Goal: Task Accomplishment & Management: Manage account settings

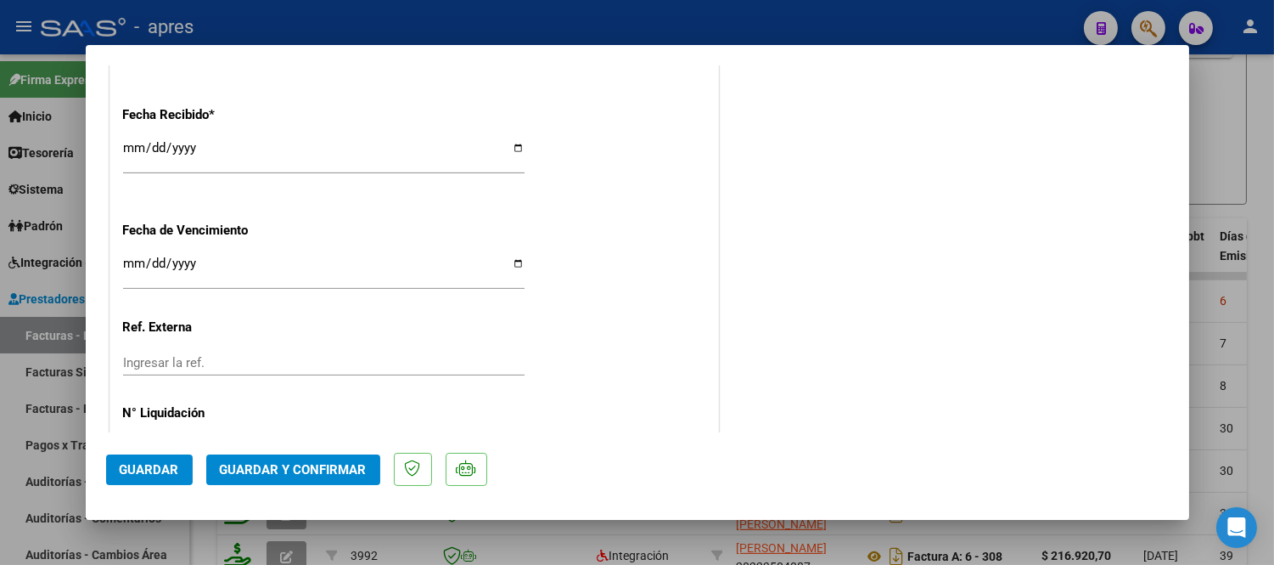
scroll to position [1272, 0]
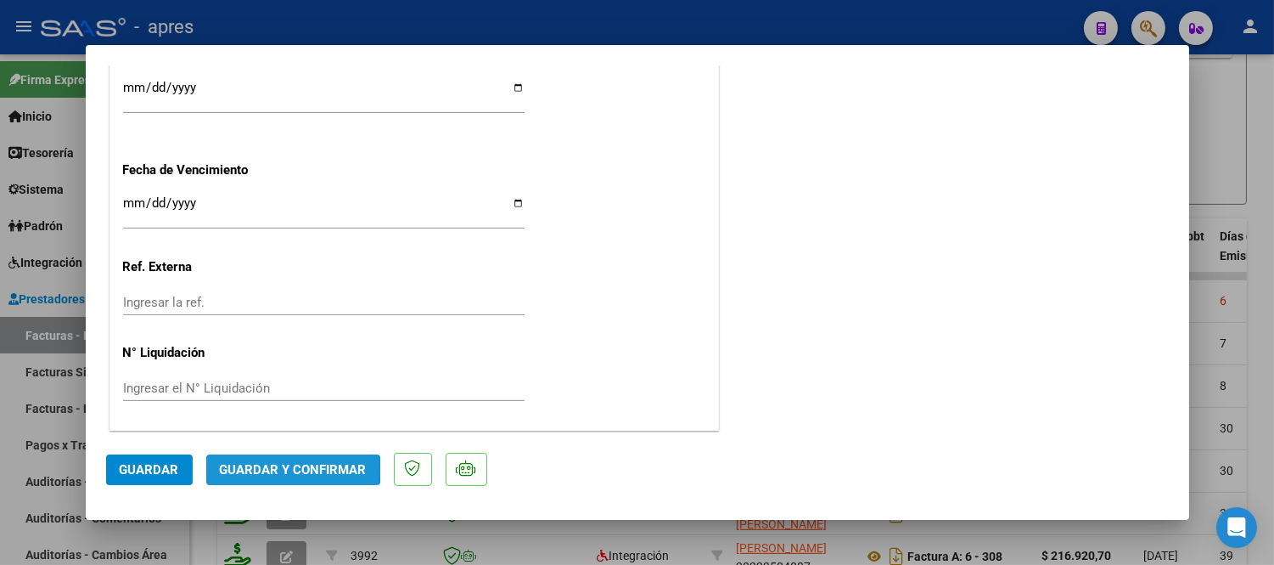
click at [259, 470] on span "Guardar y Confirmar" at bounding box center [293, 469] width 147 height 15
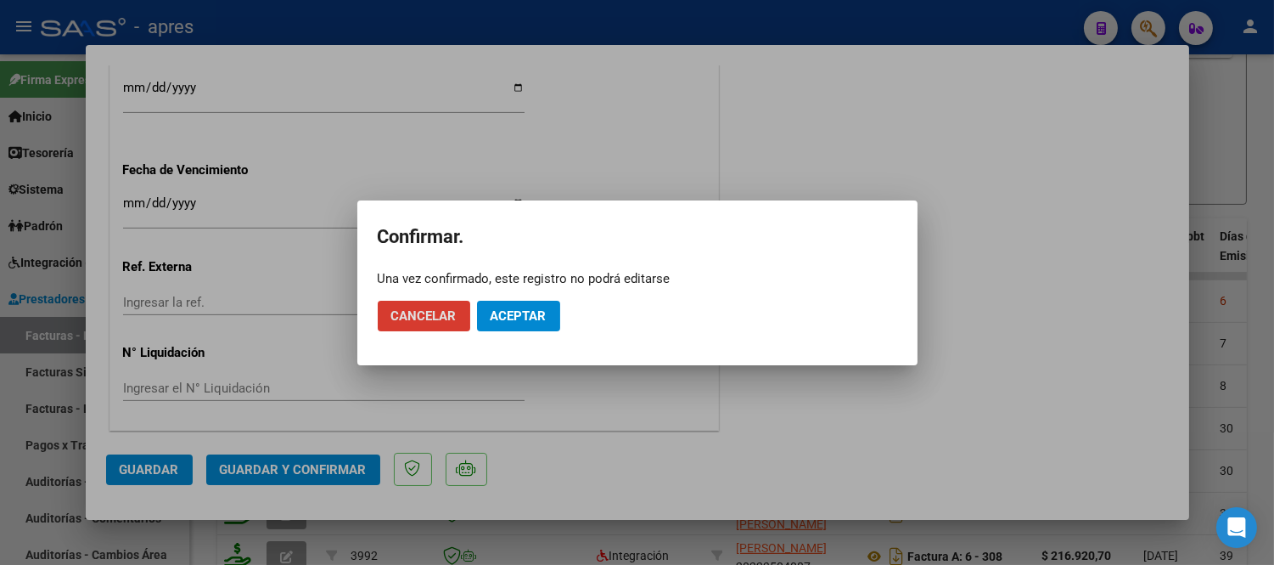
click at [548, 317] on button "Aceptar" at bounding box center [518, 316] width 83 height 31
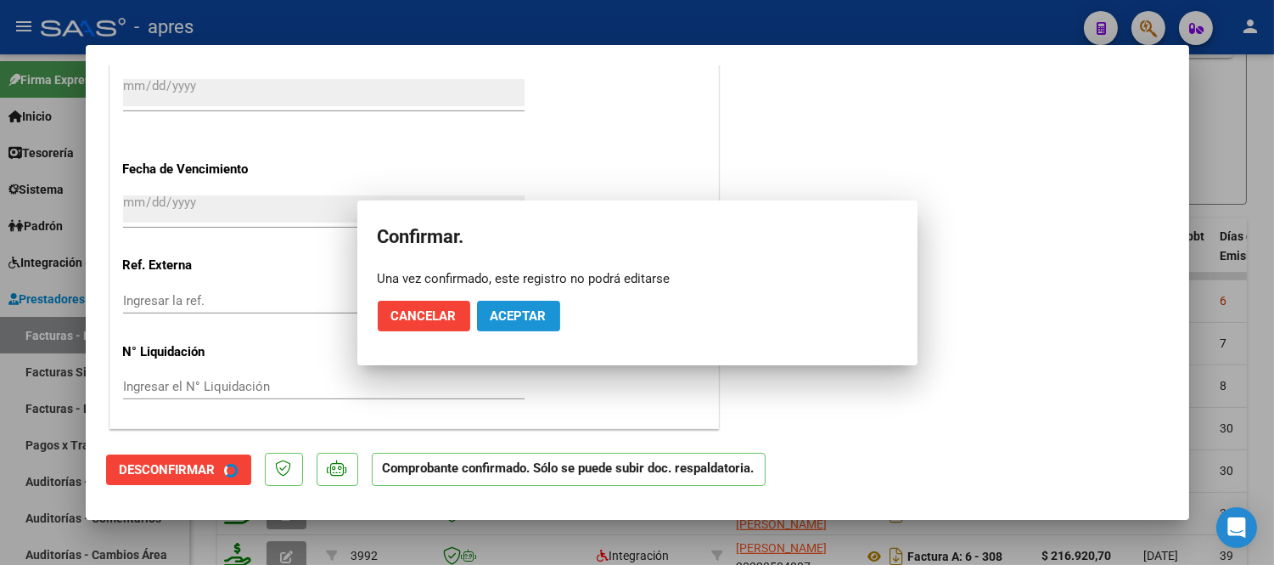
scroll to position [1167, 0]
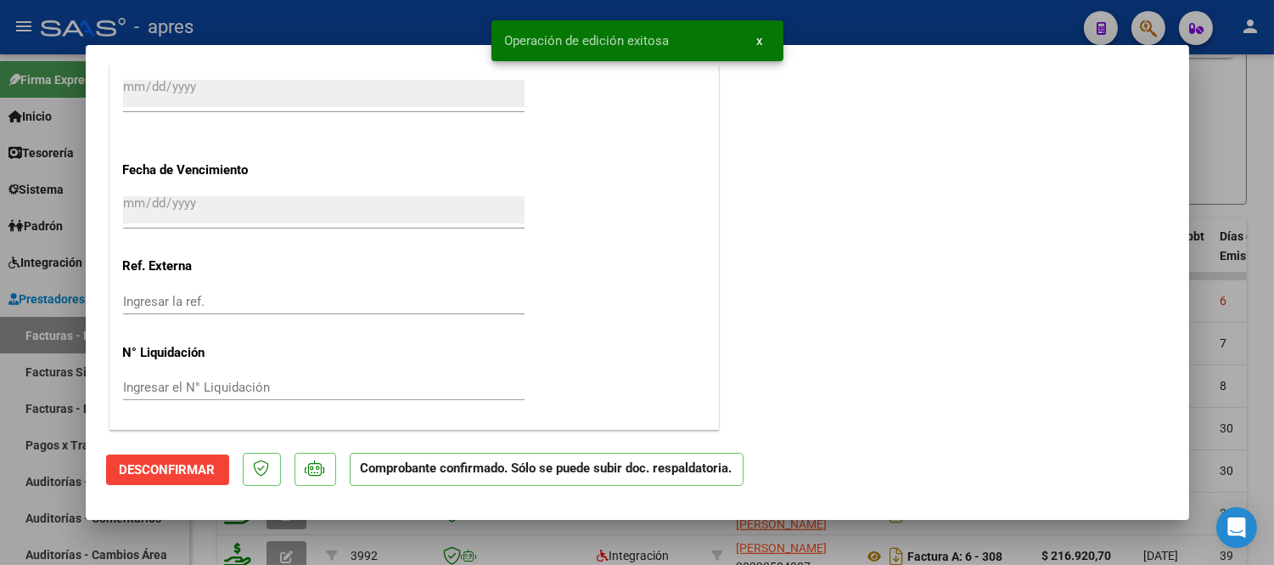
click at [549, 529] on div at bounding box center [637, 282] width 1274 height 565
type input "$ 0,00"
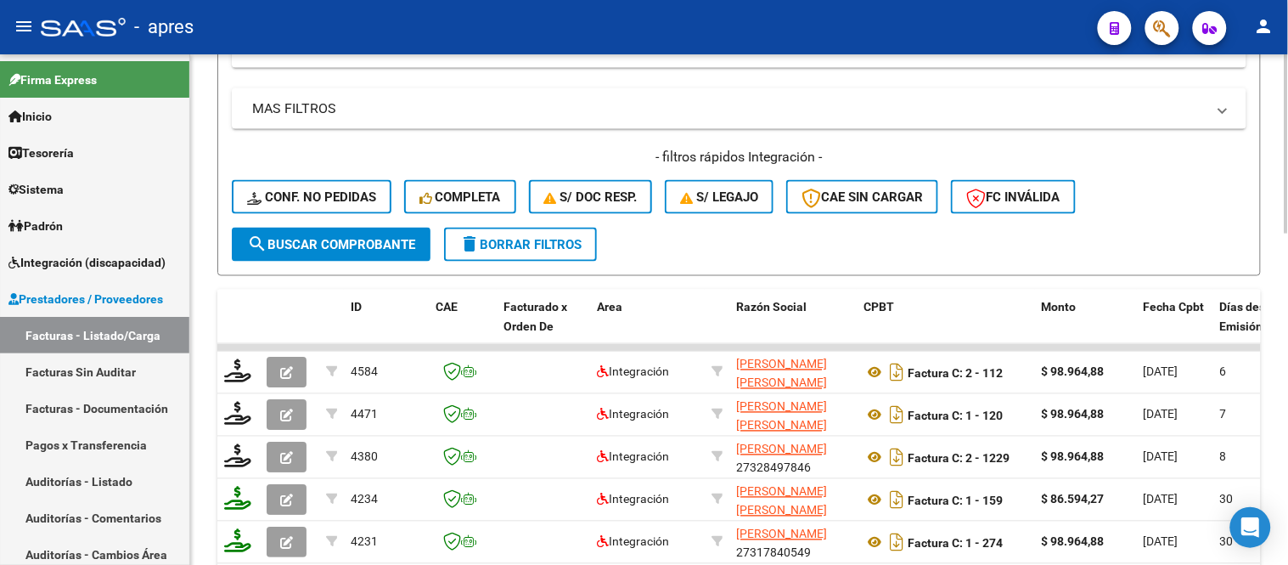
scroll to position [311, 0]
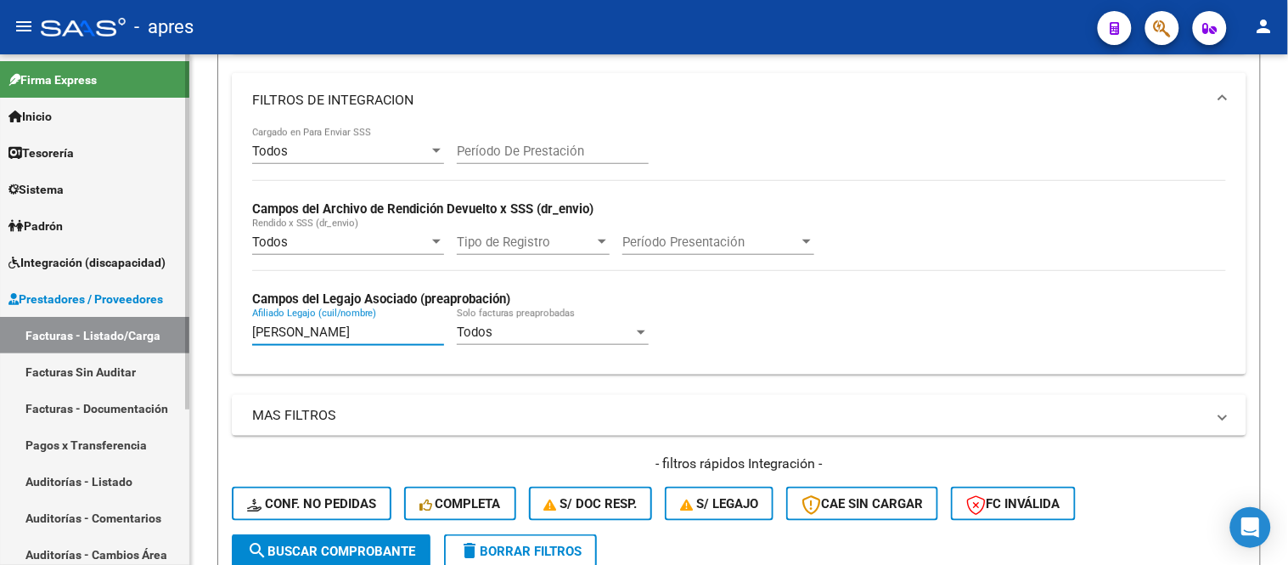
drag, startPoint x: 324, startPoint y: 340, endPoint x: 180, endPoint y: 329, distance: 144.8
click at [187, 333] on mat-sidenav-container "Firma Express Inicio Instructivos Contacto OS Tesorería Extractos Procesados (c…" at bounding box center [644, 309] width 1288 height 510
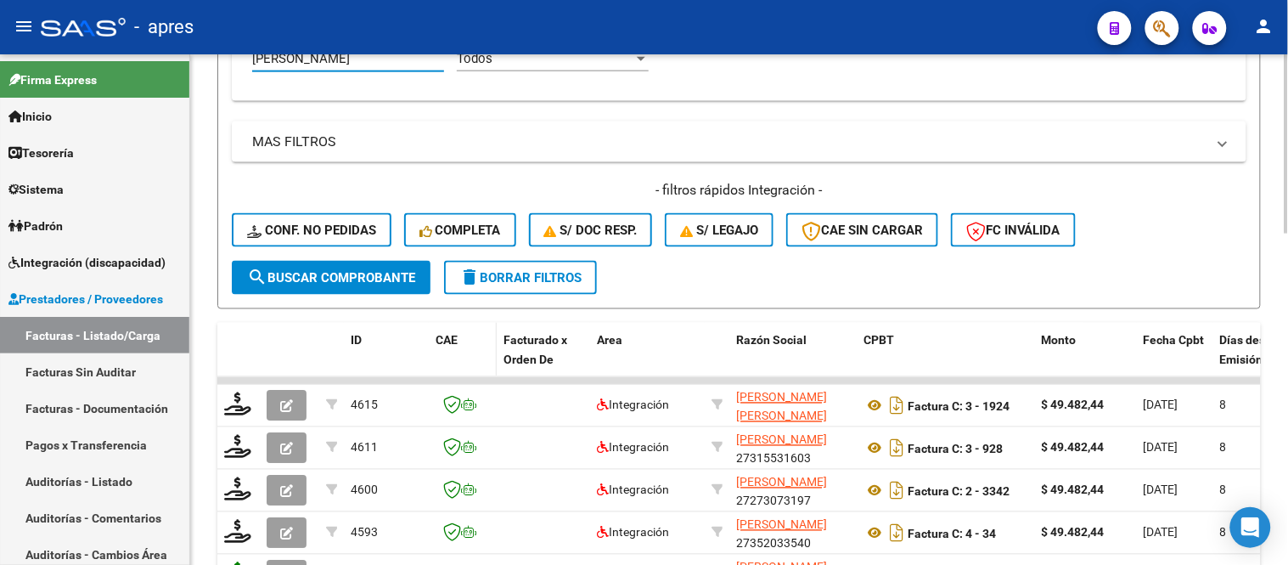
scroll to position [594, 0]
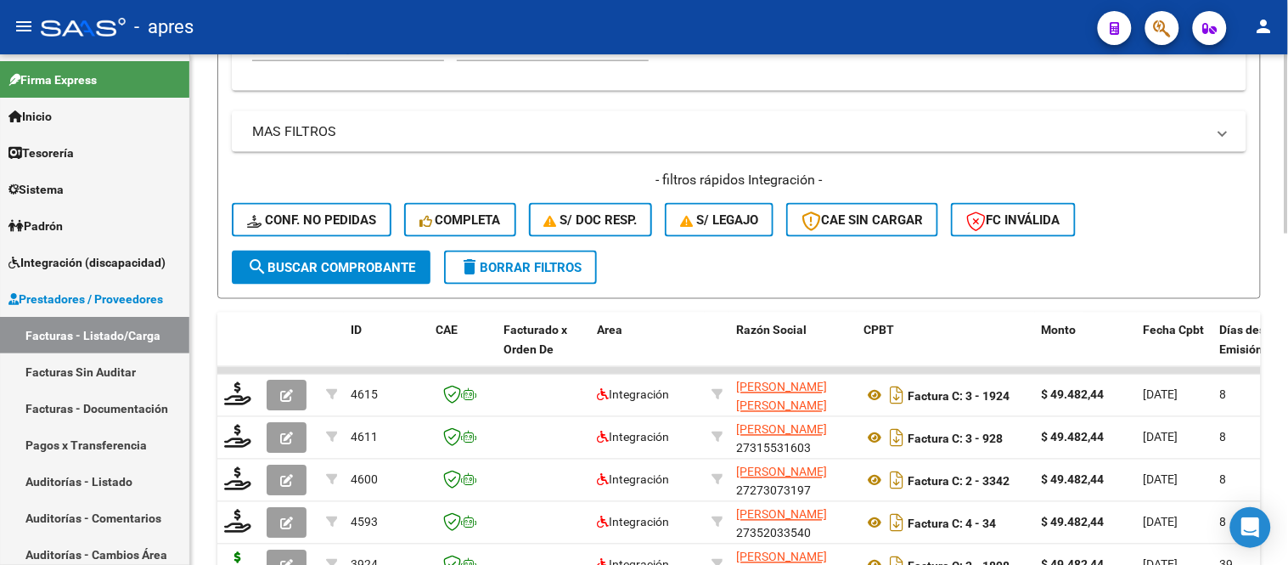
click at [337, 281] on button "search Buscar Comprobante" at bounding box center [331, 267] width 199 height 34
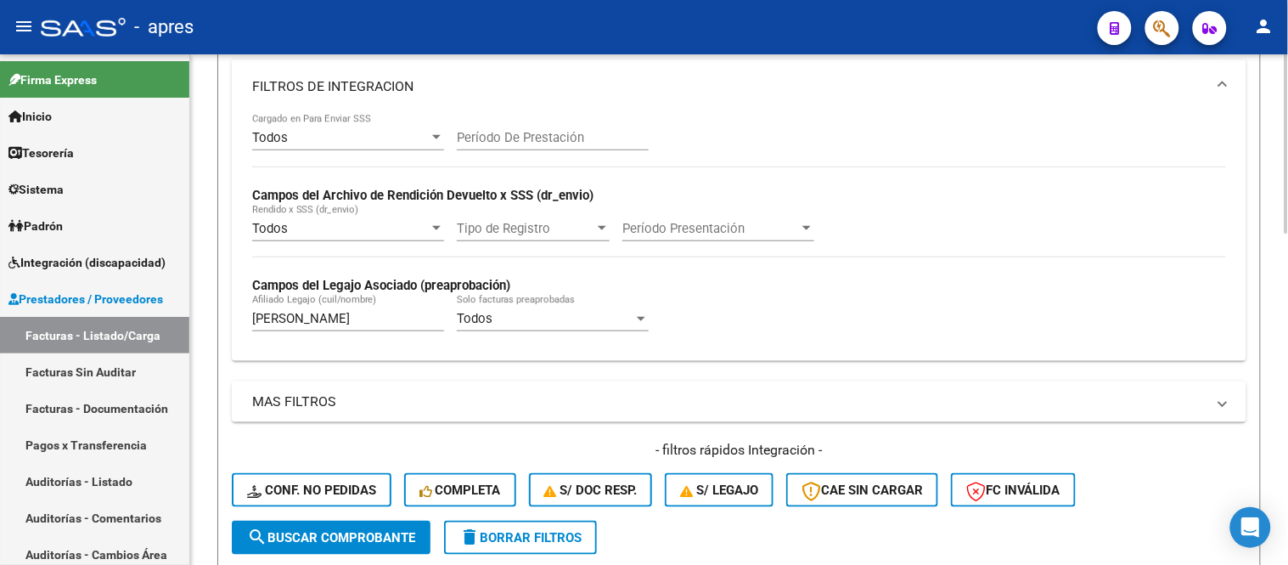
scroll to position [216, 0]
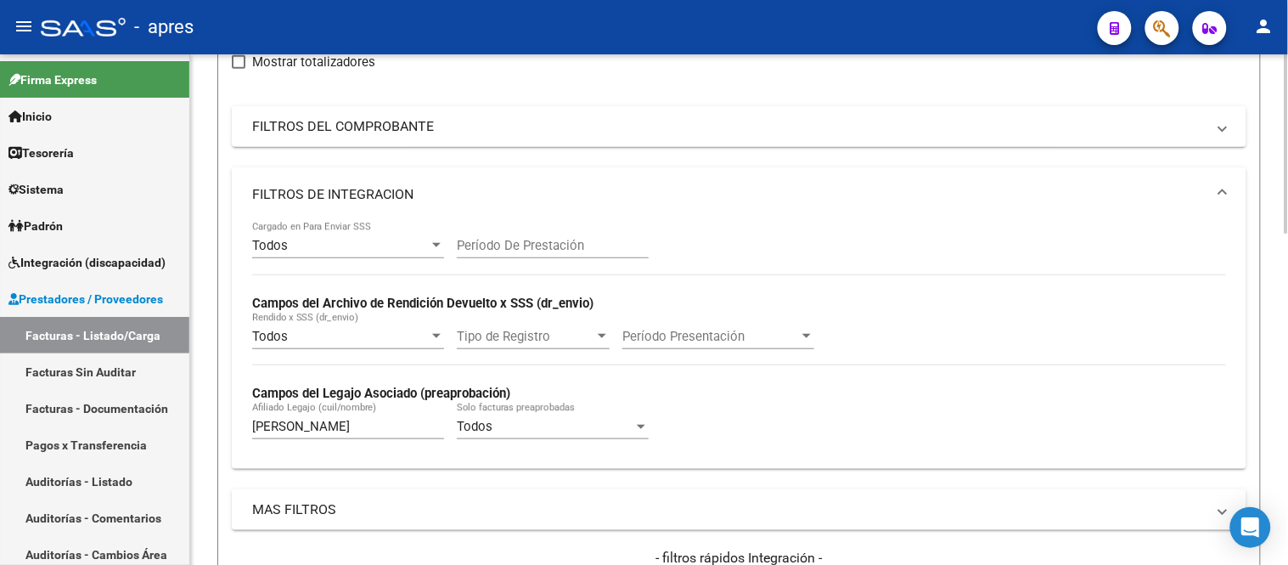
click at [328, 434] on input "[PERSON_NAME]" at bounding box center [348, 426] width 192 height 15
type input "h"
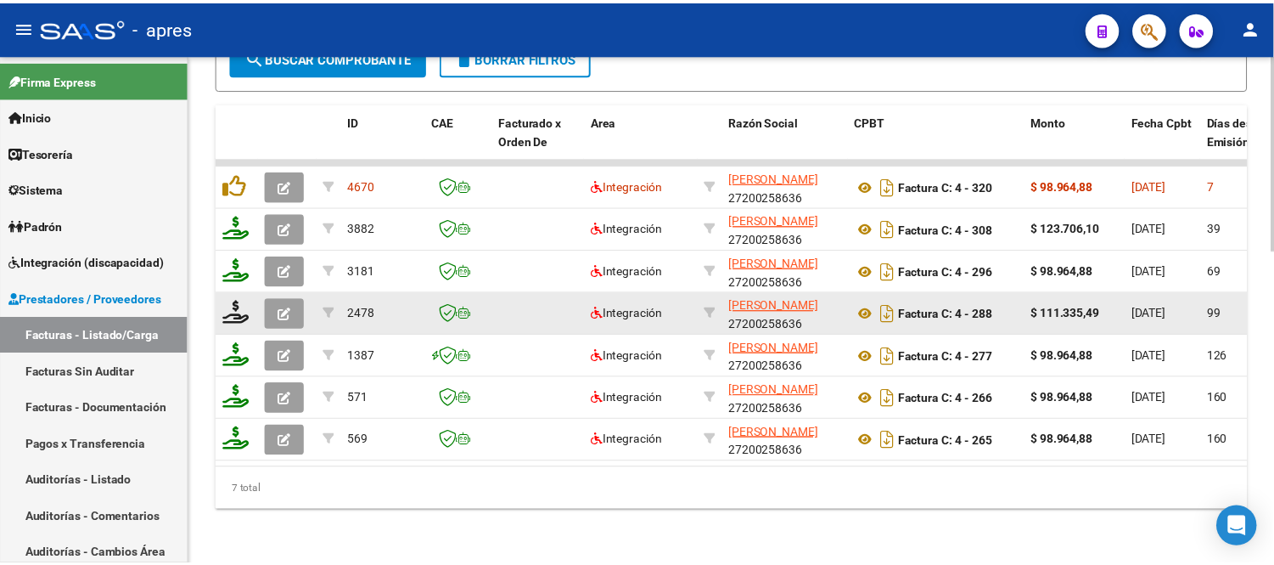
scroll to position [817, 0]
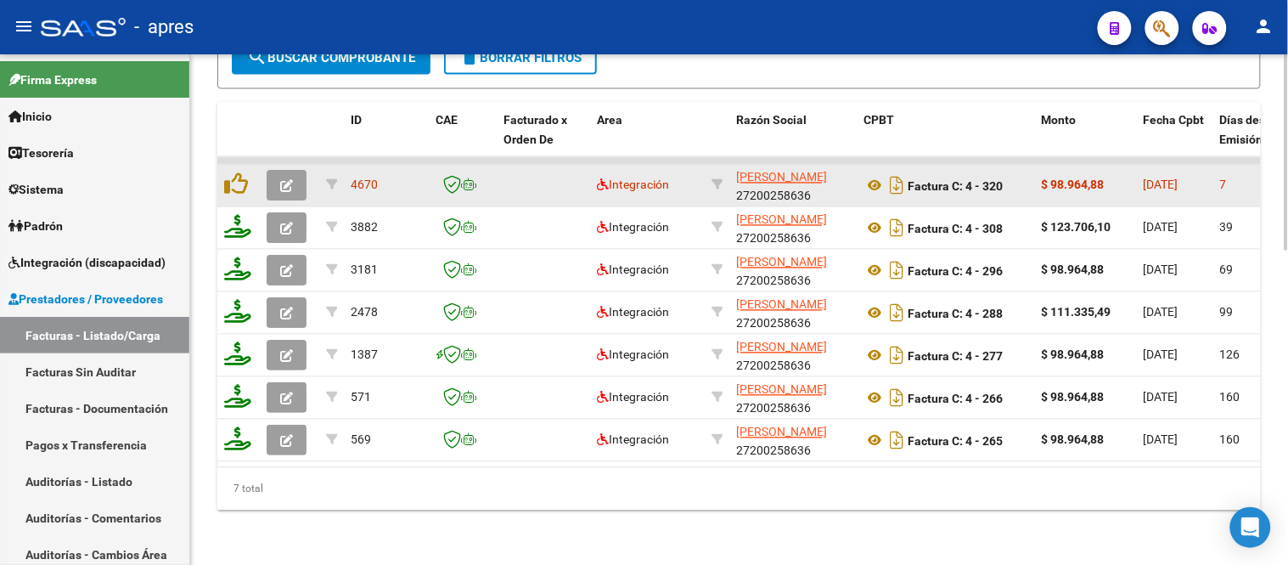
type input "ibarra"
click at [267, 173] on button "button" at bounding box center [287, 186] width 40 height 31
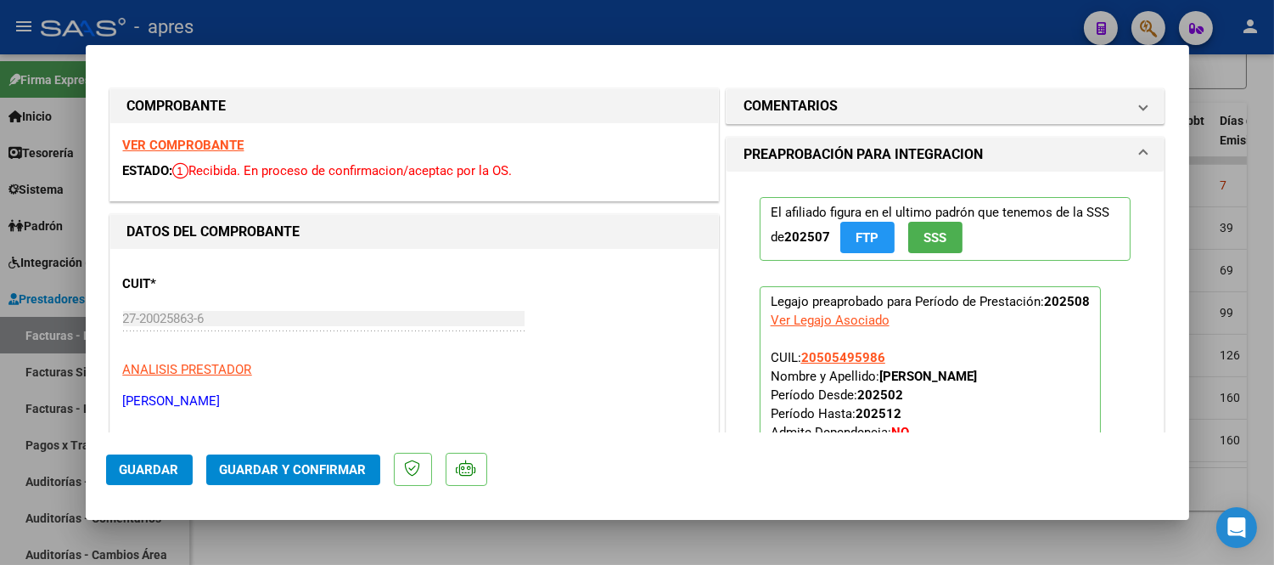
click at [196, 141] on strong "VER COMPROBANTE" at bounding box center [183, 145] width 121 height 15
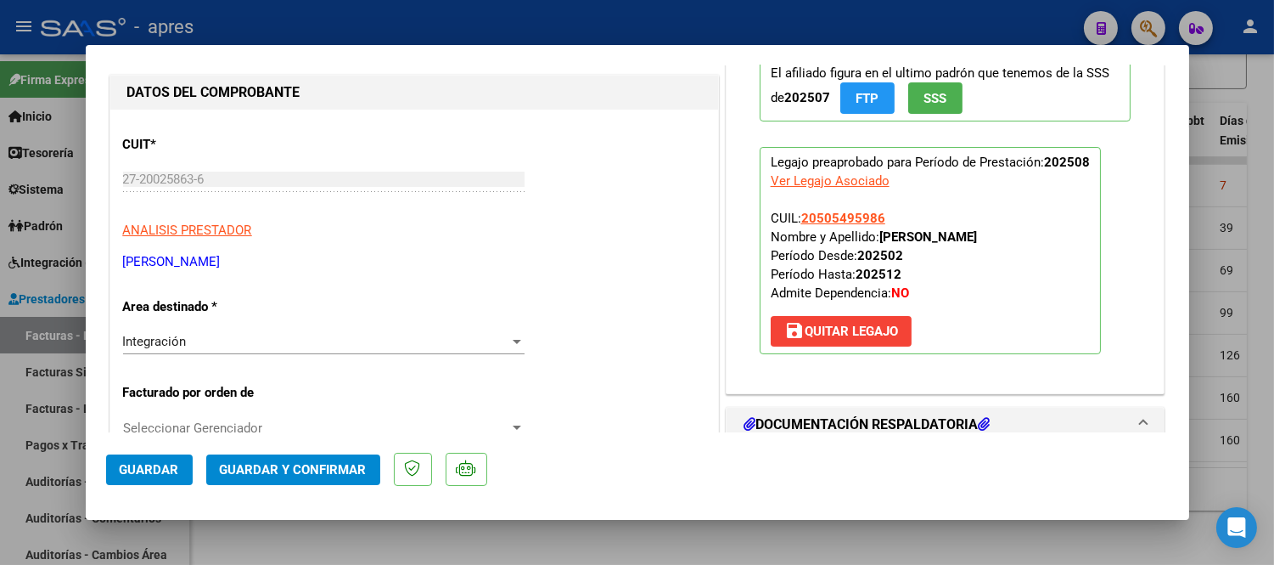
scroll to position [471, 0]
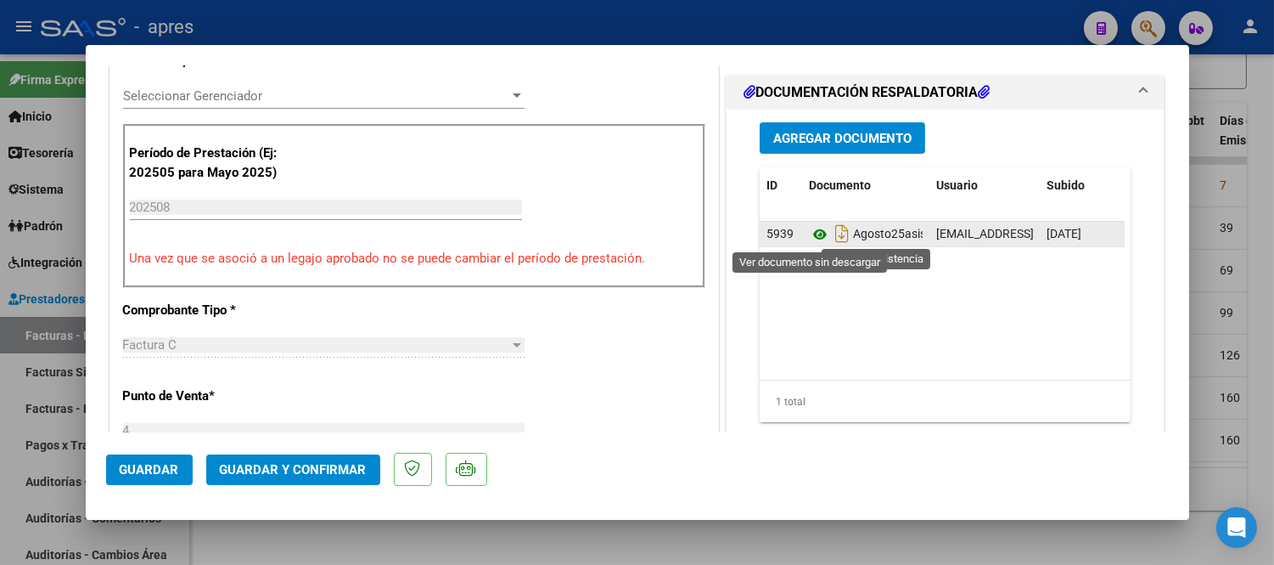
click at [813, 233] on icon at bounding box center [820, 234] width 22 height 20
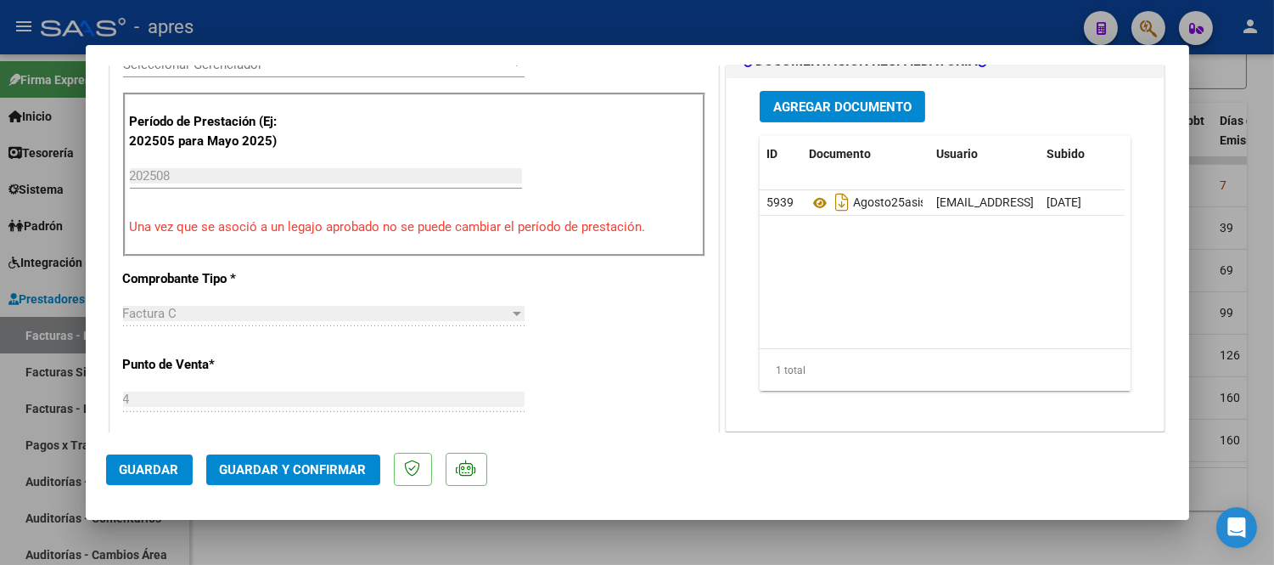
scroll to position [377, 0]
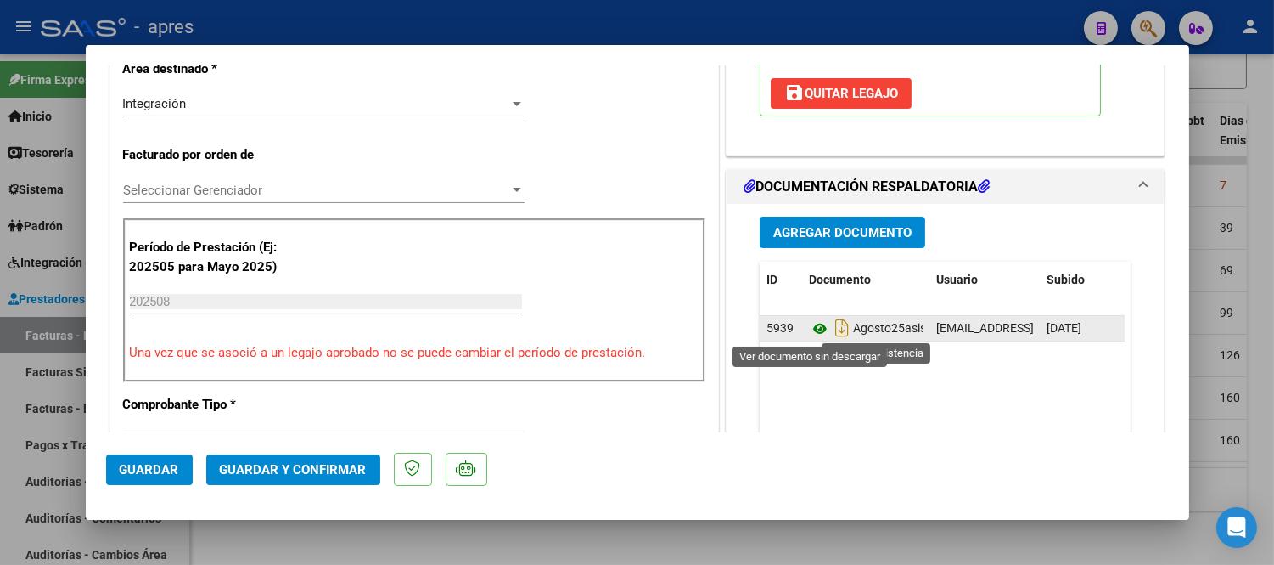
click at [816, 329] on icon at bounding box center [820, 328] width 22 height 20
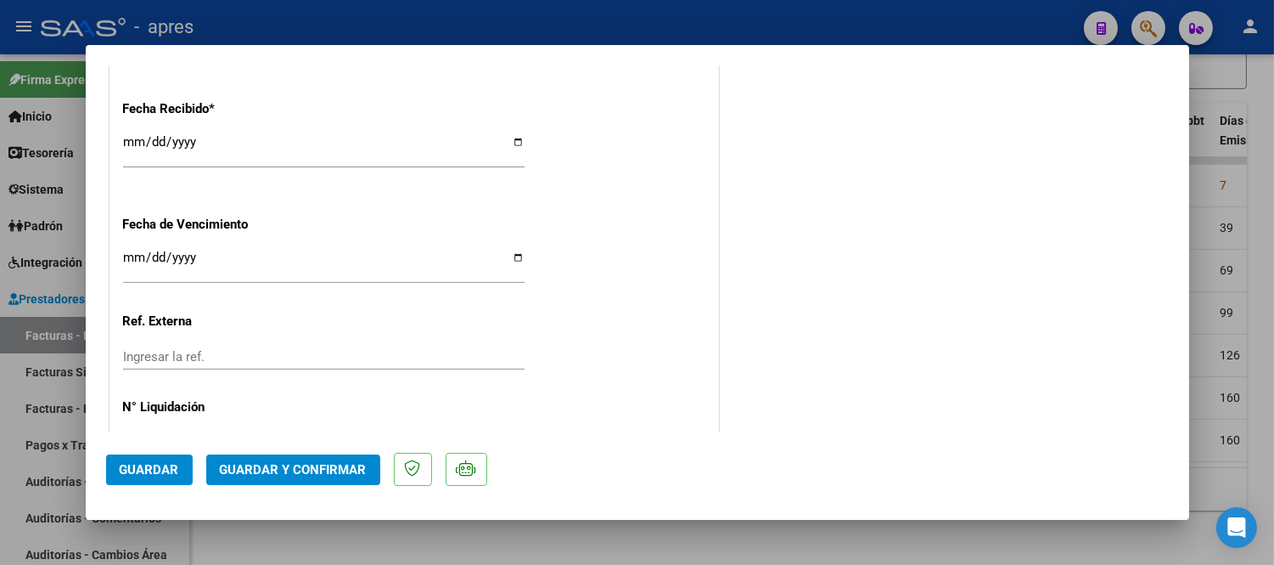
scroll to position [1272, 0]
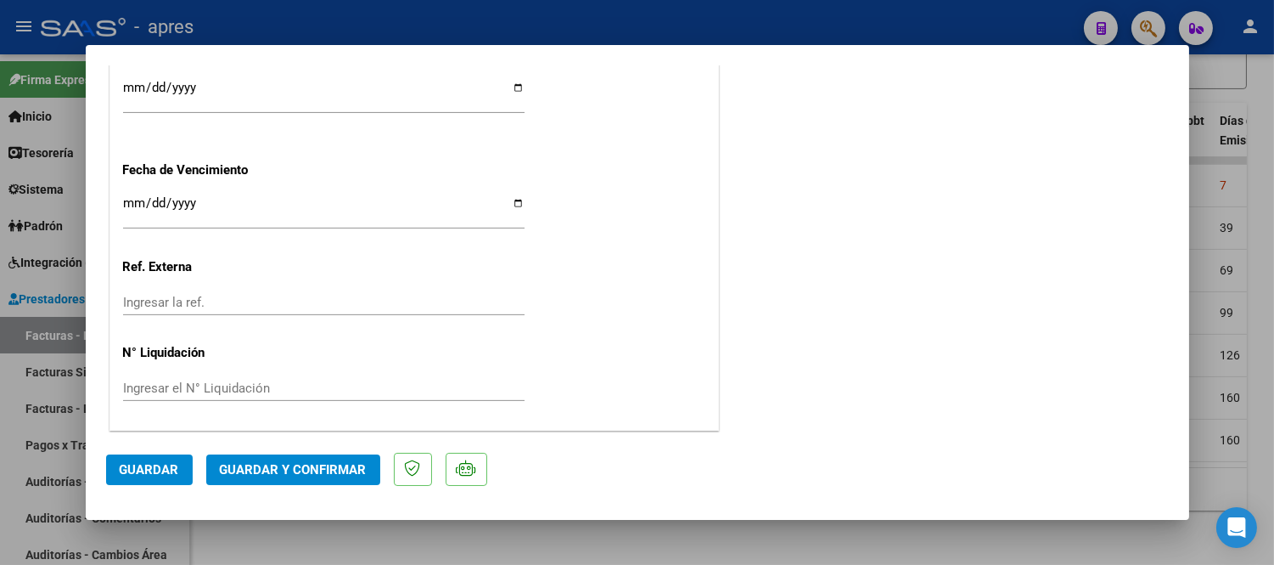
click at [340, 540] on div at bounding box center [637, 282] width 1274 height 565
type input "$ 0,00"
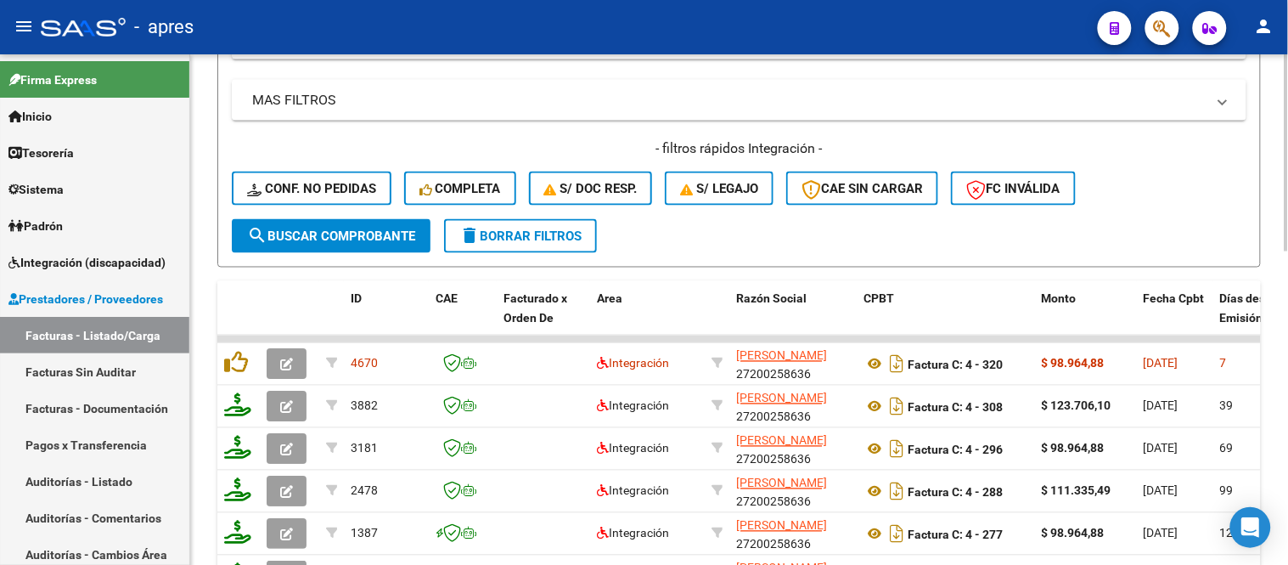
scroll to position [439, 0]
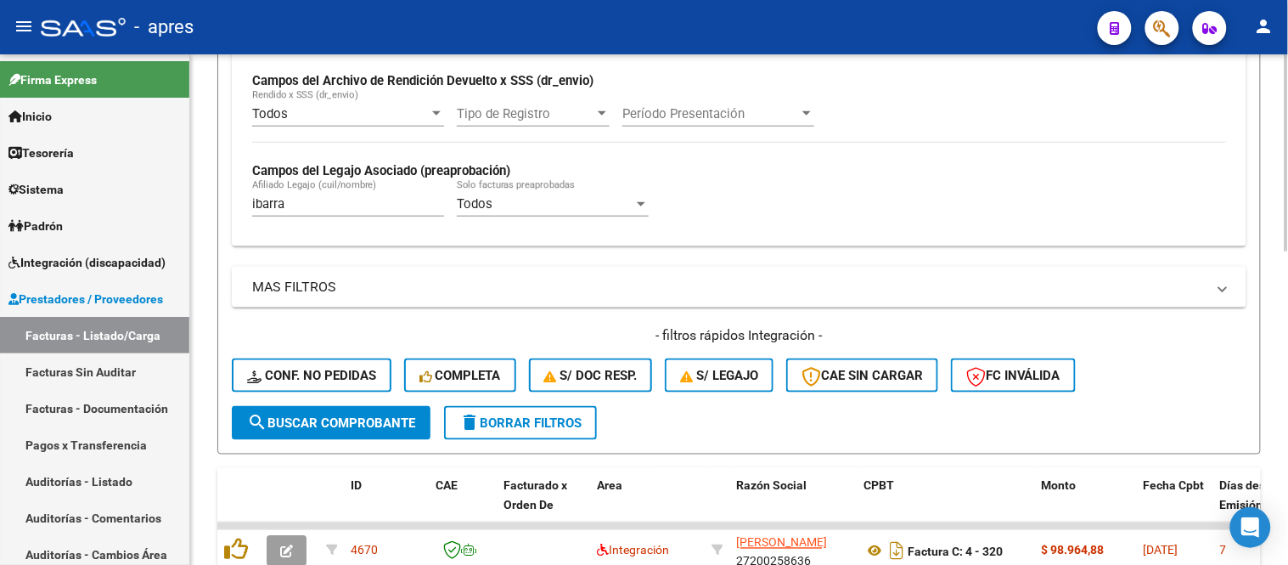
click at [354, 209] on input "ibarra" at bounding box center [348, 203] width 192 height 15
type input "i"
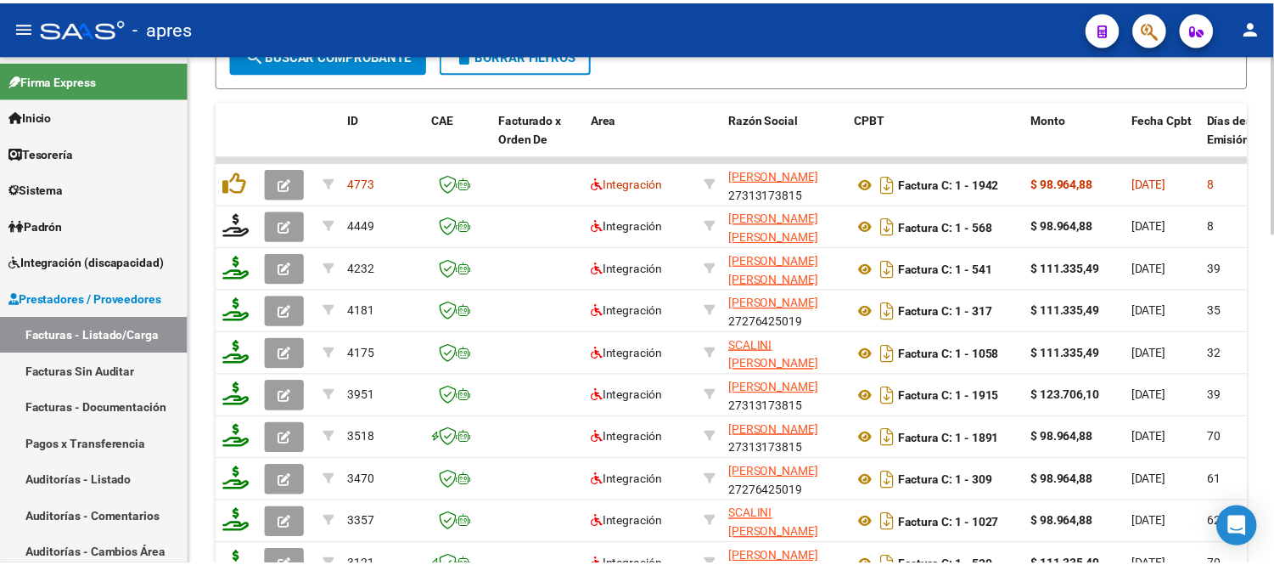
scroll to position [817, 0]
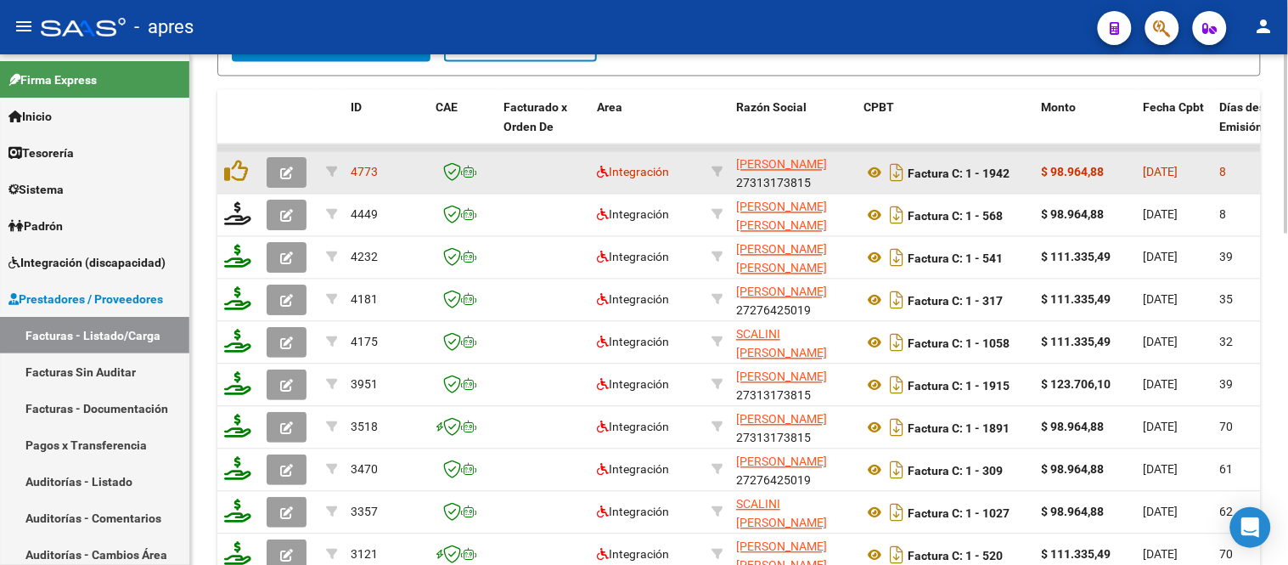
type input "[PERSON_NAME]"
click at [276, 166] on button "button" at bounding box center [287, 173] width 40 height 31
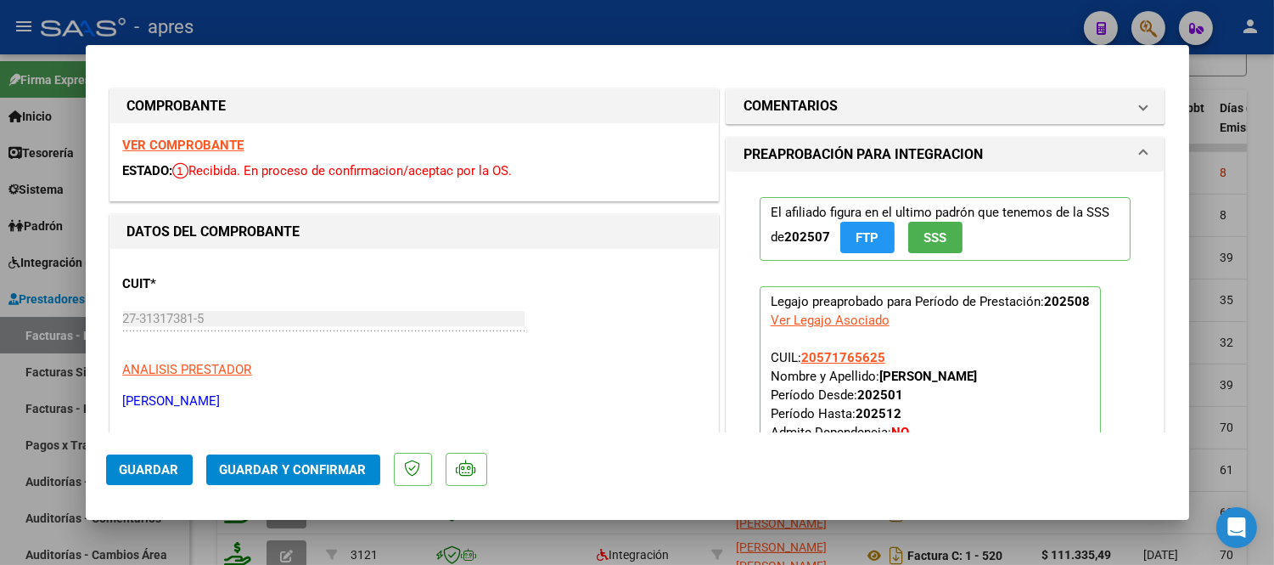
click at [221, 139] on strong "VER COMPROBANTE" at bounding box center [183, 145] width 121 height 15
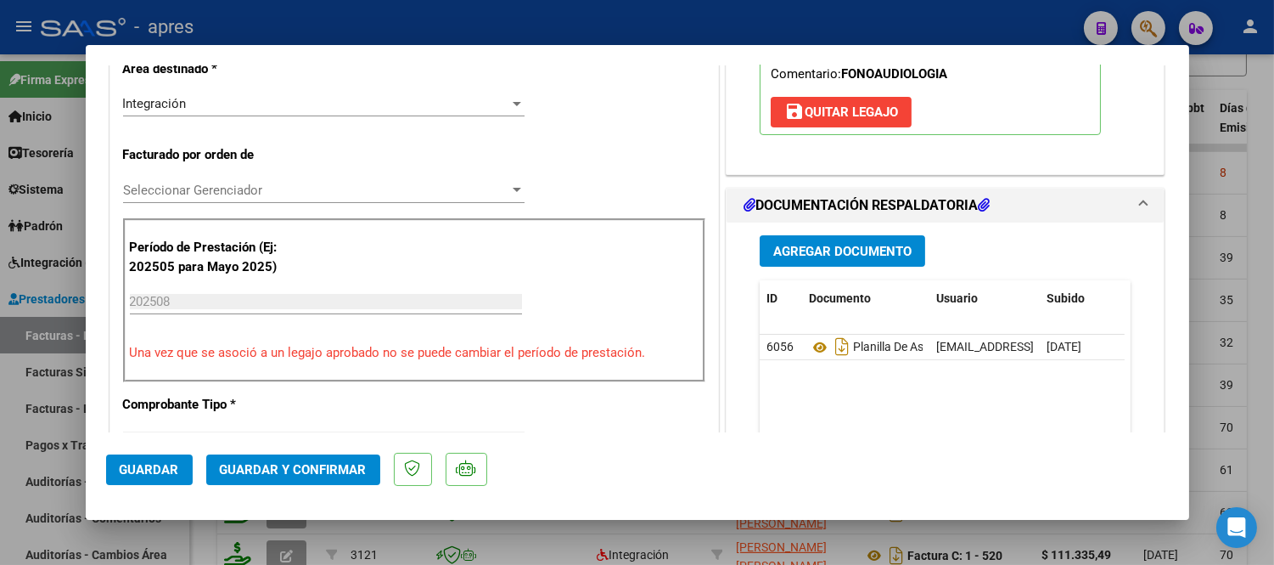
scroll to position [377, 0]
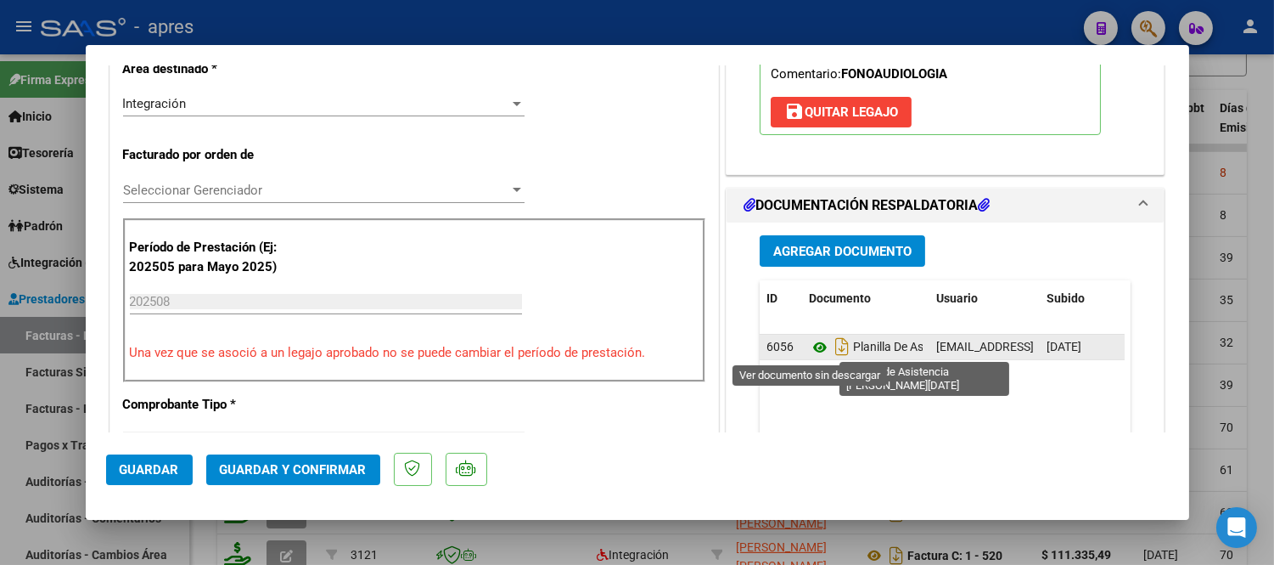
click at [810, 344] on icon at bounding box center [820, 347] width 22 height 20
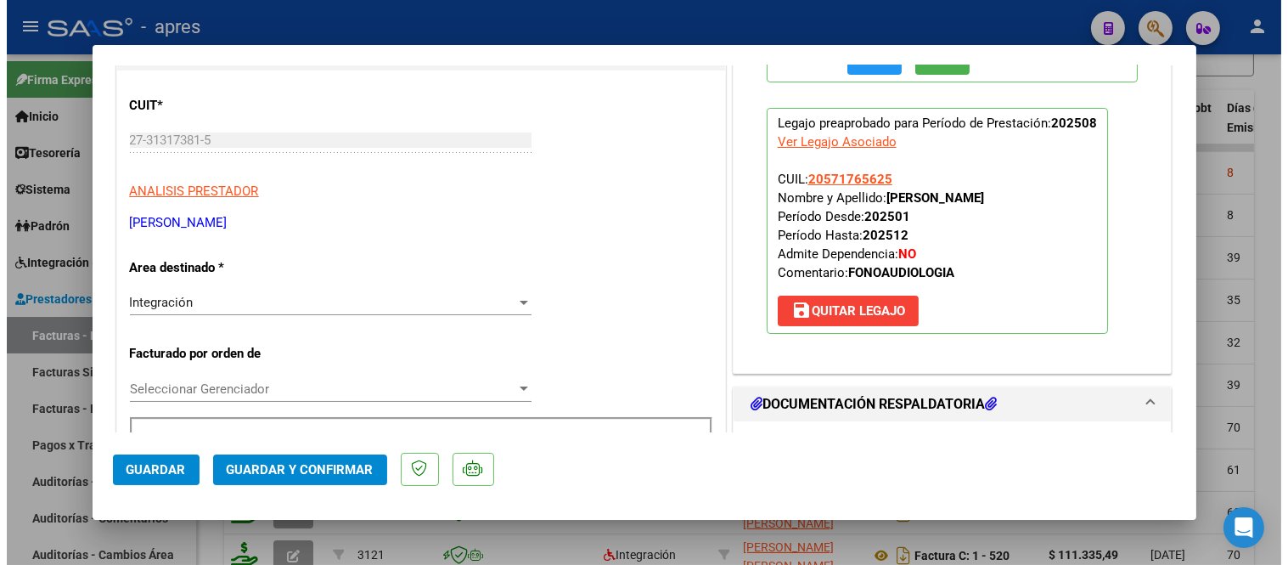
scroll to position [0, 0]
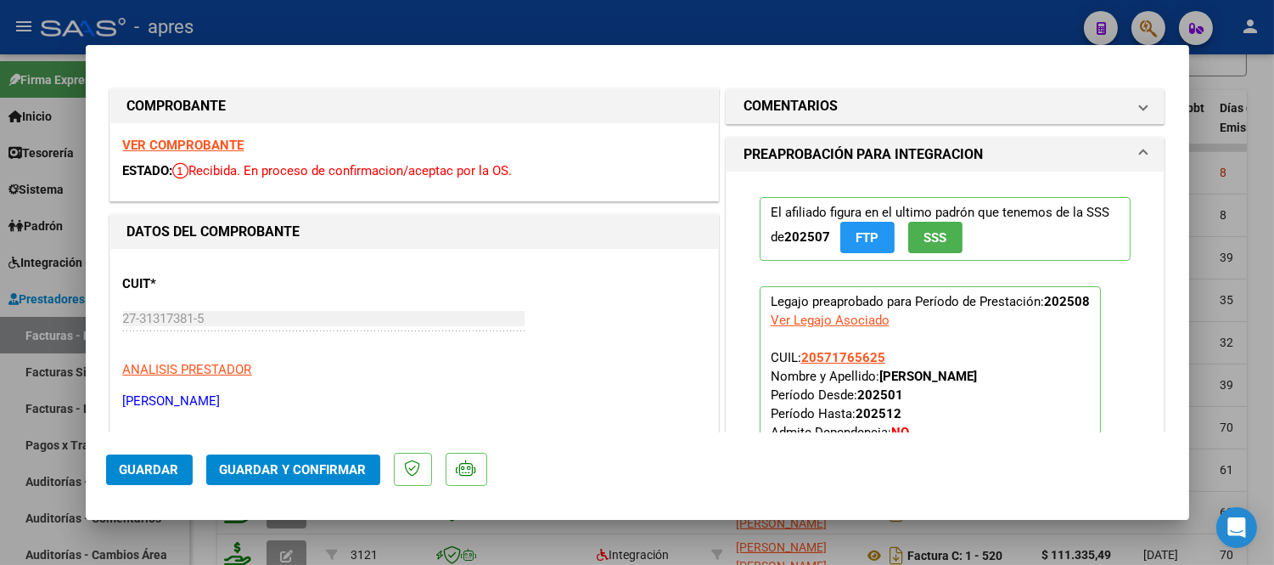
click at [300, 464] on span "Guardar y Confirmar" at bounding box center [293, 469] width 147 height 15
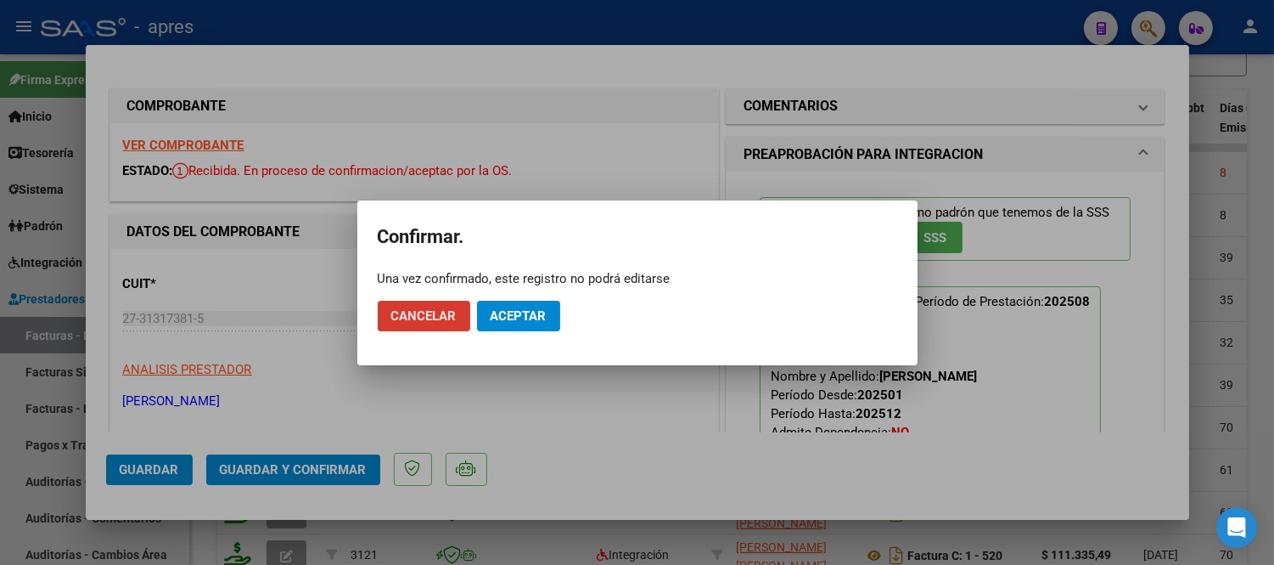
click at [525, 312] on span "Aceptar" at bounding box center [519, 315] width 56 height 15
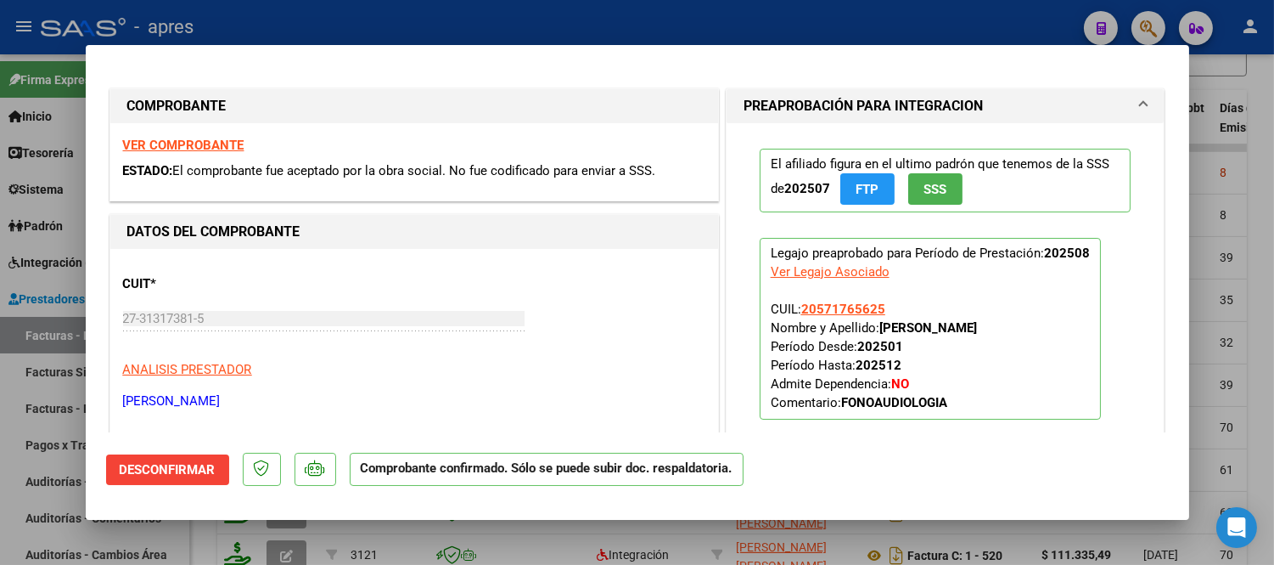
click at [405, 521] on div at bounding box center [637, 282] width 1274 height 565
type input "$ 0,00"
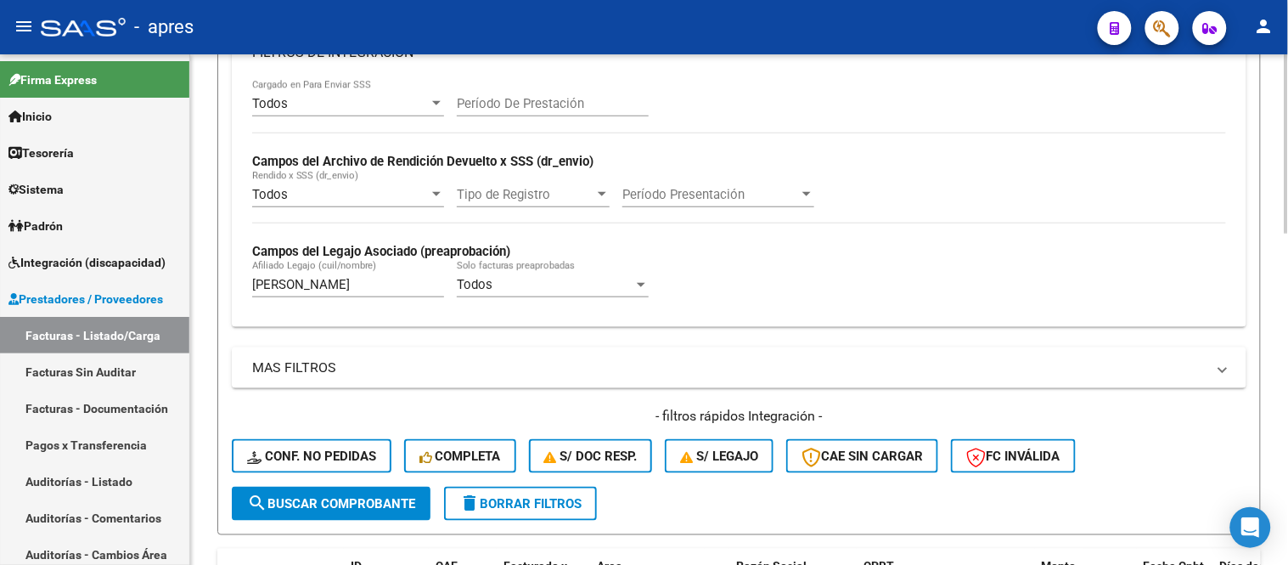
scroll to position [345, 0]
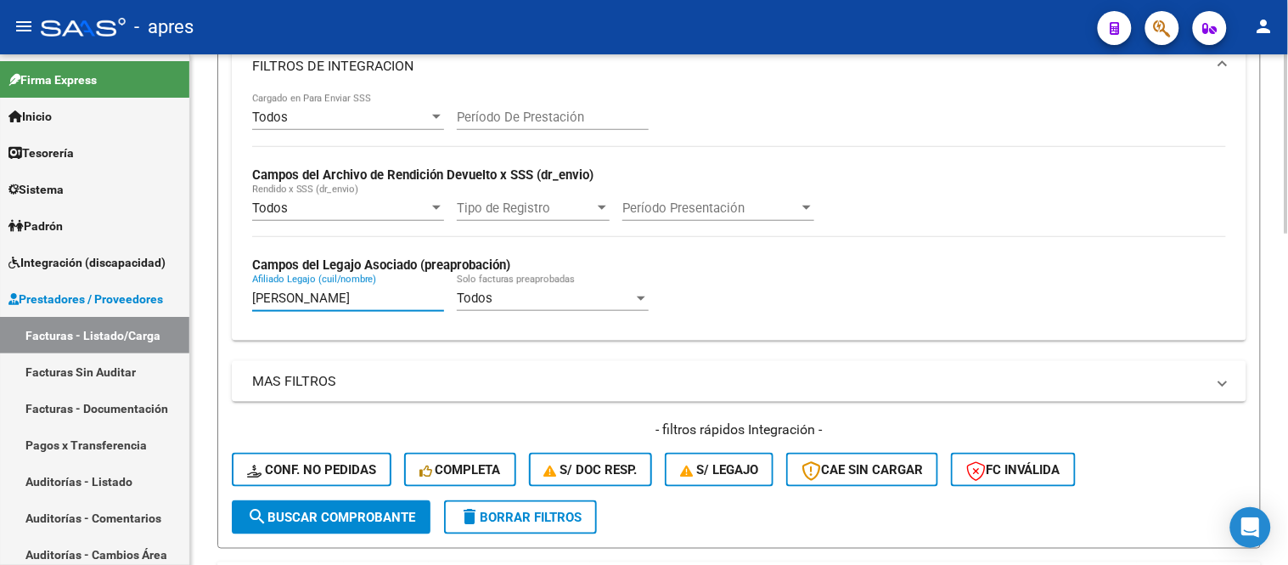
drag, startPoint x: 312, startPoint y: 301, endPoint x: 208, endPoint y: 294, distance: 104.6
click at [208, 294] on div "Video tutorial PRESTADORES -> Listado de CPBTs Emitidos por Prestadores / Prove…" at bounding box center [739, 430] width 1098 height 1441
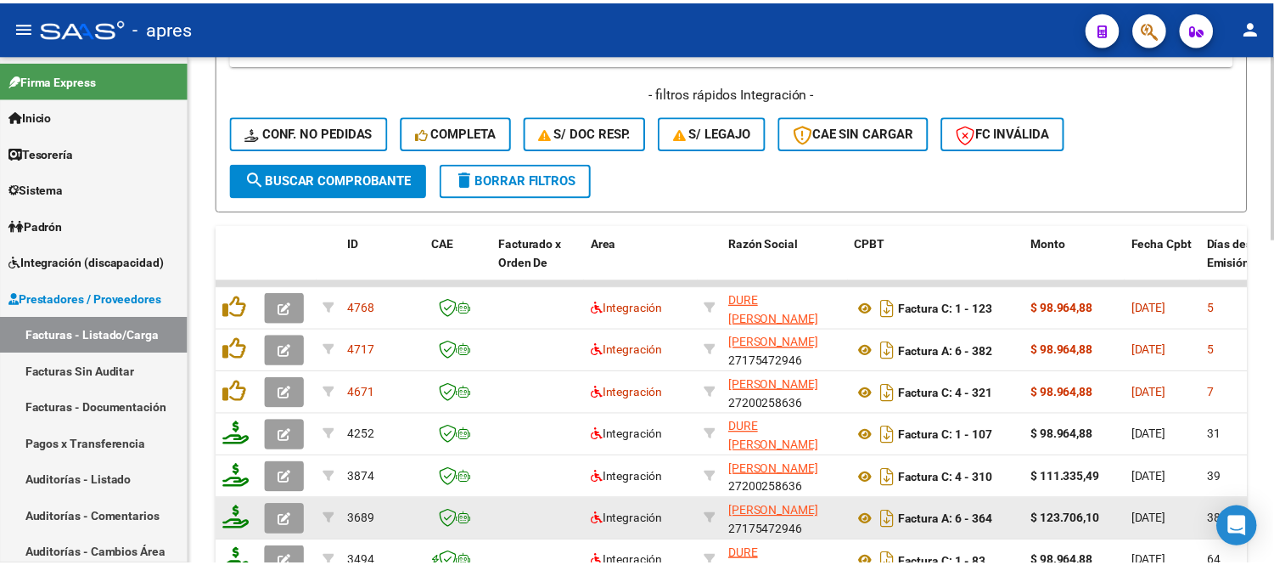
scroll to position [817, 0]
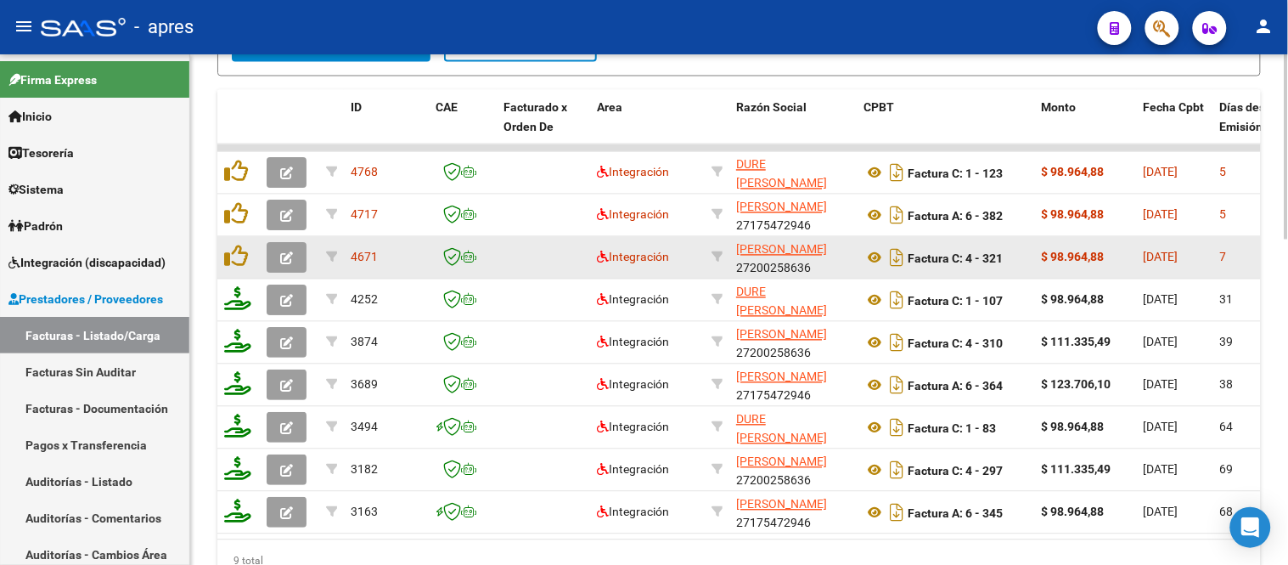
type input "isla"
click at [273, 261] on button "button" at bounding box center [287, 258] width 40 height 31
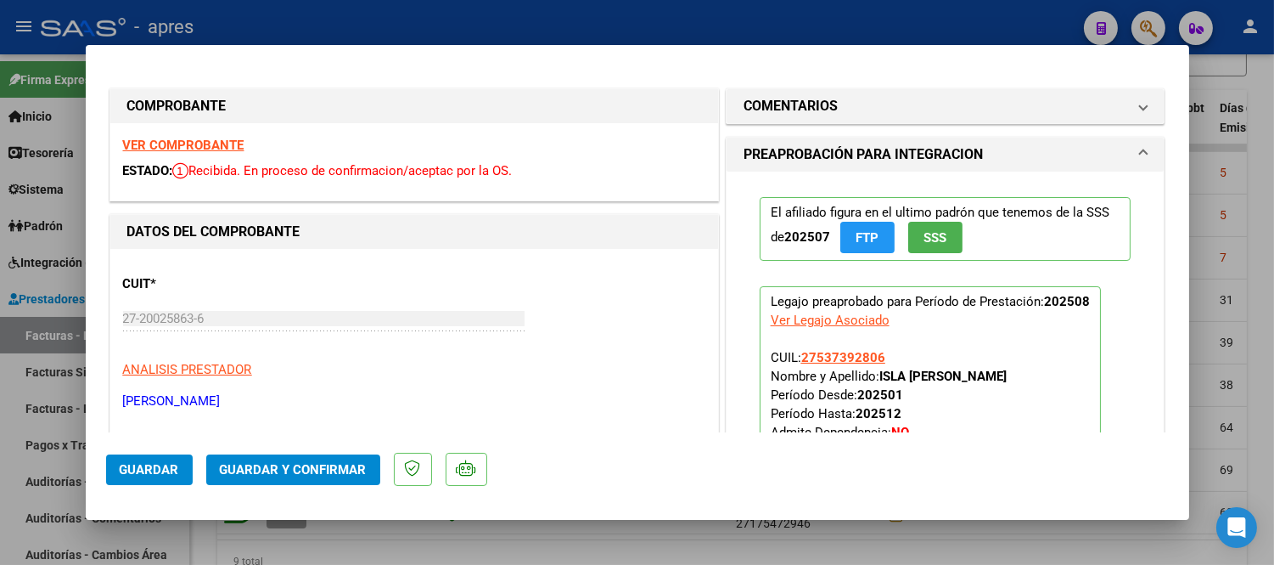
click at [195, 141] on strong "VER COMPROBANTE" at bounding box center [183, 145] width 121 height 15
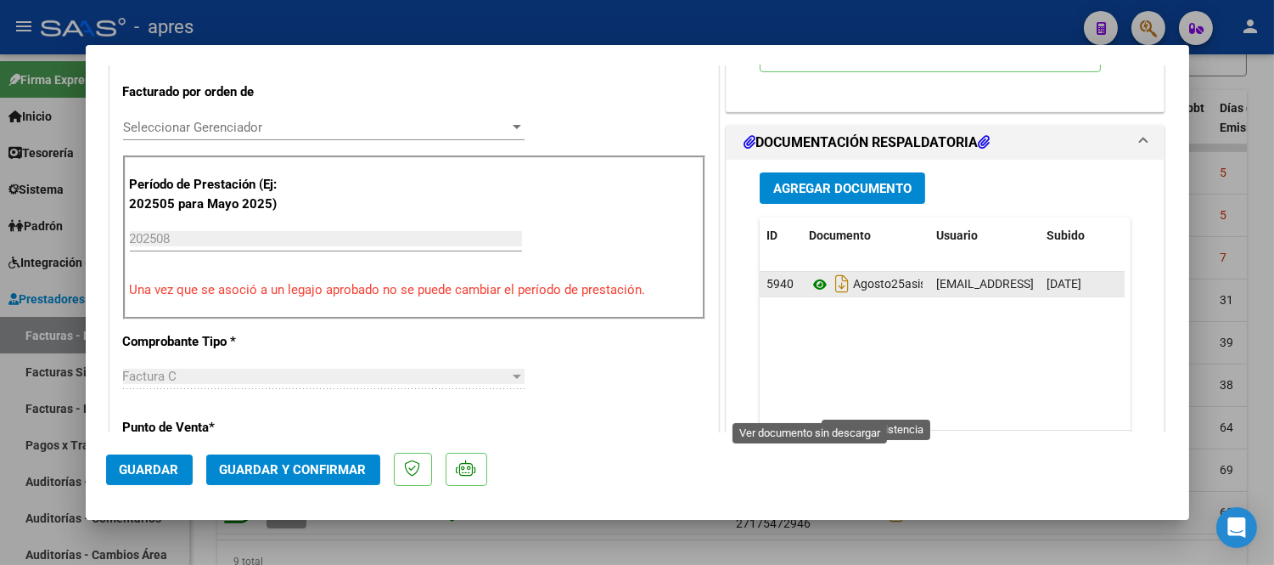
scroll to position [471, 0]
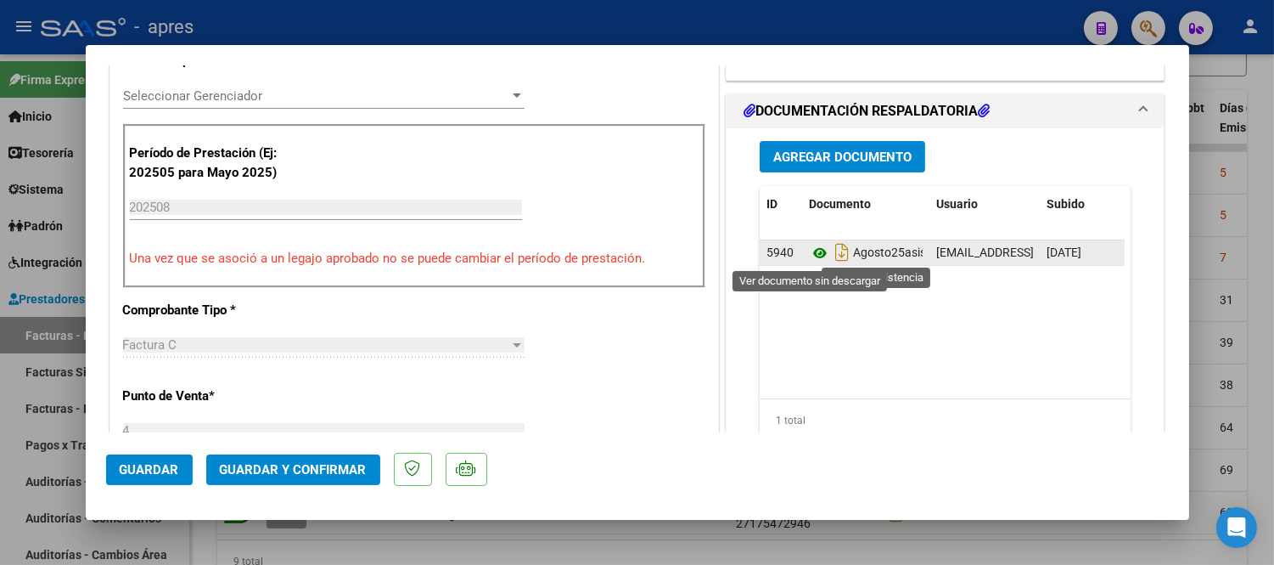
click at [809, 253] on icon at bounding box center [820, 253] width 22 height 20
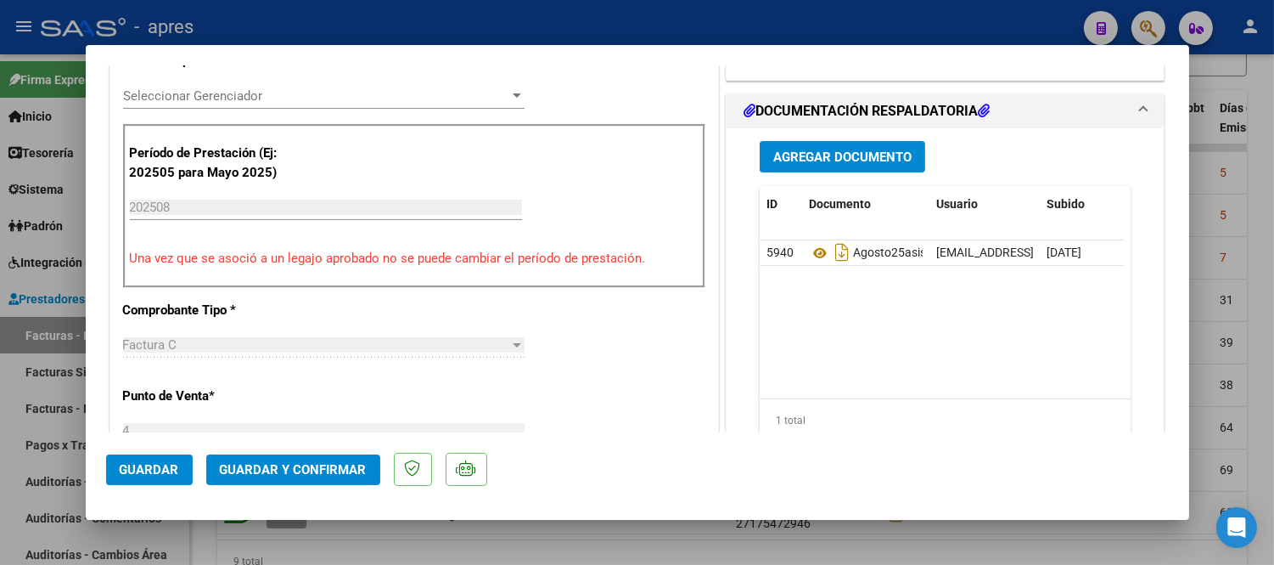
click at [39, 507] on div at bounding box center [637, 282] width 1274 height 565
type input "$ 0,00"
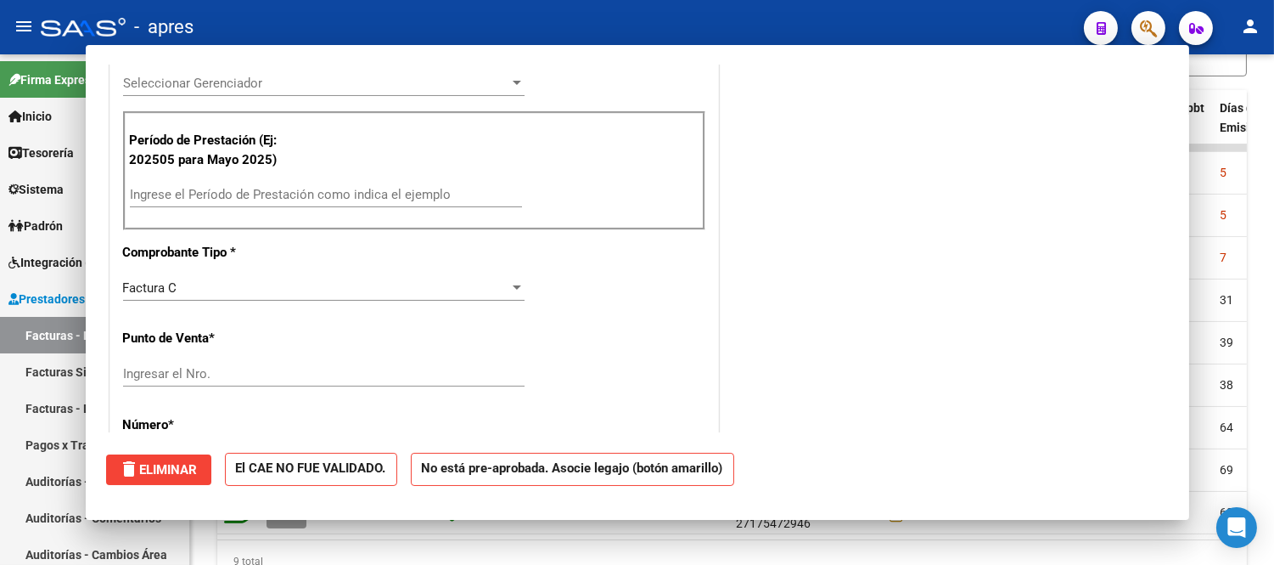
scroll to position [0, 0]
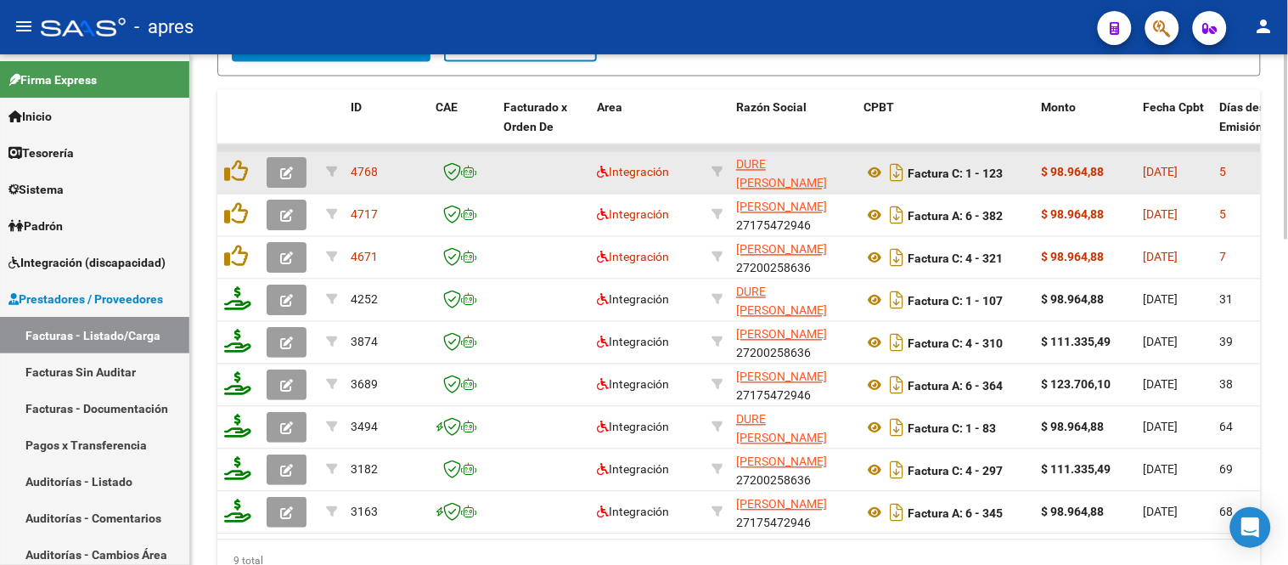
click at [290, 171] on icon "button" at bounding box center [286, 173] width 13 height 13
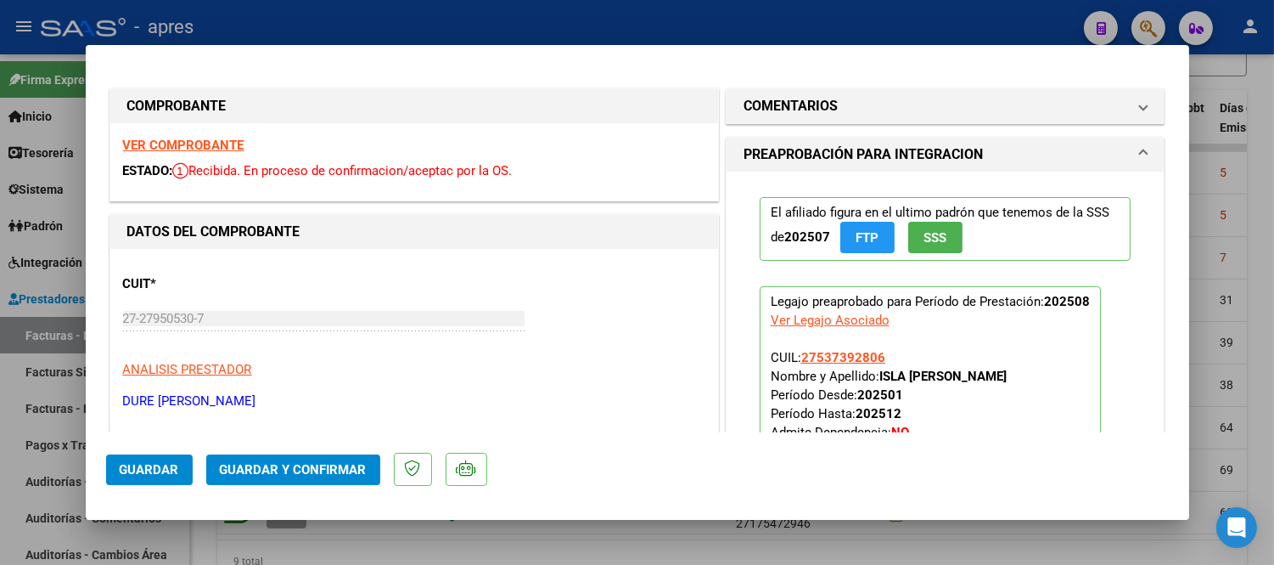
click at [185, 148] on strong "VER COMPROBANTE" at bounding box center [183, 145] width 121 height 15
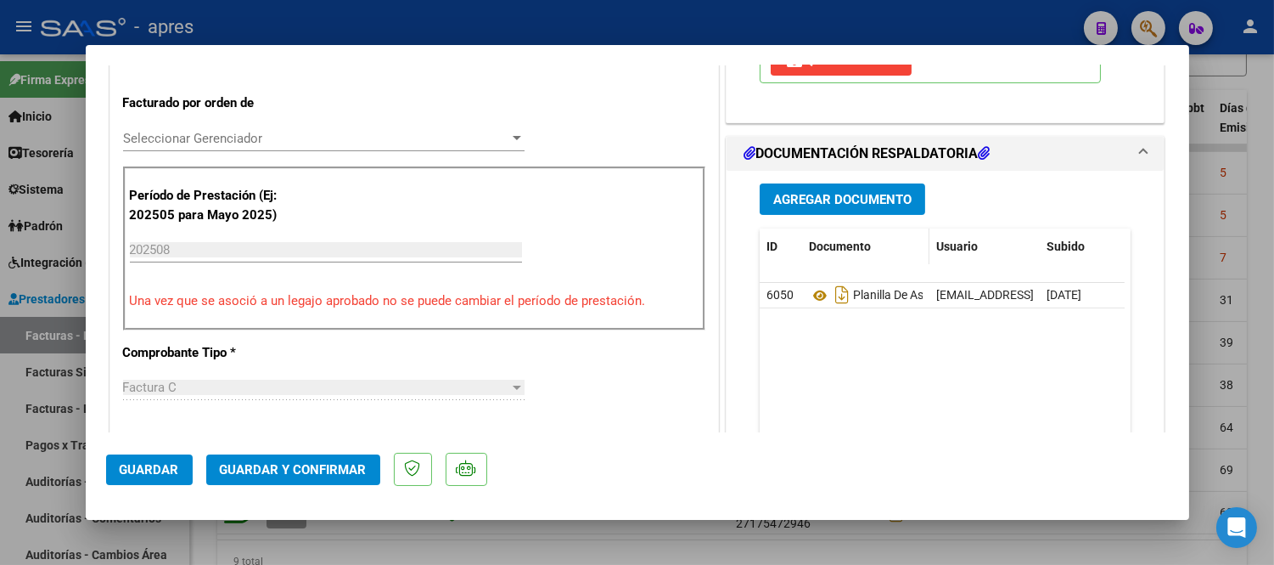
scroll to position [471, 0]
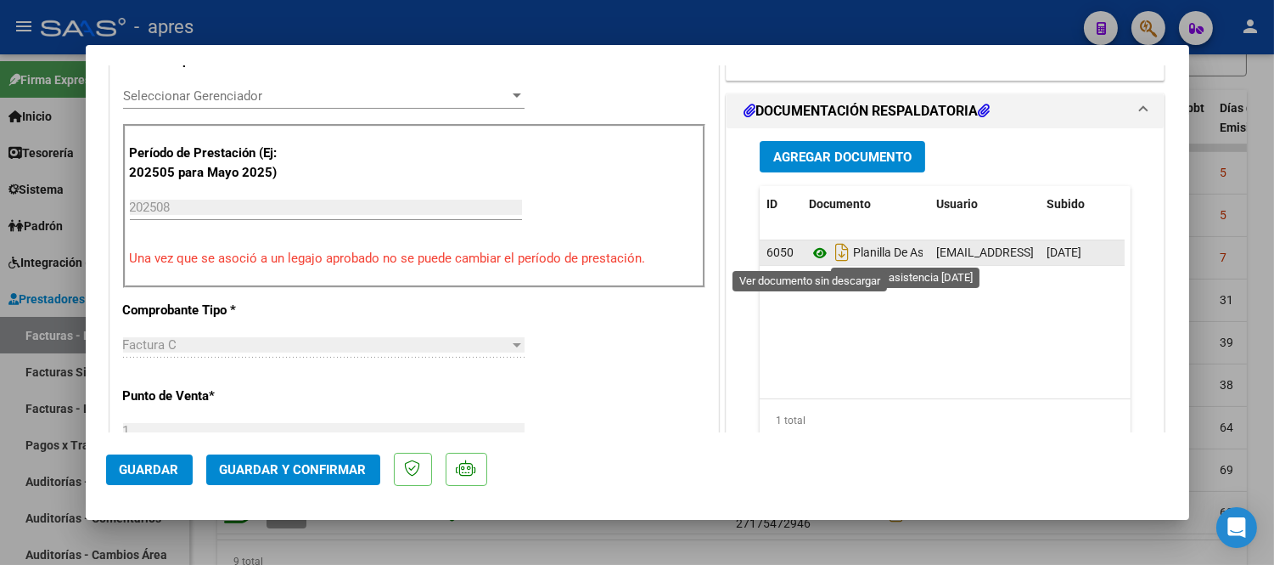
click at [809, 255] on icon at bounding box center [820, 253] width 22 height 20
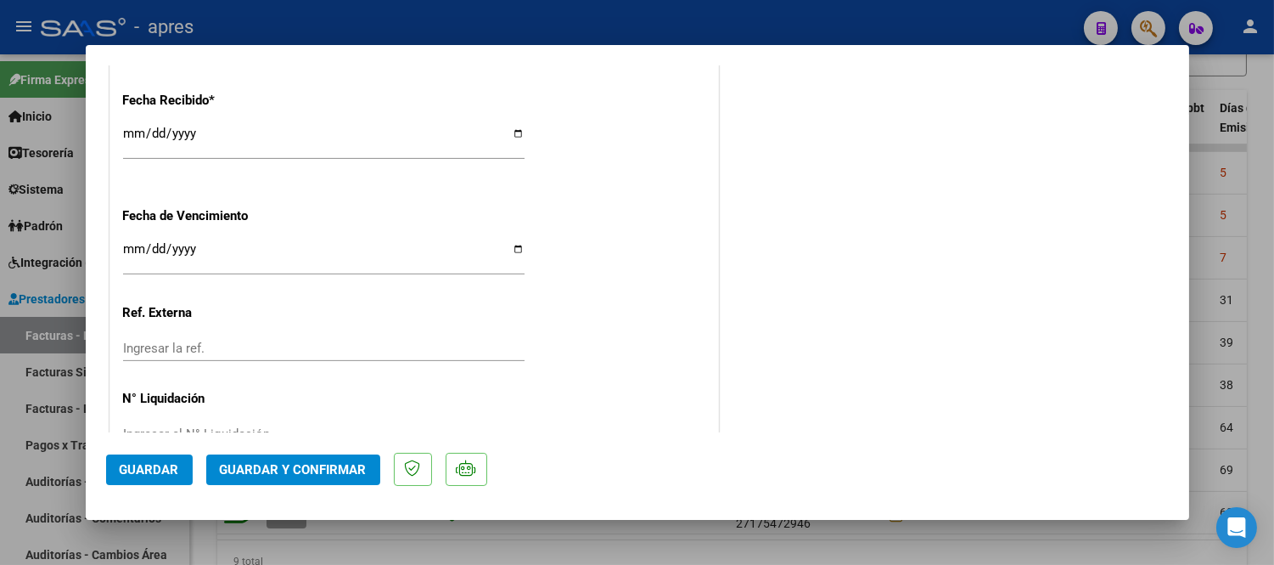
scroll to position [1272, 0]
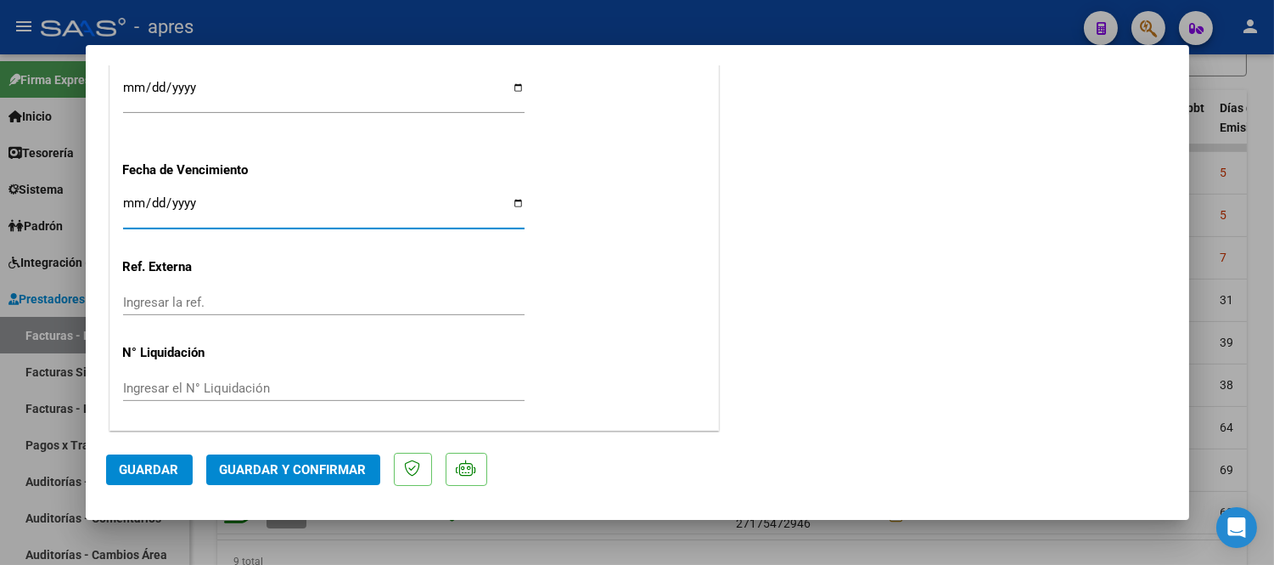
click at [126, 200] on input "[DATE]" at bounding box center [324, 209] width 402 height 27
type input "[DATE]"
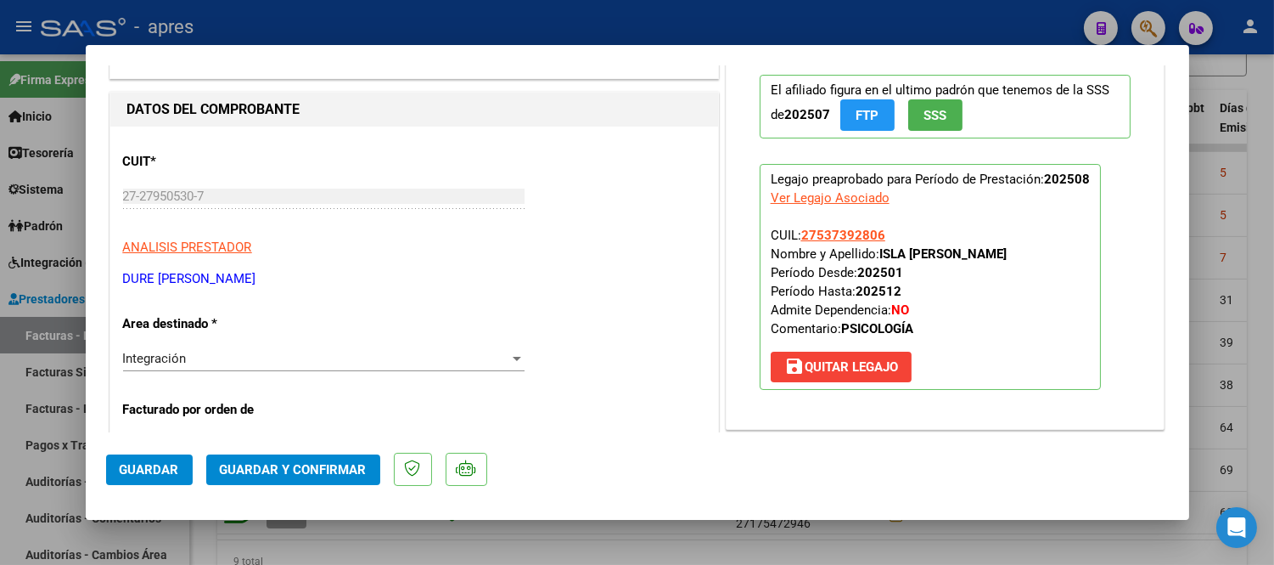
scroll to position [0, 0]
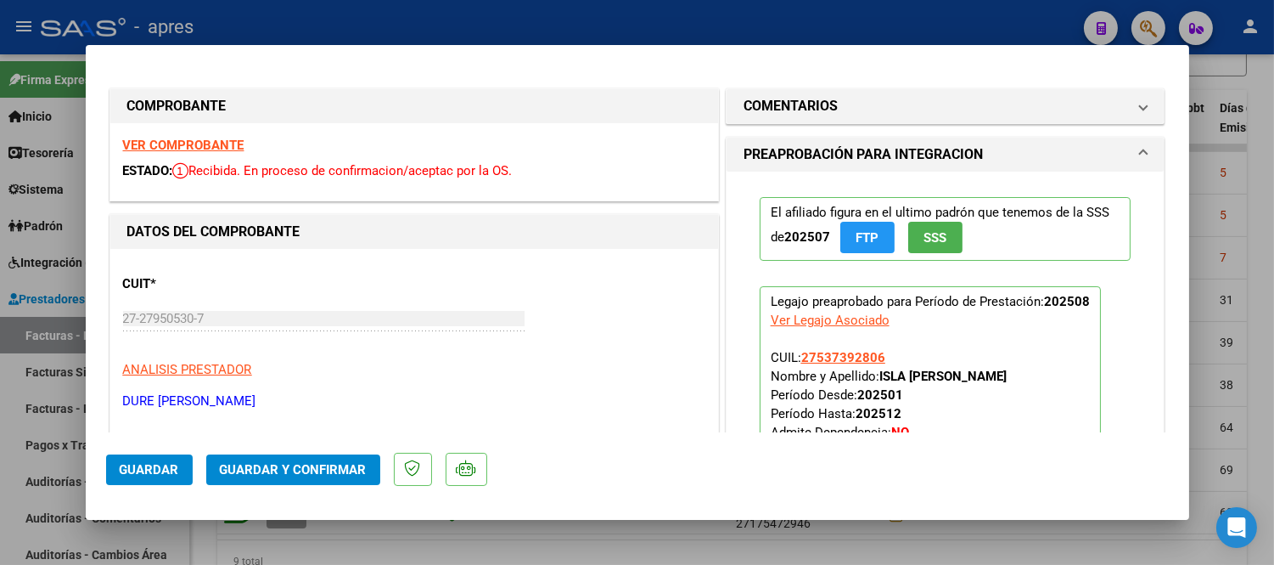
click at [329, 470] on span "Guardar y Confirmar" at bounding box center [293, 469] width 147 height 15
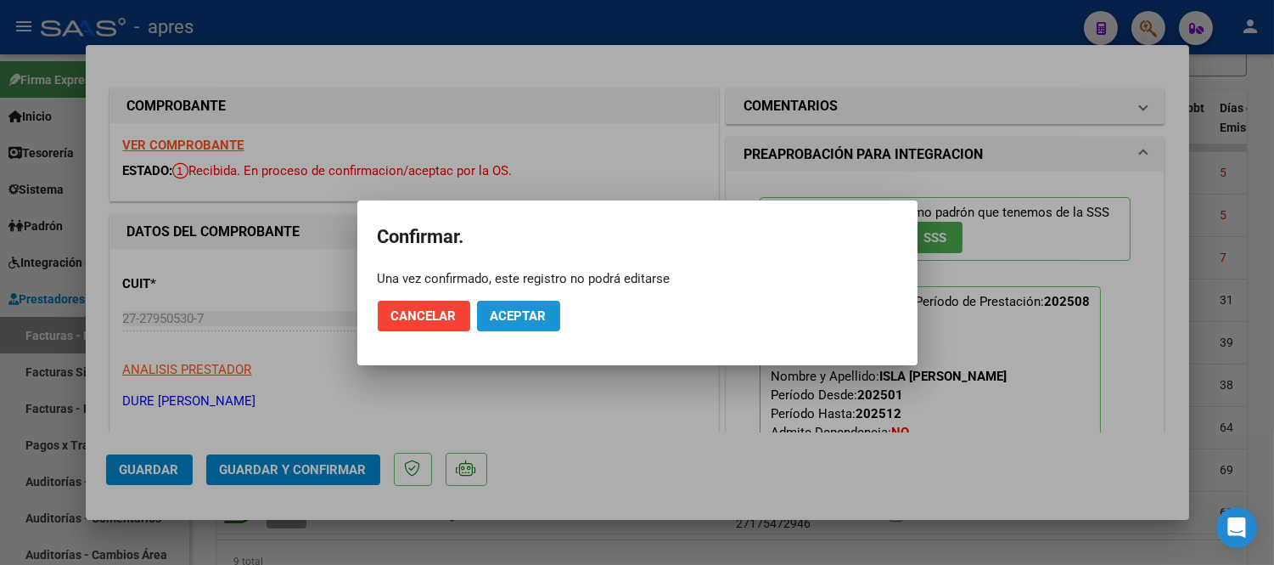
click at [514, 315] on span "Aceptar" at bounding box center [519, 315] width 56 height 15
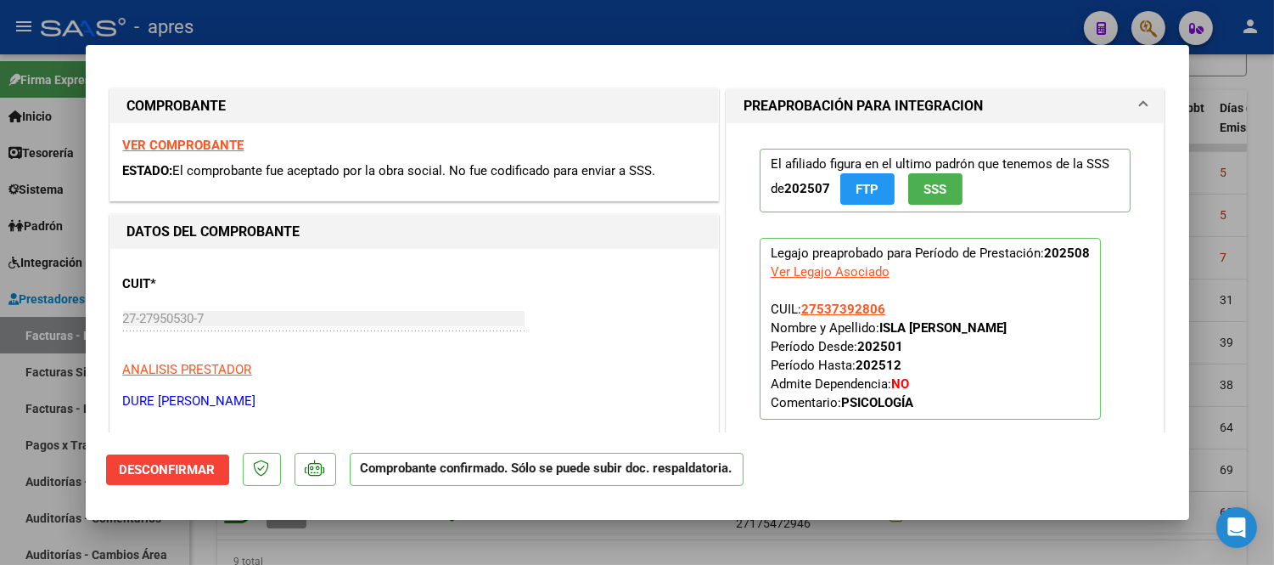
click at [413, 547] on div at bounding box center [637, 282] width 1274 height 565
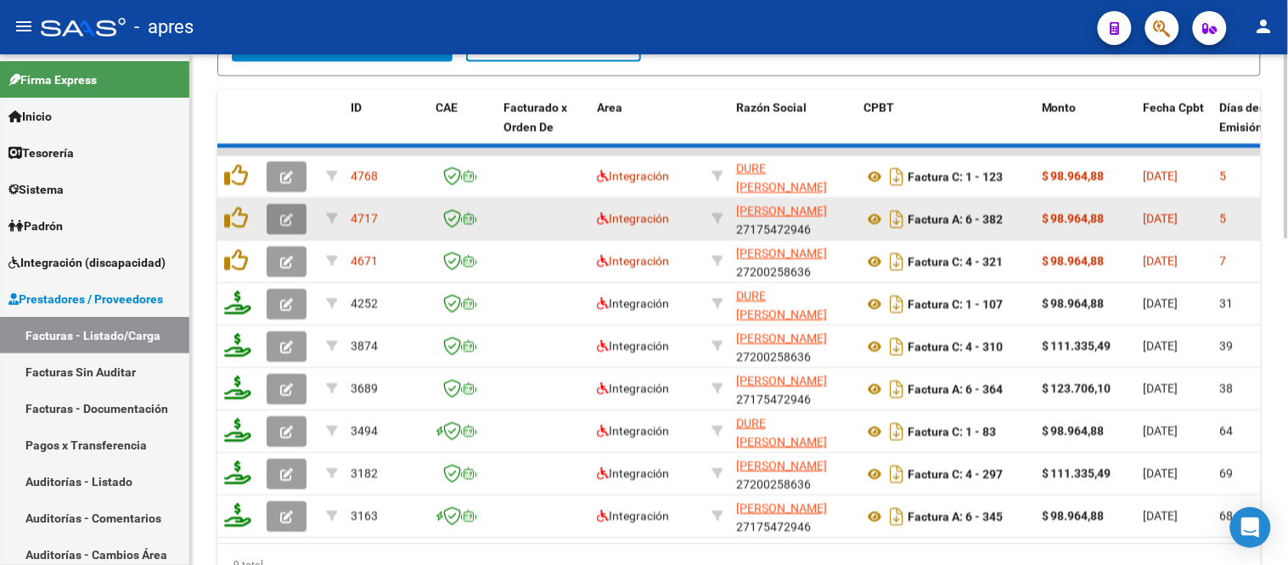
click at [292, 221] on icon "button" at bounding box center [286, 220] width 13 height 13
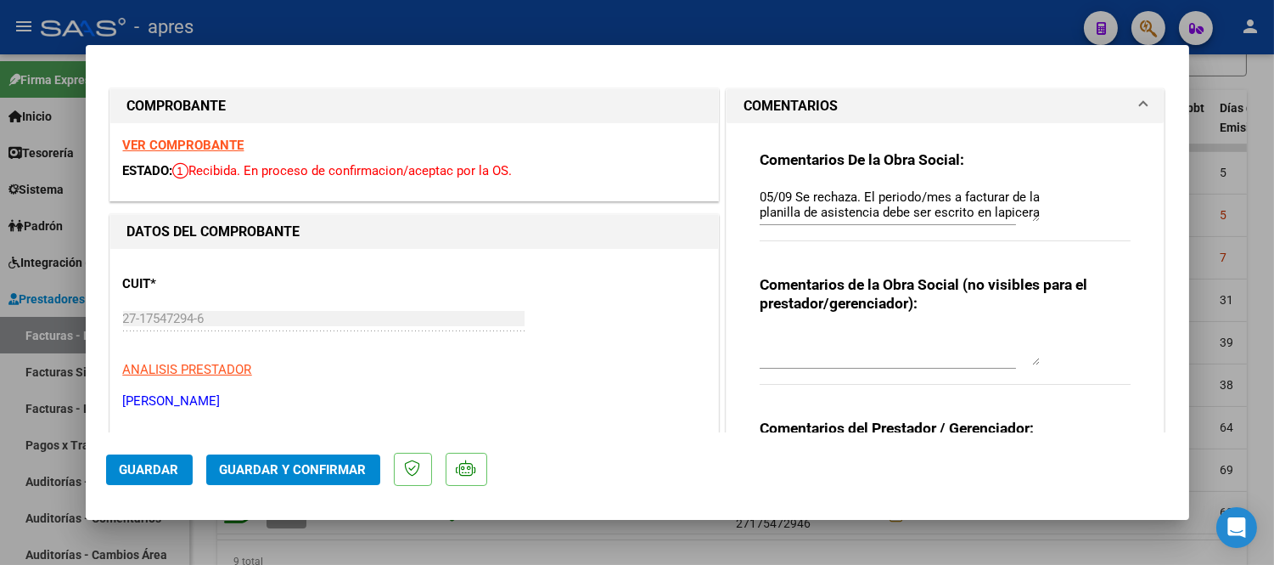
drag, startPoint x: 1032, startPoint y: 216, endPoint x: 1034, endPoint y: 241, distance: 25.5
click at [1034, 241] on div "Comentarios De la Obra Social: 05/09 Se rechaza. El periodo/mes a facturar de l…" at bounding box center [946, 205] width 372 height 110
click at [1031, 233] on div "Comentarios De la Obra Social: 05/09 Se rechaza. El periodo/mes a facturar de l…" at bounding box center [946, 205] width 372 height 110
click at [1031, 209] on textarea "05/09 Se rechaza. El periodo/mes a facturar de la planilla de asistencia debe s…" at bounding box center [900, 205] width 280 height 34
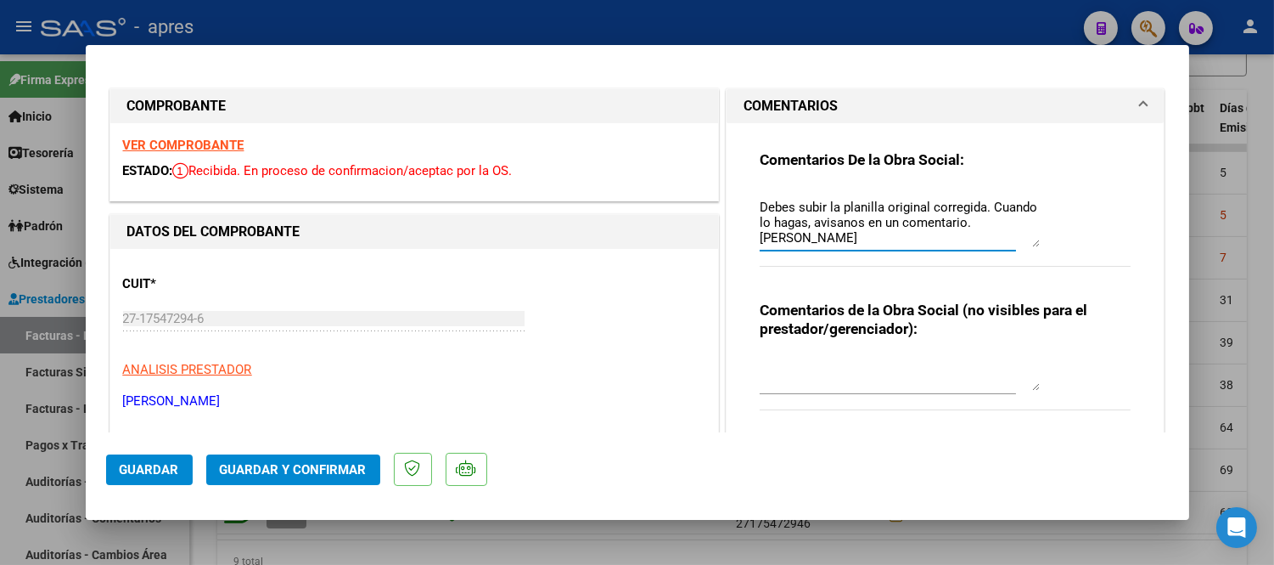
scroll to position [95, 0]
drag, startPoint x: 1031, startPoint y: 209, endPoint x: 1033, endPoint y: 235, distance: 26.4
click at [1033, 235] on div "Comentarios De la Obra Social: 05/09 Se rechaza. El periodo/mes a facturar de l…" at bounding box center [946, 217] width 372 height 135
drag, startPoint x: 1033, startPoint y: 235, endPoint x: 1036, endPoint y: 256, distance: 21.4
click at [1036, 256] on div "Comentarios De la Obra Social: 05/09 Se rechaza. El periodo/mes a facturar de l…" at bounding box center [946, 218] width 372 height 136
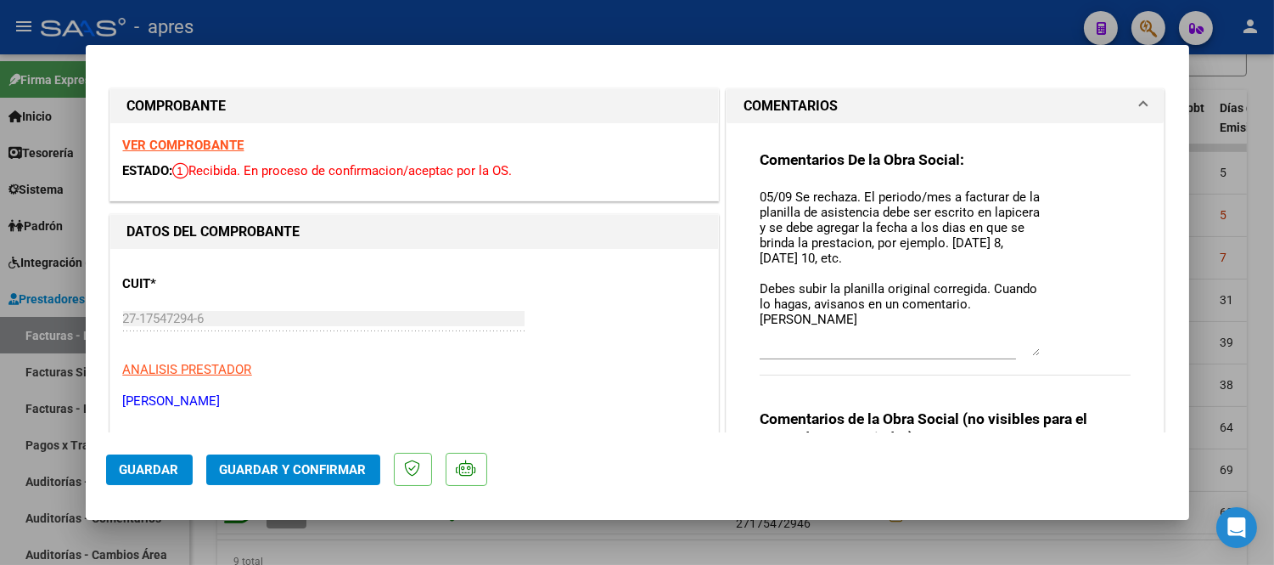
scroll to position [0, 0]
drag, startPoint x: 1024, startPoint y: 240, endPoint x: 1037, endPoint y: 377, distance: 137.4
click at [1037, 377] on div "Comentarios De la Obra Social: 05/09 Se rechaza. El periodo/mes a facturar de l…" at bounding box center [946, 286] width 372 height 273
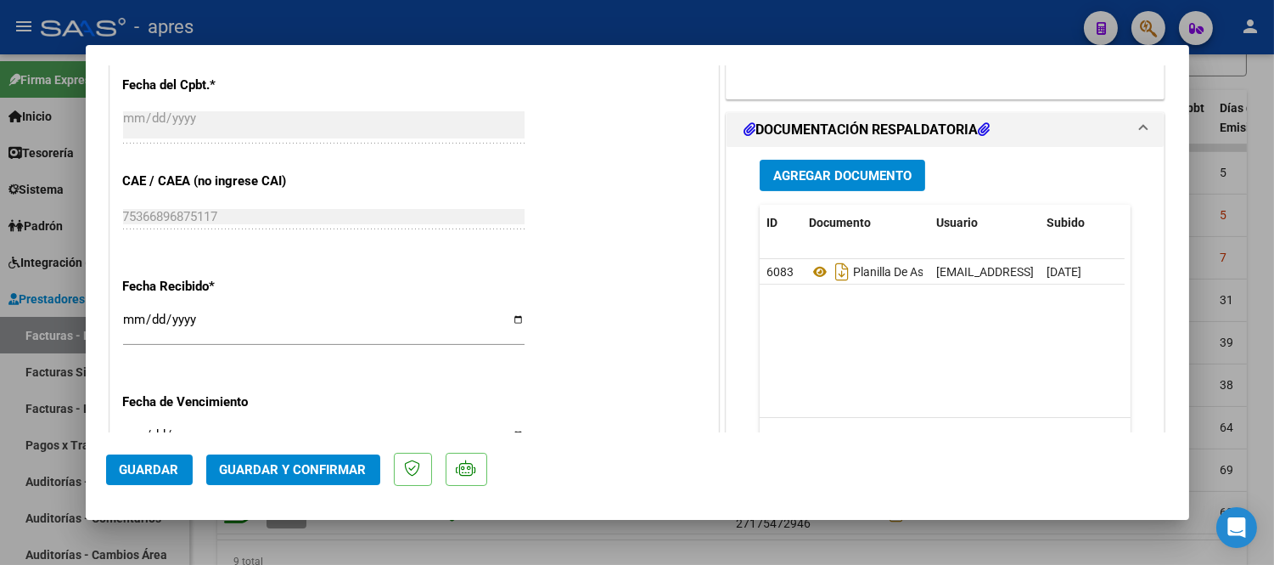
scroll to position [1132, 0]
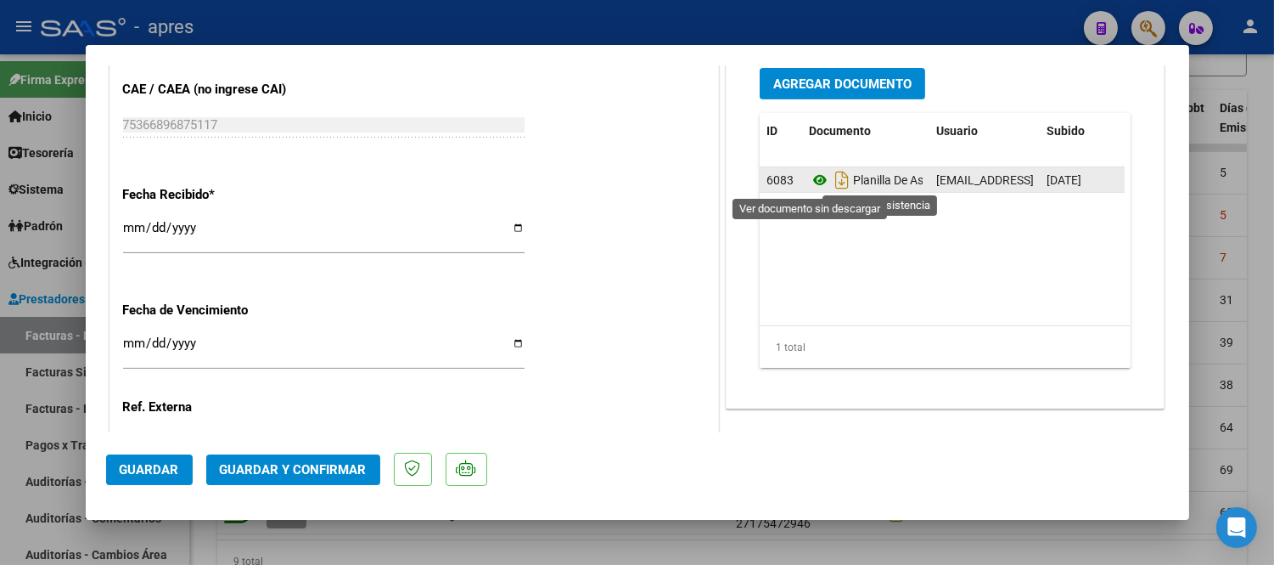
click at [809, 183] on icon at bounding box center [820, 180] width 22 height 20
click at [809, 179] on icon at bounding box center [820, 180] width 22 height 20
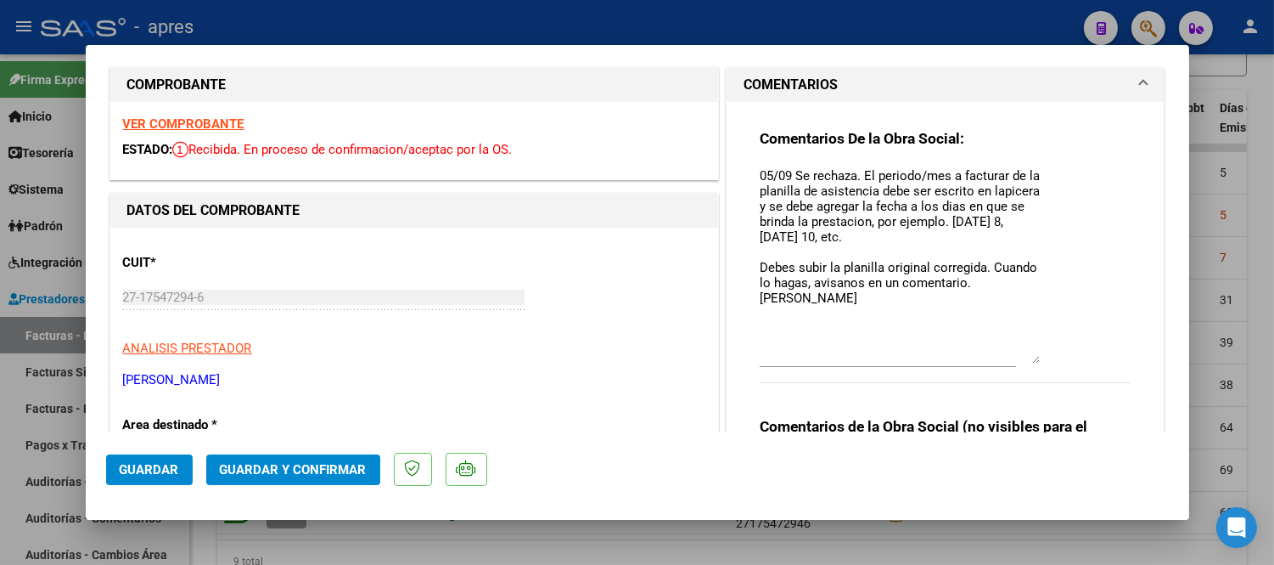
scroll to position [0, 0]
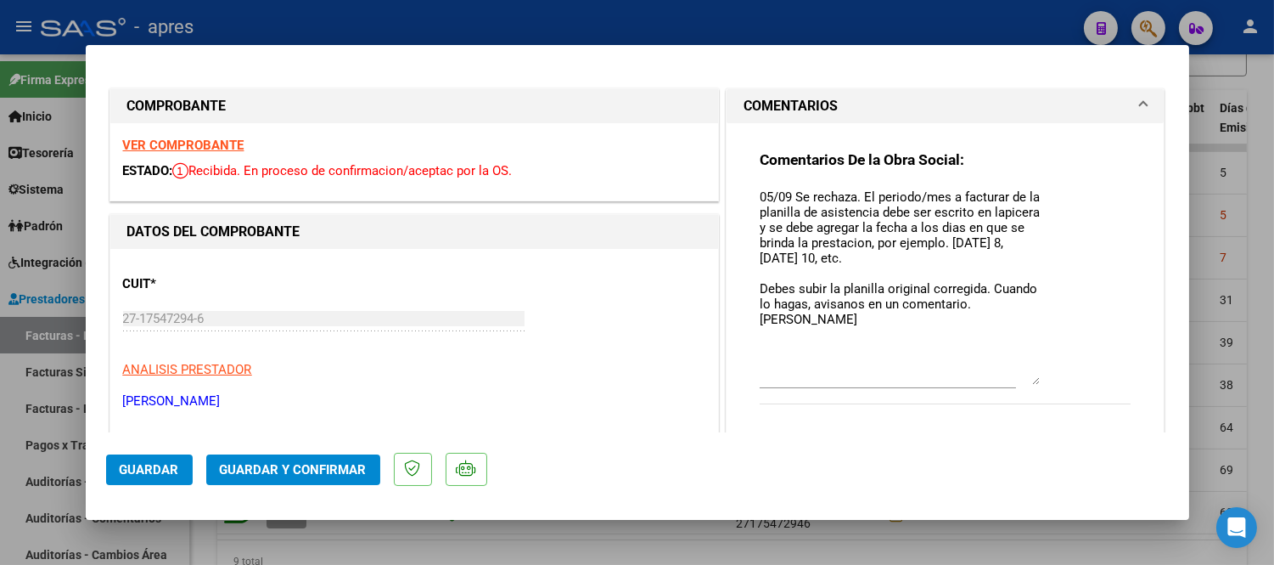
click at [44, 523] on div at bounding box center [637, 282] width 1274 height 565
type input "$ 0,00"
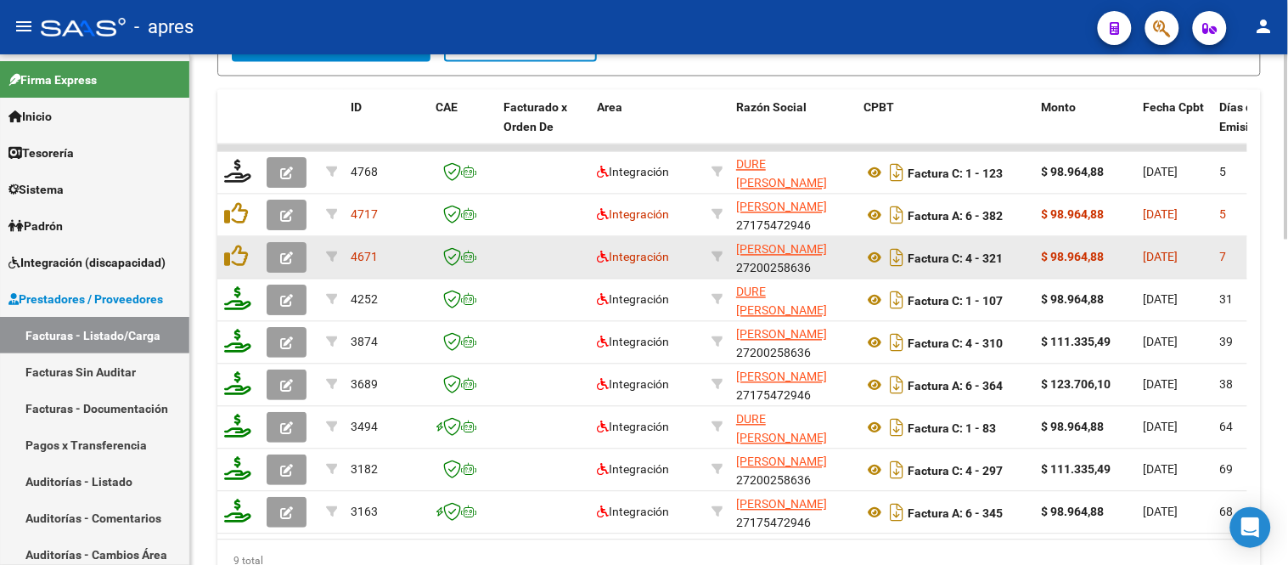
click at [272, 251] on button "button" at bounding box center [287, 258] width 40 height 31
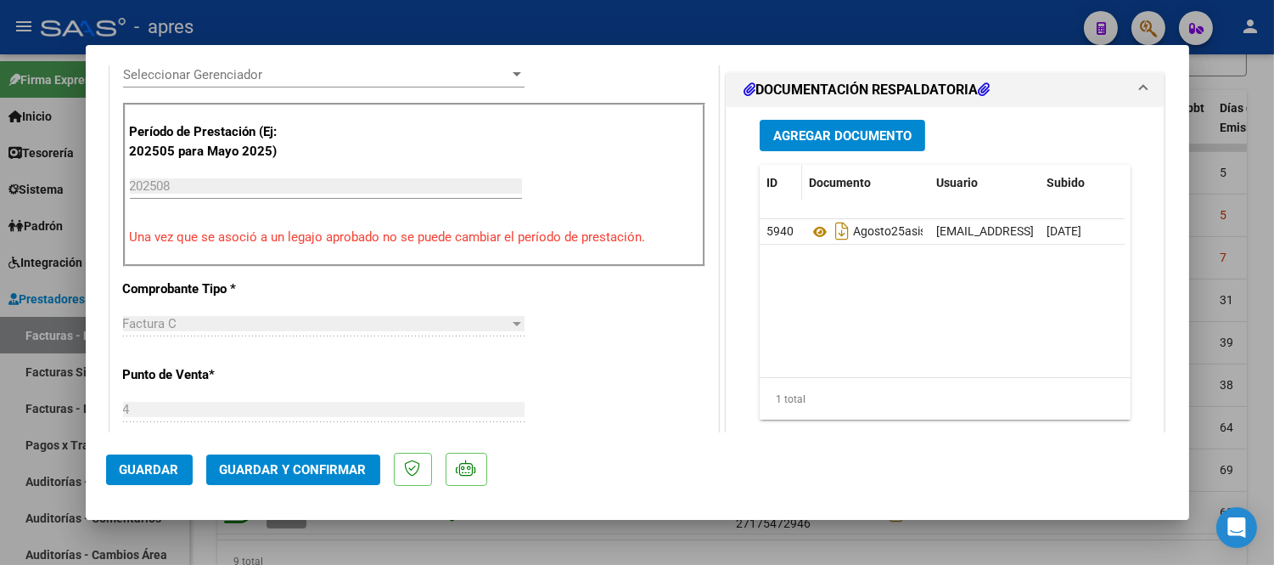
scroll to position [471, 0]
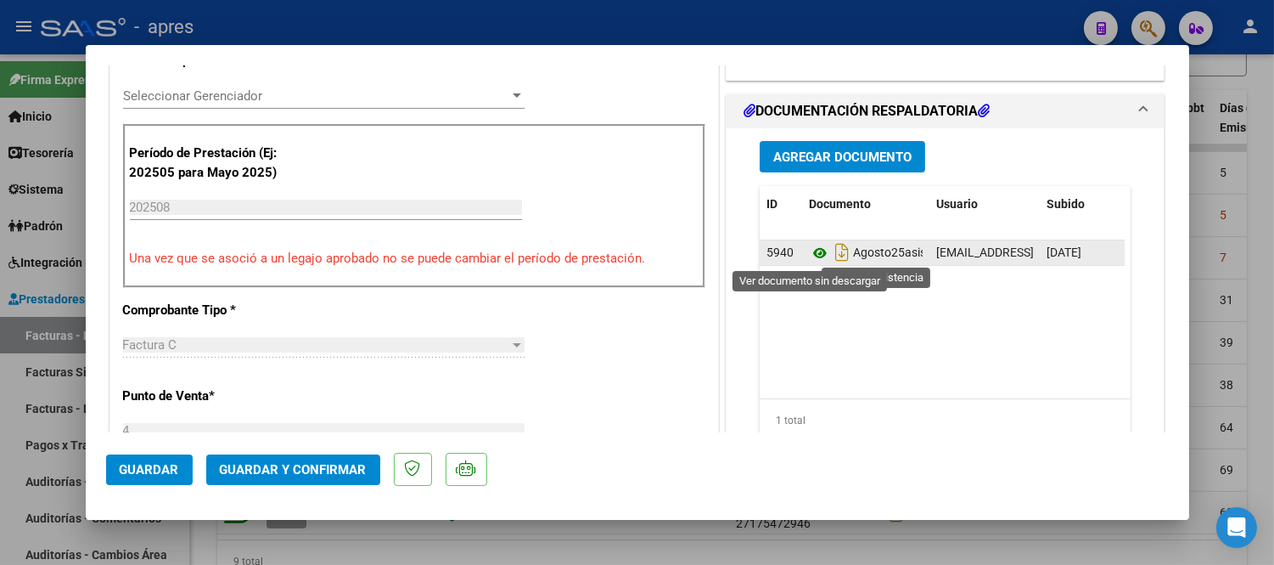
click at [815, 252] on icon at bounding box center [820, 253] width 22 height 20
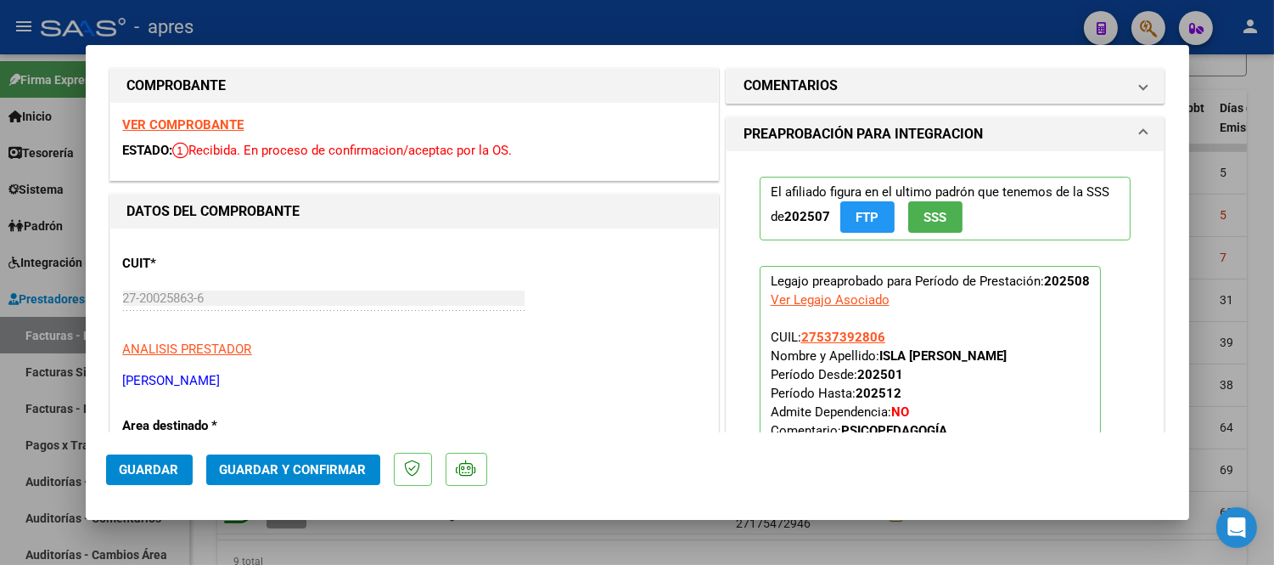
scroll to position [0, 0]
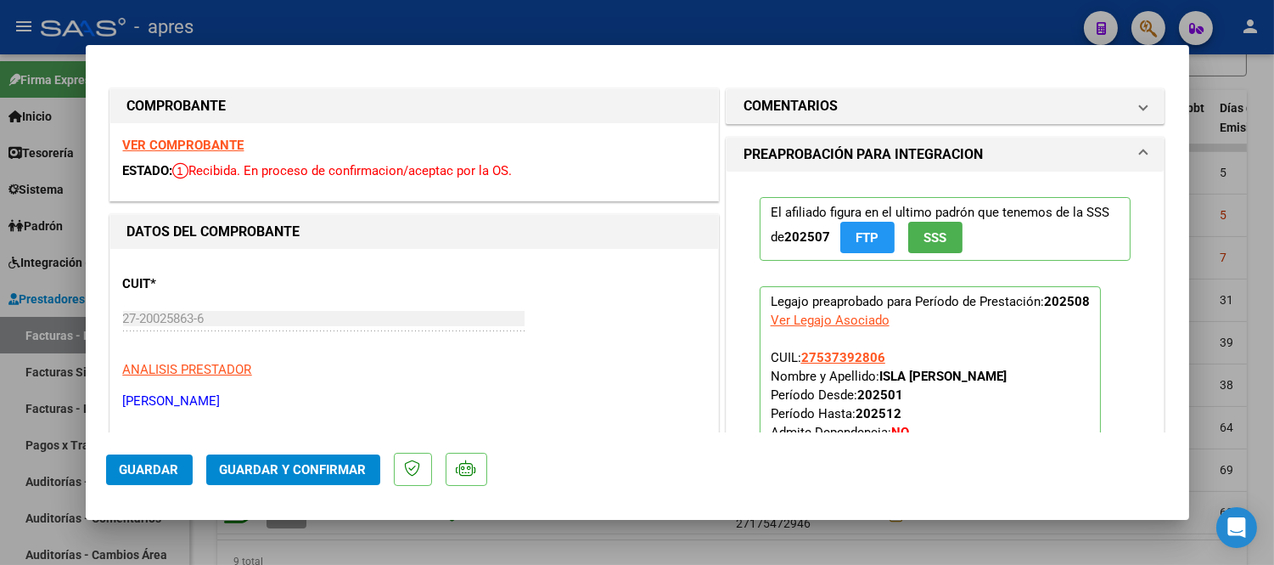
click at [617, 543] on div at bounding box center [637, 282] width 1274 height 565
type input "$ 0,00"
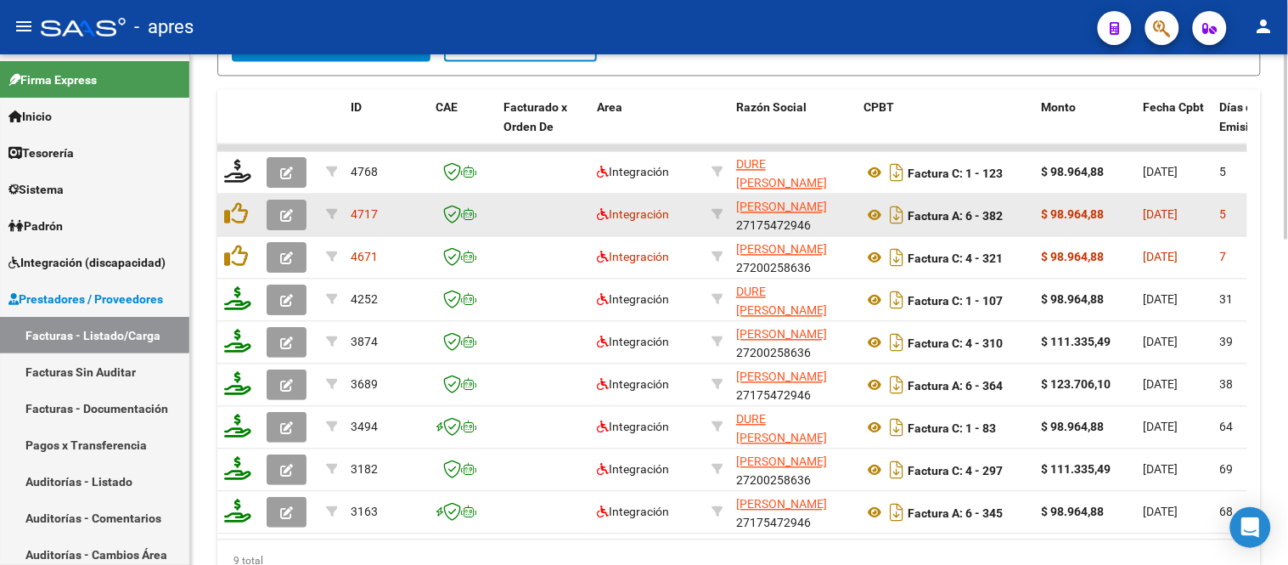
click at [275, 215] on button "button" at bounding box center [287, 215] width 40 height 31
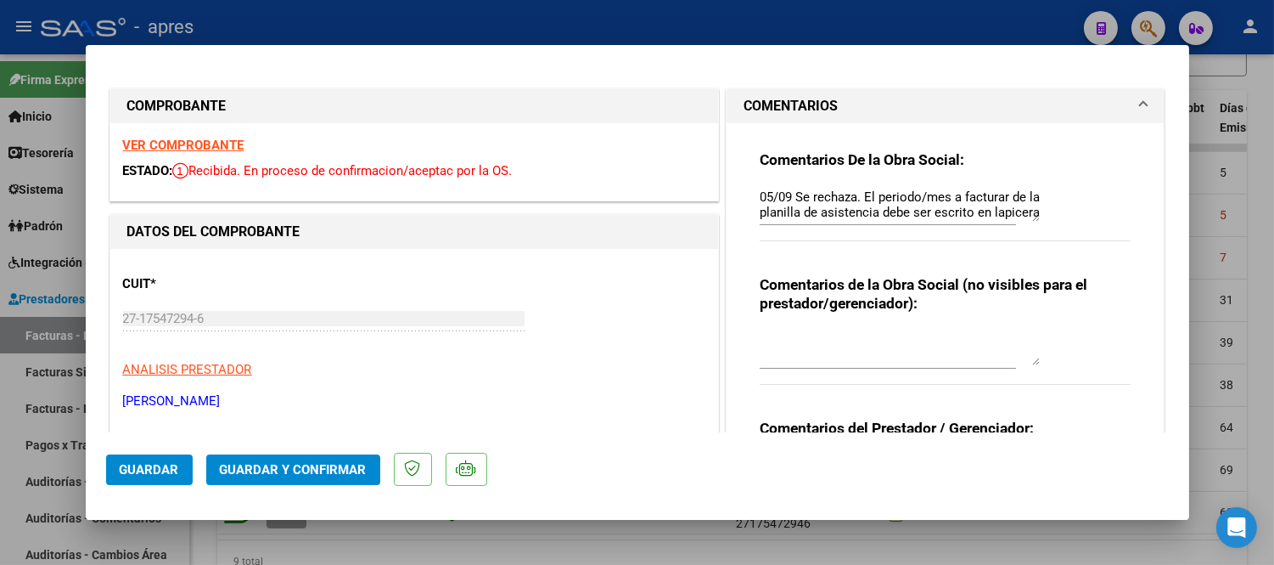
click at [179, 140] on strong "VER COMPROBANTE" at bounding box center [183, 145] width 121 height 15
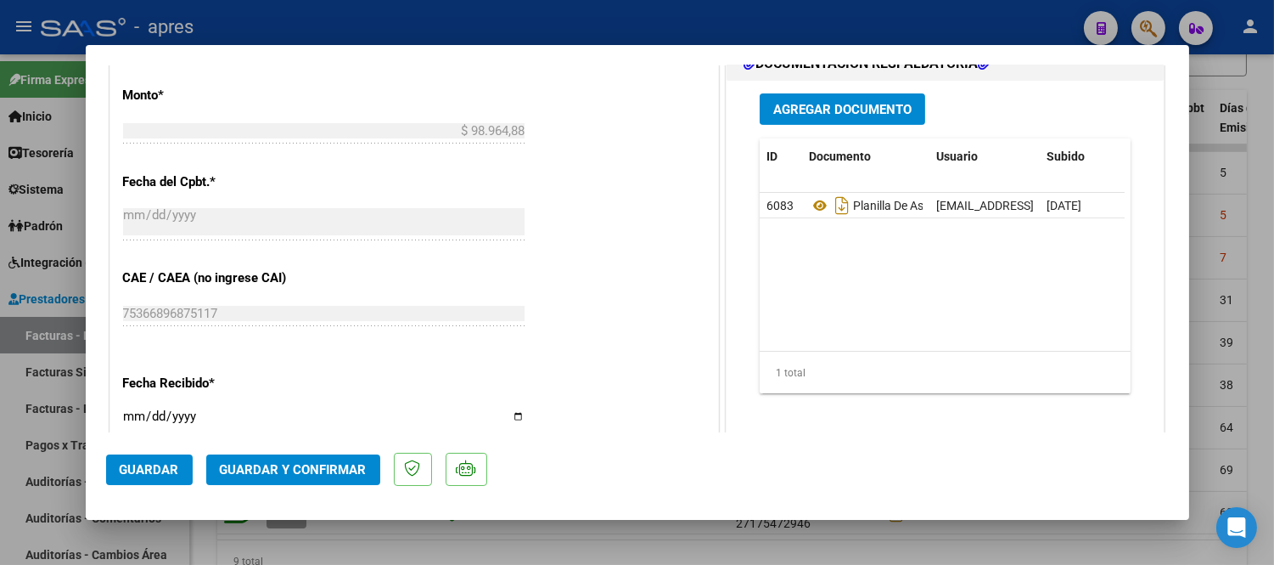
scroll to position [1226, 0]
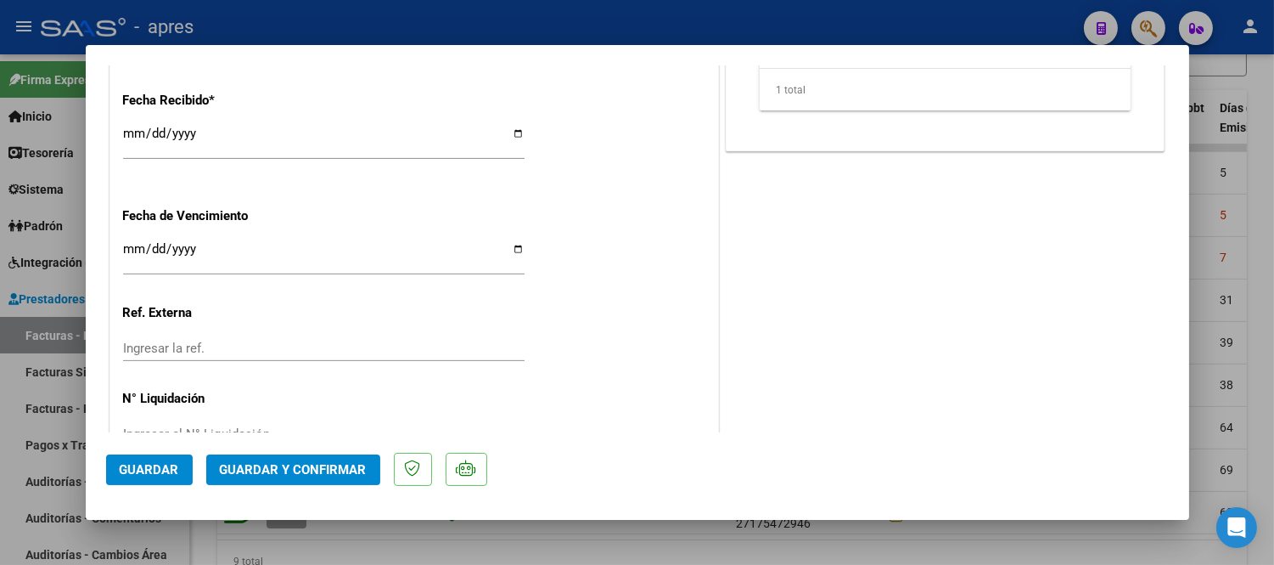
click at [267, 464] on span "Guardar y Confirmar" at bounding box center [293, 469] width 147 height 15
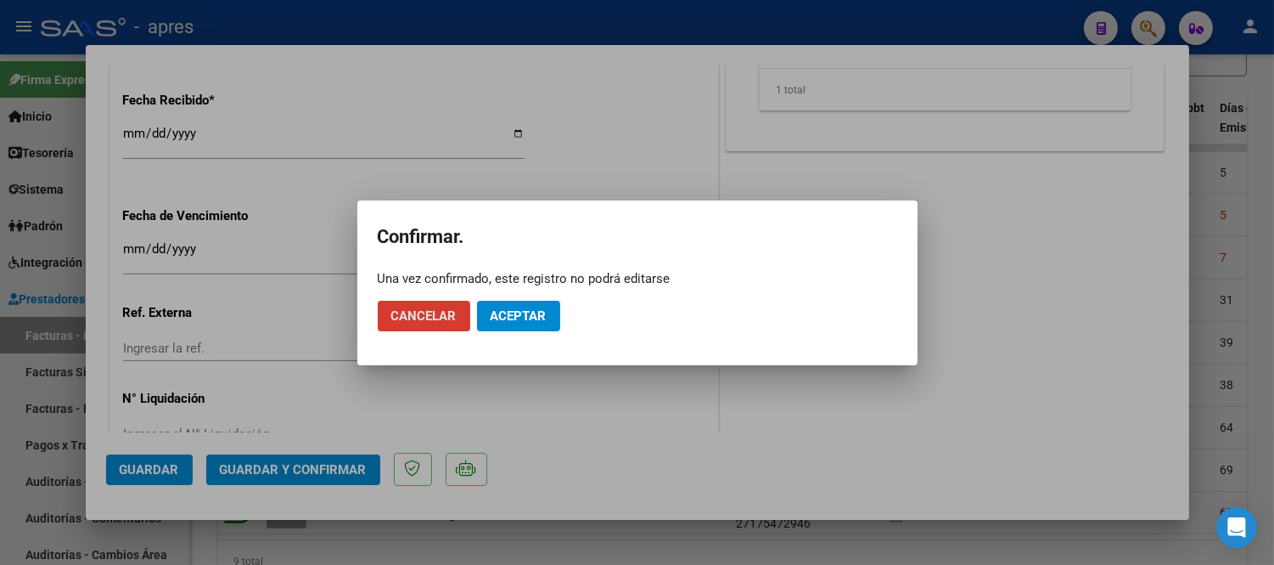
click at [519, 325] on button "Aceptar" at bounding box center [518, 316] width 83 height 31
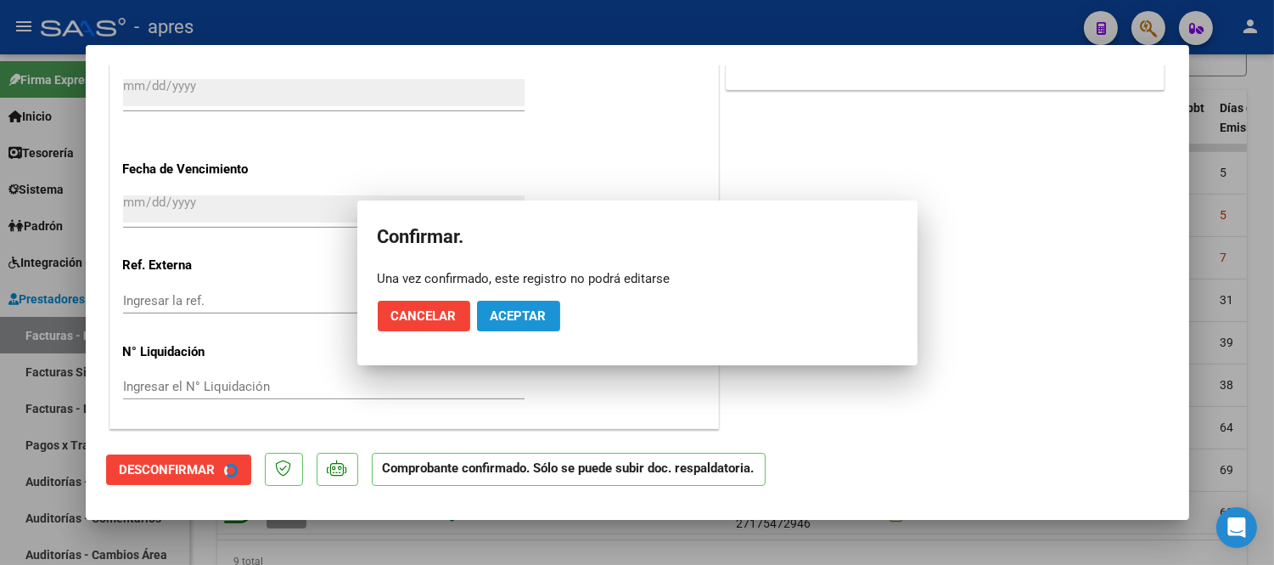
scroll to position [1121, 0]
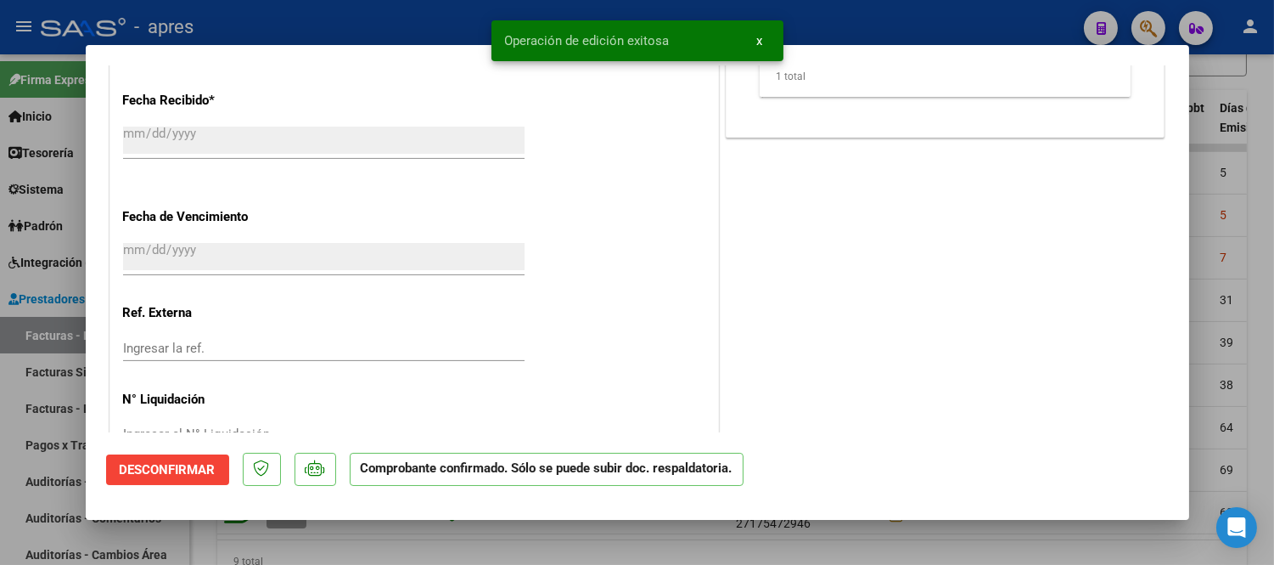
click at [424, 530] on div at bounding box center [637, 282] width 1274 height 565
type input "$ 0,00"
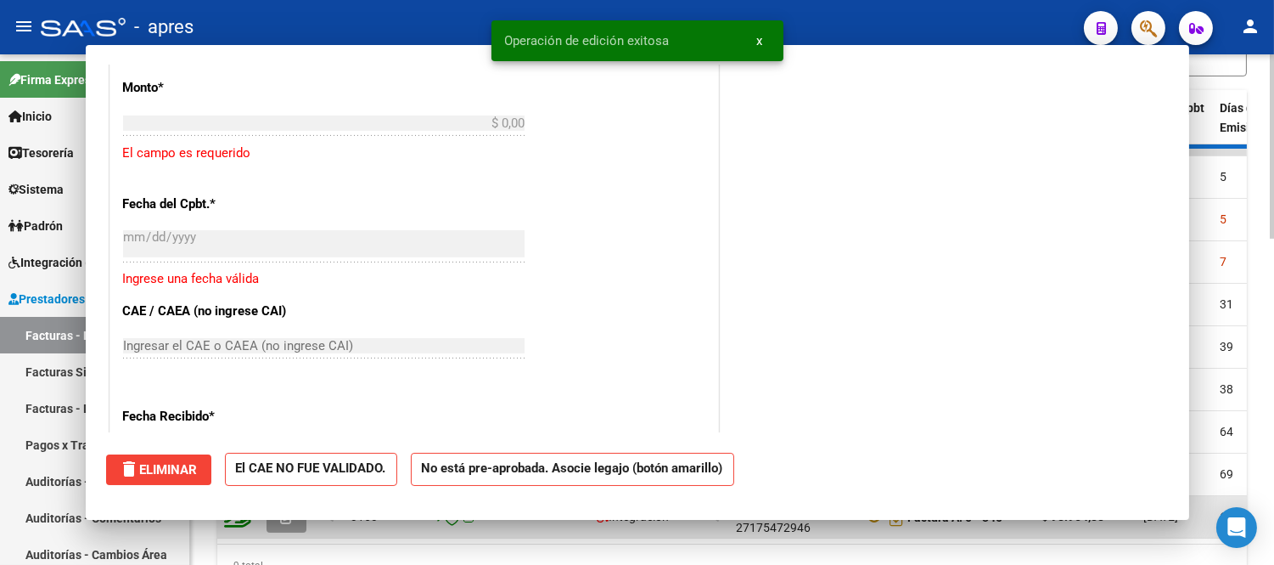
scroll to position [1436, 0]
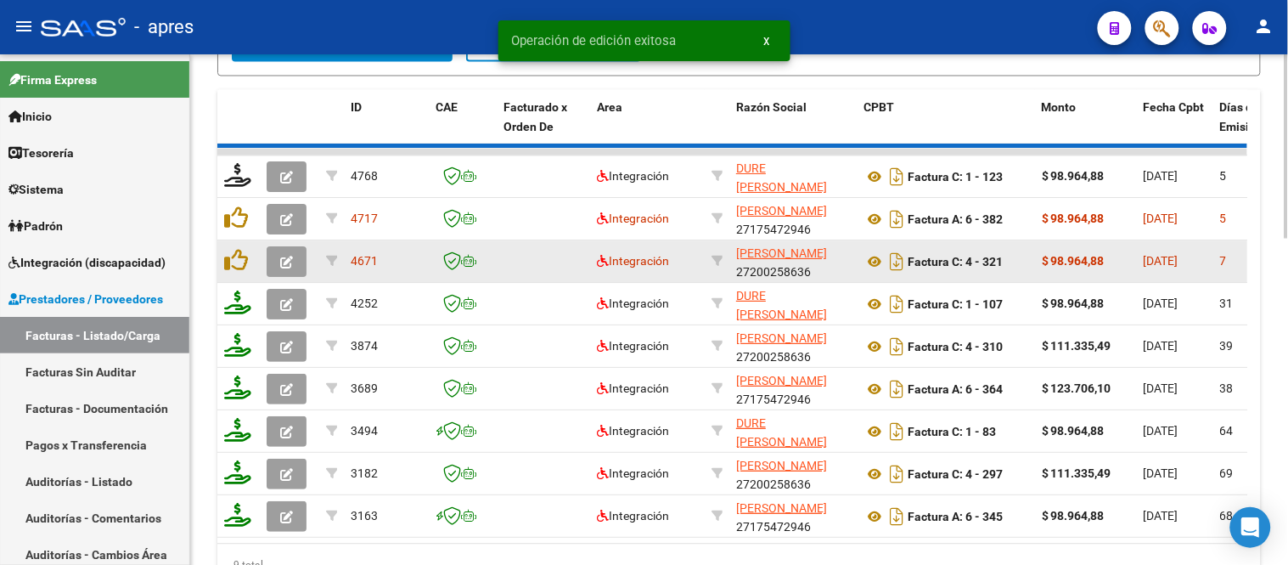
click at [282, 256] on icon "button" at bounding box center [286, 262] width 13 height 13
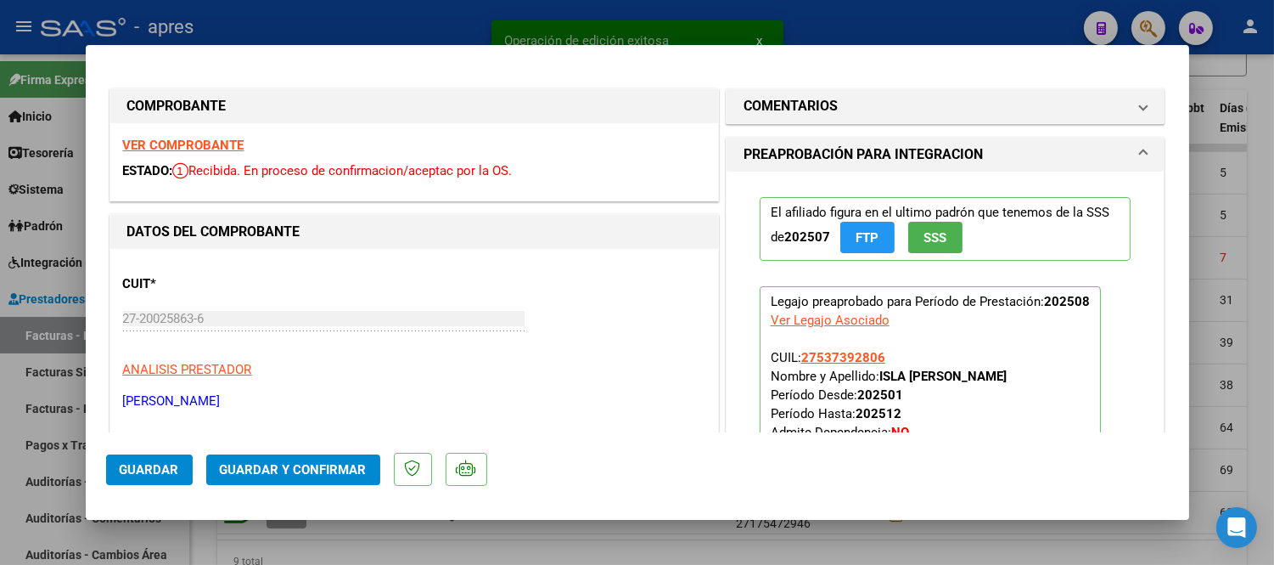
click at [233, 141] on strong "VER COMPROBANTE" at bounding box center [183, 145] width 121 height 15
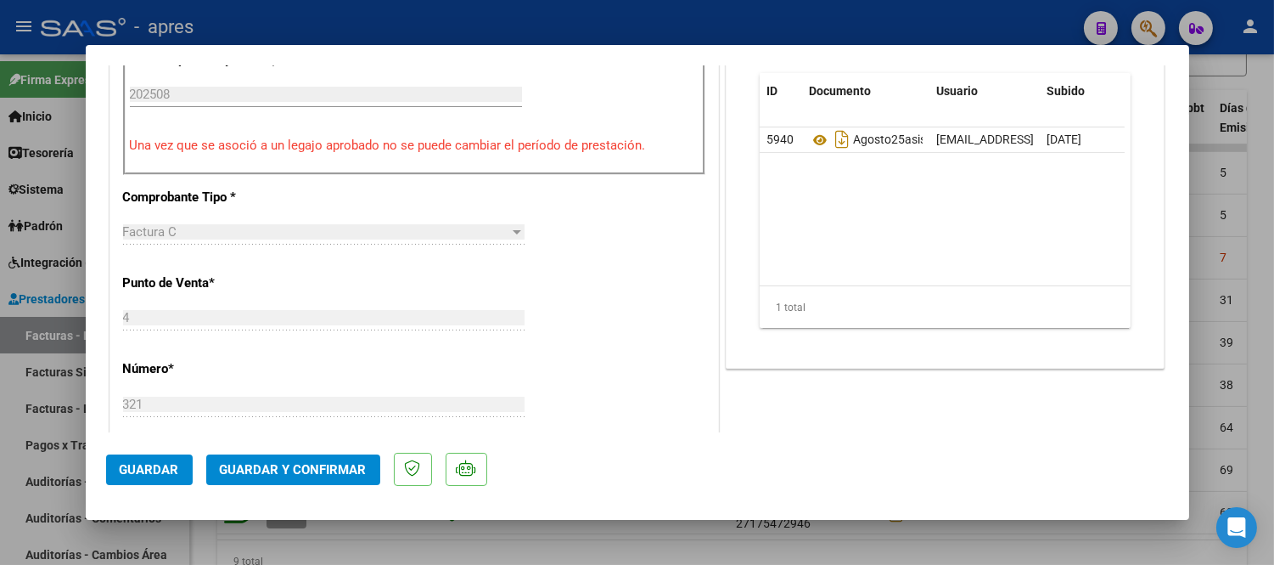
scroll to position [471, 0]
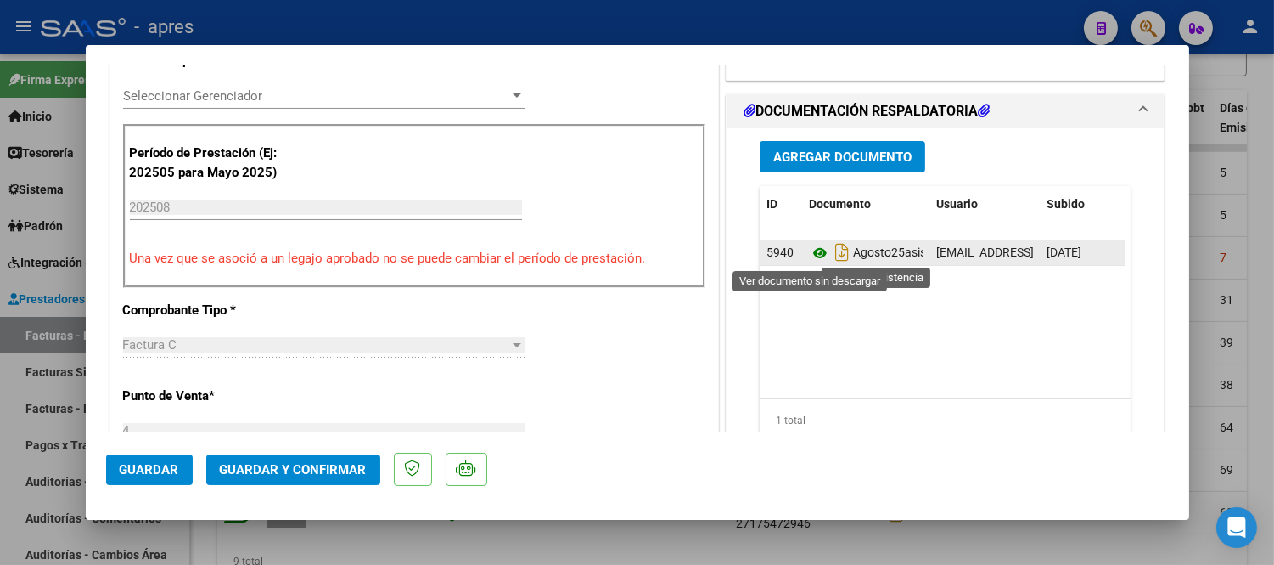
click at [809, 252] on icon at bounding box center [820, 253] width 22 height 20
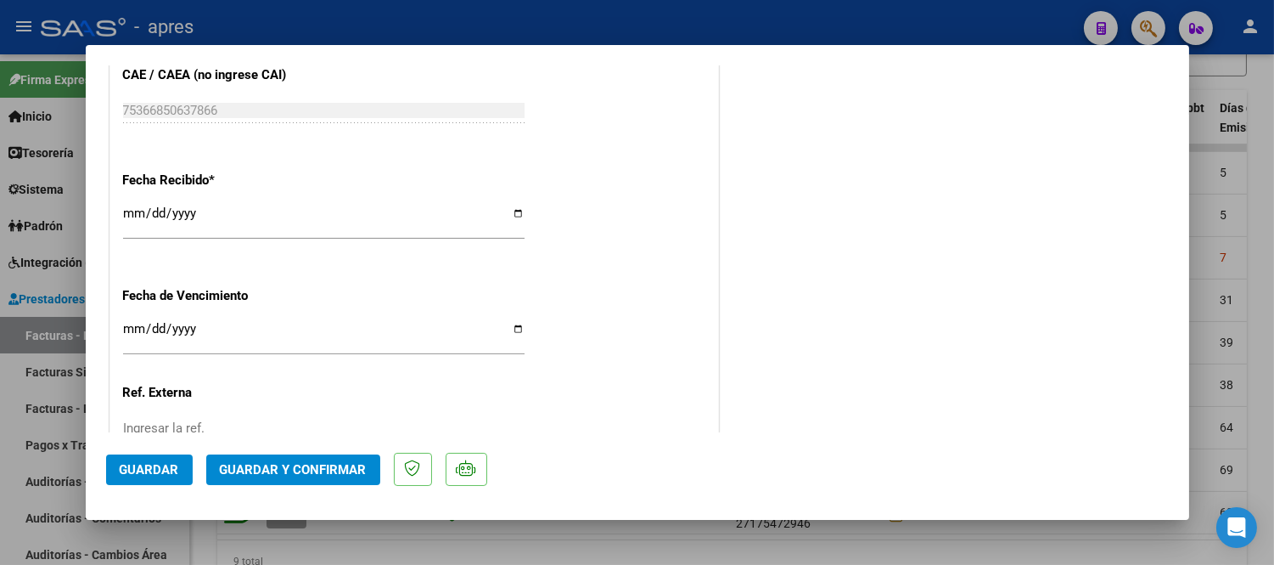
scroll to position [1272, 0]
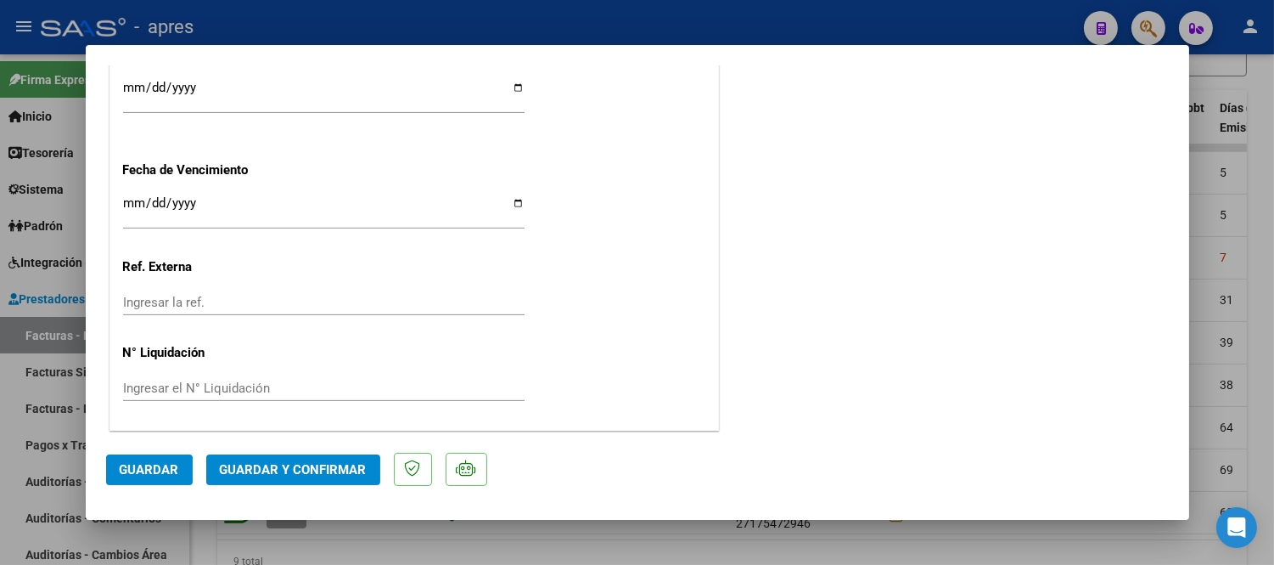
click at [302, 473] on span "Guardar y Confirmar" at bounding box center [293, 469] width 147 height 15
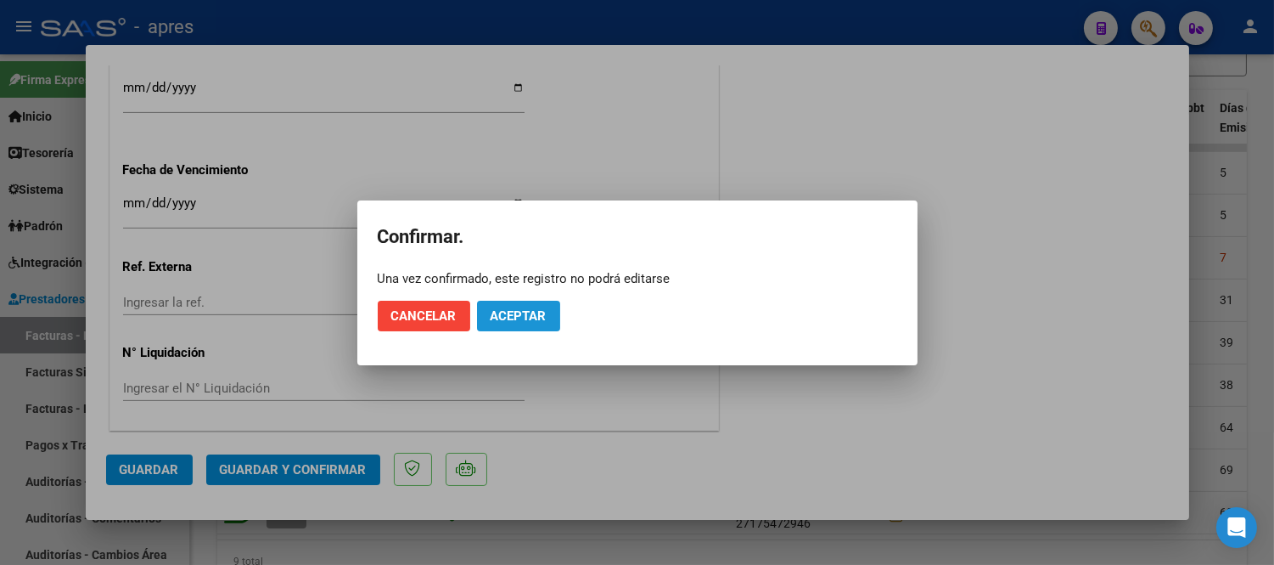
click at [537, 316] on span "Aceptar" at bounding box center [519, 315] width 56 height 15
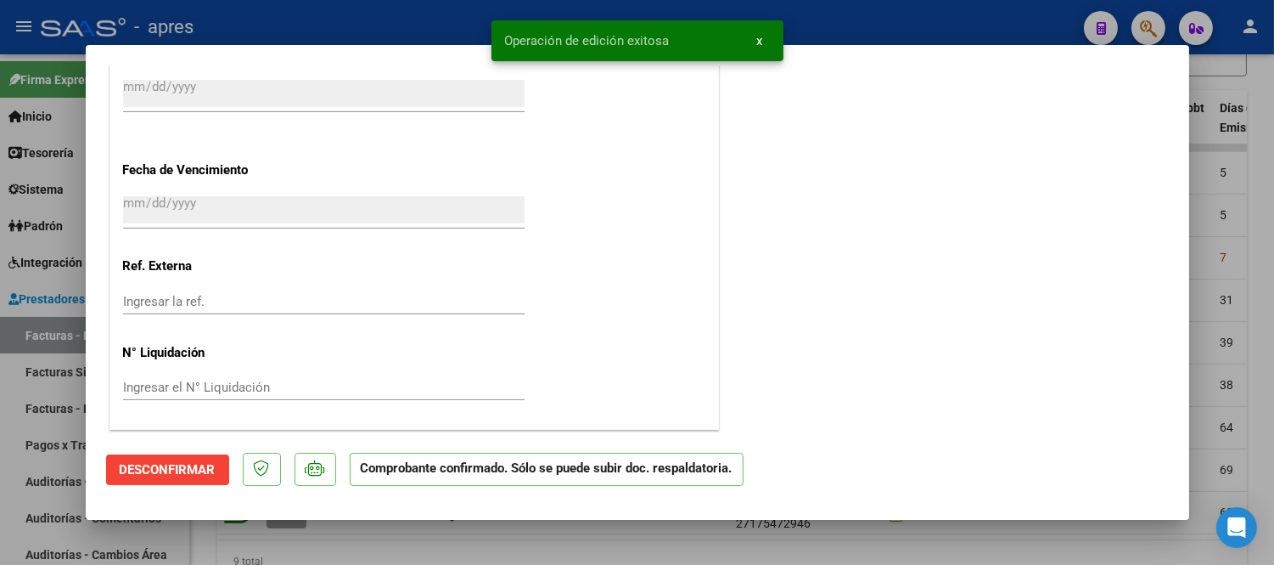
click at [239, 547] on div at bounding box center [637, 282] width 1274 height 565
type input "$ 0,00"
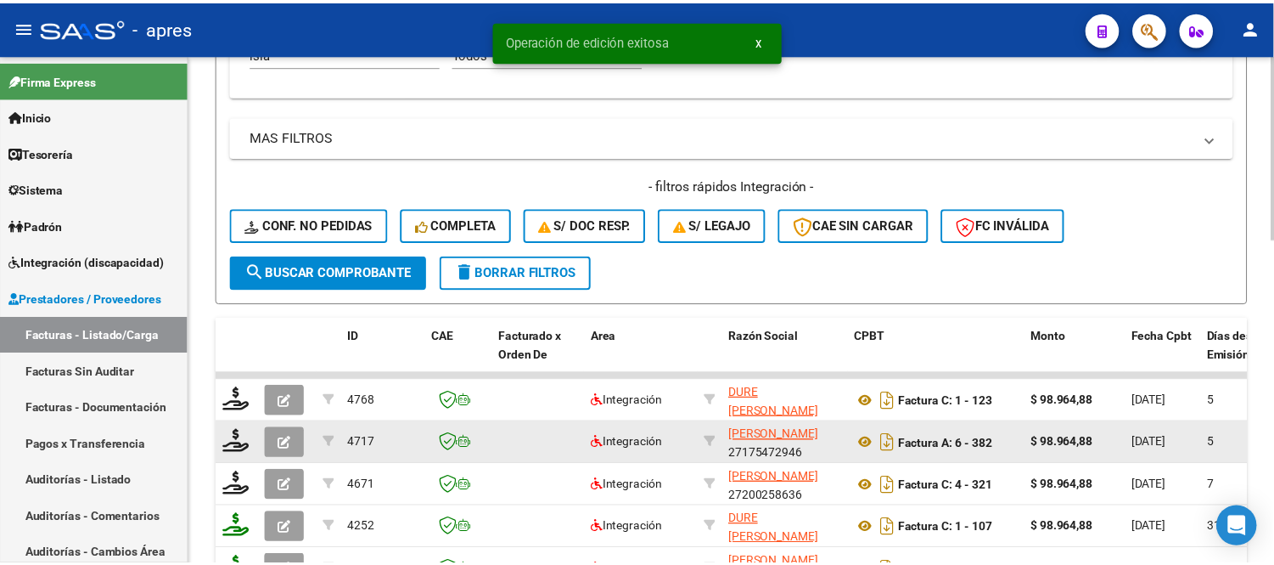
scroll to position [533, 0]
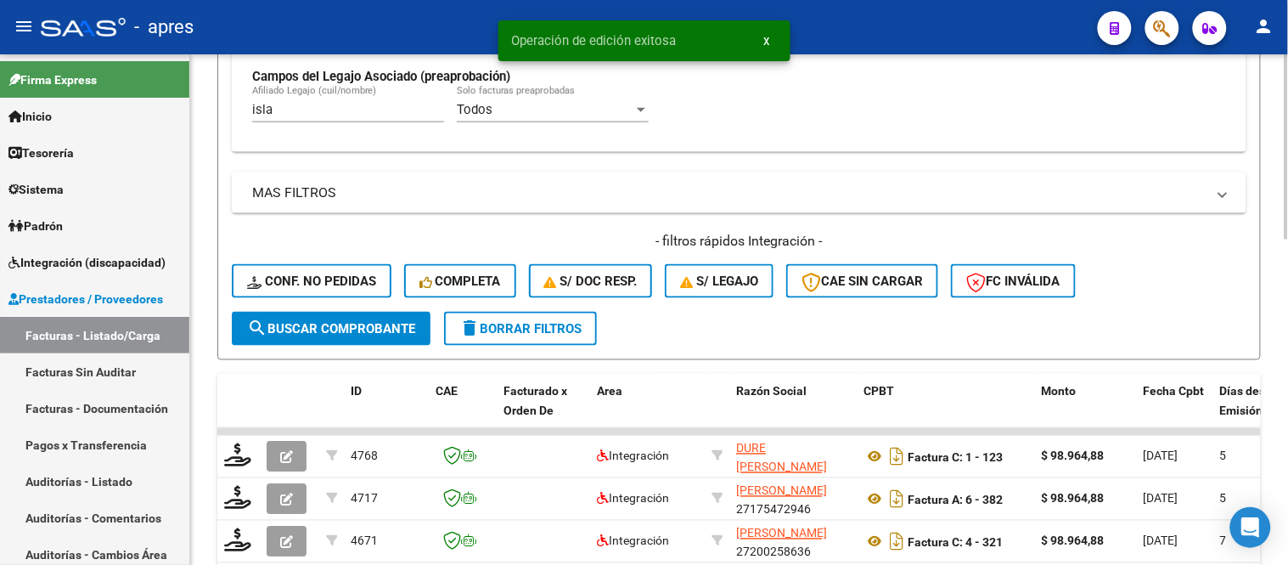
click at [308, 111] on input "isla" at bounding box center [348, 109] width 192 height 15
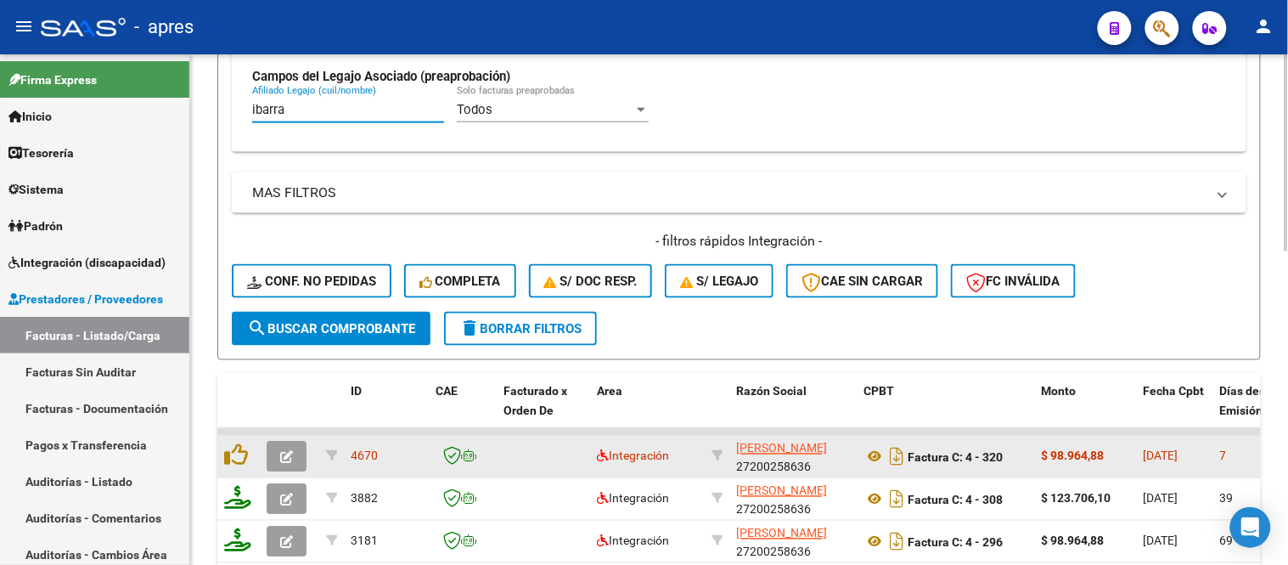
type input "ibarra"
click at [300, 448] on button "button" at bounding box center [287, 456] width 40 height 31
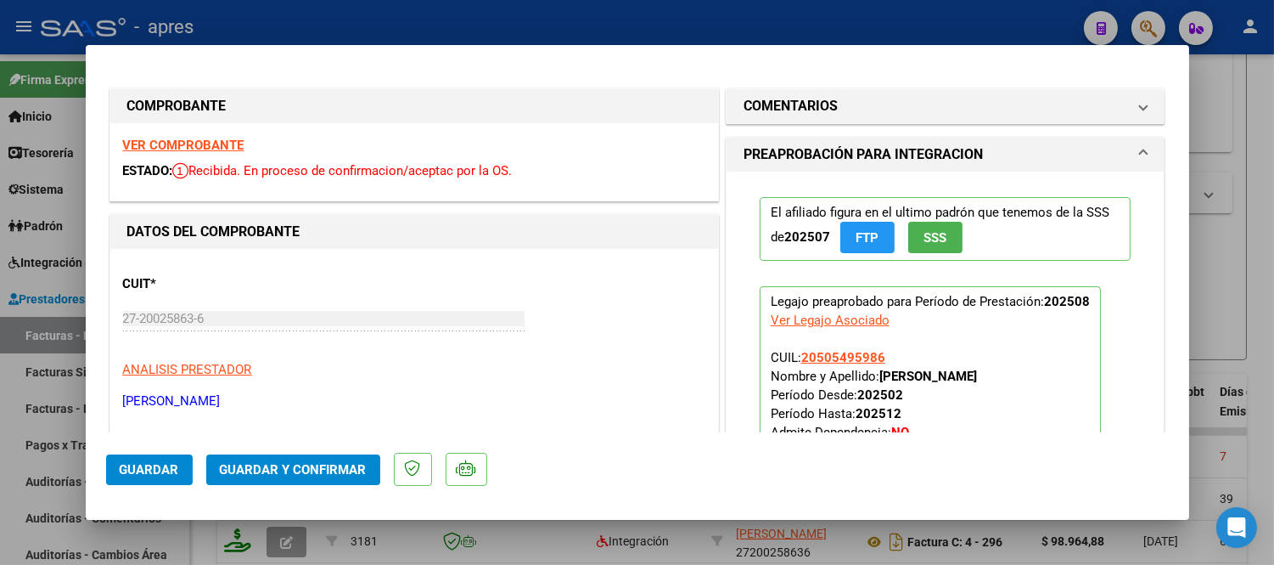
click at [171, 145] on strong "VER COMPROBANTE" at bounding box center [183, 145] width 121 height 15
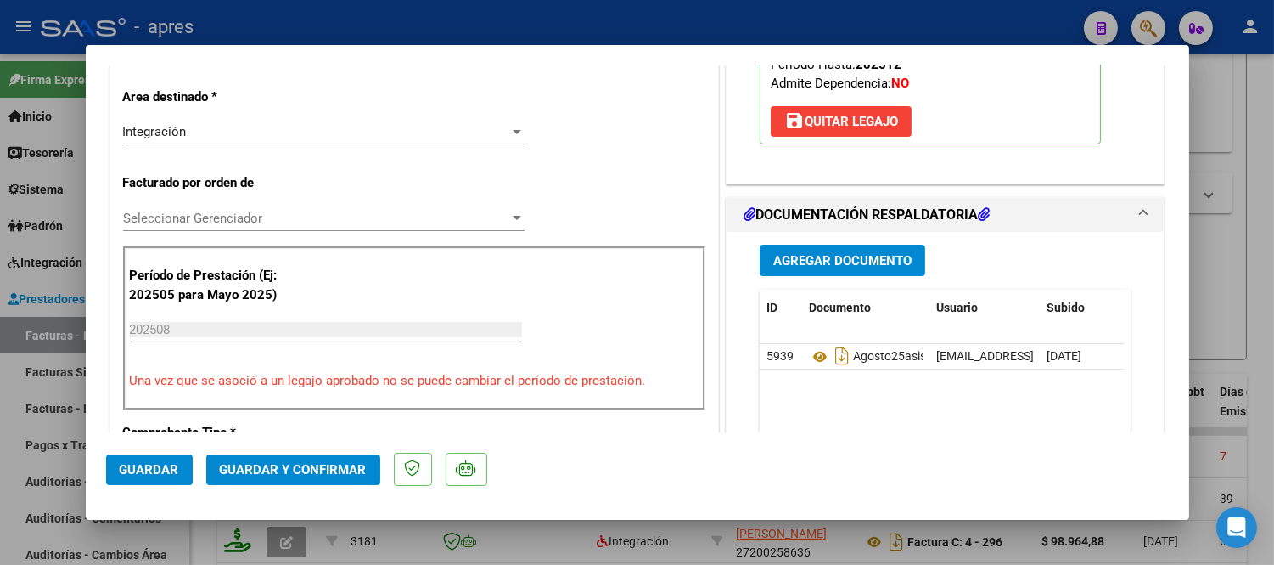
scroll to position [377, 0]
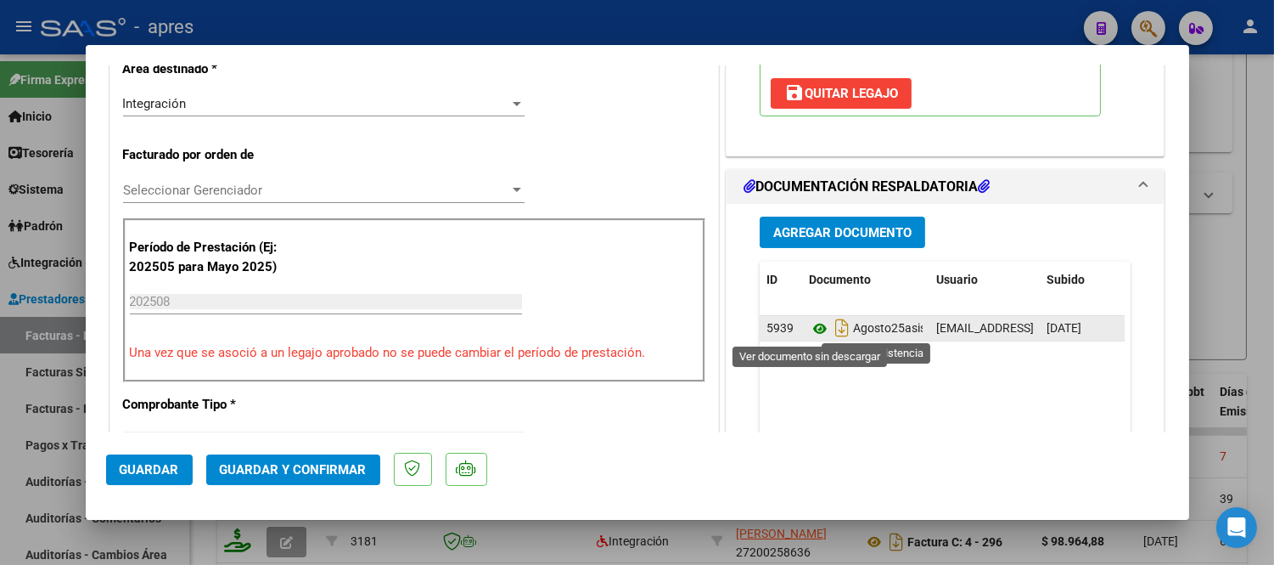
click at [809, 318] on icon at bounding box center [820, 328] width 22 height 20
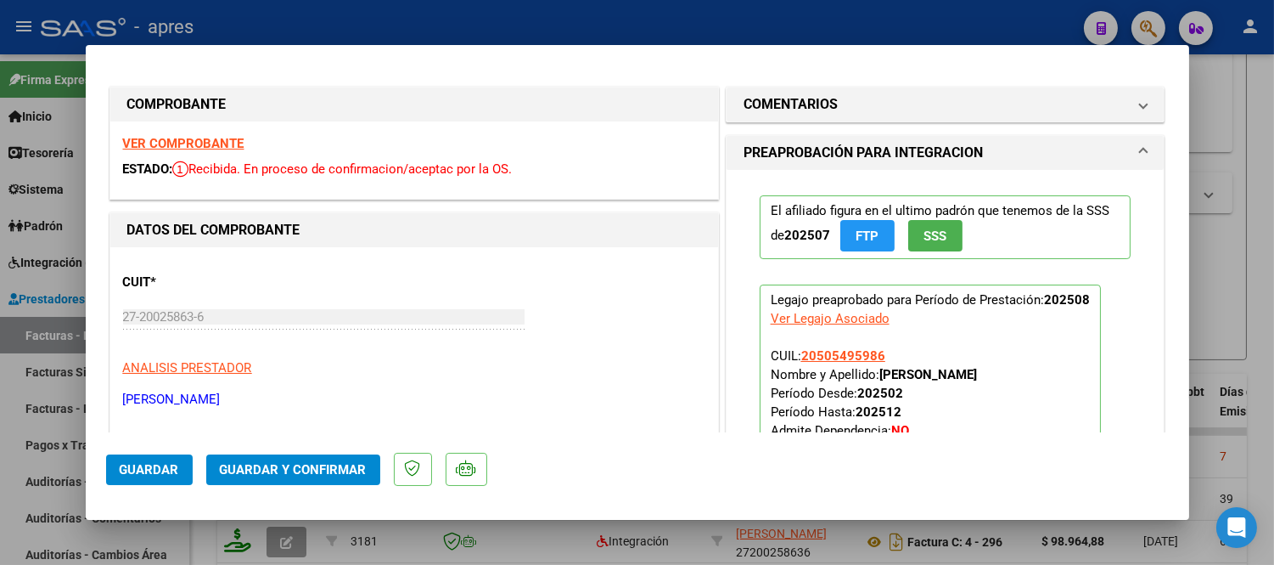
scroll to position [0, 0]
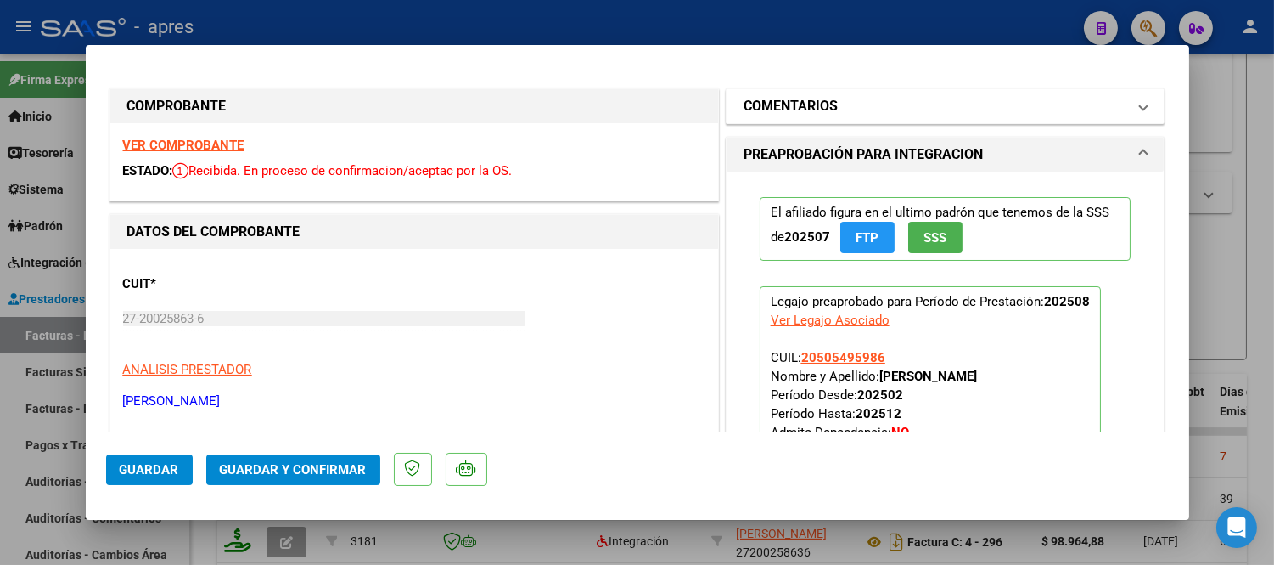
click at [861, 108] on mat-panel-title "COMENTARIOS" at bounding box center [936, 106] width 384 height 20
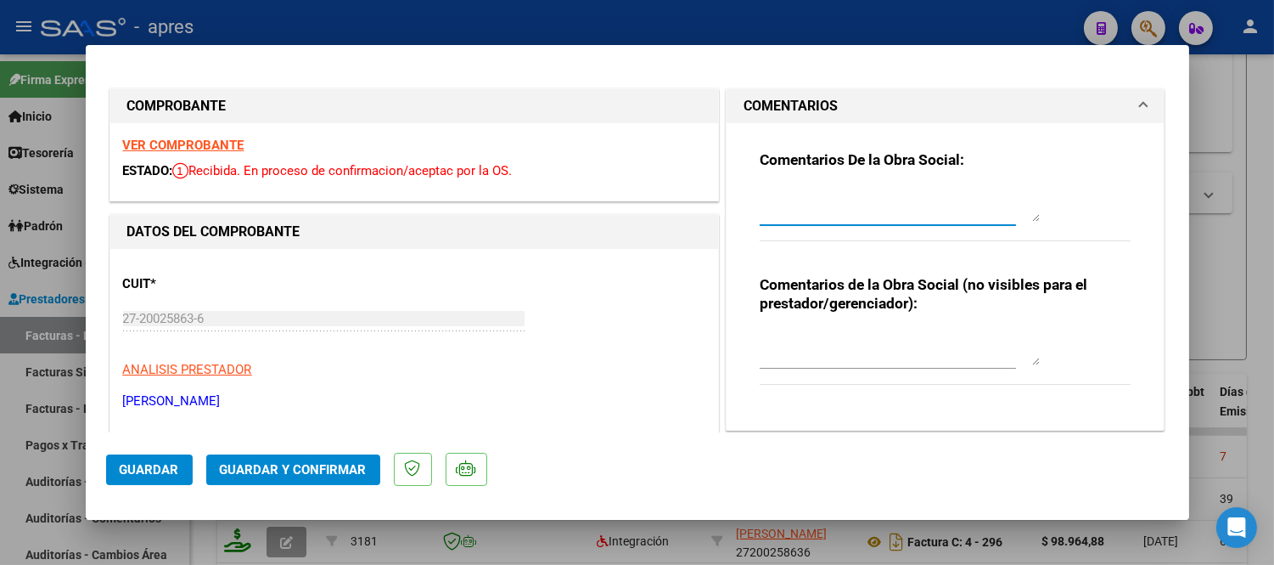
click at [879, 188] on textarea at bounding box center [900, 205] width 280 height 34
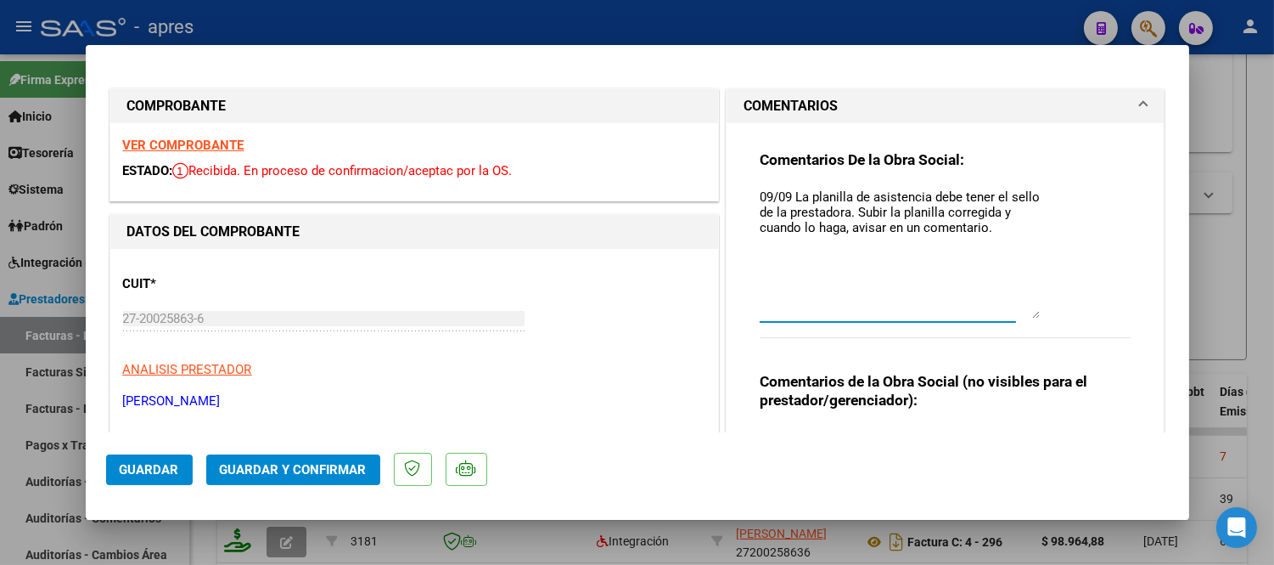
drag, startPoint x: 1029, startPoint y: 215, endPoint x: 1031, endPoint y: 324, distance: 109.5
click at [1031, 317] on div "Comentarios De la Obra Social: 09/09 La planilla de asistencia debe tener el se…" at bounding box center [946, 253] width 372 height 206
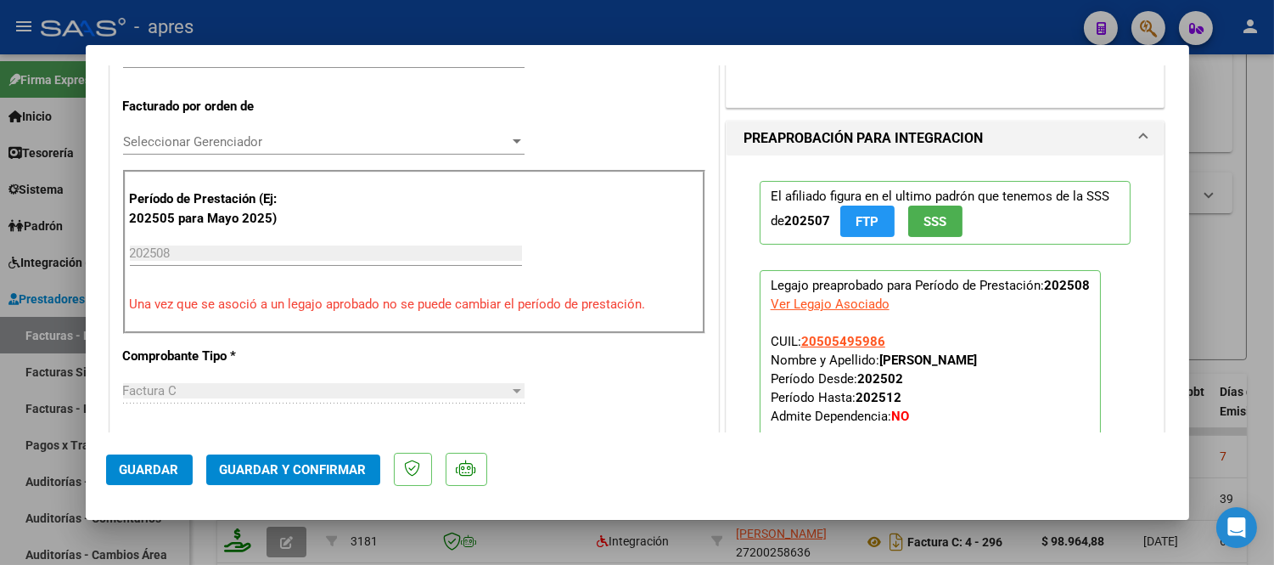
scroll to position [471, 0]
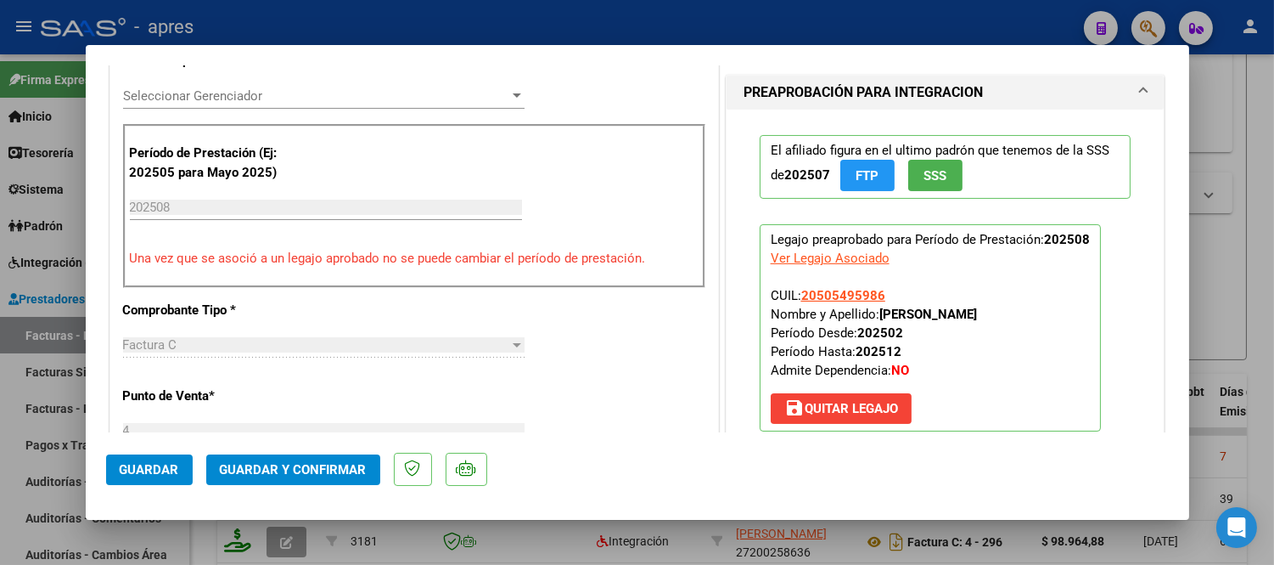
type textarea "09/09 La planilla de asistencia debe tener el sello de la prestadora. Subir la …"
click at [146, 475] on span "Guardar" at bounding box center [149, 469] width 59 height 15
click at [163, 468] on span "Guardar" at bounding box center [149, 469] width 59 height 15
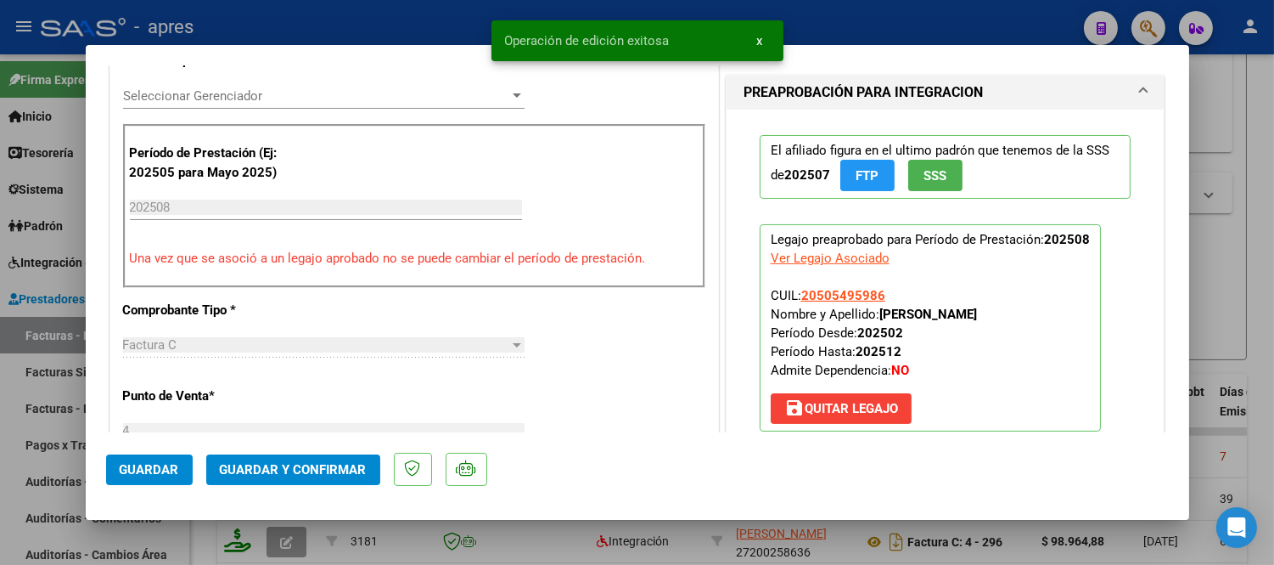
click at [605, 537] on div at bounding box center [637, 282] width 1274 height 565
type input "$ 0,00"
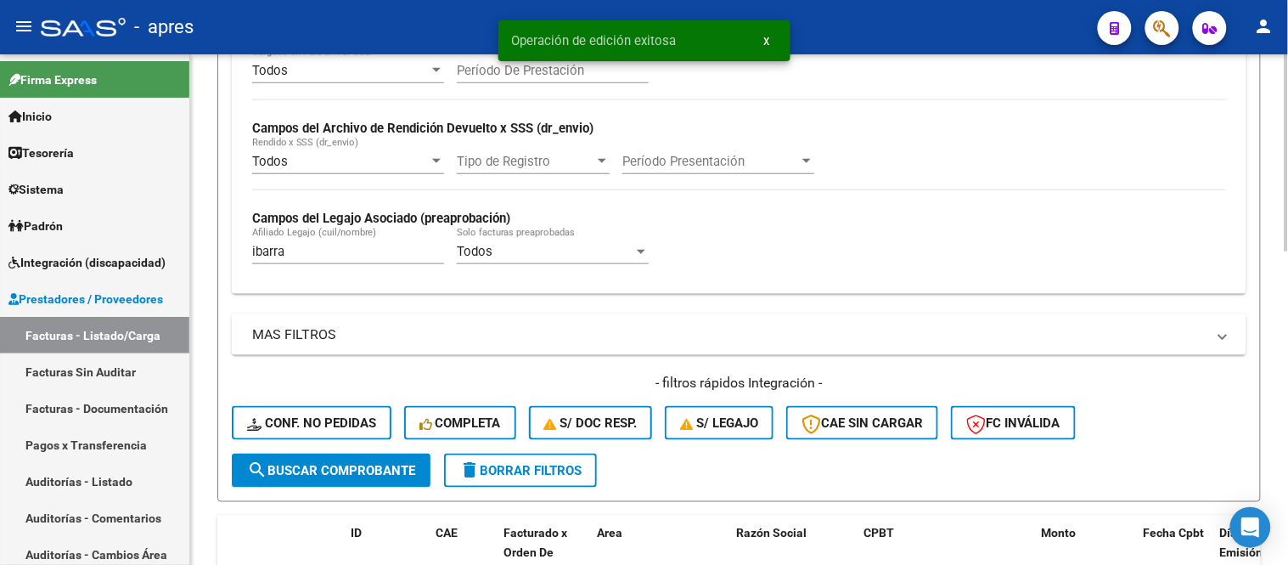
scroll to position [345, 0]
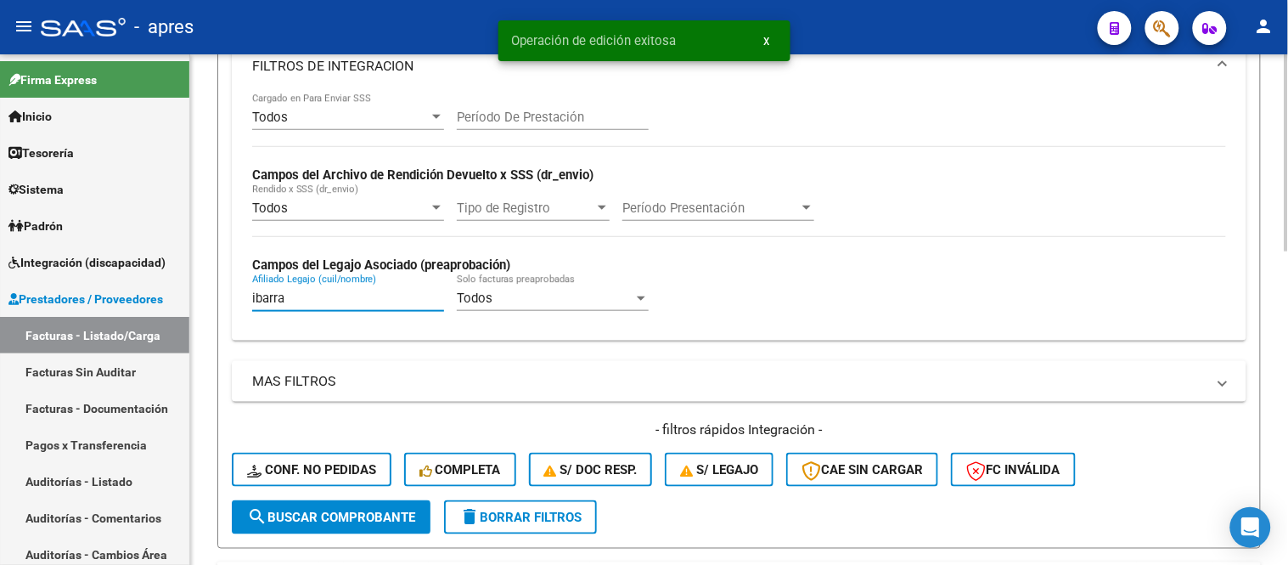
drag, startPoint x: 298, startPoint y: 298, endPoint x: 222, endPoint y: 302, distance: 76.5
click at [222, 302] on form "Filtros Id Integración Area Todos Seleccionar Gerenciador Todos Confirmado Todo…" at bounding box center [738, 203] width 1043 height 692
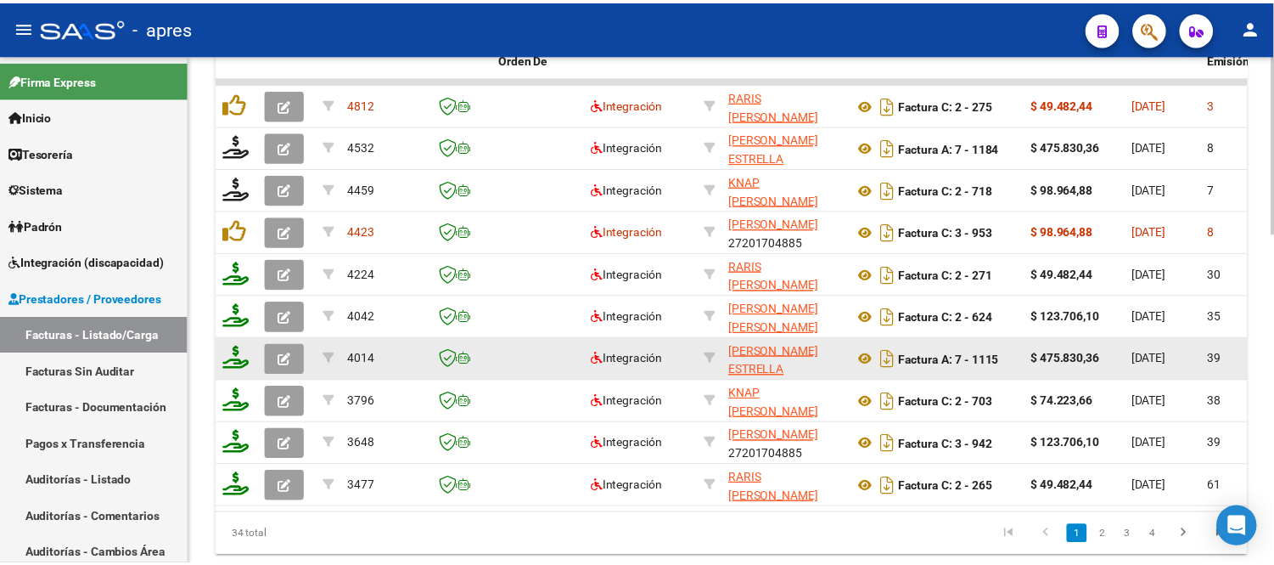
scroll to position [911, 0]
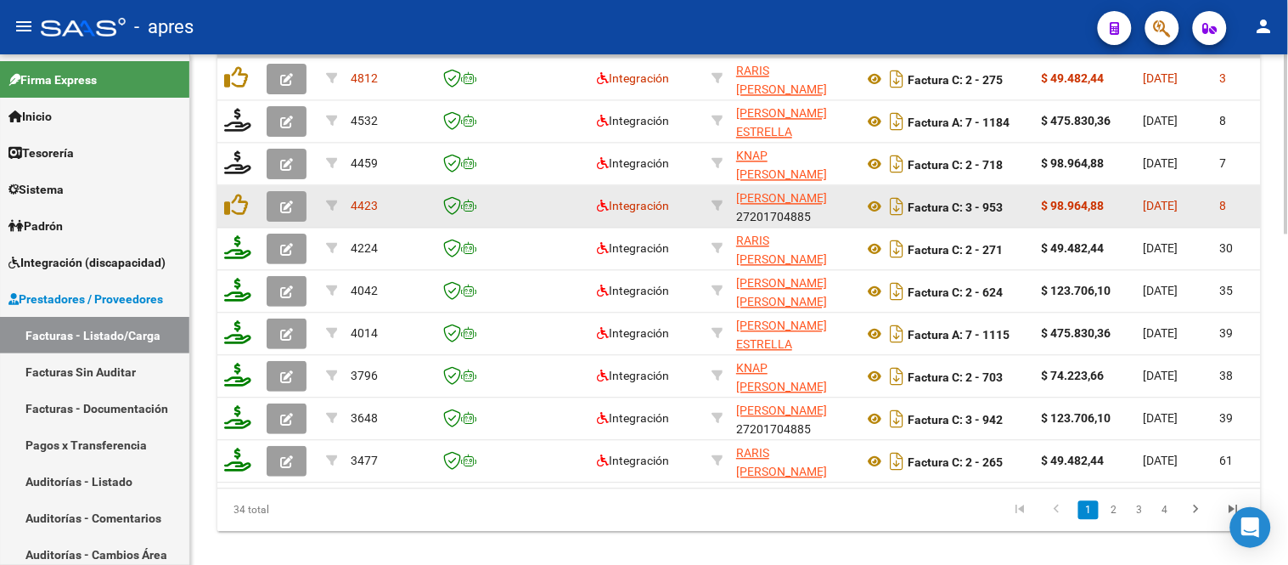
type input "[PERSON_NAME]"
click at [278, 214] on button "button" at bounding box center [287, 206] width 40 height 31
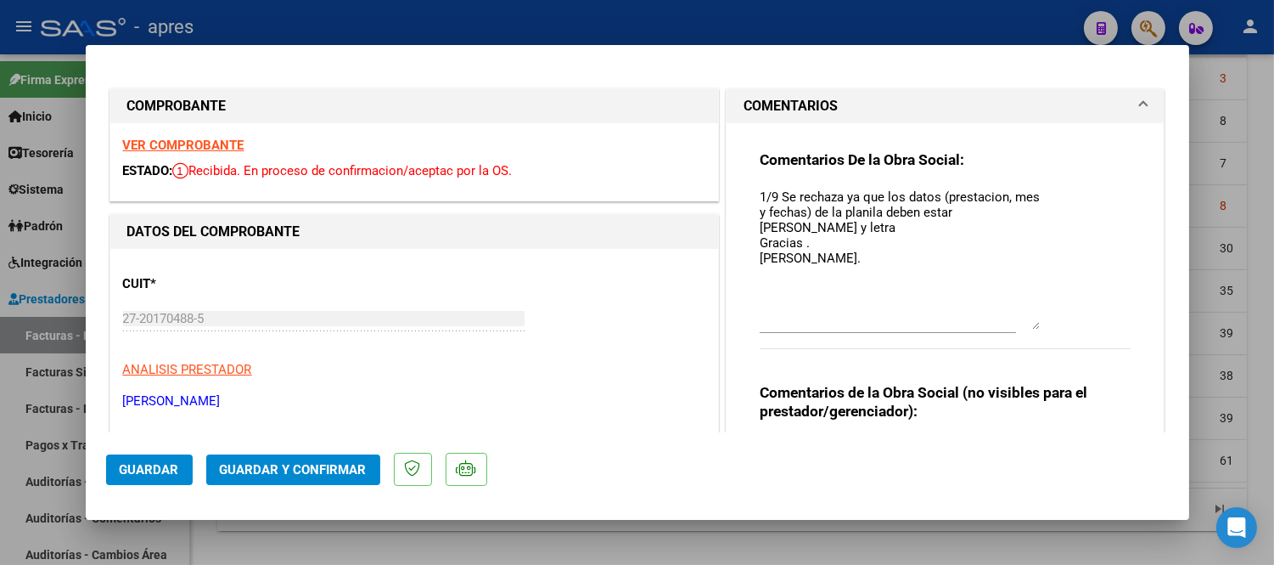
drag, startPoint x: 1026, startPoint y: 218, endPoint x: 1032, endPoint y: 327, distance: 108.9
click at [1032, 327] on div "Comentarios De la Obra Social: 1/9 Se rechaza ya que los datos (prestacion, mes…" at bounding box center [946, 258] width 372 height 217
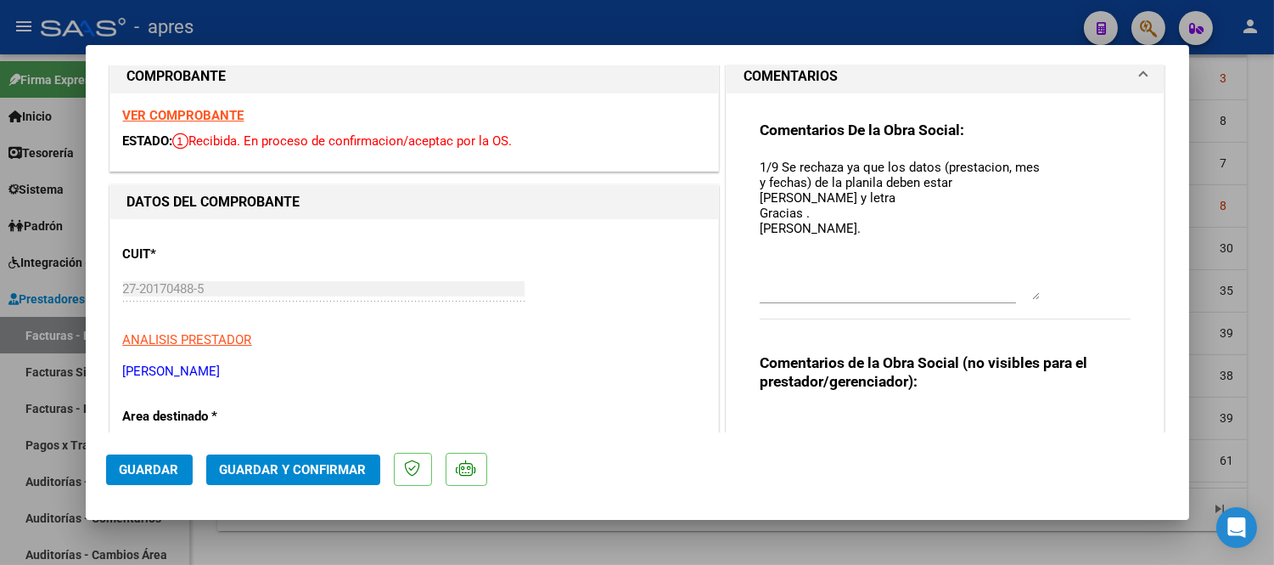
scroll to position [0, 0]
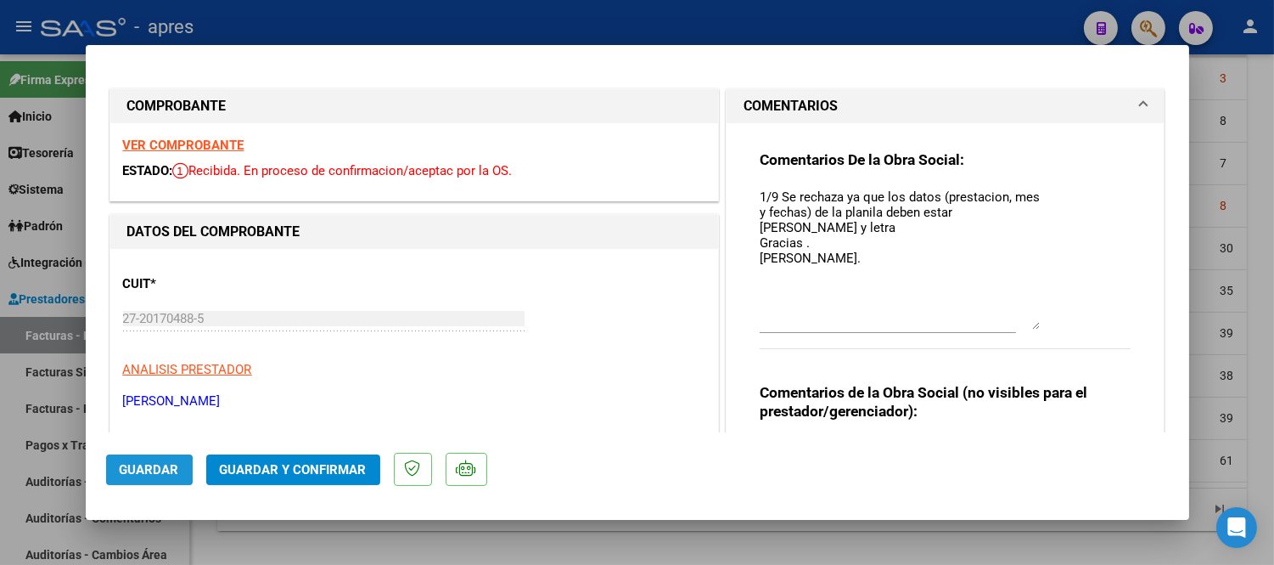
click at [132, 471] on span "Guardar" at bounding box center [149, 469] width 59 height 15
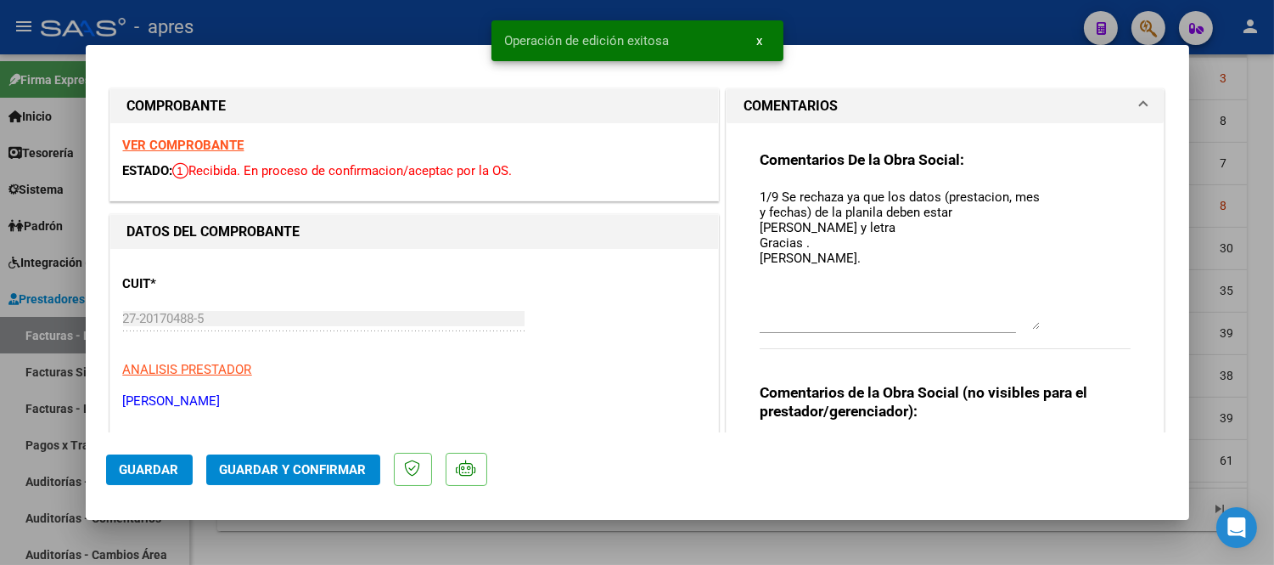
click at [308, 539] on div at bounding box center [637, 282] width 1274 height 565
type input "$ 0,00"
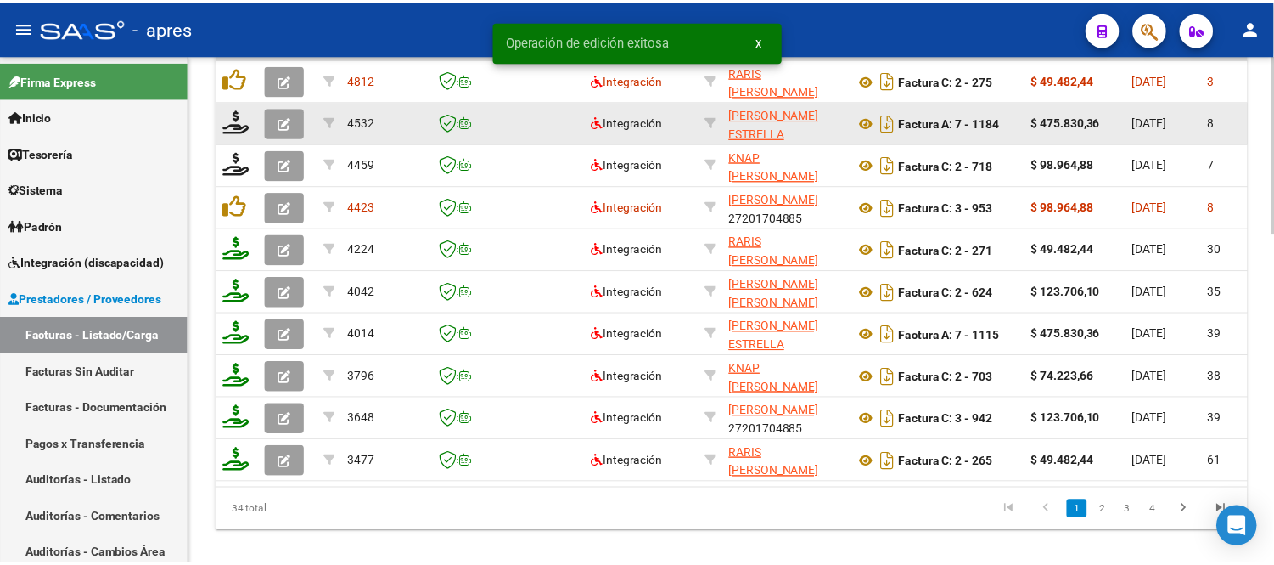
scroll to position [911, 0]
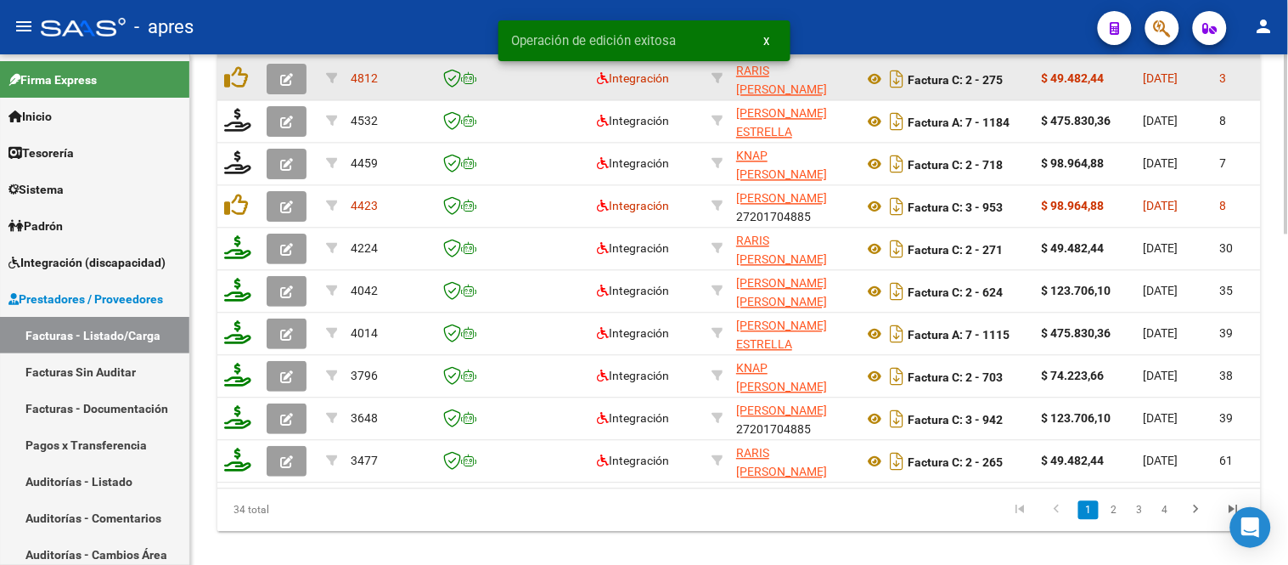
click at [280, 79] on icon "button" at bounding box center [286, 79] width 13 height 13
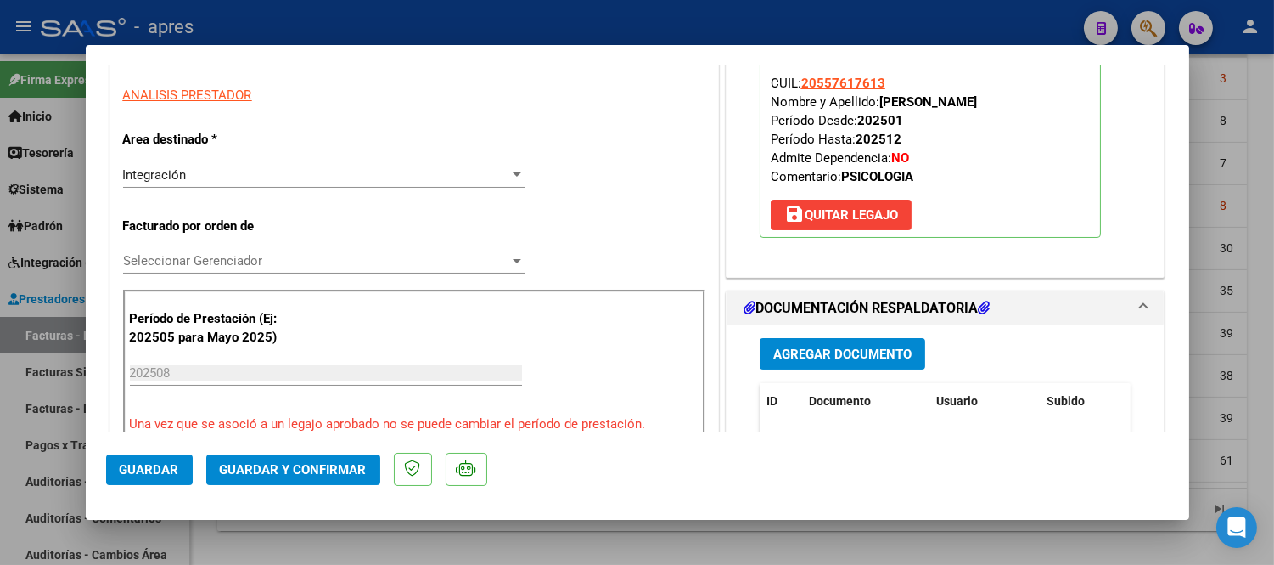
scroll to position [0, 0]
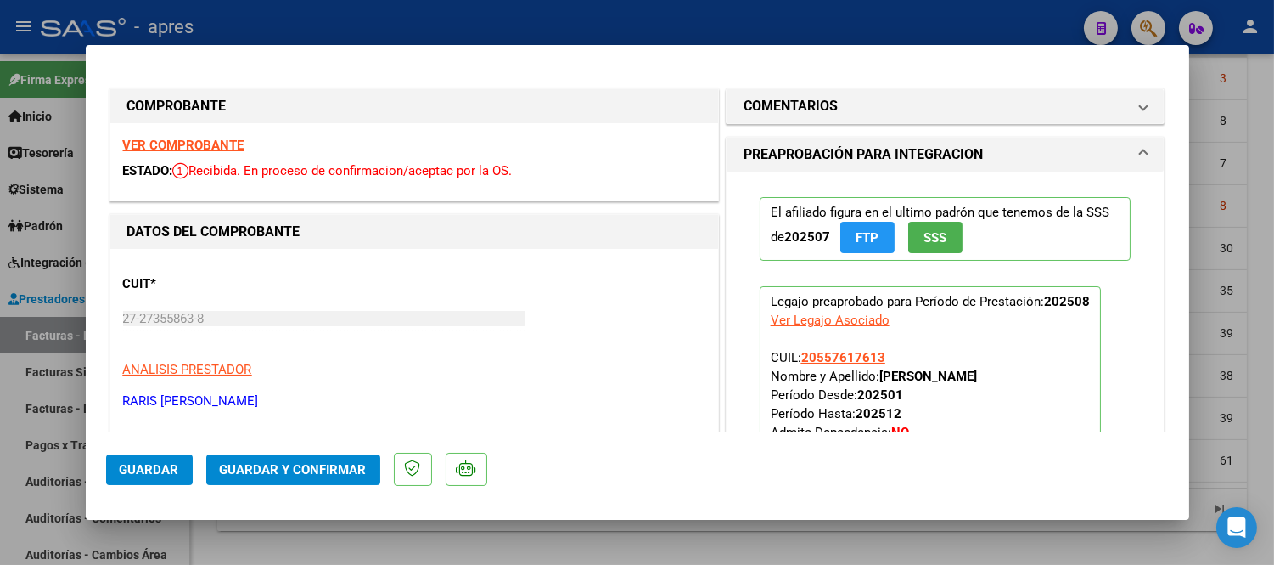
click at [209, 151] on strong "VER COMPROBANTE" at bounding box center [183, 145] width 121 height 15
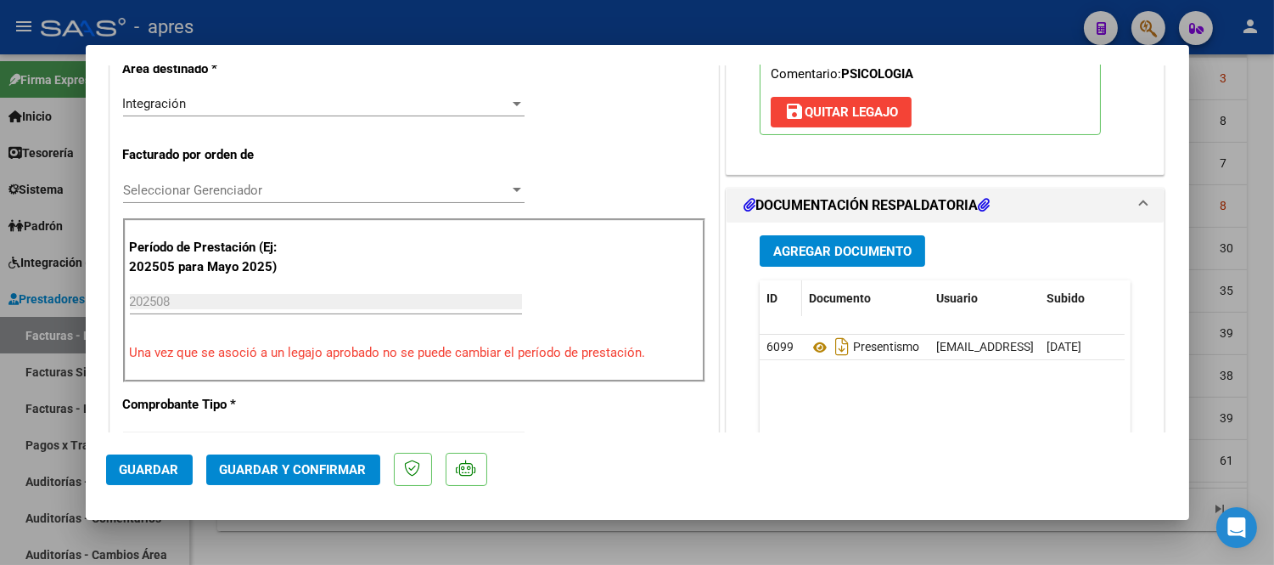
scroll to position [565, 0]
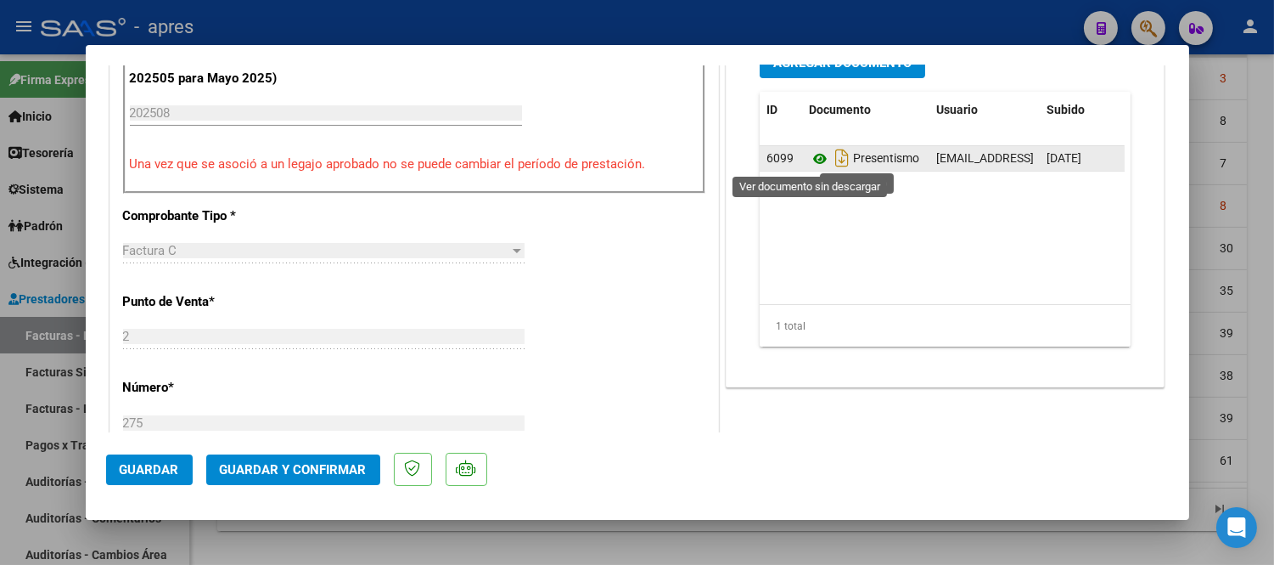
click at [809, 156] on icon at bounding box center [820, 159] width 22 height 20
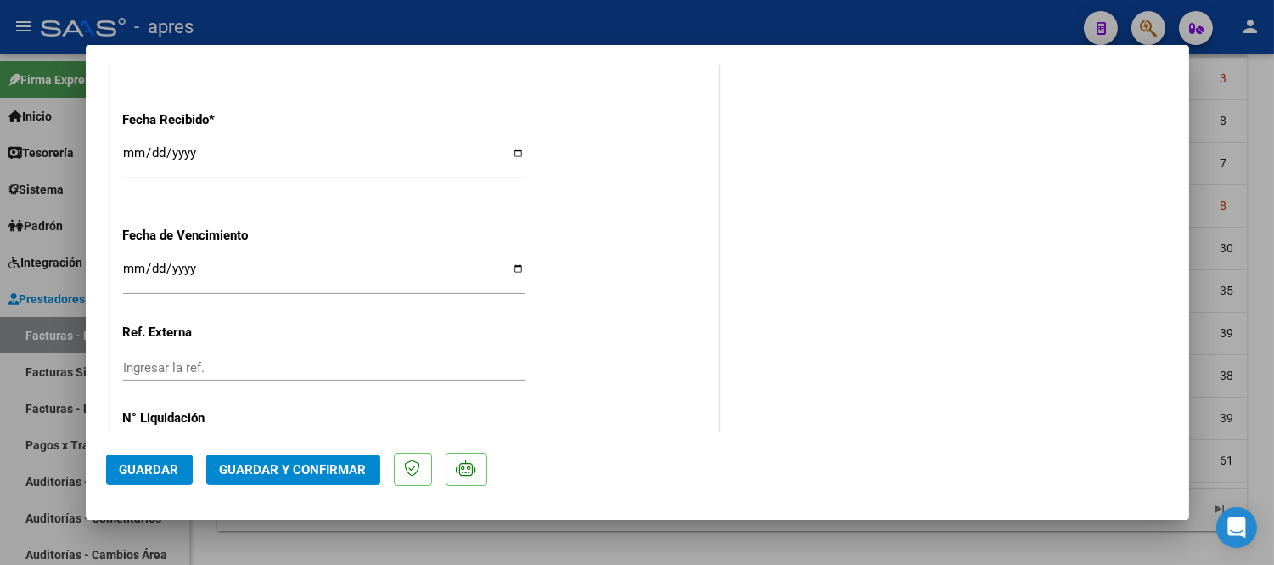
scroll to position [1226, 0]
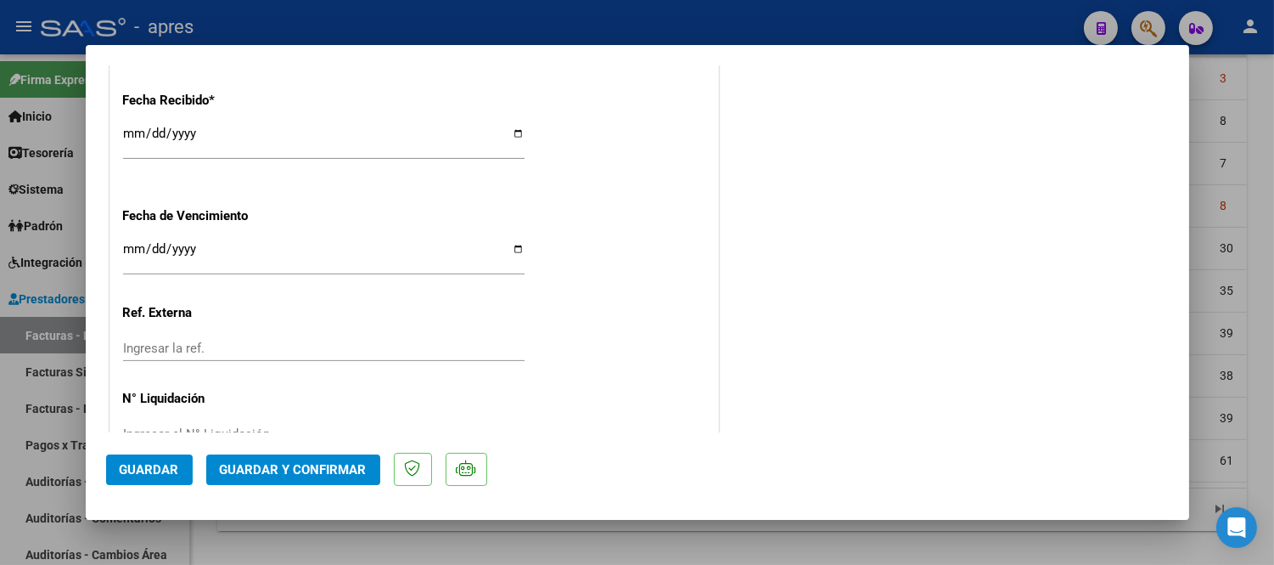
click at [274, 462] on span "Guardar y Confirmar" at bounding box center [293, 469] width 147 height 15
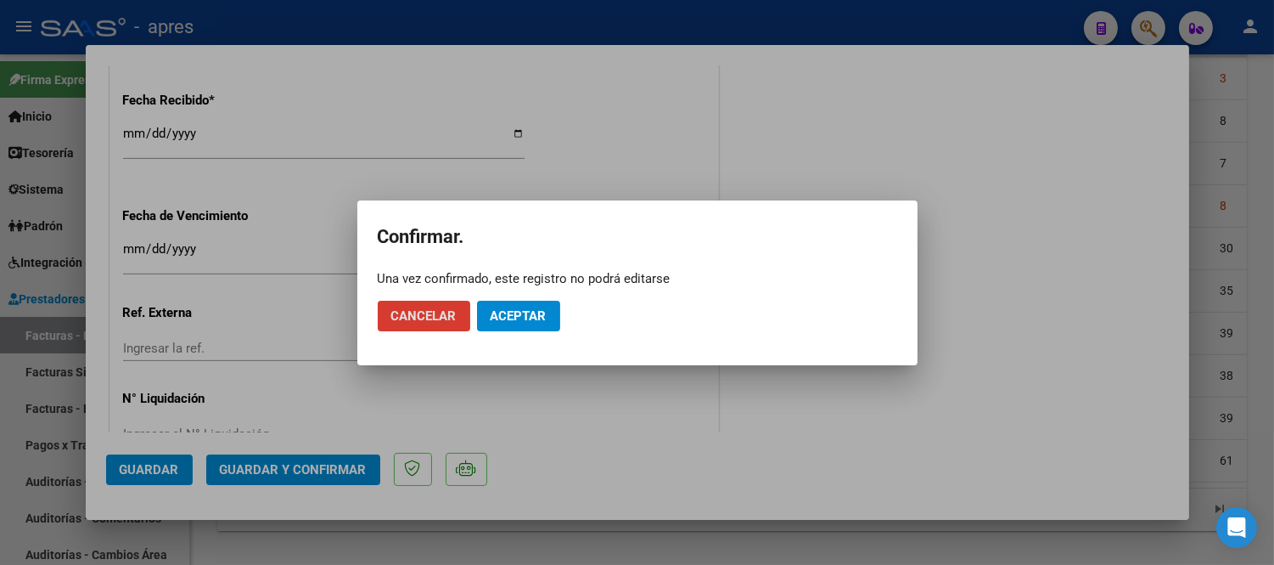
click at [543, 312] on span "Aceptar" at bounding box center [519, 315] width 56 height 15
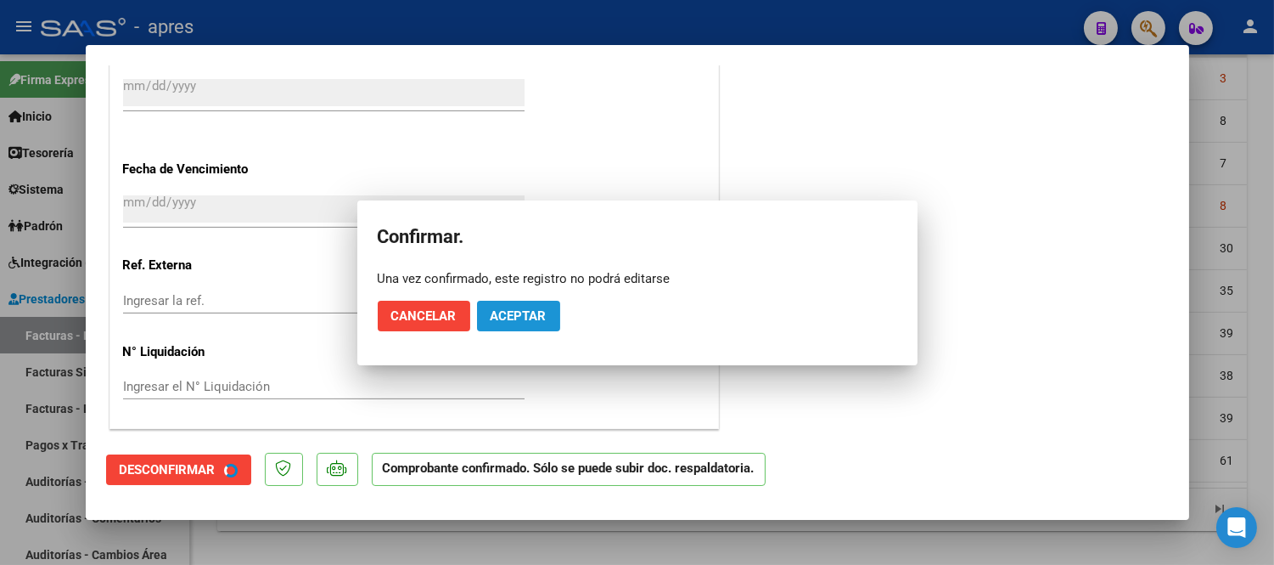
scroll to position [1121, 0]
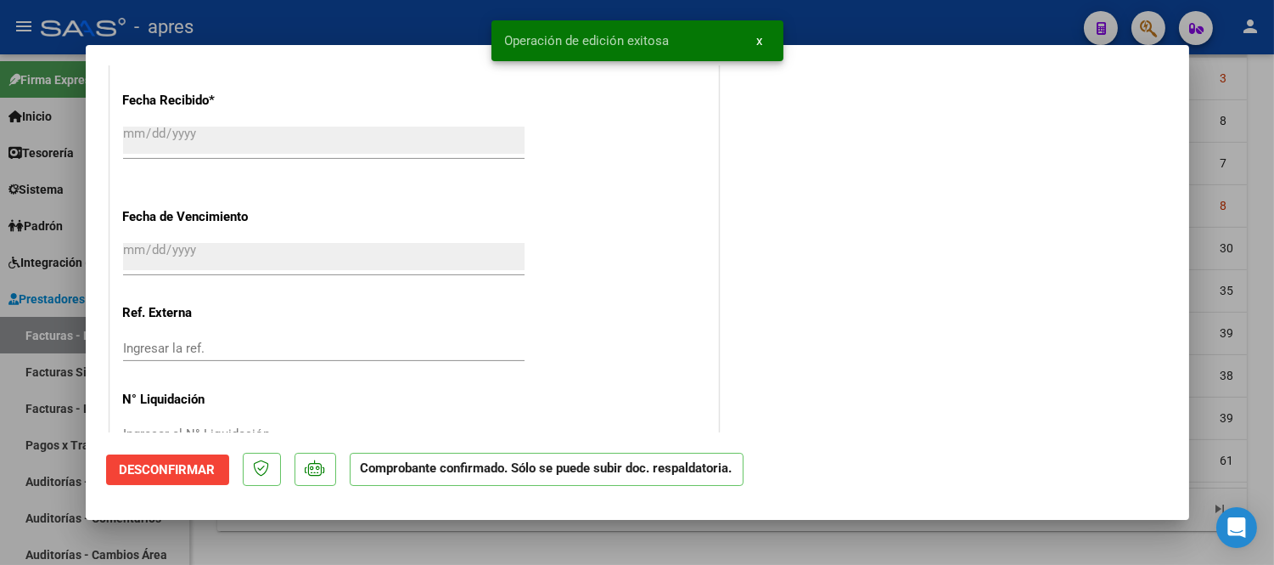
click at [453, 548] on div at bounding box center [637, 282] width 1274 height 565
type input "$ 0,00"
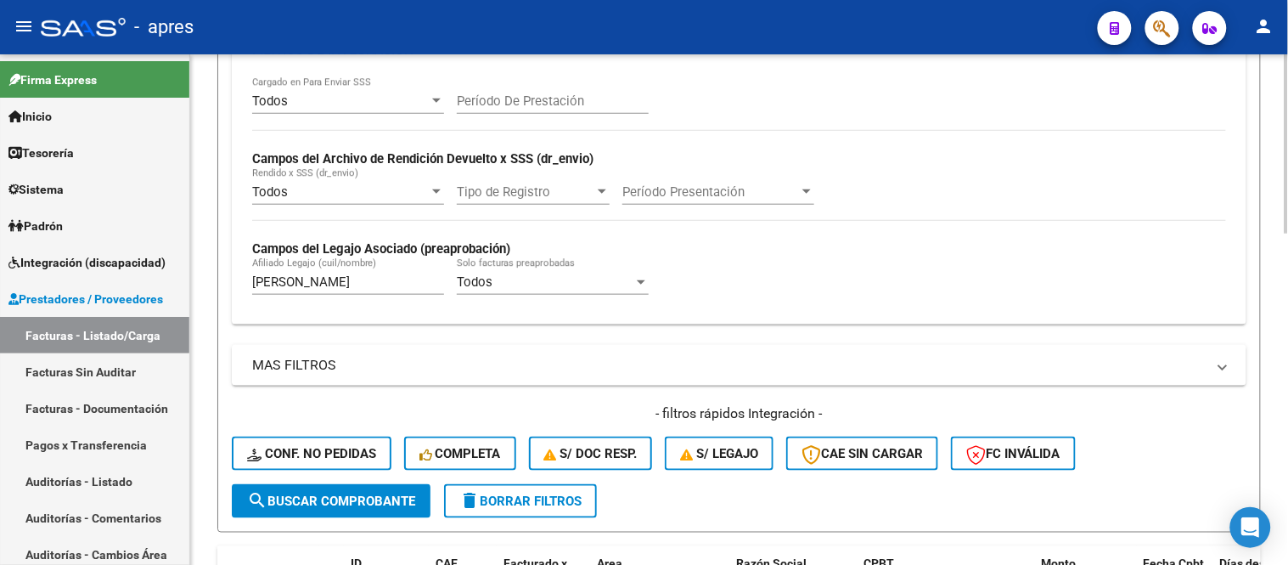
scroll to position [349, 0]
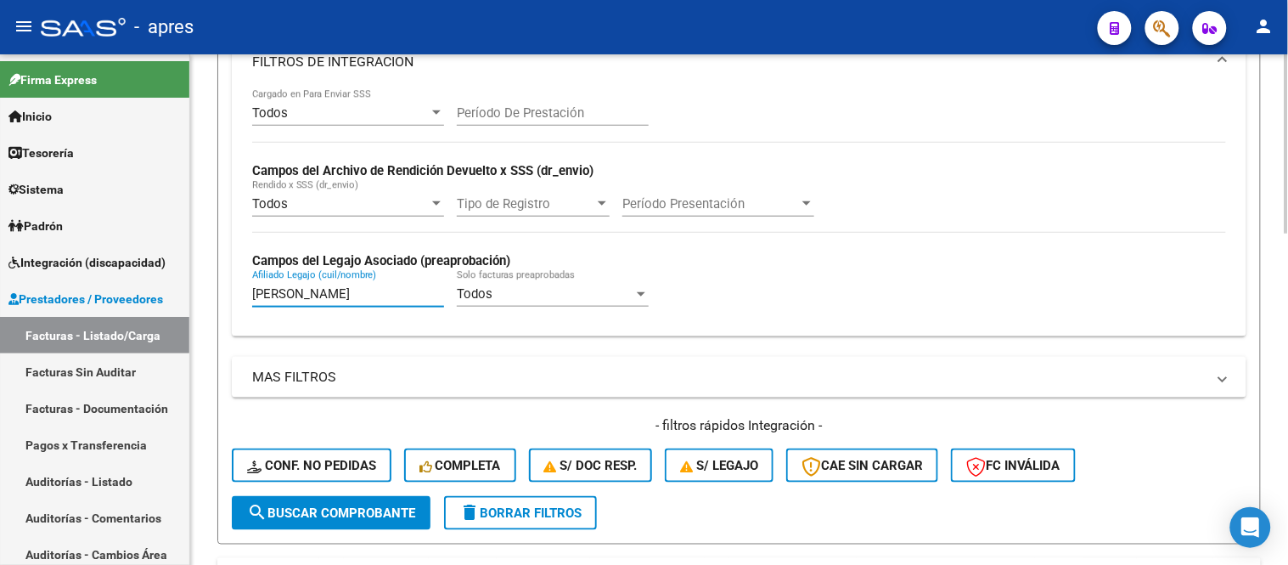
click at [264, 295] on input "[PERSON_NAME]" at bounding box center [348, 293] width 192 height 15
type input "K"
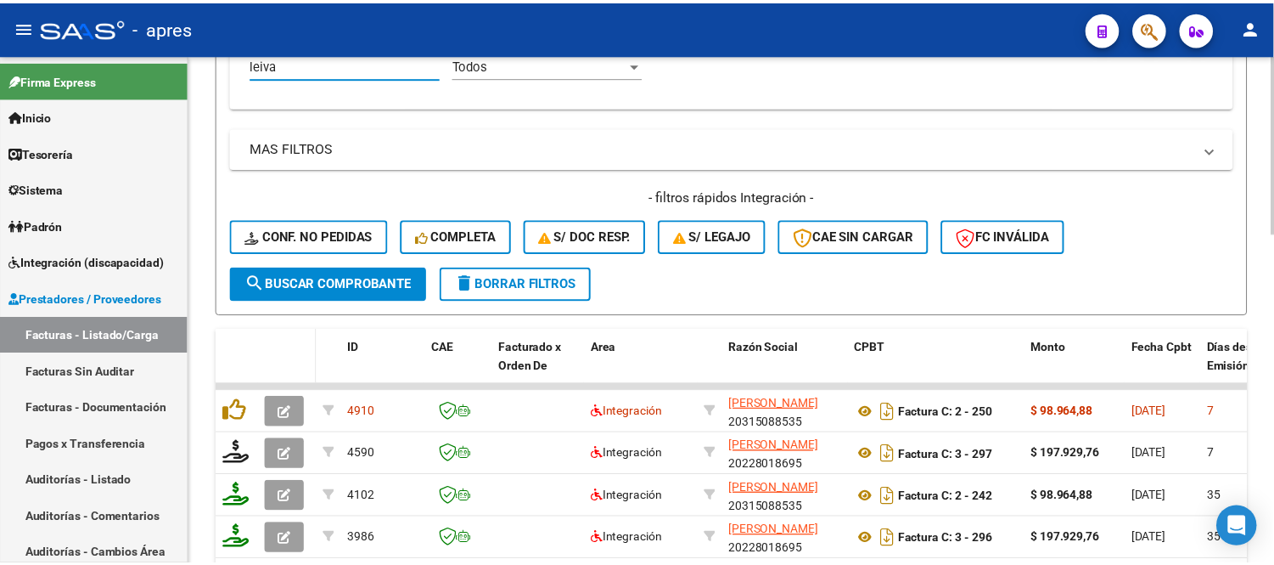
scroll to position [553, 0]
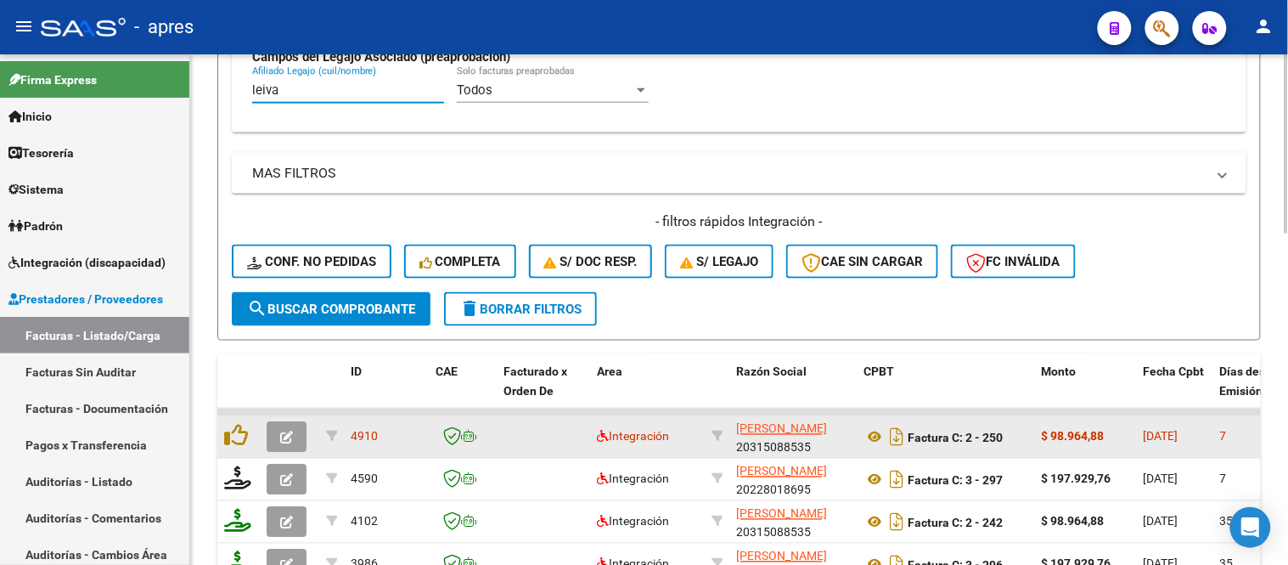
type input "leiva"
click at [277, 431] on button "button" at bounding box center [287, 437] width 40 height 31
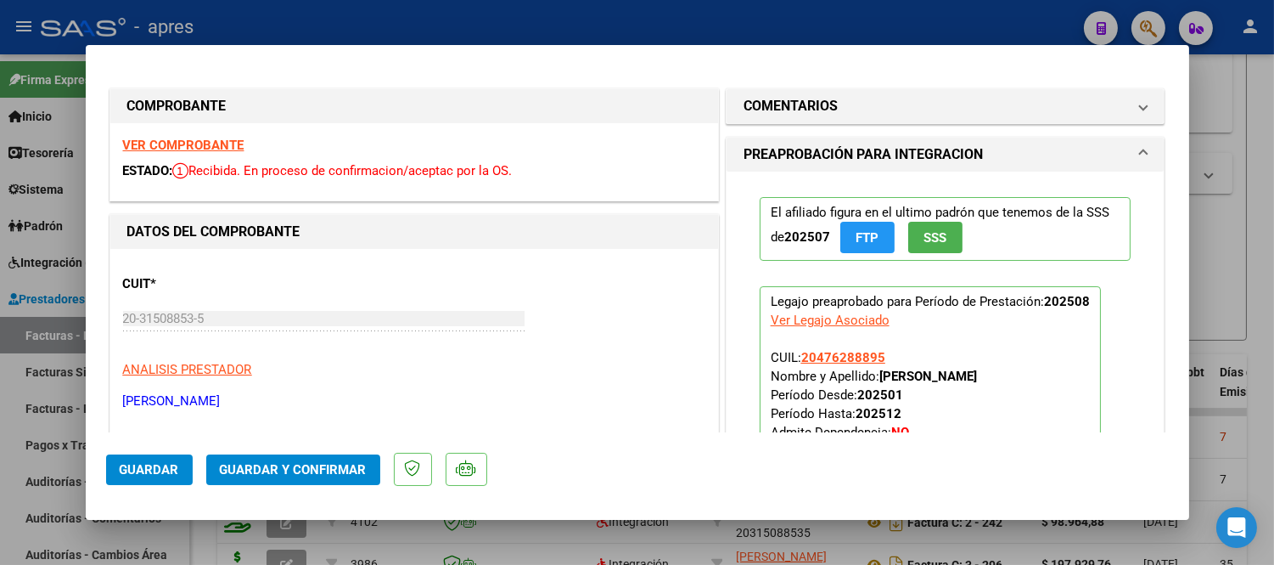
click at [632, 547] on div at bounding box center [637, 282] width 1274 height 565
type input "$ 0,00"
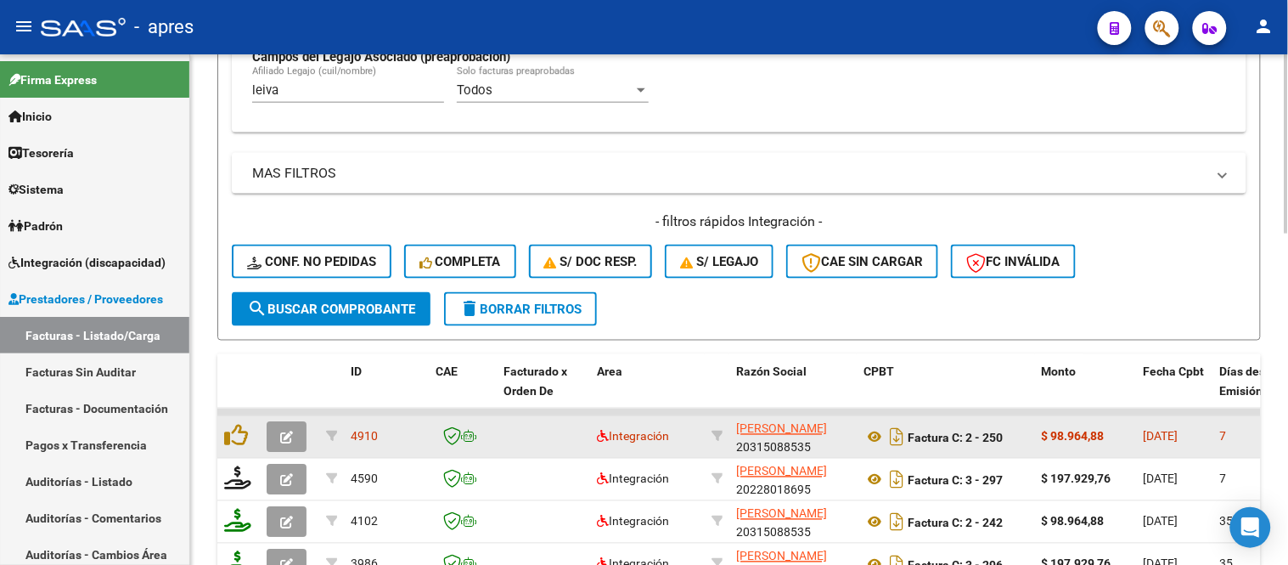
click at [284, 436] on icon "button" at bounding box center [286, 437] width 13 height 13
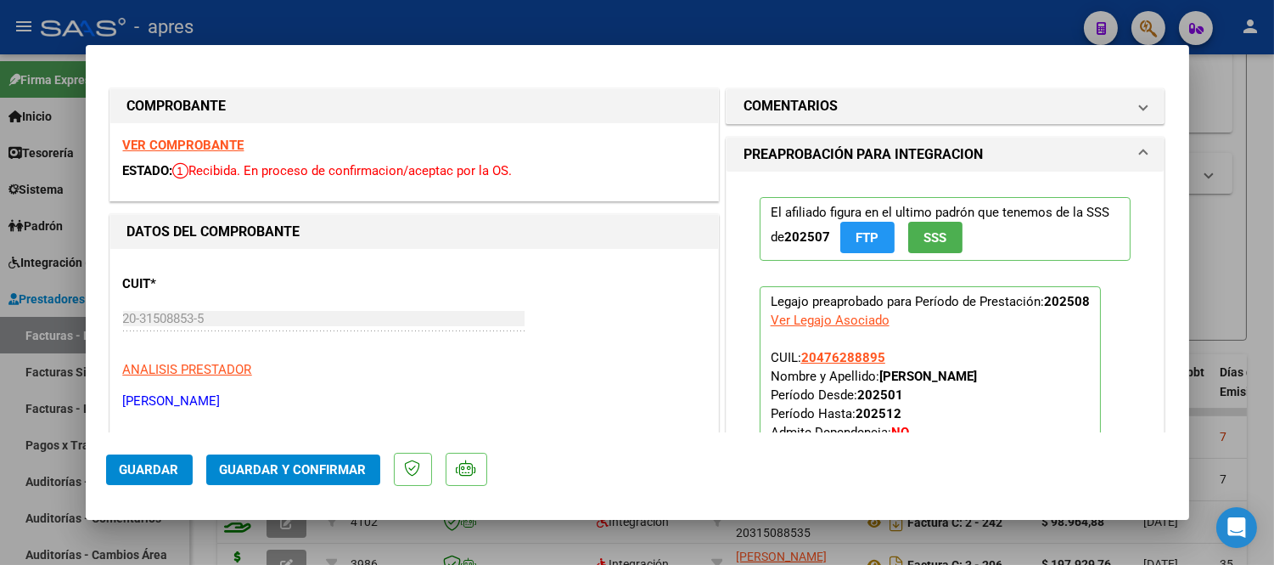
click at [177, 148] on strong "VER COMPROBANTE" at bounding box center [183, 145] width 121 height 15
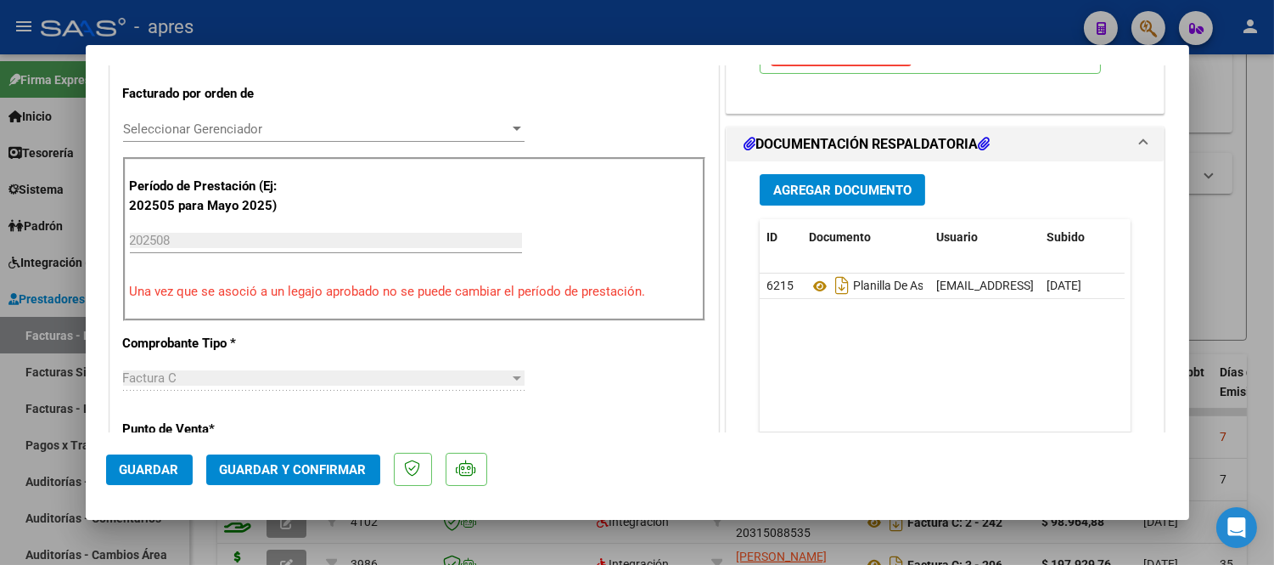
scroll to position [471, 0]
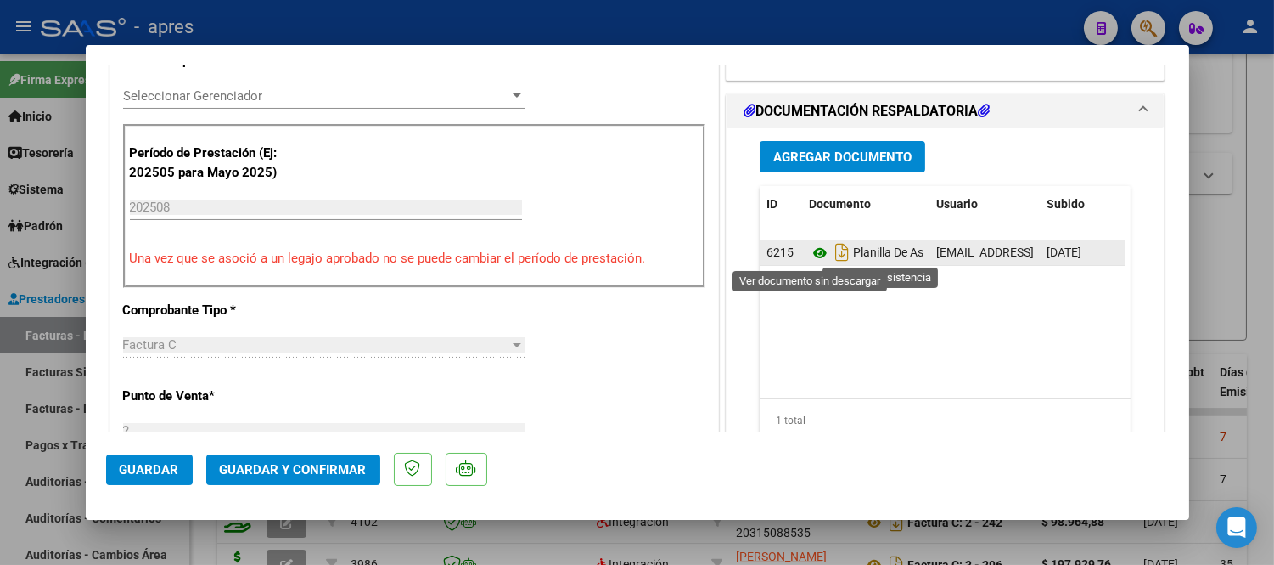
click at [812, 257] on icon at bounding box center [820, 253] width 22 height 20
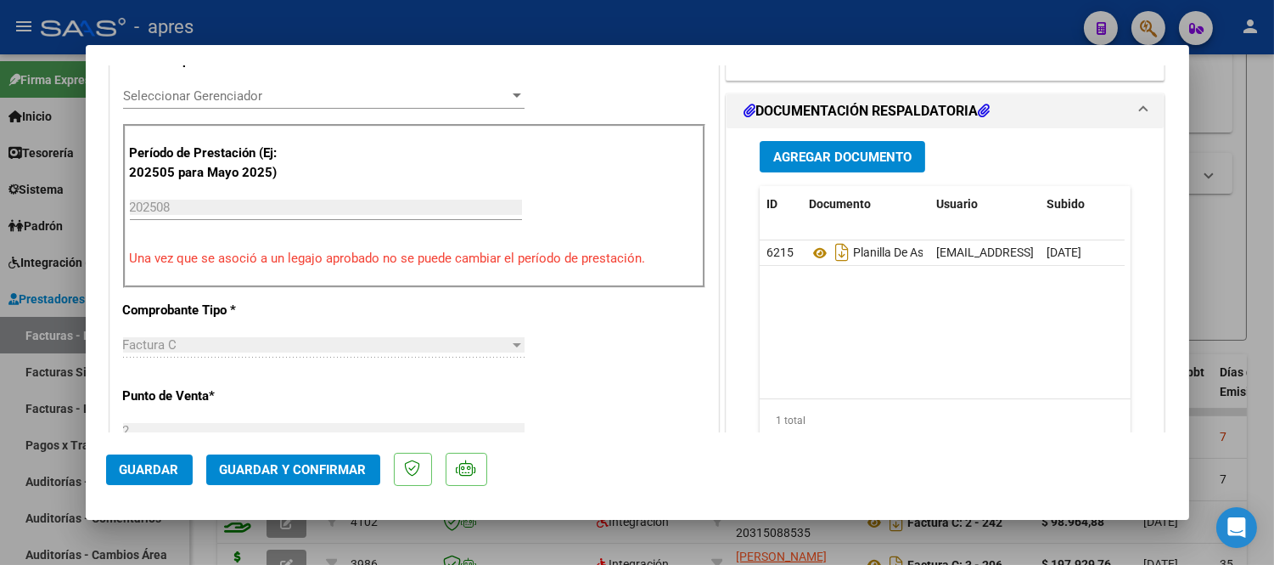
click at [292, 477] on button "Guardar y Confirmar" at bounding box center [293, 469] width 174 height 31
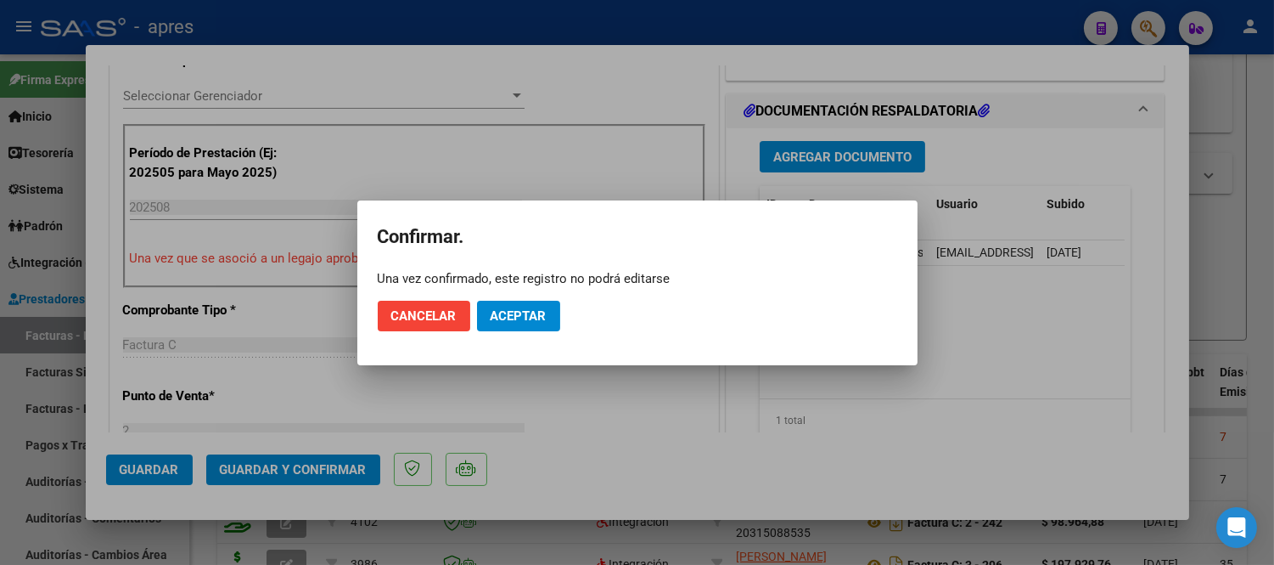
click at [503, 334] on mat-dialog-actions "Cancelar Aceptar" at bounding box center [638, 316] width 520 height 58
click at [525, 306] on button "Aceptar" at bounding box center [518, 316] width 83 height 31
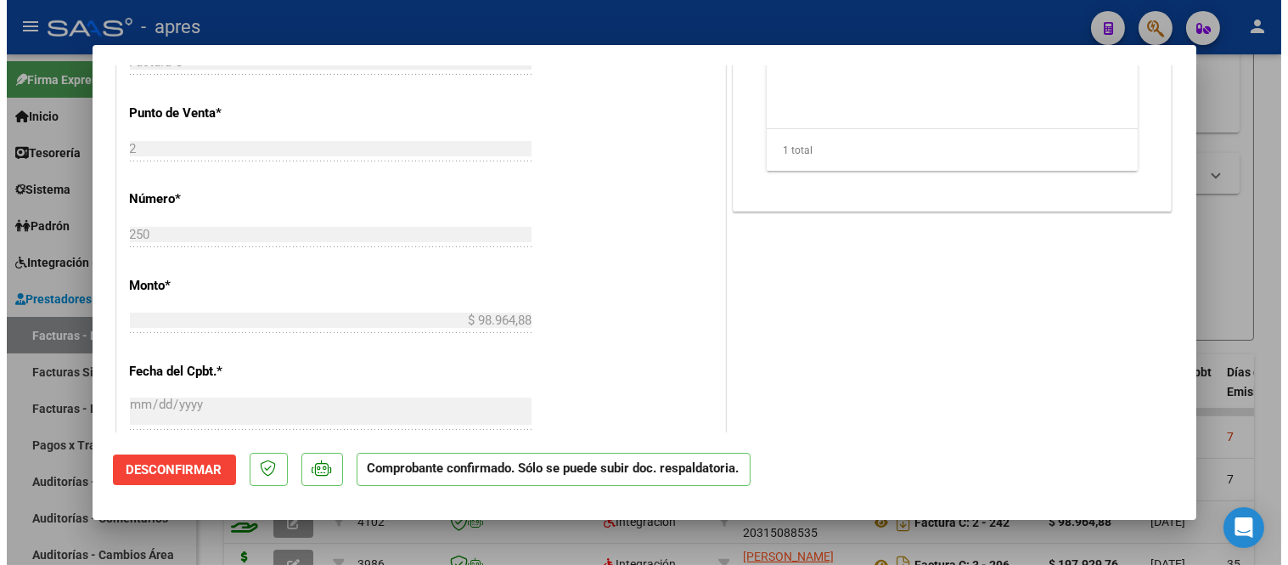
scroll to position [660, 0]
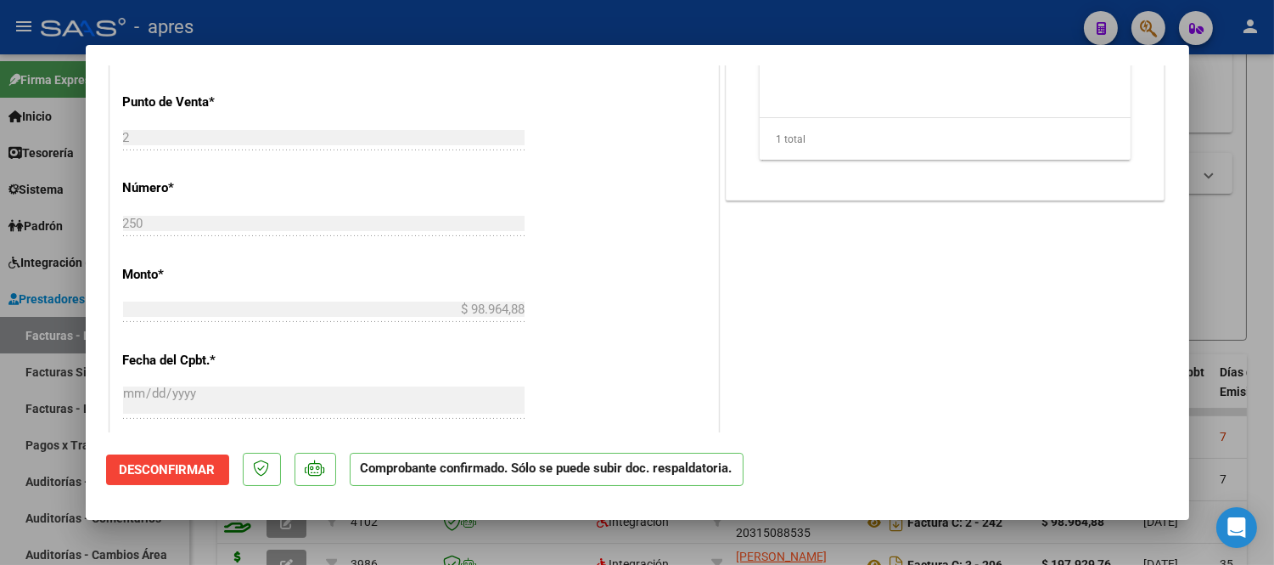
click at [183, 537] on div at bounding box center [637, 282] width 1274 height 565
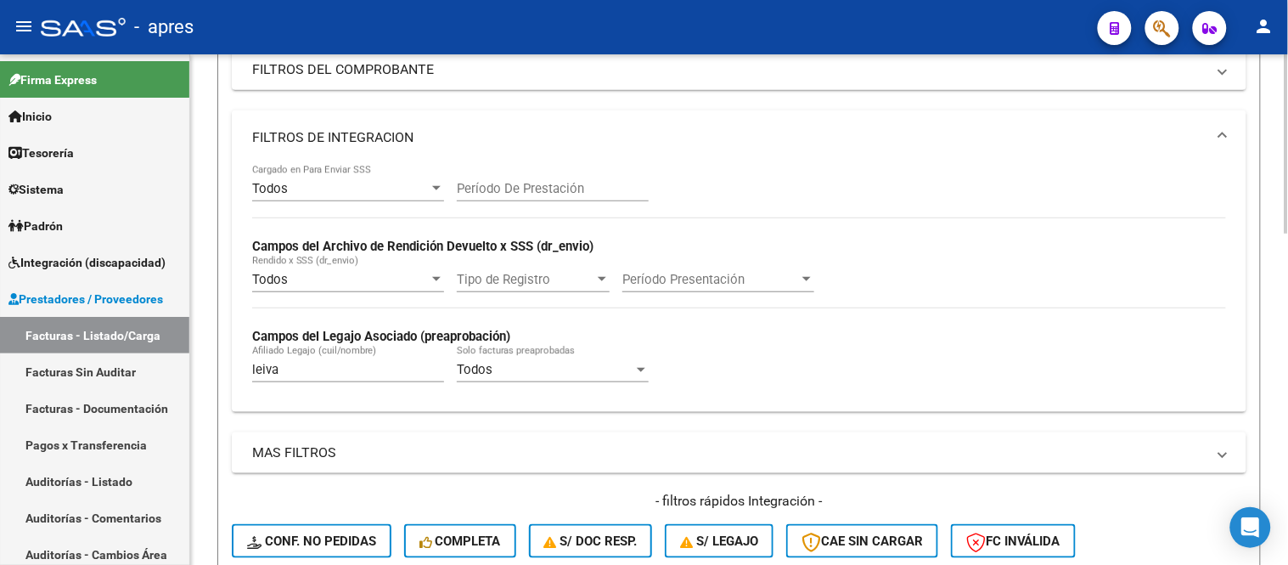
scroll to position [269, 0]
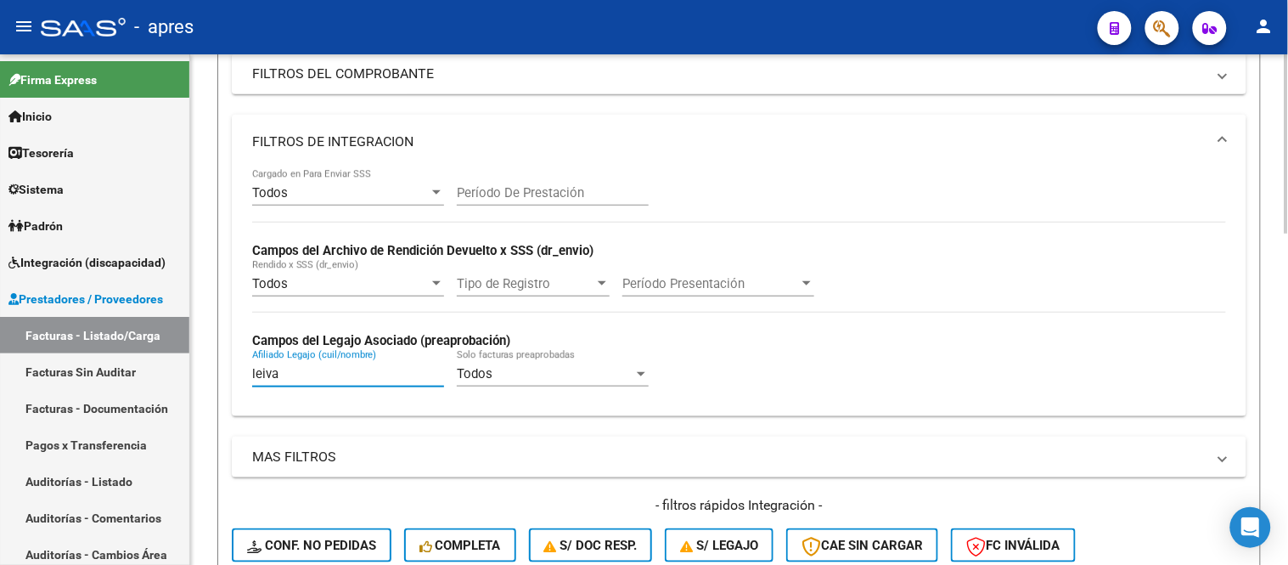
drag, startPoint x: 297, startPoint y: 371, endPoint x: 240, endPoint y: 378, distance: 57.3
click at [240, 378] on div "Todos Cargado en Para Enviar SSS Período De Prestación Campos del Archivo de Re…" at bounding box center [739, 292] width 1014 height 247
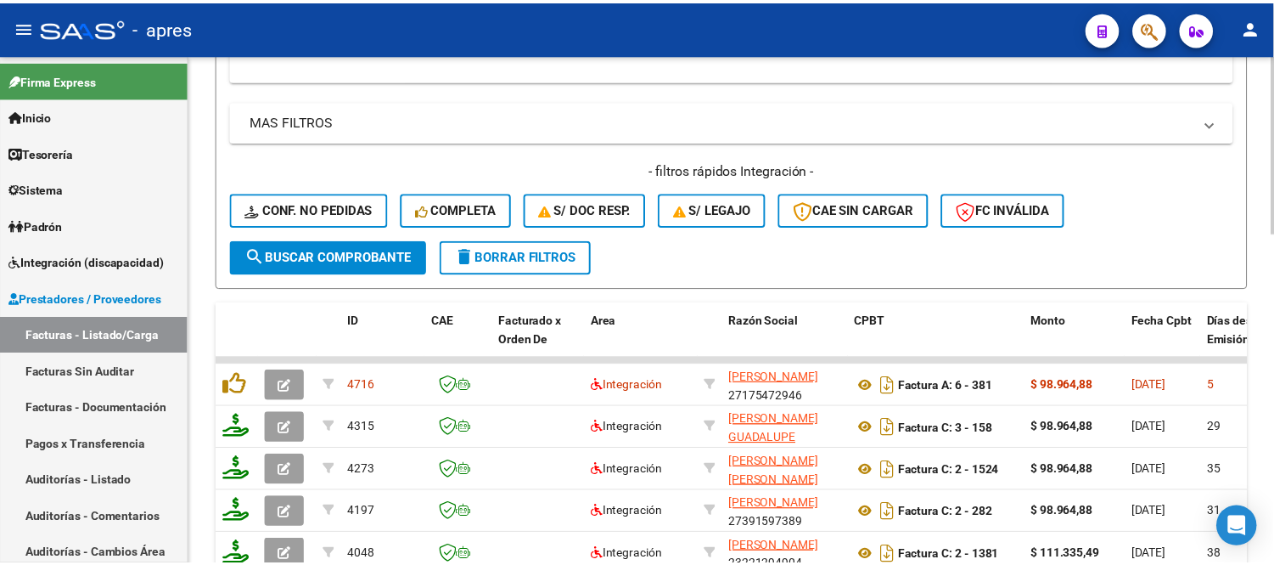
scroll to position [741, 0]
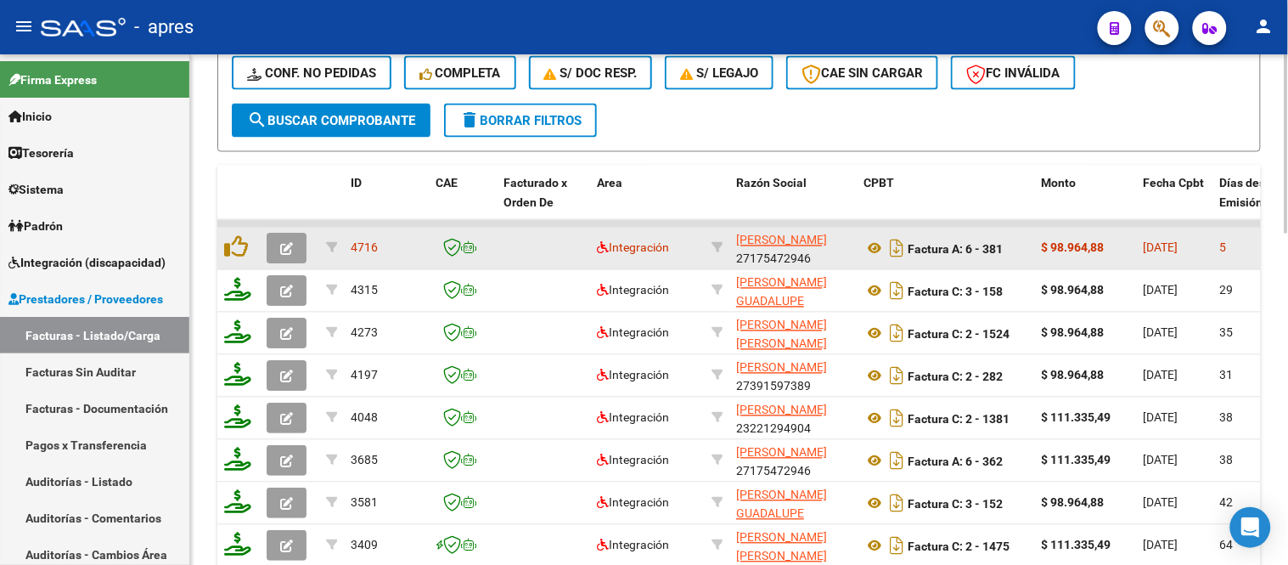
type input "[PERSON_NAME]"
click at [267, 247] on button "button" at bounding box center [287, 248] width 40 height 31
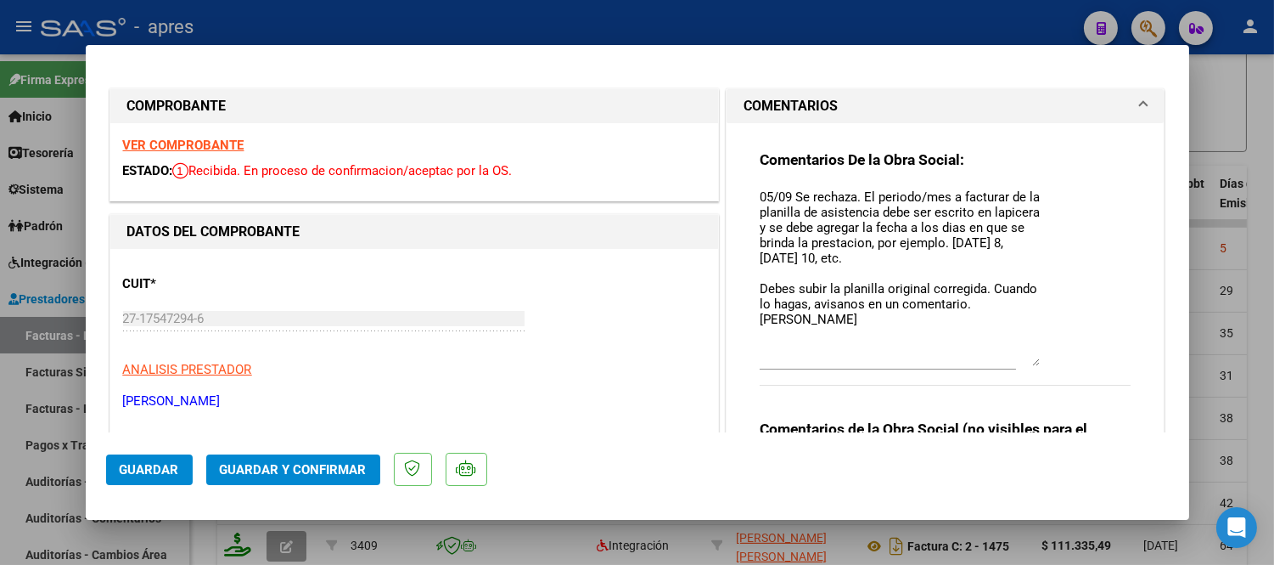
drag, startPoint x: 1019, startPoint y: 216, endPoint x: 1037, endPoint y: 360, distance: 145.5
click at [1037, 360] on div "Comentarios De la Obra Social: 05/09 Se rechaza. El periodo/mes a facturar de l…" at bounding box center [946, 277] width 372 height 254
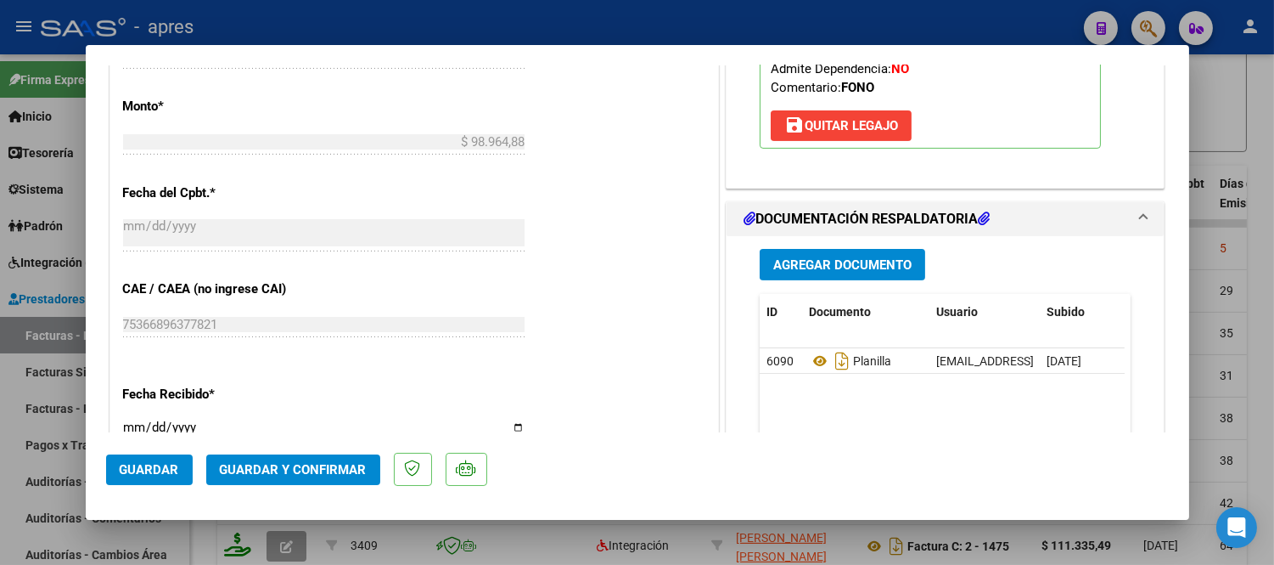
scroll to position [1037, 0]
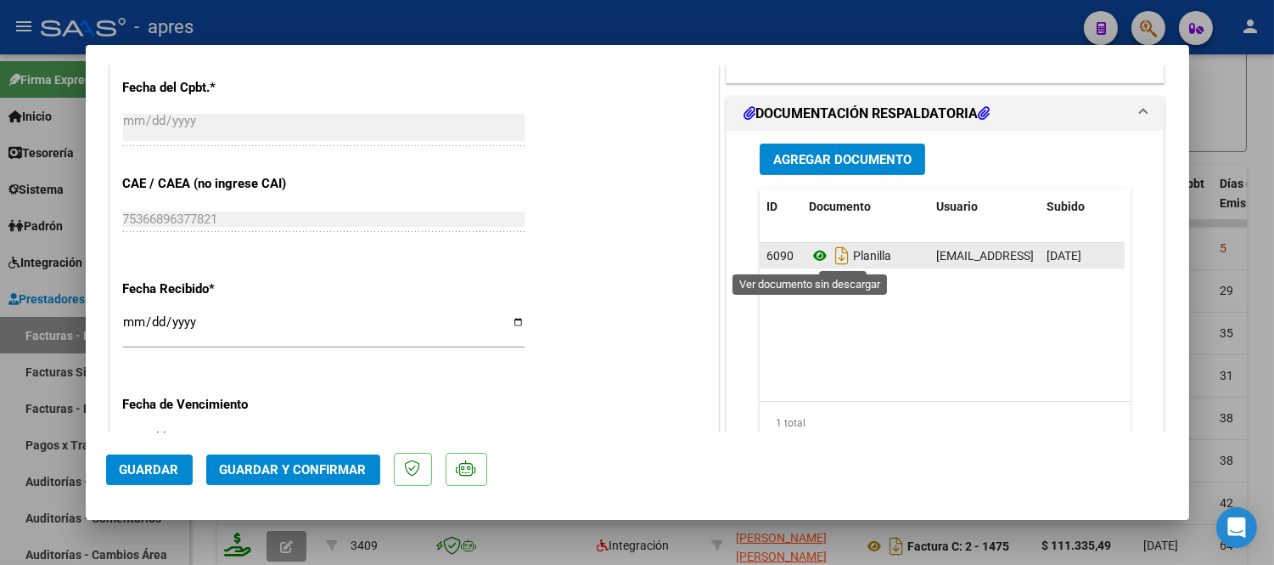
click at [809, 263] on icon at bounding box center [820, 255] width 22 height 20
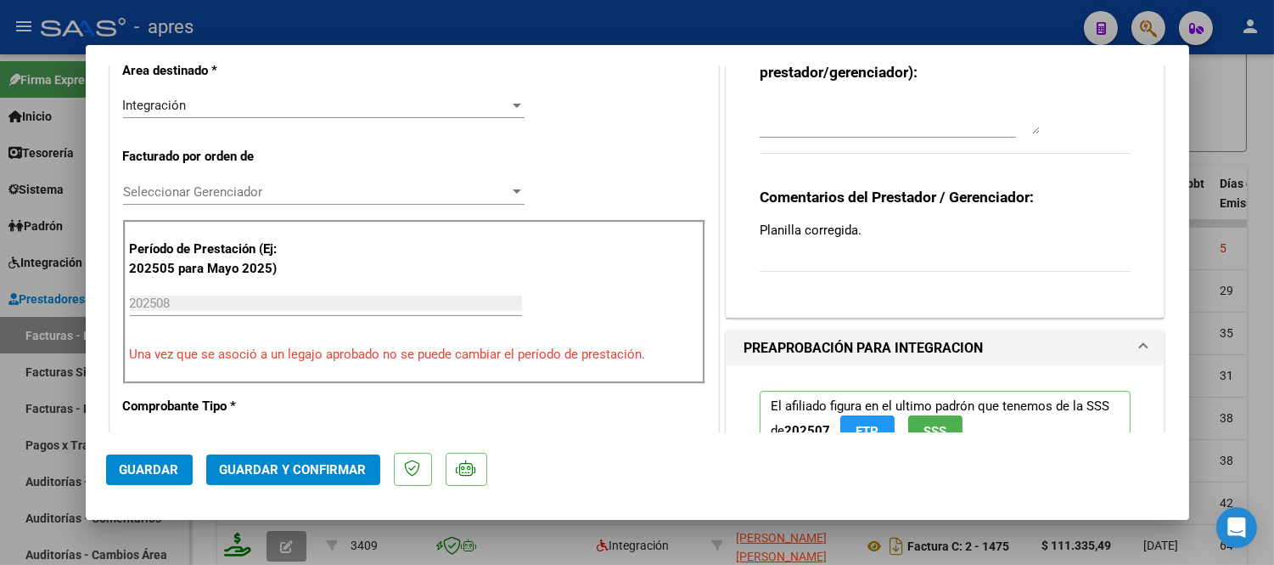
scroll to position [377, 0]
click at [858, 114] on textarea at bounding box center [900, 115] width 280 height 34
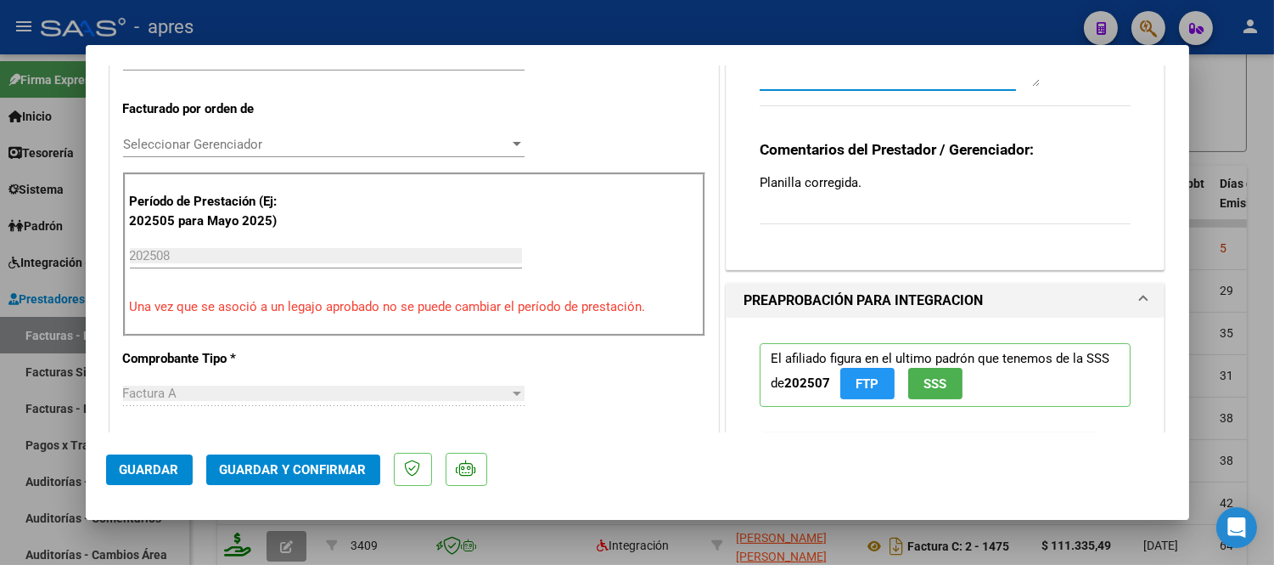
scroll to position [329, 0]
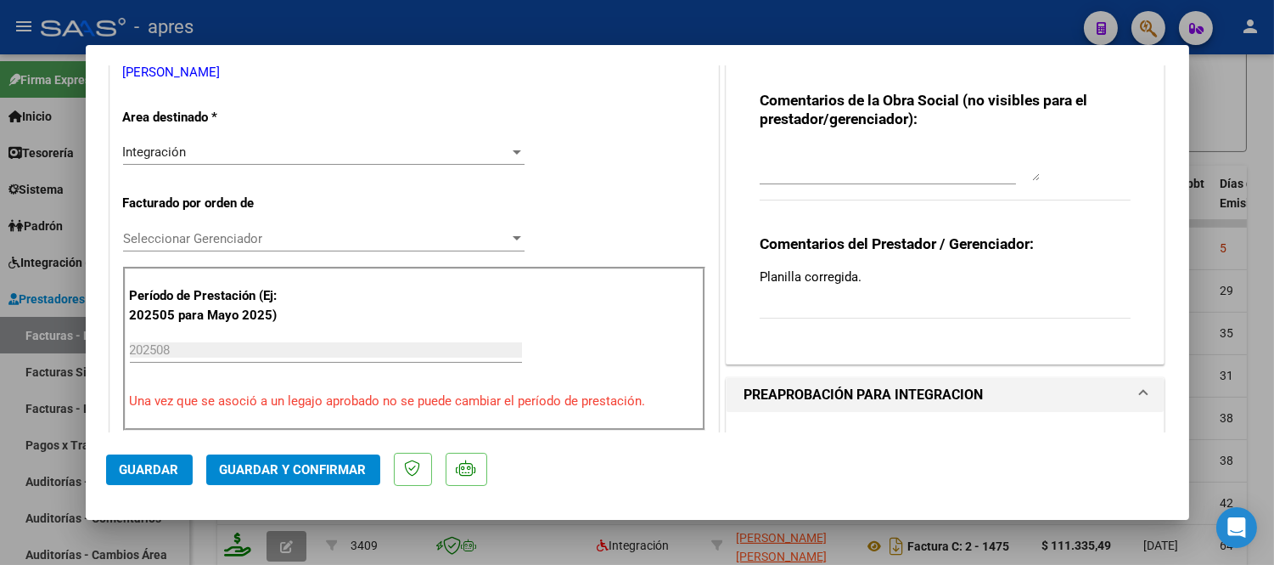
drag, startPoint x: 811, startPoint y: 289, endPoint x: 818, endPoint y: 267, distance: 23.1
click at [810, 287] on div "Comentarios del Prestador / Gerenciador: Planilla corregida." at bounding box center [946, 286] width 372 height 104
click at [846, 267] on p "Planilla corregida." at bounding box center [946, 276] width 372 height 19
drag, startPoint x: 843, startPoint y: 276, endPoint x: 786, endPoint y: 273, distance: 57.0
click at [786, 273] on p "Planilla corregida." at bounding box center [946, 276] width 372 height 19
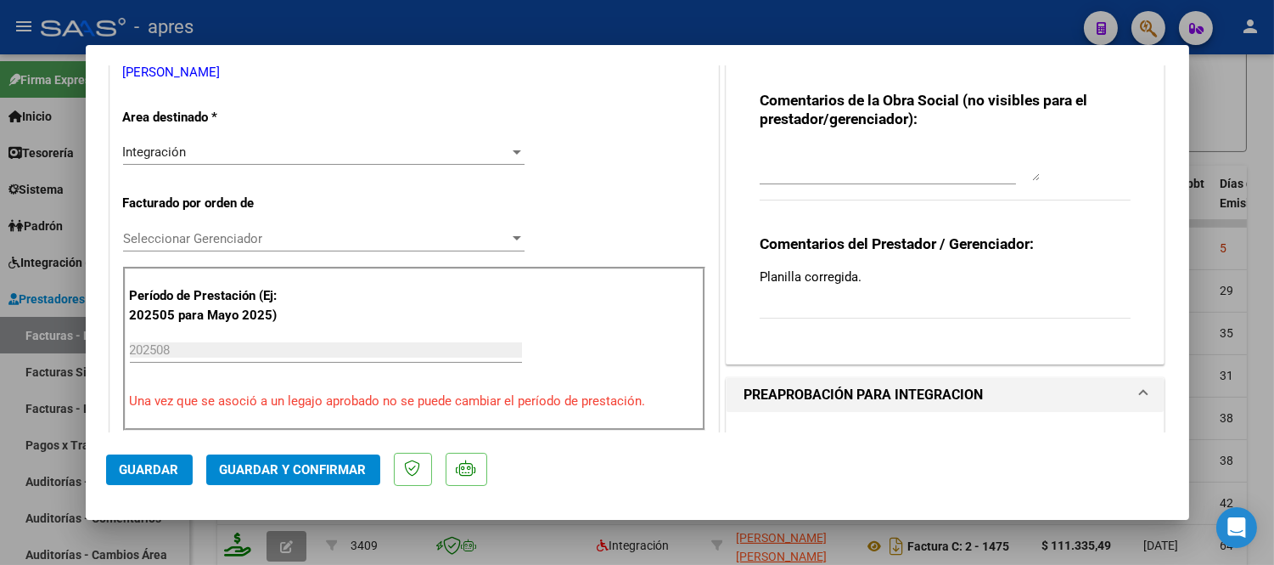
click at [883, 281] on p "Planilla corregida." at bounding box center [946, 276] width 372 height 19
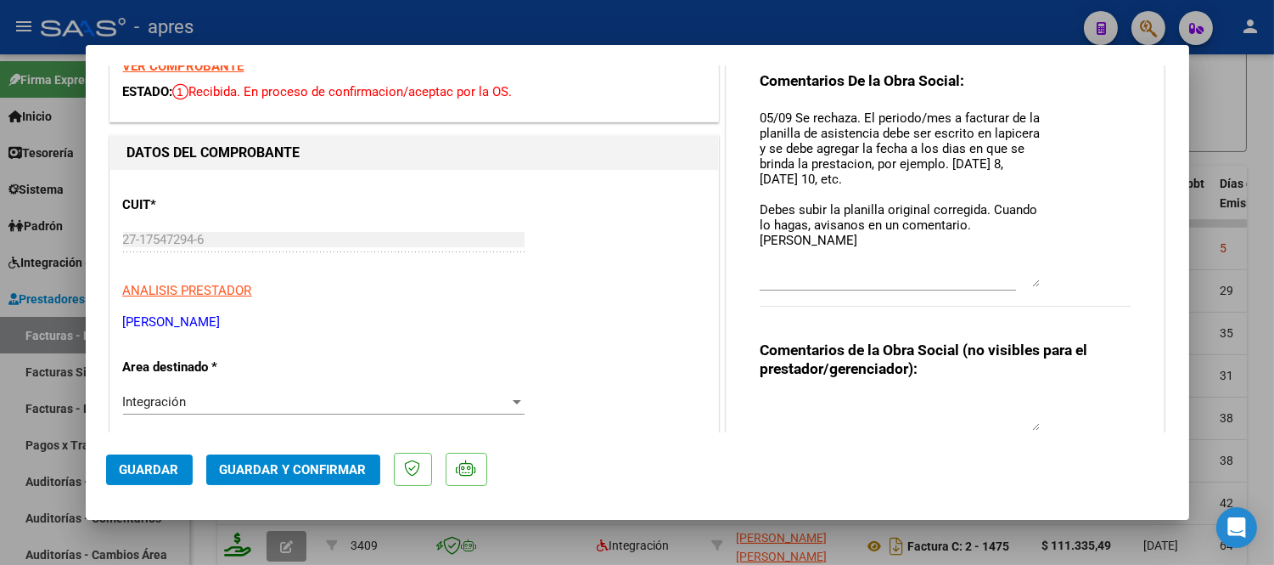
scroll to position [0, 0]
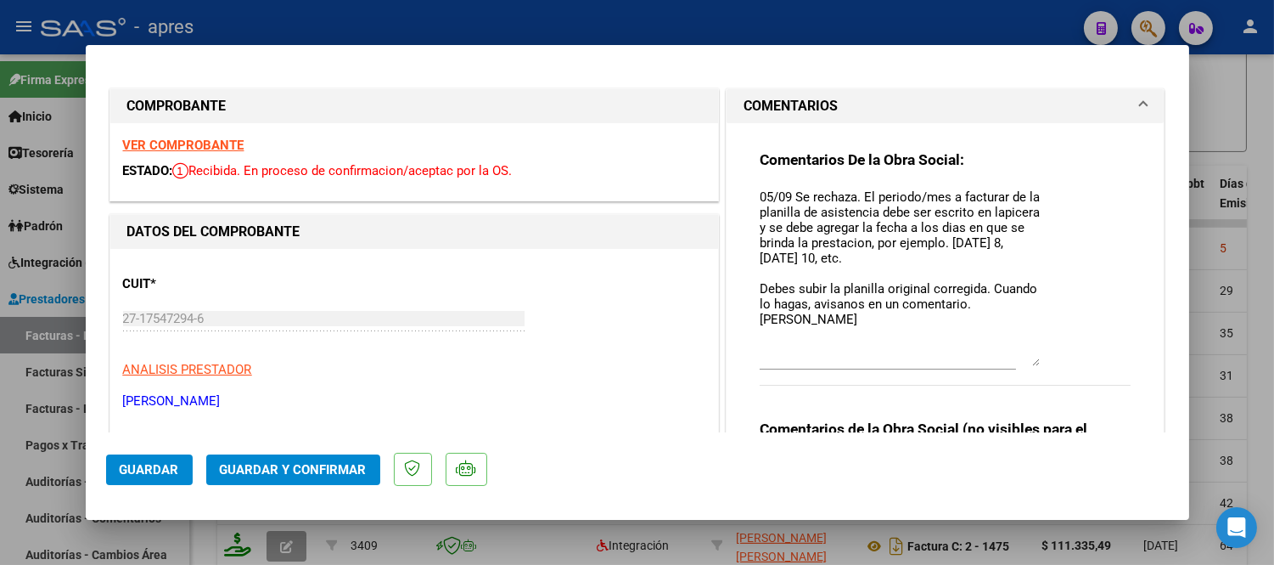
click at [216, 147] on strong "VER COMPROBANTE" at bounding box center [183, 145] width 121 height 15
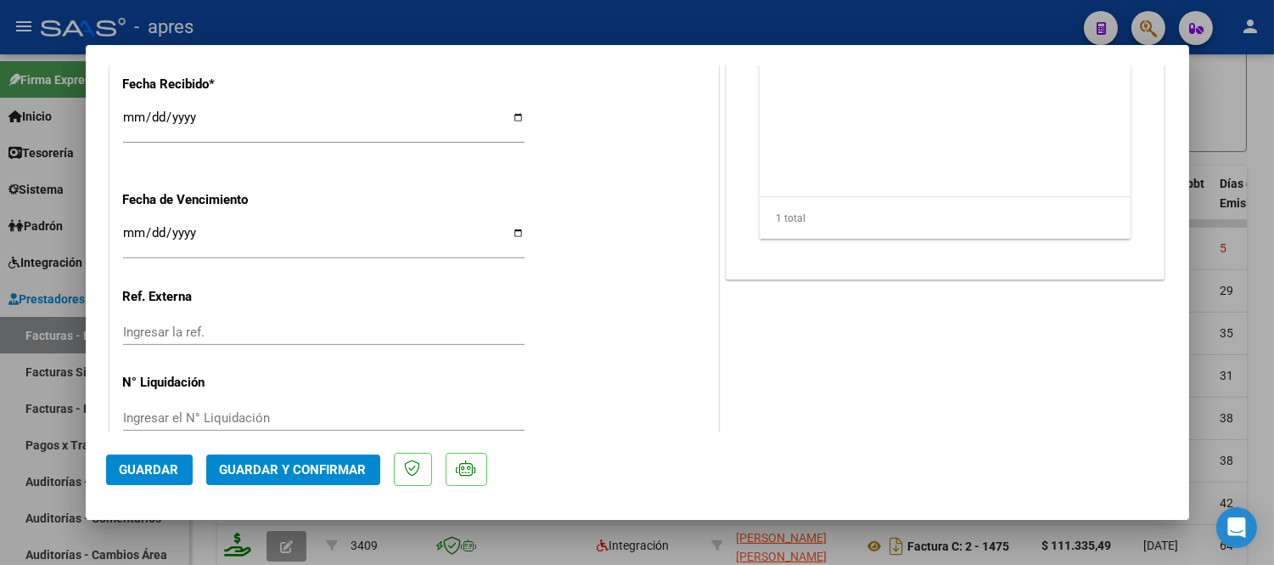
scroll to position [1272, 0]
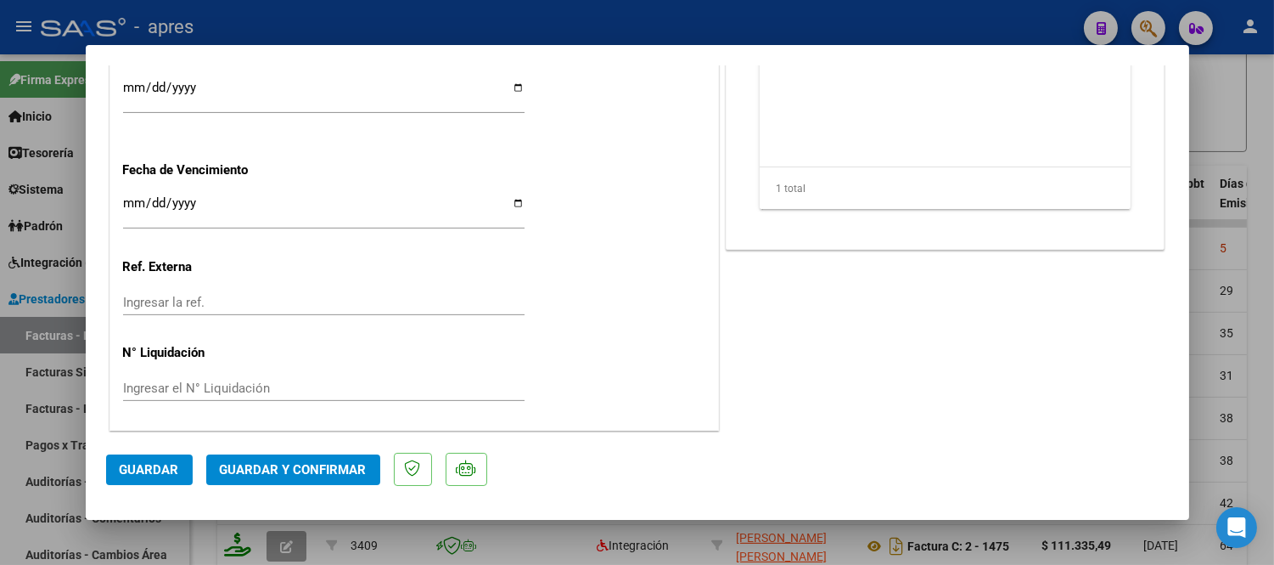
click at [272, 454] on button "Guardar y Confirmar" at bounding box center [293, 469] width 174 height 31
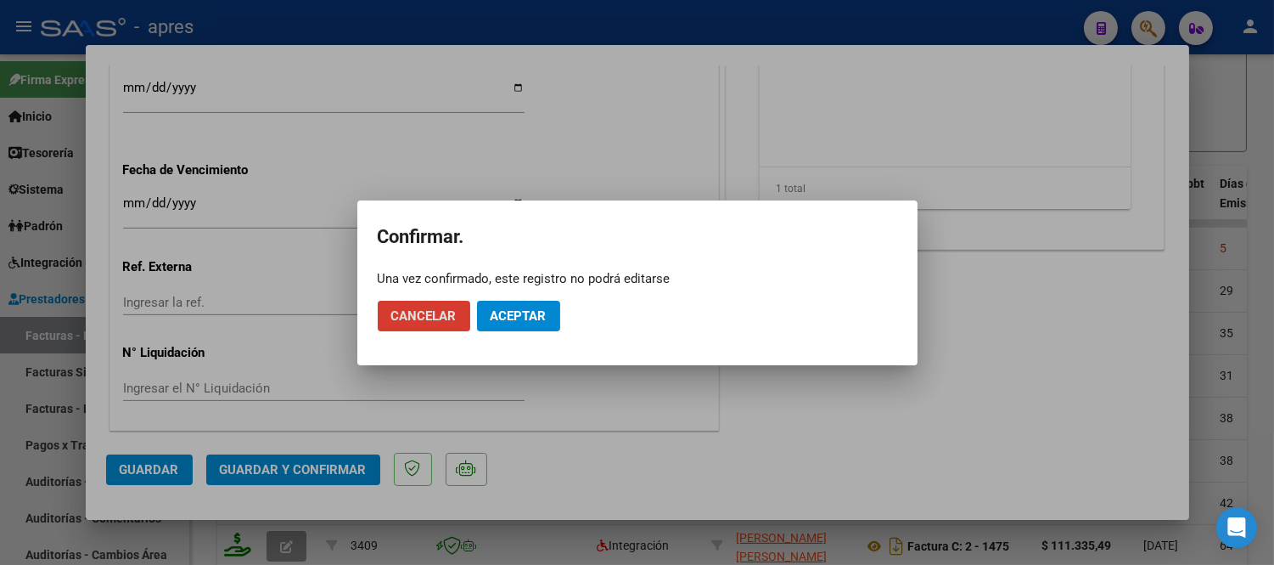
click at [515, 312] on span "Aceptar" at bounding box center [519, 315] width 56 height 15
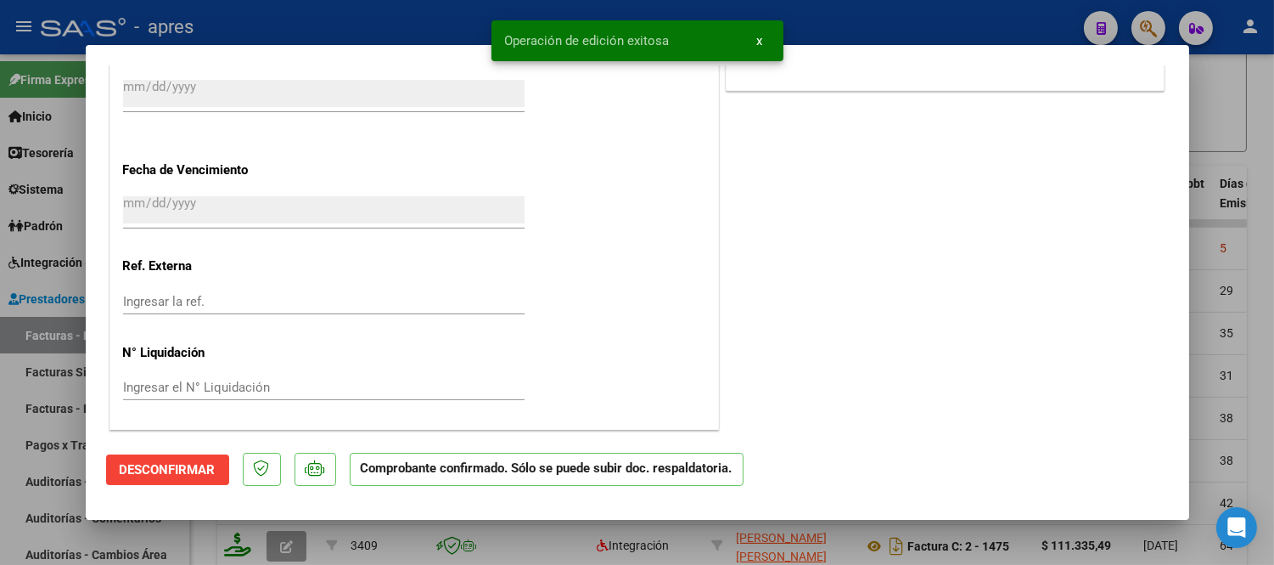
click at [300, 536] on div at bounding box center [637, 282] width 1274 height 565
type input "$ 0,00"
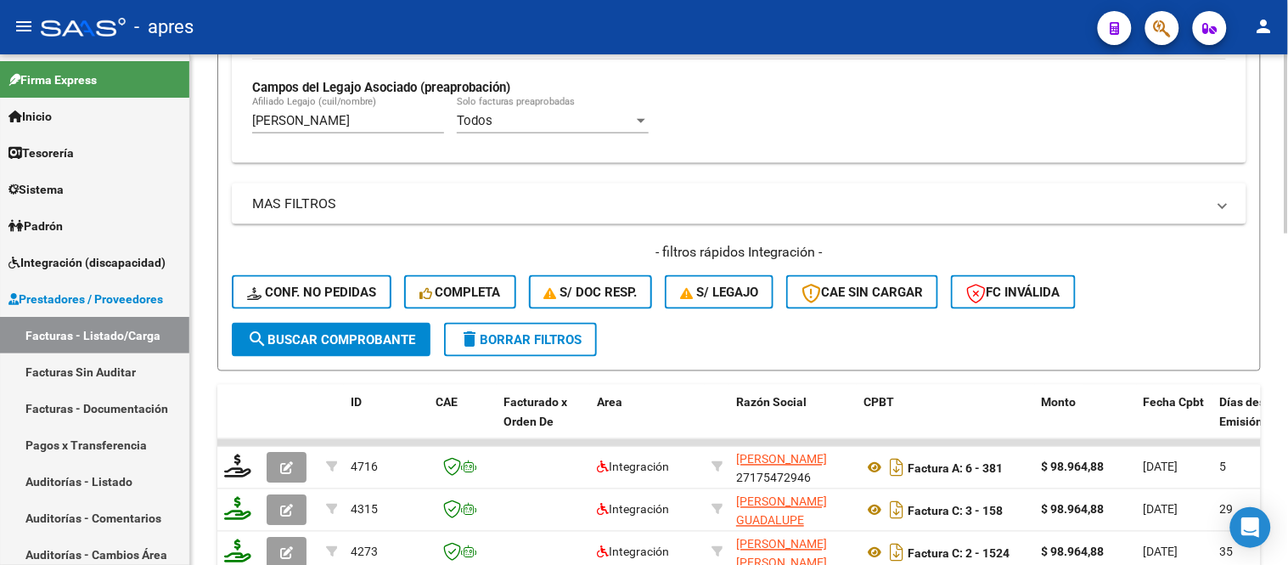
scroll to position [458, 0]
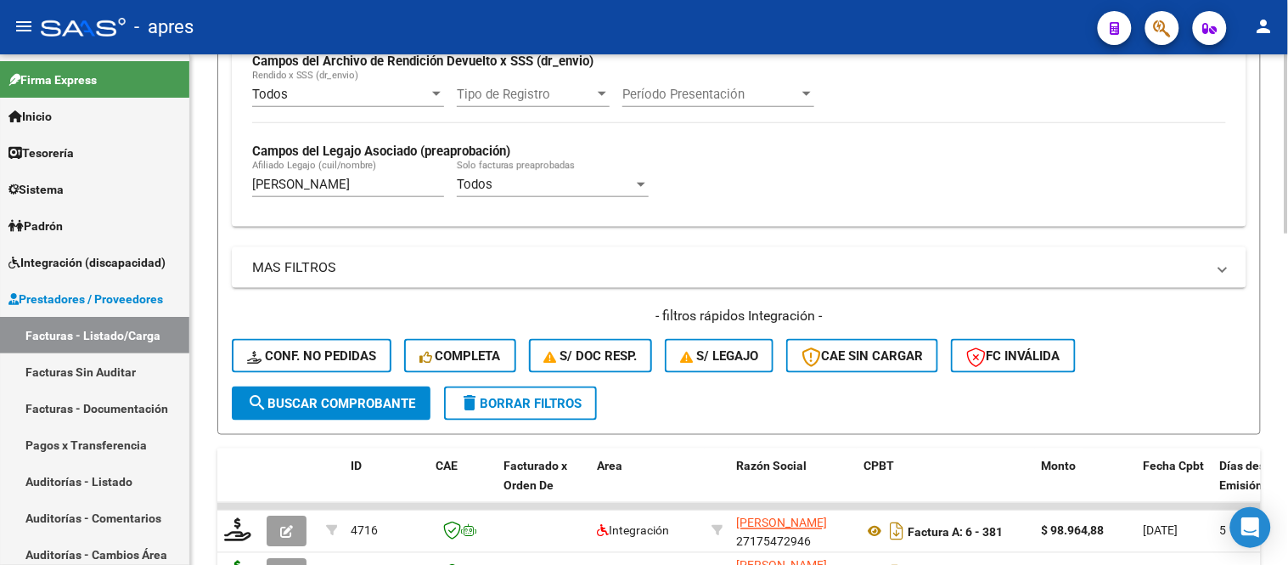
click at [329, 195] on div "[PERSON_NAME] (cuil/nombre)" at bounding box center [348, 178] width 192 height 37
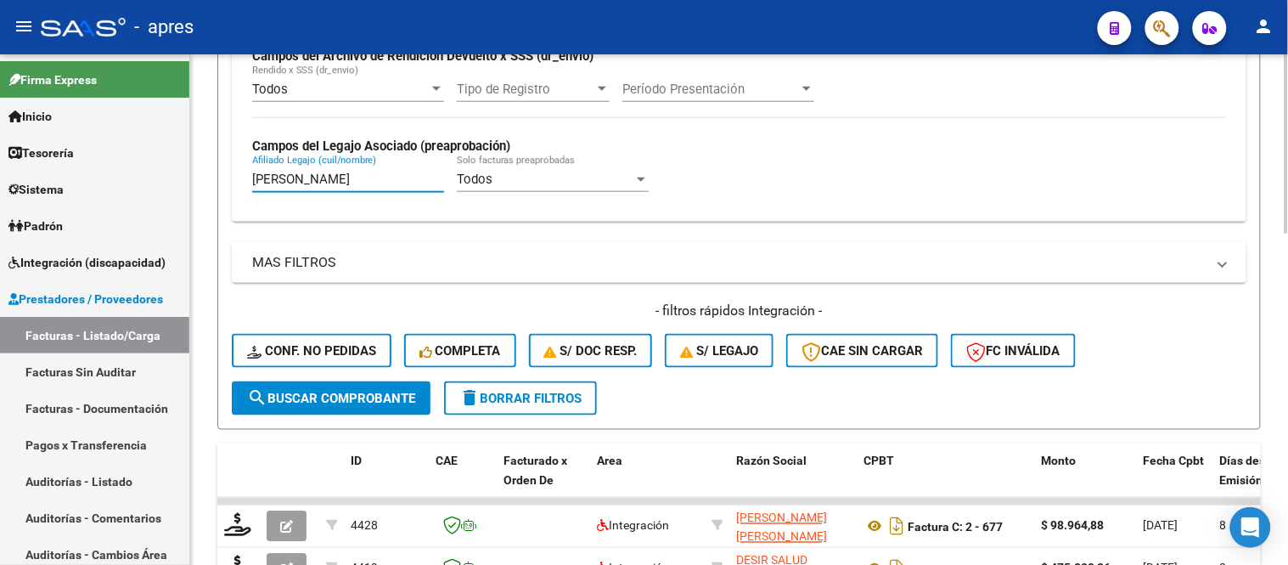
scroll to position [363, 0]
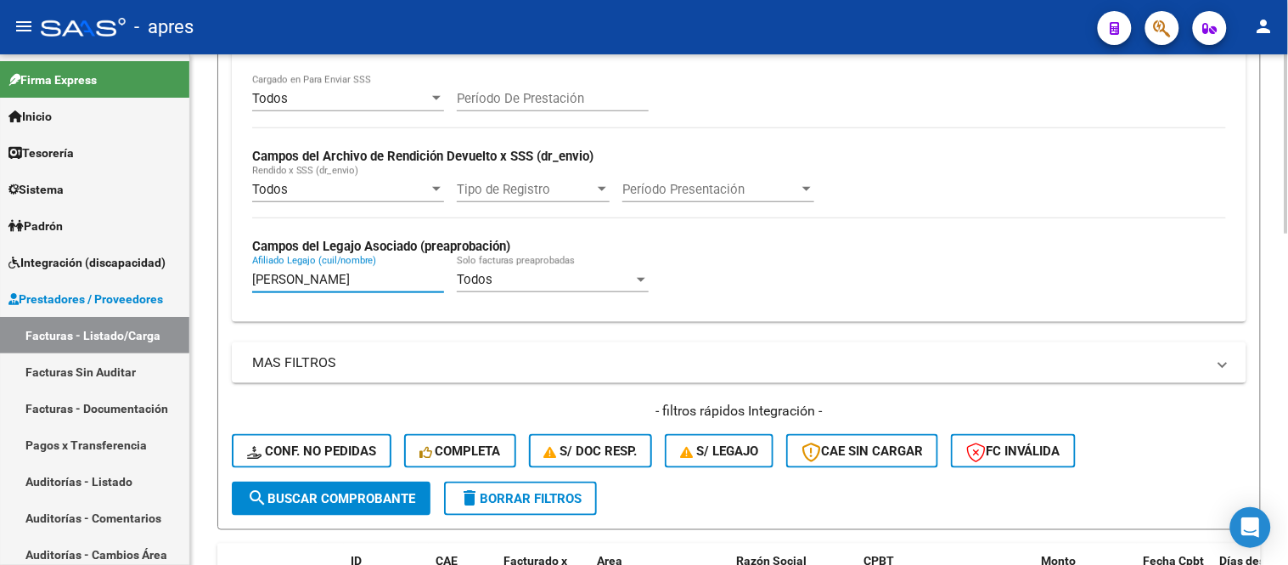
drag, startPoint x: 363, startPoint y: 269, endPoint x: 353, endPoint y: 282, distance: 16.3
click at [362, 272] on div "[PERSON_NAME] (cuil/nombre)" at bounding box center [348, 274] width 192 height 37
click at [351, 284] on input "[PERSON_NAME]" at bounding box center [348, 279] width 192 height 15
drag, startPoint x: 311, startPoint y: 235, endPoint x: 311, endPoint y: 273, distance: 38.2
click at [311, 238] on div "Todos Cargado en Para Enviar SSS Período De Prestación Campos del Archivo de Re…" at bounding box center [739, 191] width 974 height 233
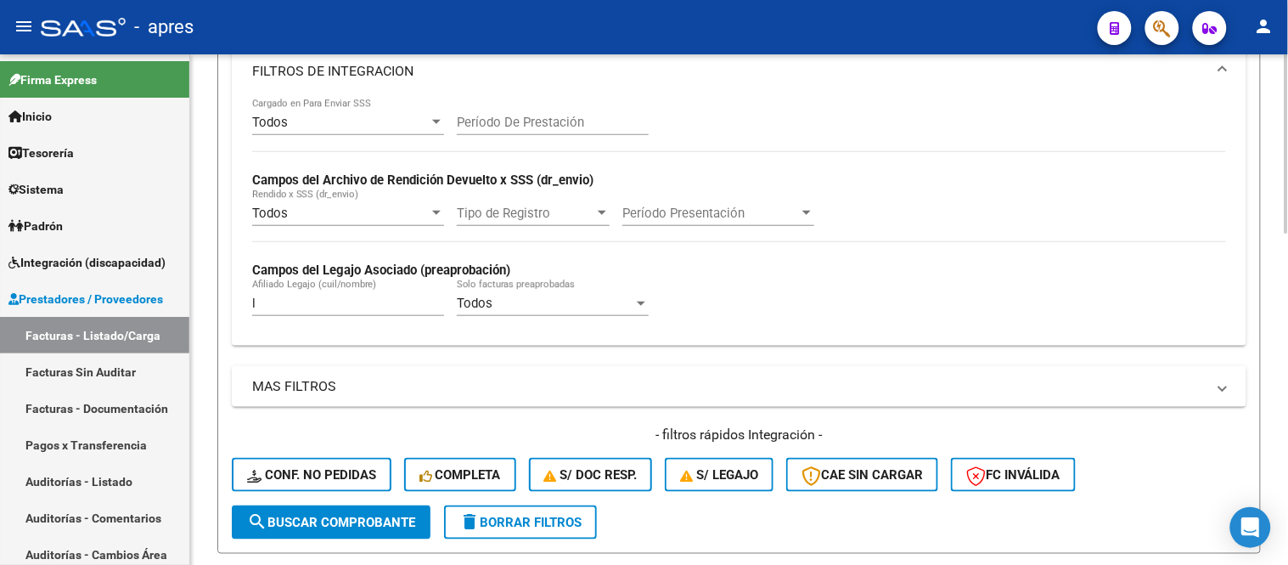
scroll to position [338, 0]
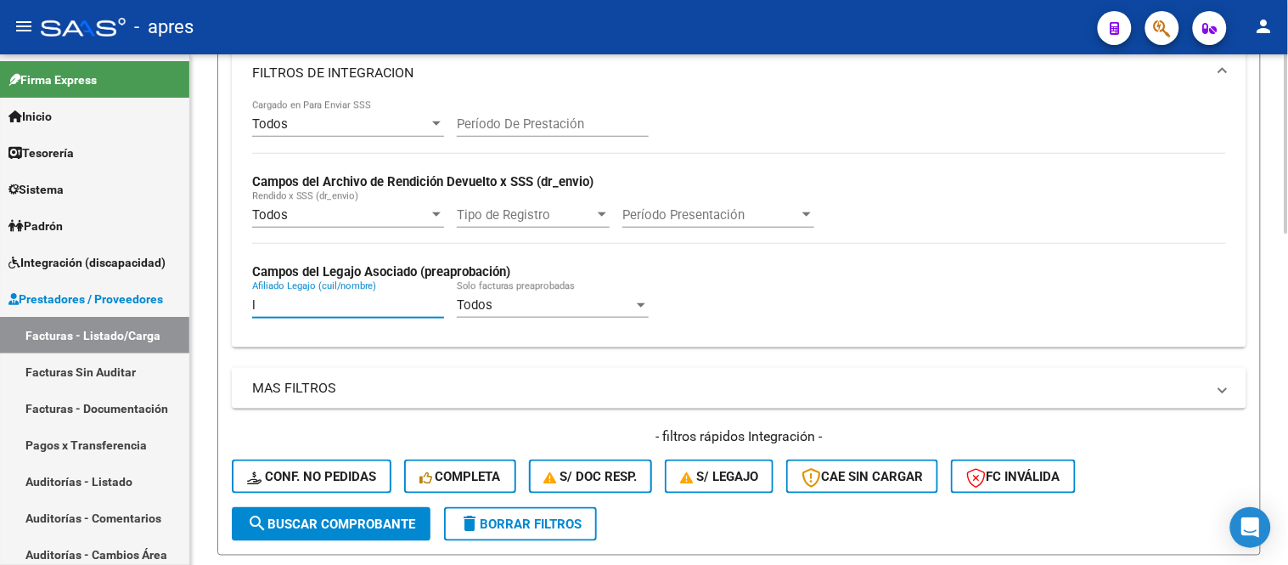
click at [280, 306] on input "l" at bounding box center [348, 304] width 192 height 15
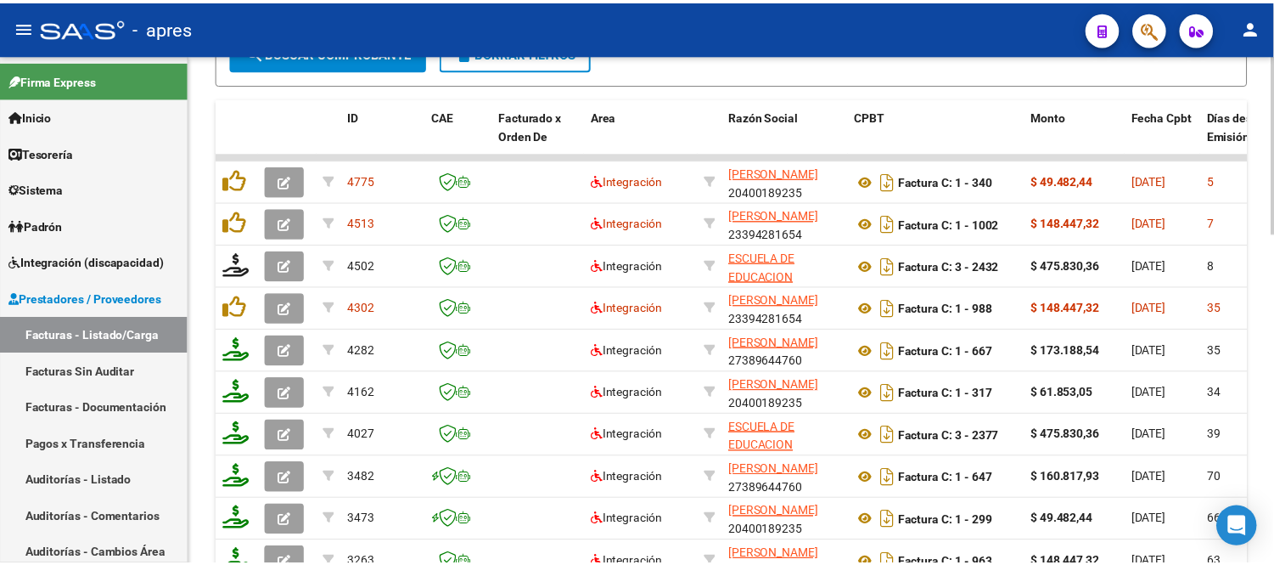
scroll to position [810, 0]
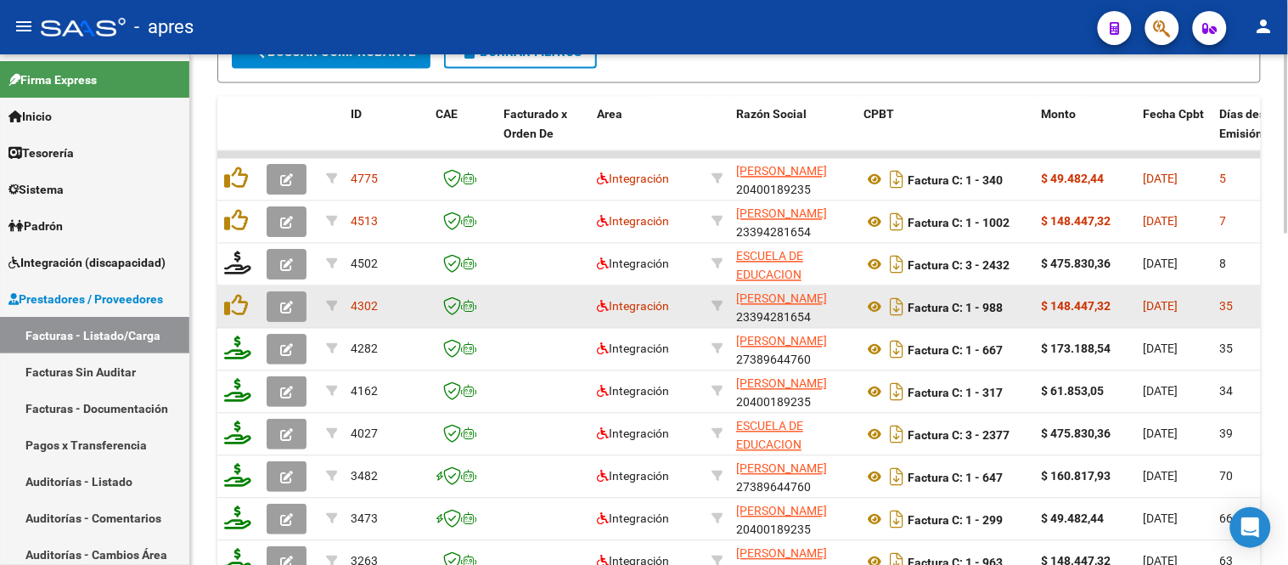
type input "[PERSON_NAME]"
click at [280, 300] on span "button" at bounding box center [286, 307] width 13 height 15
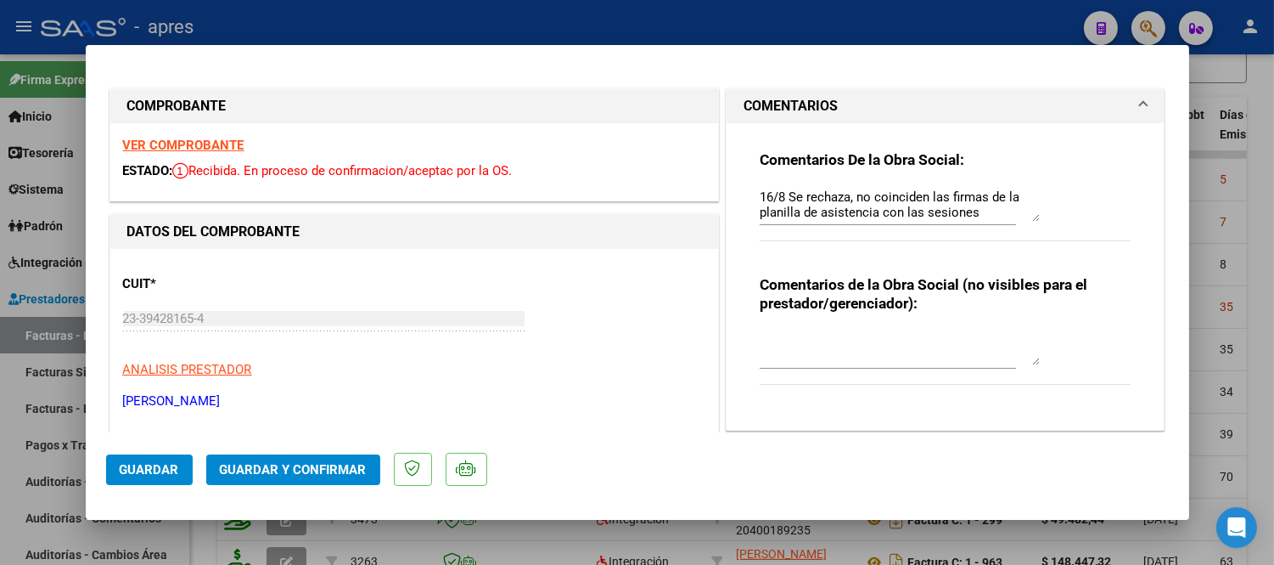
click at [1031, 223] on div "Comentarios De la Obra Social: 16/8 Se rechaza, no coinciden las firmas de la p…" at bounding box center [946, 205] width 372 height 110
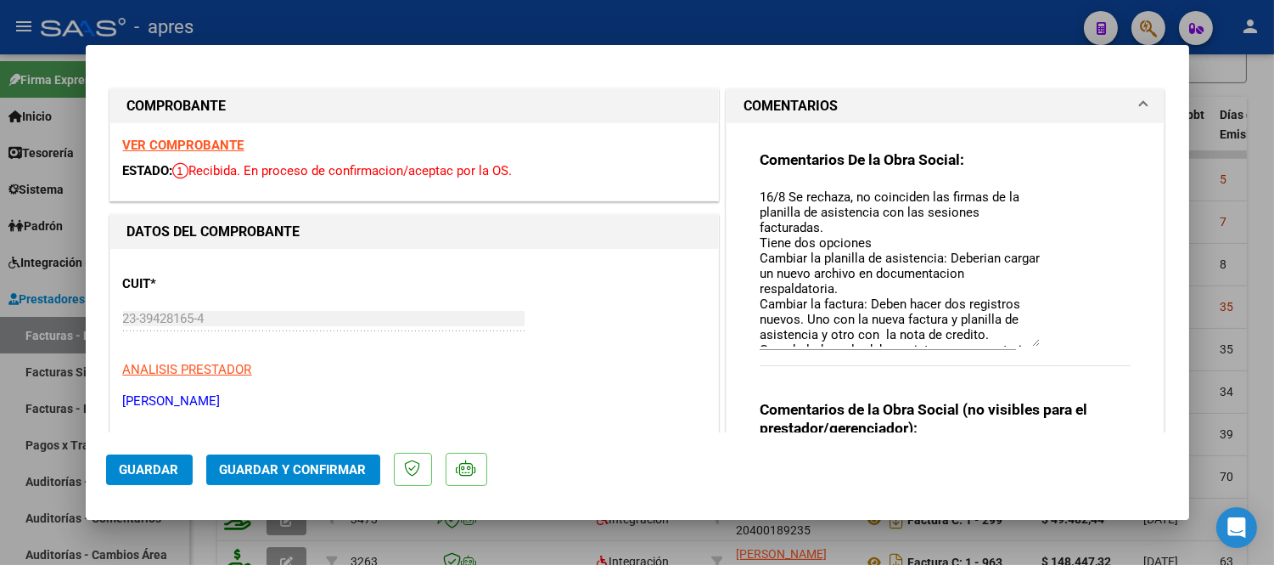
drag, startPoint x: 1027, startPoint y: 221, endPoint x: 1044, endPoint y: 348, distance: 128.5
click at [1044, 348] on div "Comentarios De la Obra Social: 16/8 Se rechaza, no coinciden las firmas de la p…" at bounding box center [946, 267] width 372 height 234
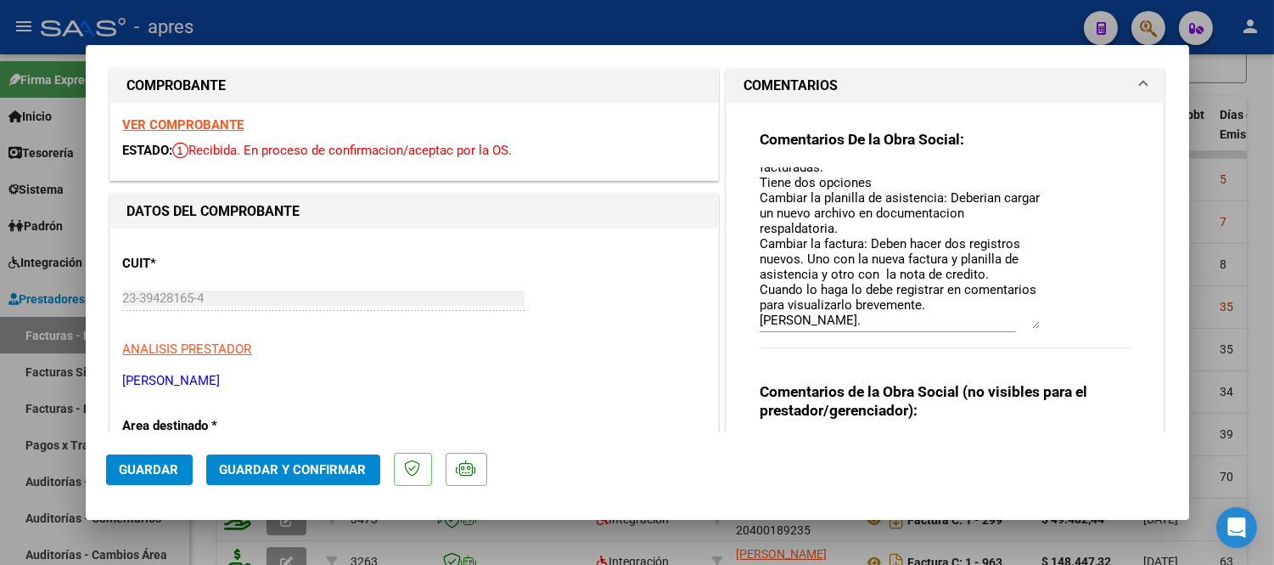
scroll to position [0, 0]
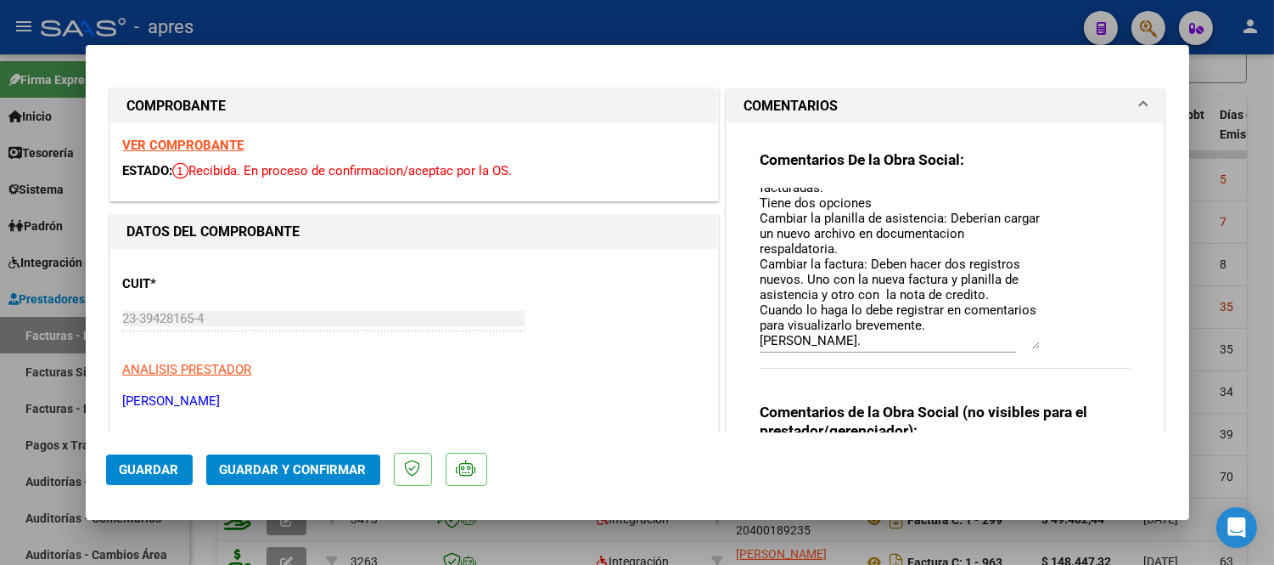
click at [132, 463] on span "Guardar" at bounding box center [149, 469] width 59 height 15
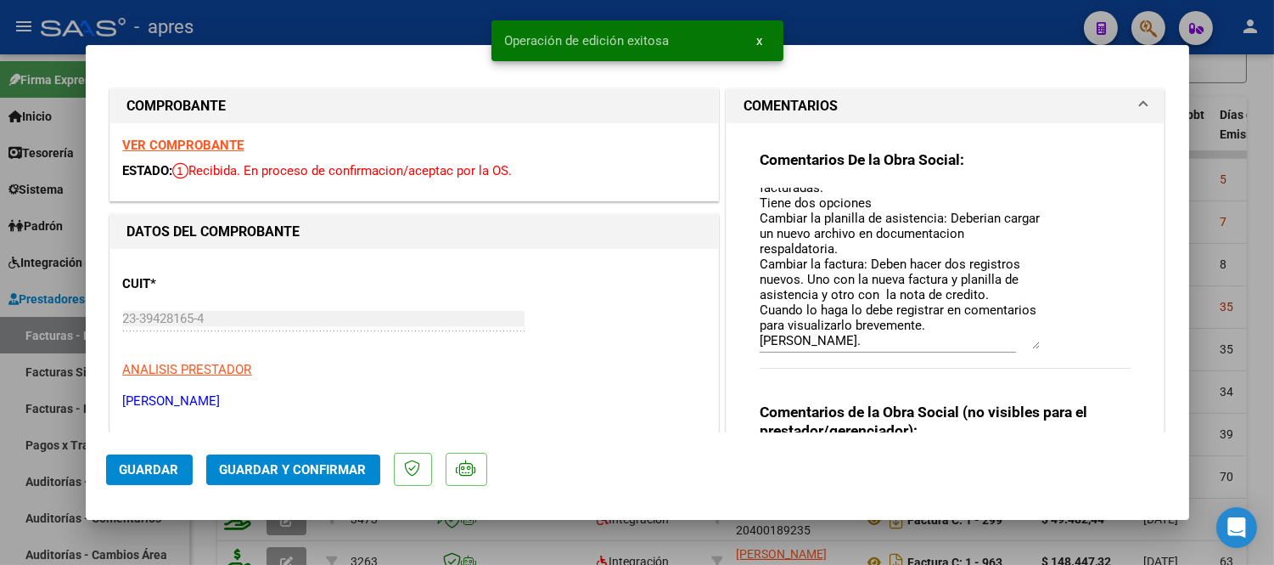
click at [389, 525] on div at bounding box center [637, 282] width 1274 height 565
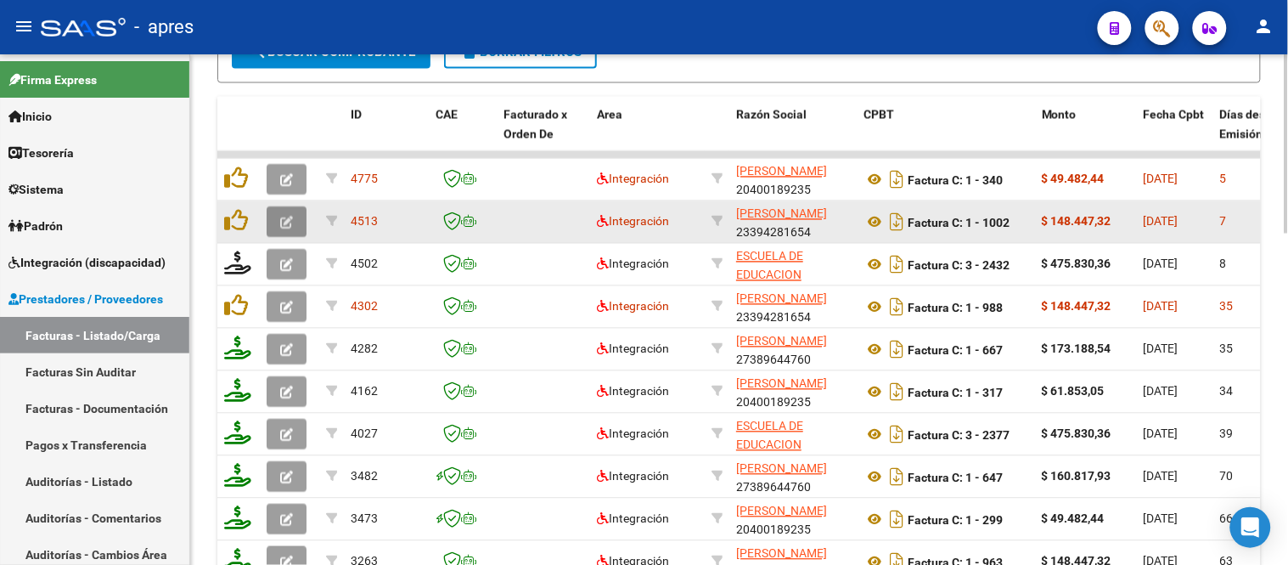
click at [286, 218] on icon "button" at bounding box center [286, 222] width 13 height 13
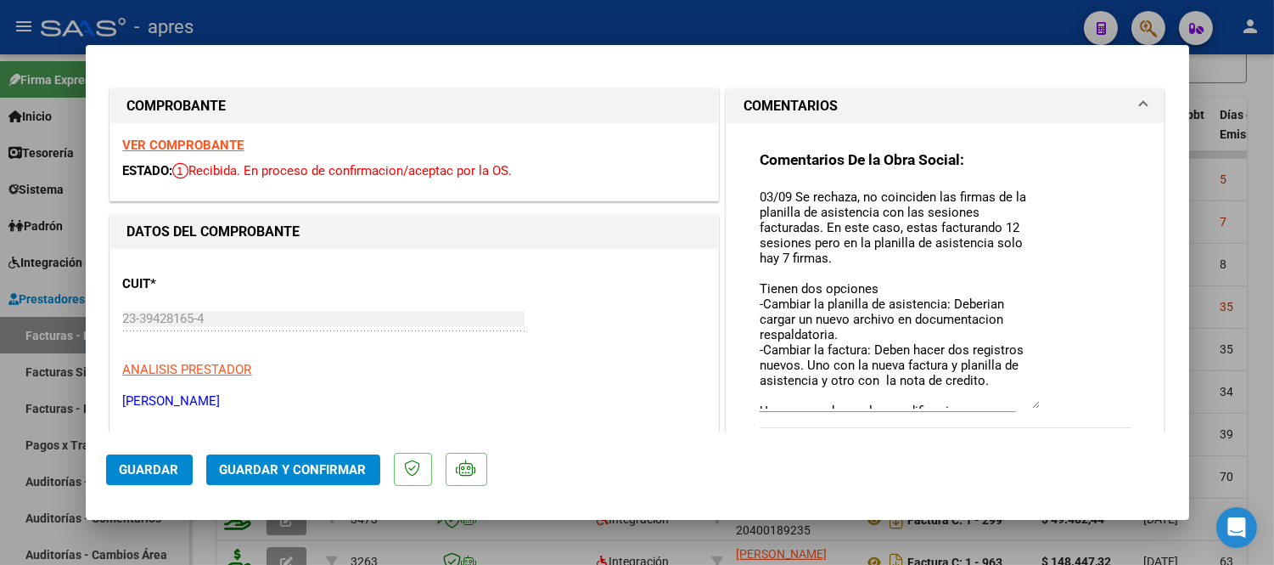
drag, startPoint x: 1027, startPoint y: 213, endPoint x: 969, endPoint y: 379, distance: 176.1
click at [1049, 400] on div "Comentarios De la Obra Social: 03/09 Se rechaza, no coinciden las firmas de la …" at bounding box center [946, 298] width 372 height 296
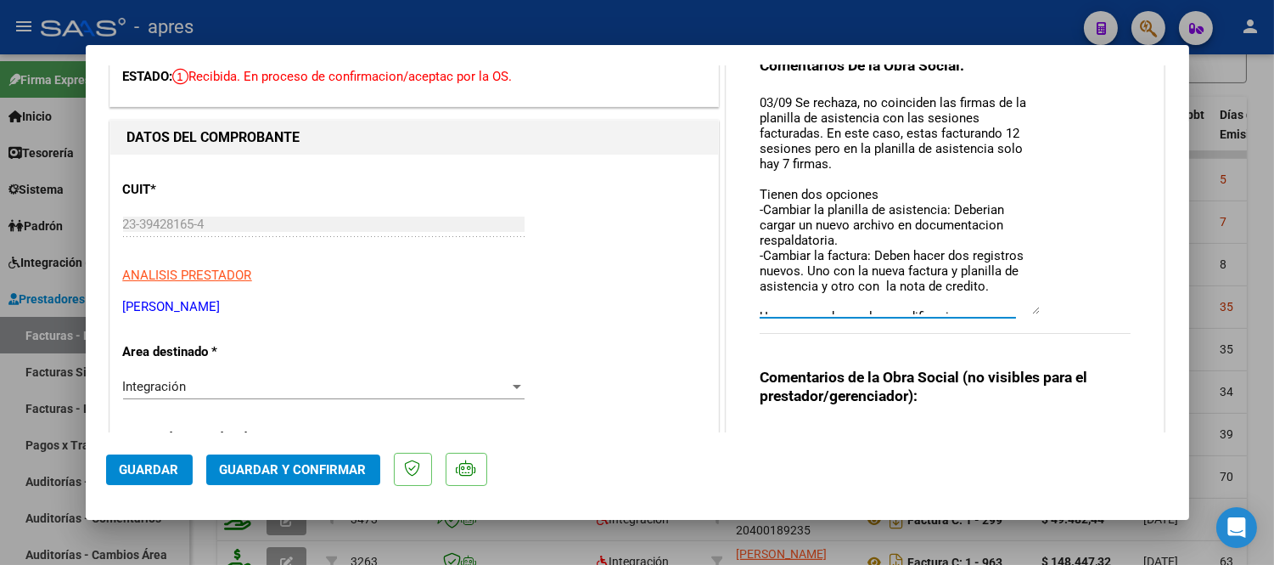
click at [137, 464] on span "Guardar" at bounding box center [149, 469] width 59 height 15
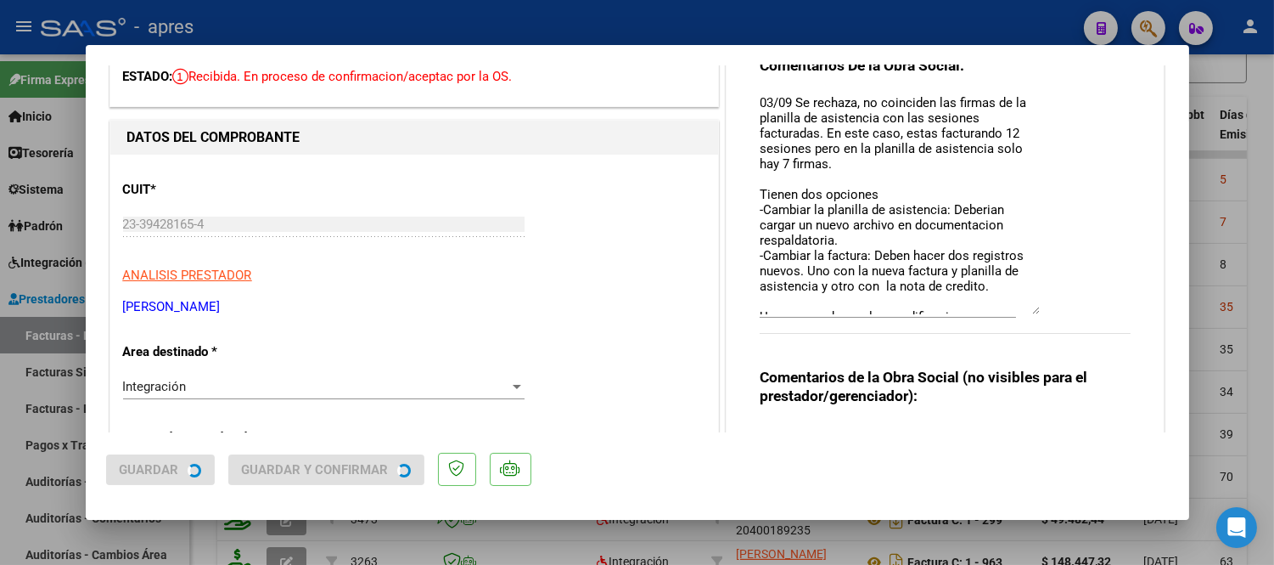
click at [199, 530] on div at bounding box center [637, 282] width 1274 height 565
type input "$ 0,00"
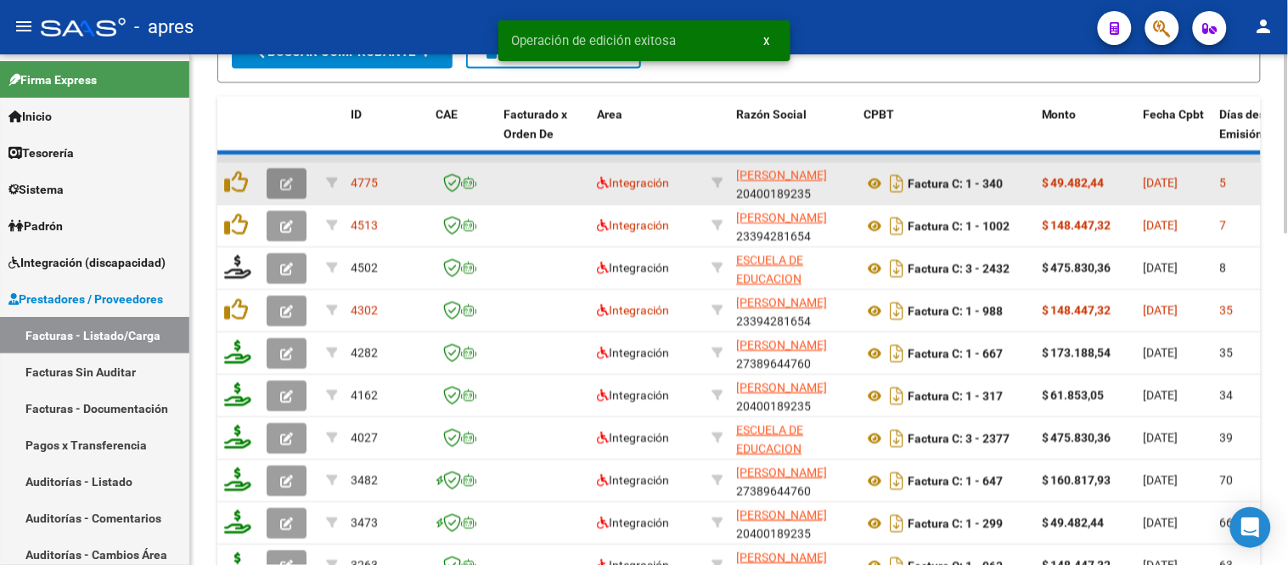
click at [278, 183] on button "button" at bounding box center [287, 184] width 40 height 31
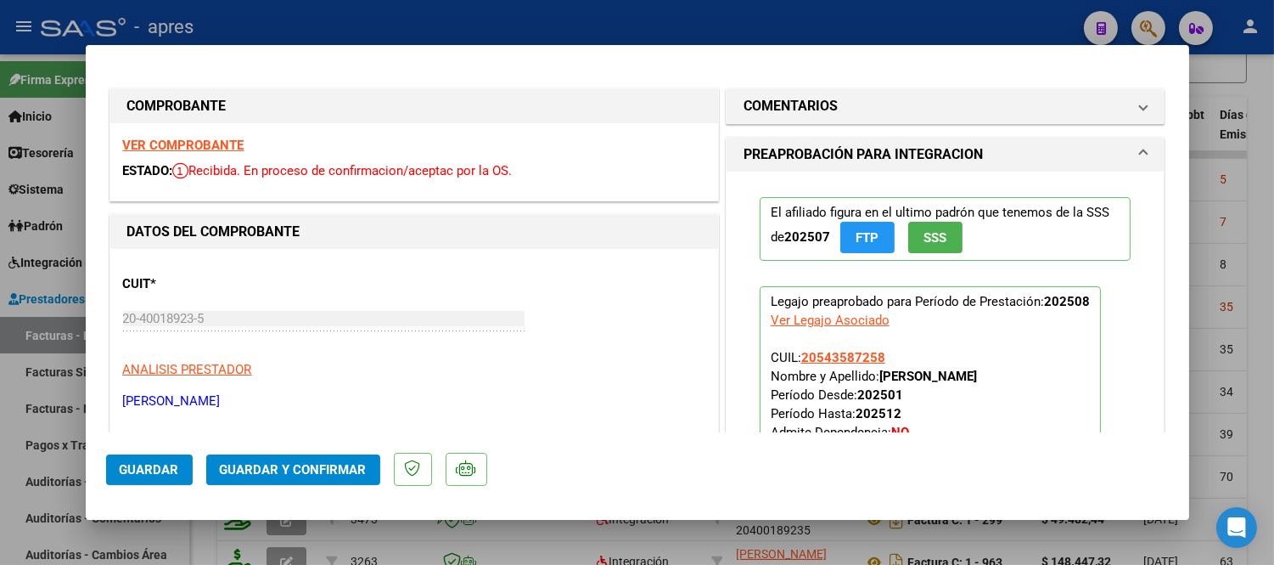
click at [142, 138] on strong "VER COMPROBANTE" at bounding box center [183, 145] width 121 height 15
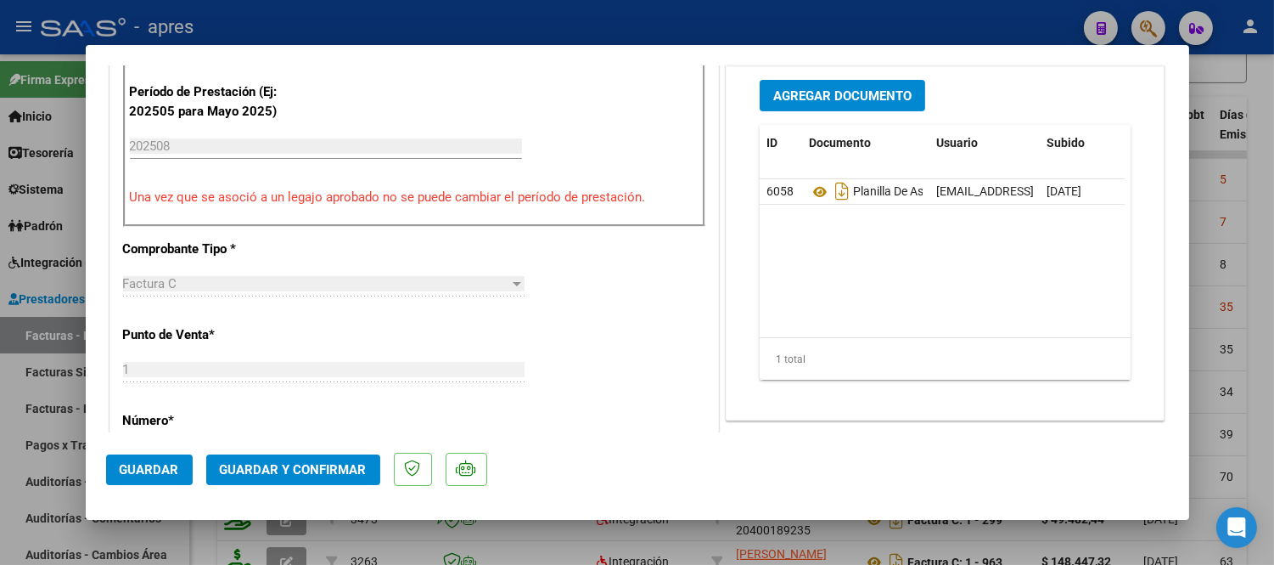
scroll to position [565, 0]
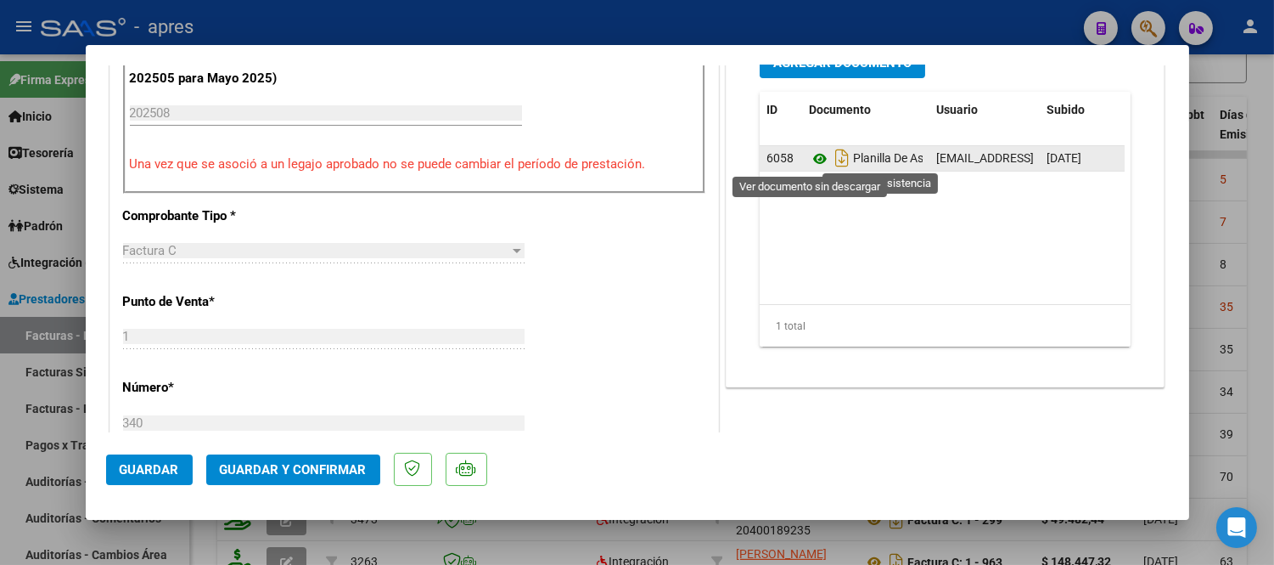
click at [816, 160] on icon at bounding box center [820, 159] width 22 height 20
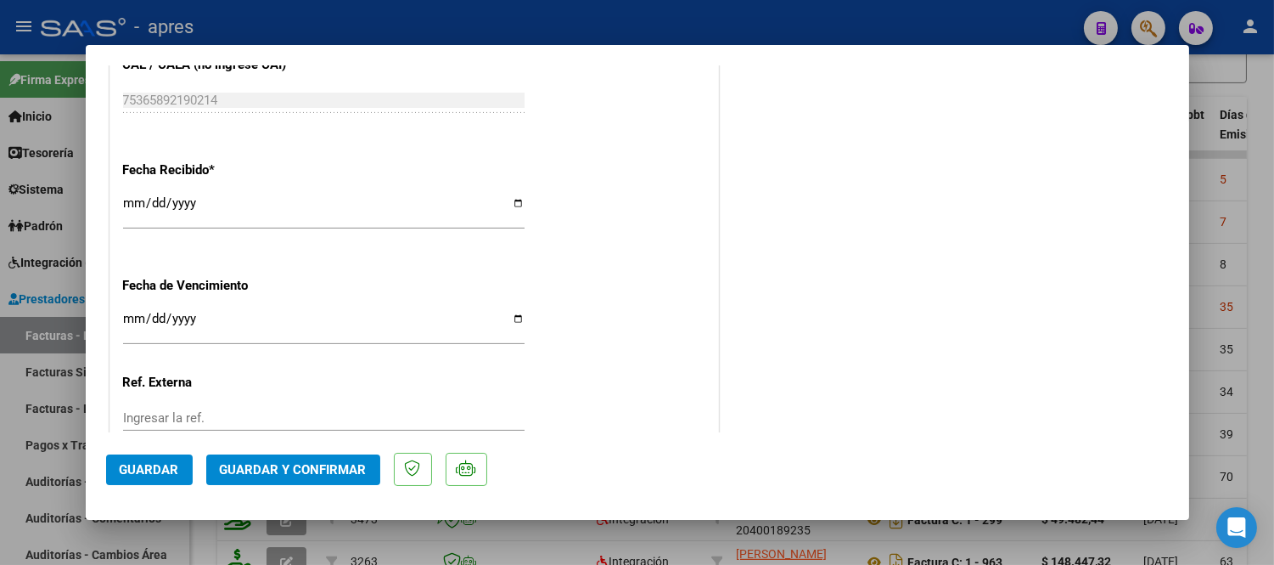
scroll to position [1132, 0]
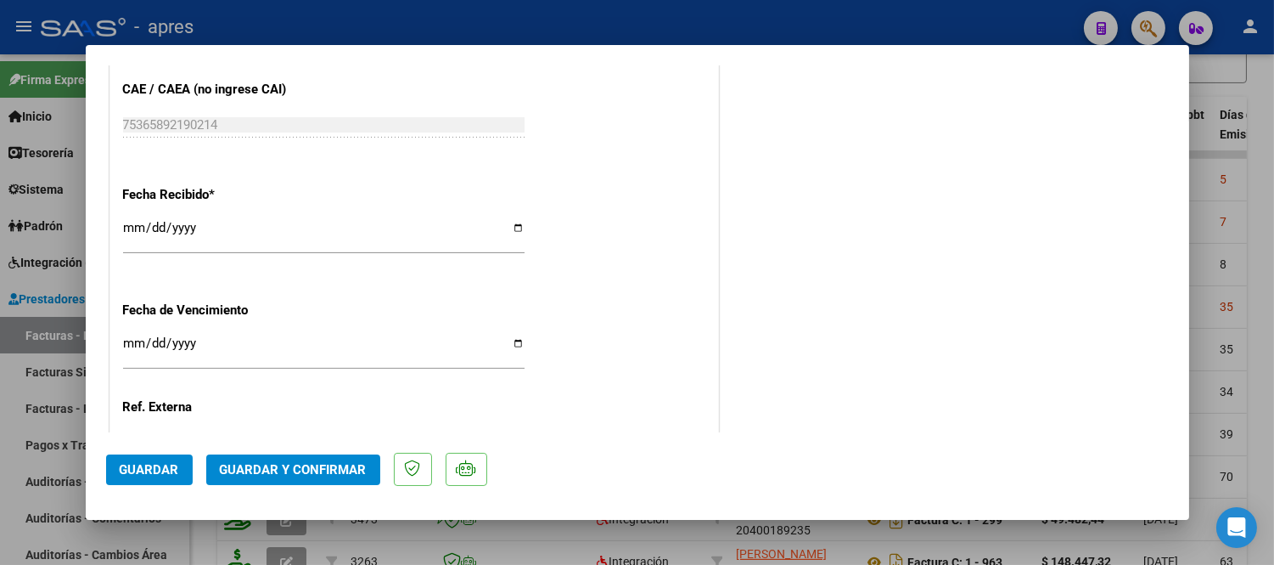
click at [137, 348] on input "Ingresar la fecha" at bounding box center [324, 349] width 402 height 27
type input "[DATE]"
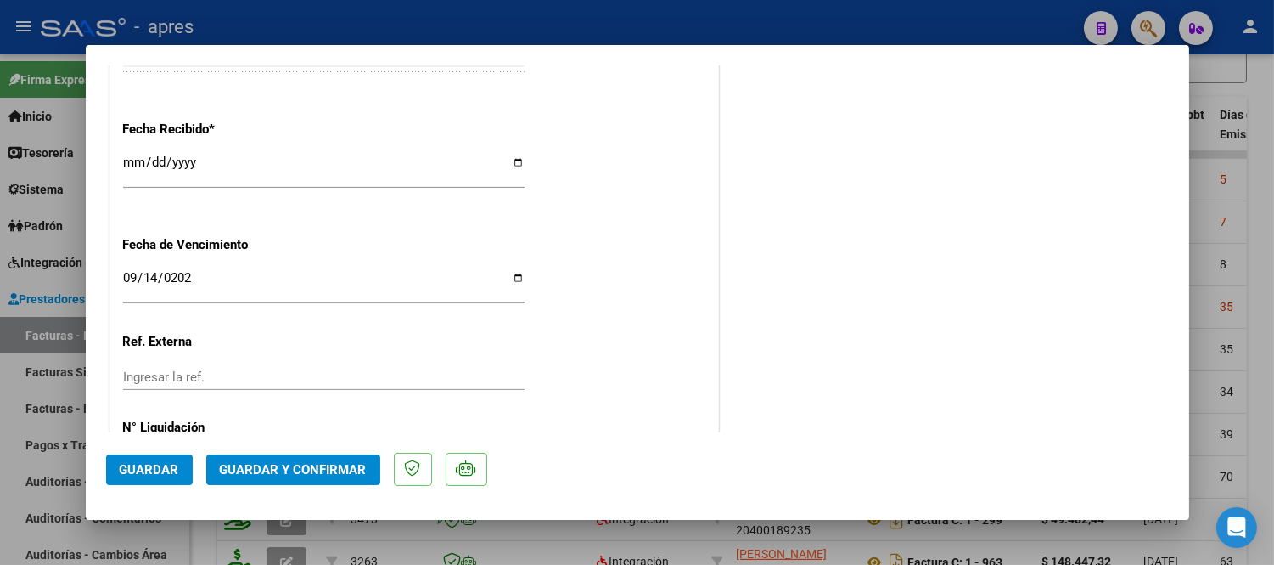
scroll to position [1272, 0]
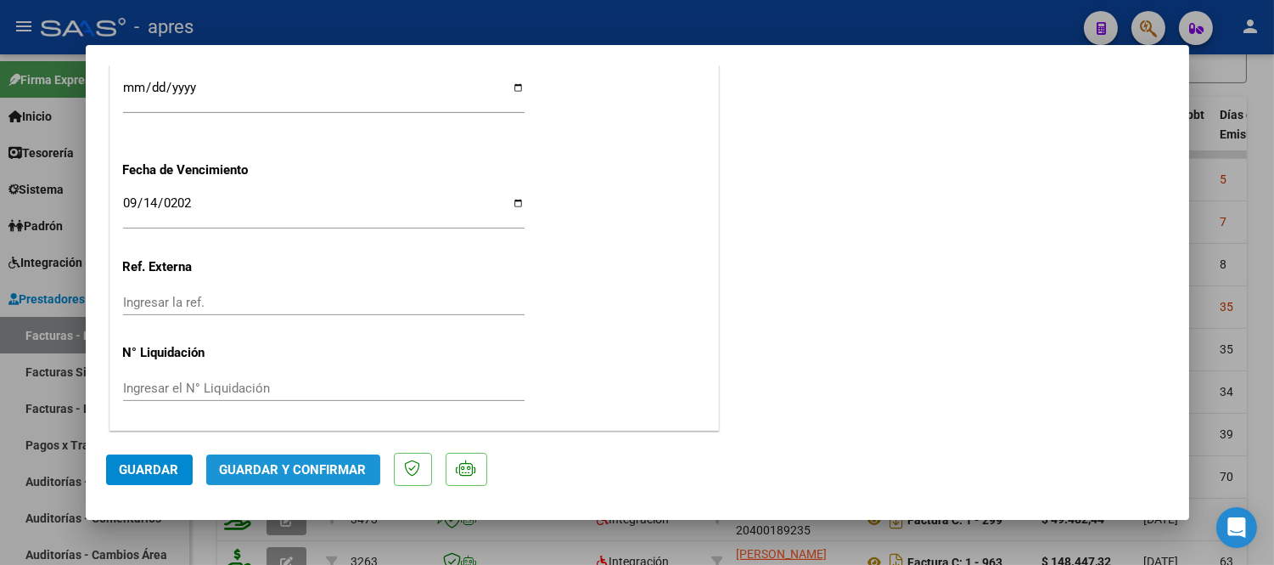
click at [312, 471] on span "Guardar y Confirmar" at bounding box center [293, 469] width 147 height 15
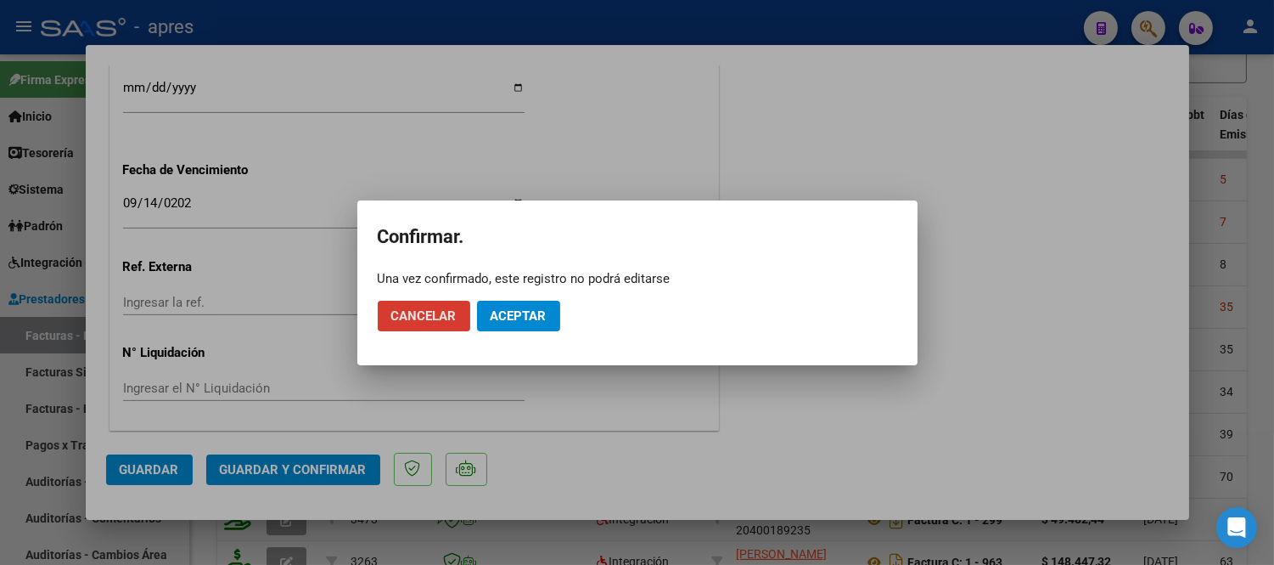
click at [513, 317] on span "Aceptar" at bounding box center [519, 315] width 56 height 15
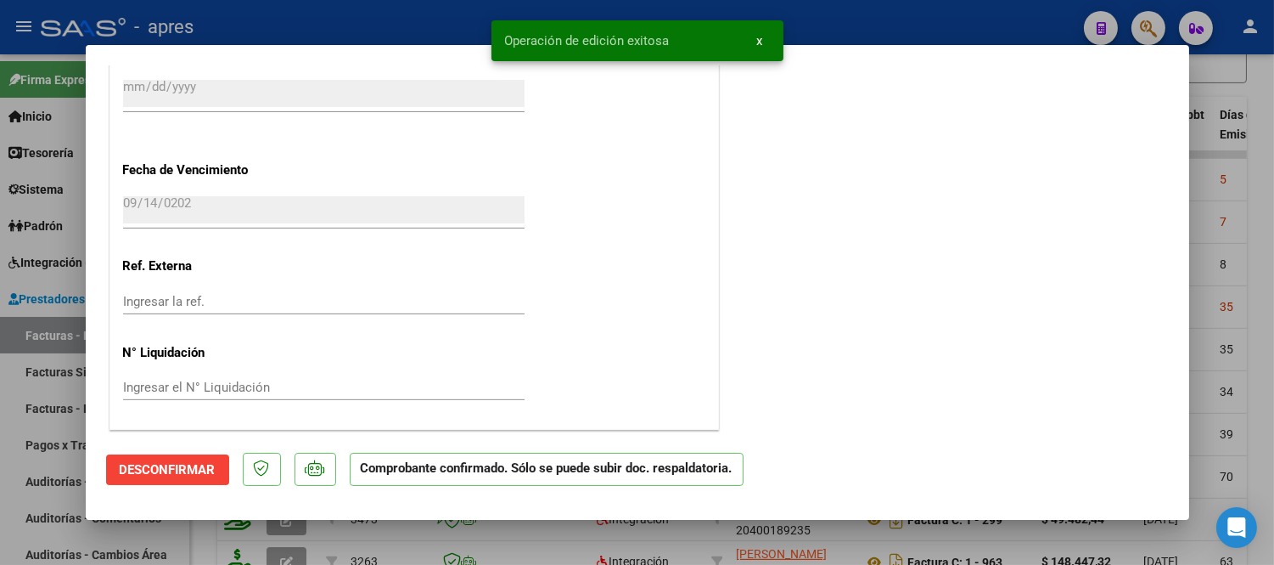
click at [209, 533] on div at bounding box center [637, 282] width 1274 height 565
type input "$ 0,00"
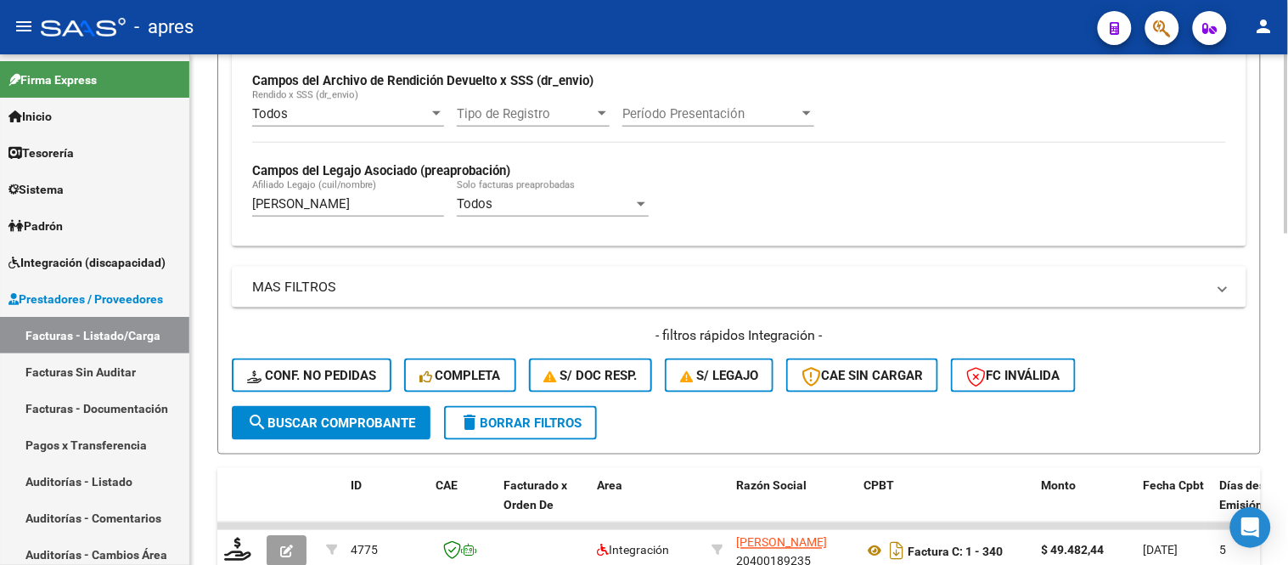
scroll to position [433, 0]
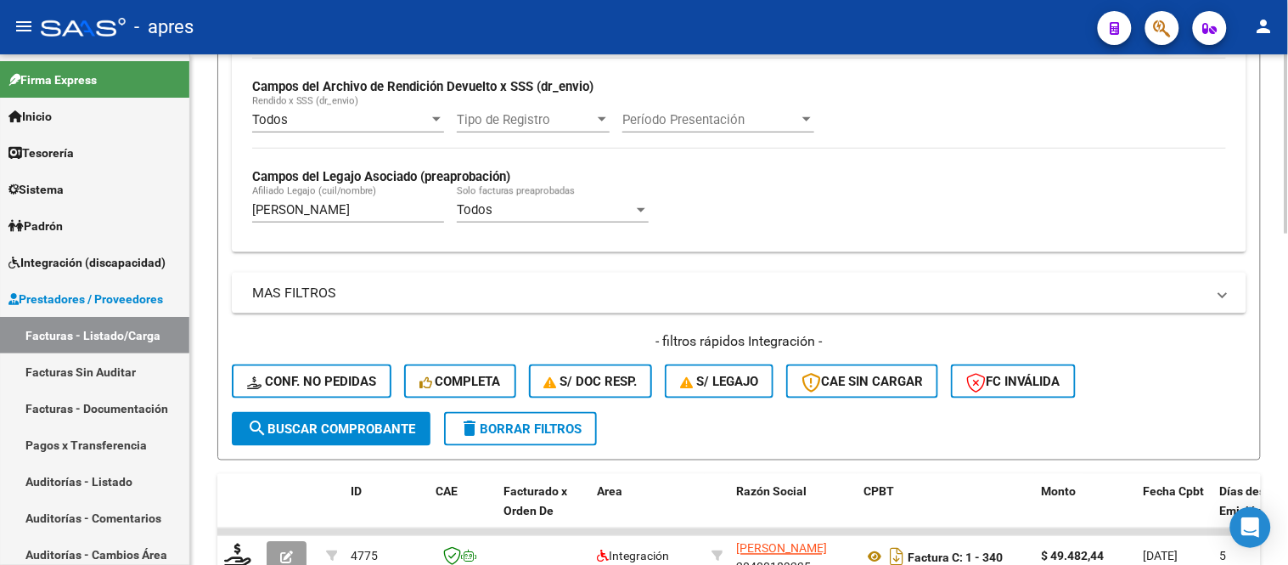
click at [289, 222] on div "[PERSON_NAME] (cuil/nombre)" at bounding box center [348, 204] width 192 height 37
drag, startPoint x: 293, startPoint y: 221, endPoint x: 259, endPoint y: 206, distance: 36.9
click at [259, 206] on div "[PERSON_NAME] (cuil/nombre)" at bounding box center [348, 204] width 192 height 37
drag, startPoint x: 281, startPoint y: 211, endPoint x: 252, endPoint y: 205, distance: 29.5
click at [252, 205] on input "[PERSON_NAME]" at bounding box center [348, 209] width 192 height 15
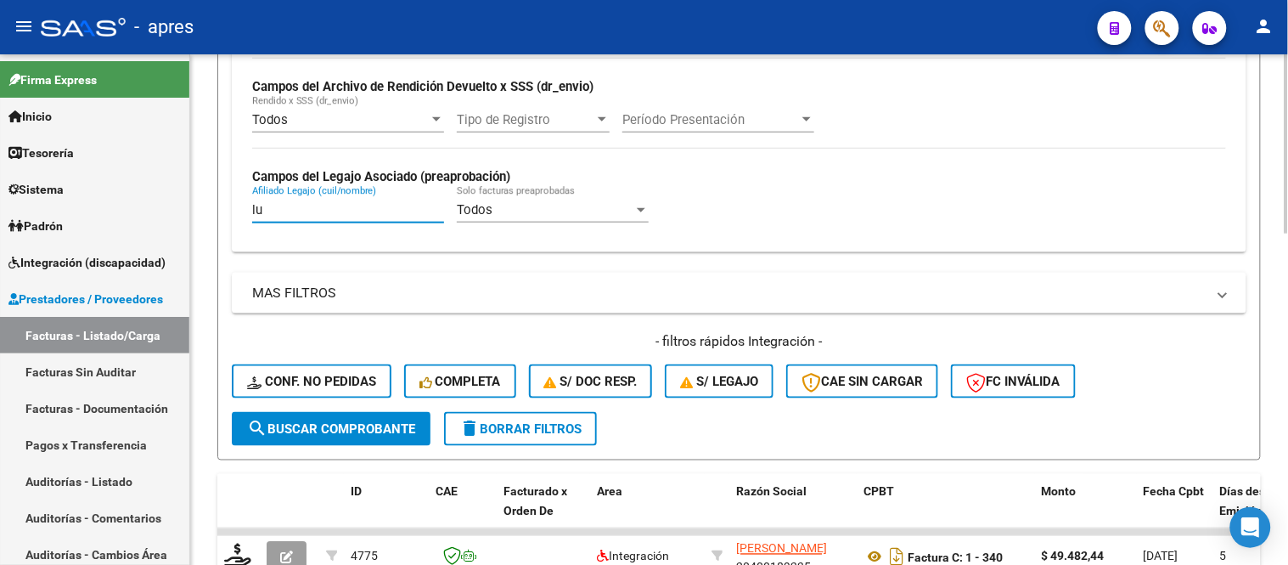
click at [323, 205] on input "lu" at bounding box center [348, 209] width 192 height 15
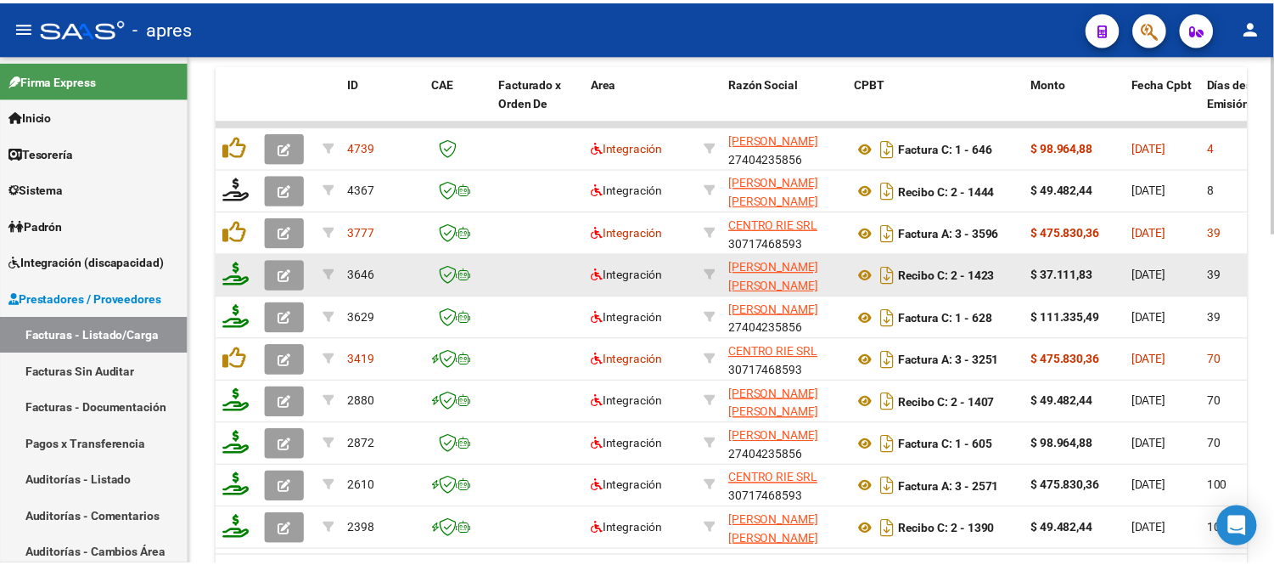
scroll to position [904, 0]
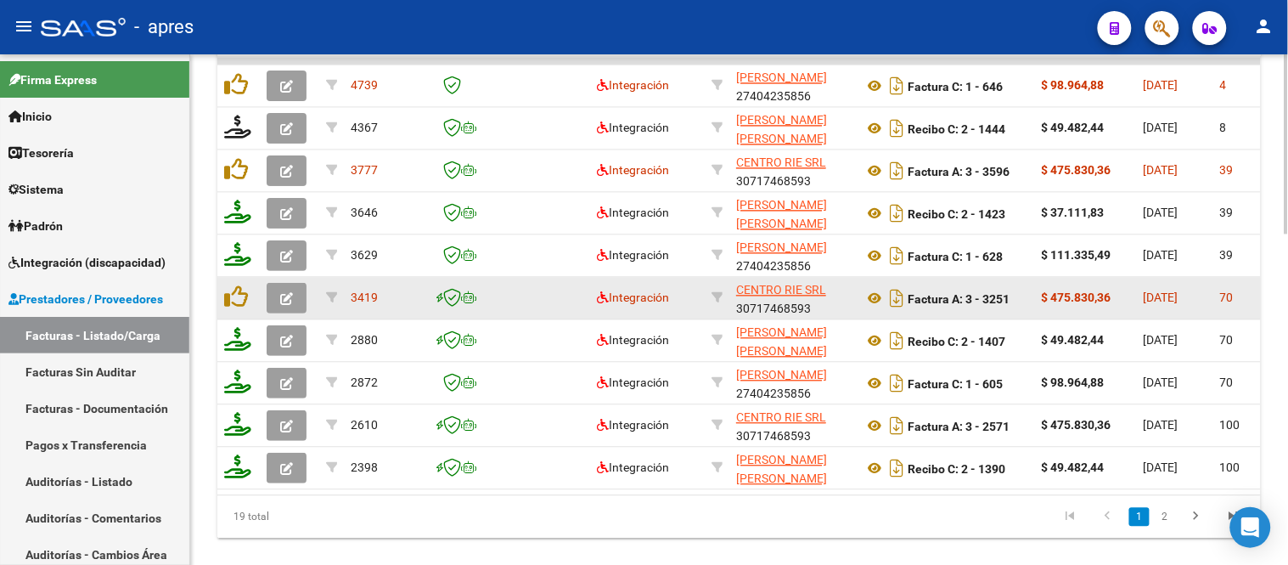
type input "[PERSON_NAME]"
click at [277, 301] on button "button" at bounding box center [287, 298] width 40 height 31
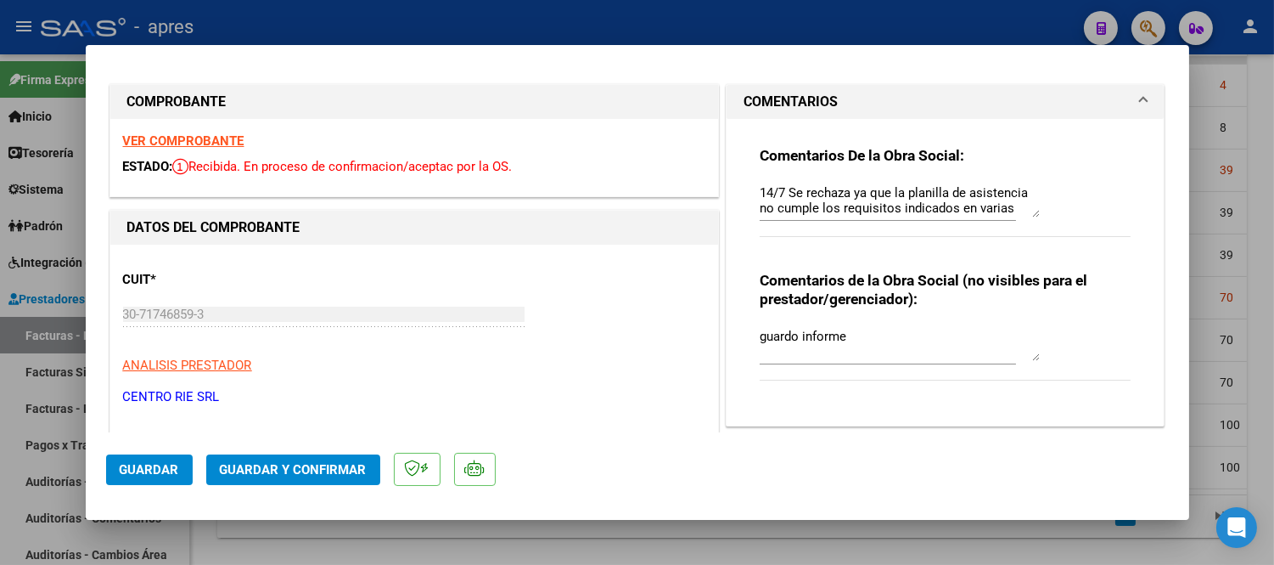
scroll to position [0, 0]
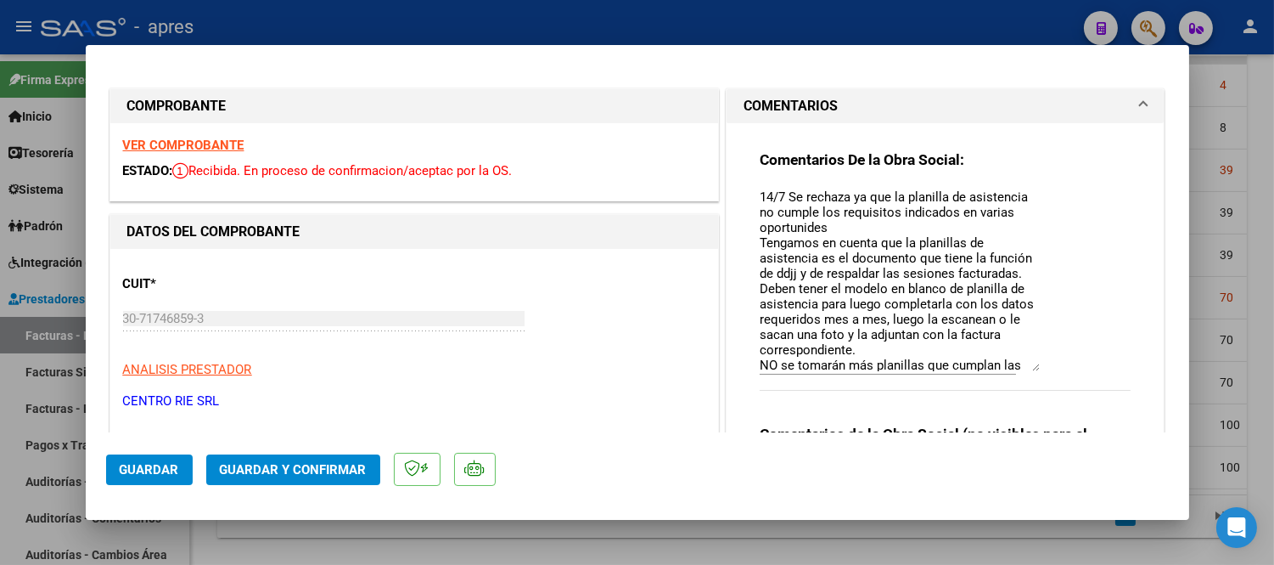
drag, startPoint x: 1021, startPoint y: 213, endPoint x: 1021, endPoint y: 365, distance: 152.0
click at [1021, 365] on textarea "14/7 Se rechaza ya que la planilla de asistencia no cumple los requisitos indic…" at bounding box center [900, 279] width 280 height 183
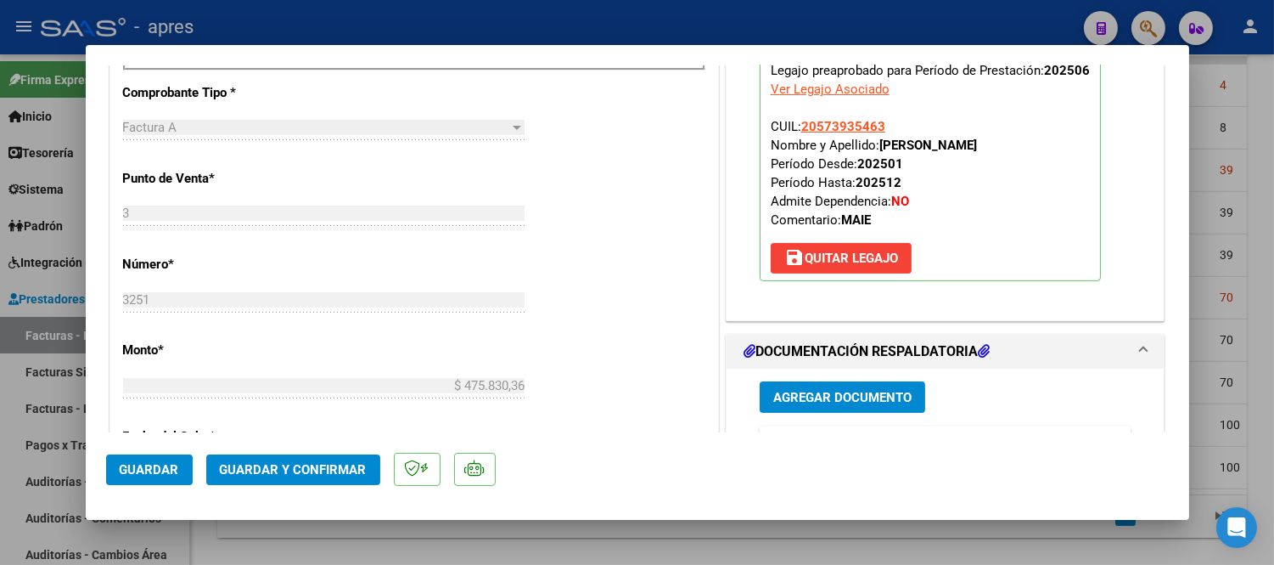
scroll to position [1037, 0]
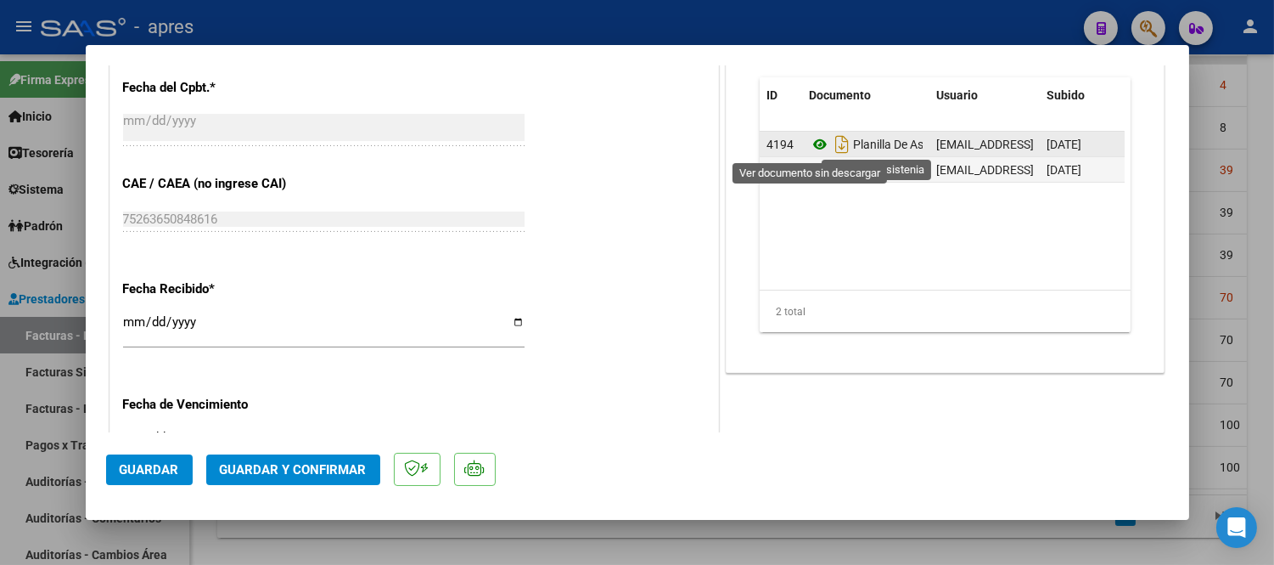
click at [818, 148] on icon at bounding box center [820, 144] width 22 height 20
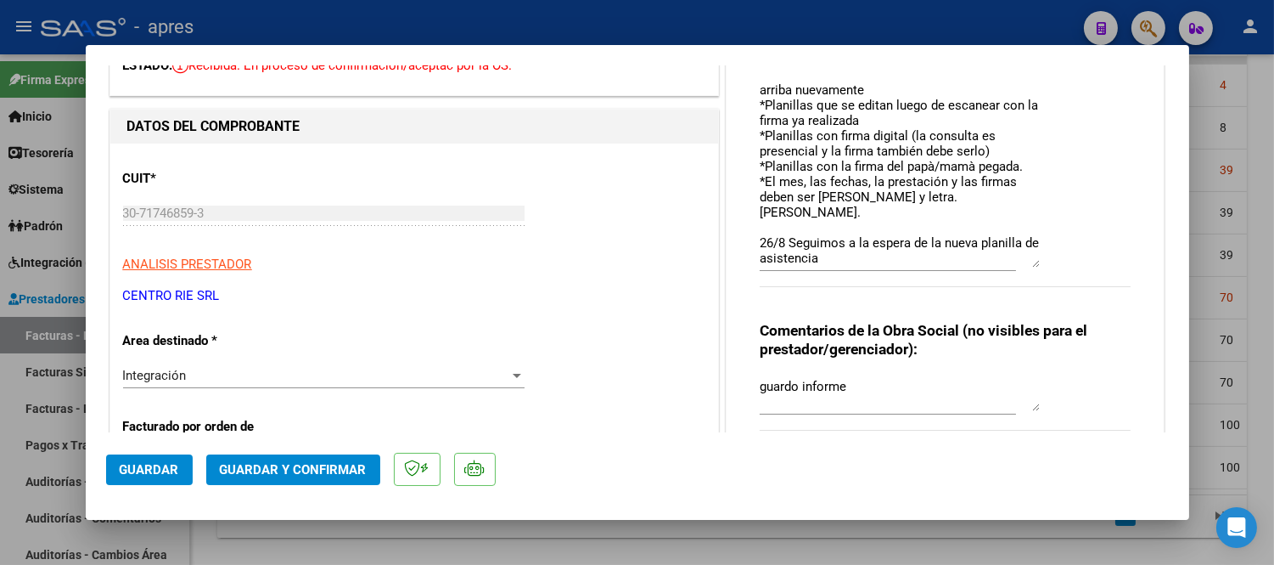
scroll to position [94, 0]
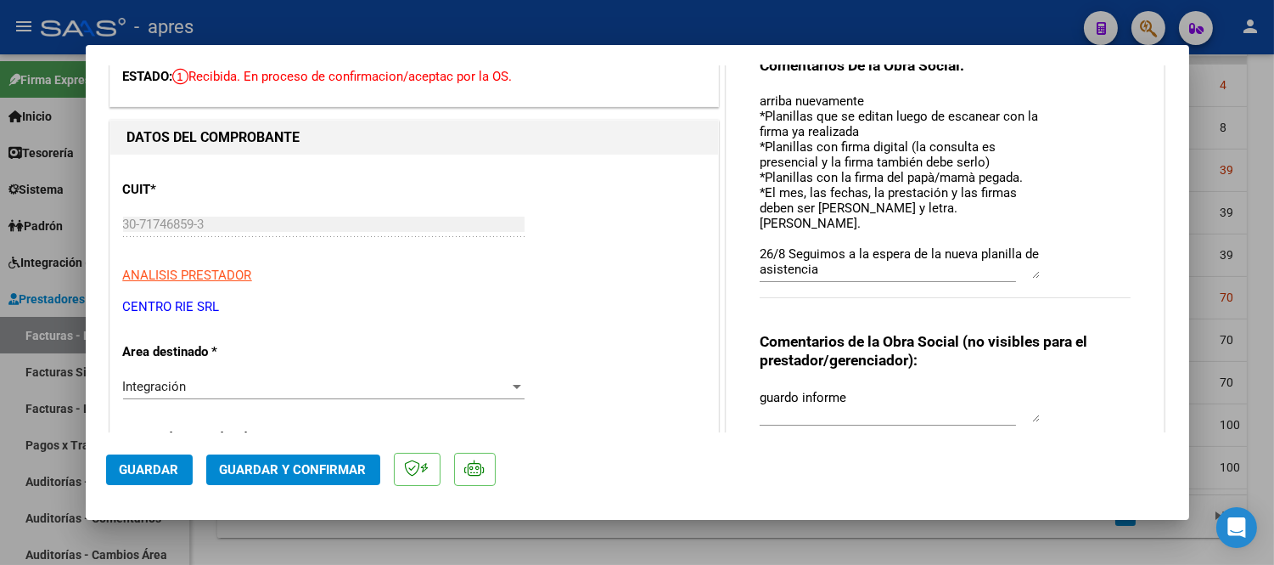
click at [157, 462] on span "Guardar" at bounding box center [149, 469] width 59 height 15
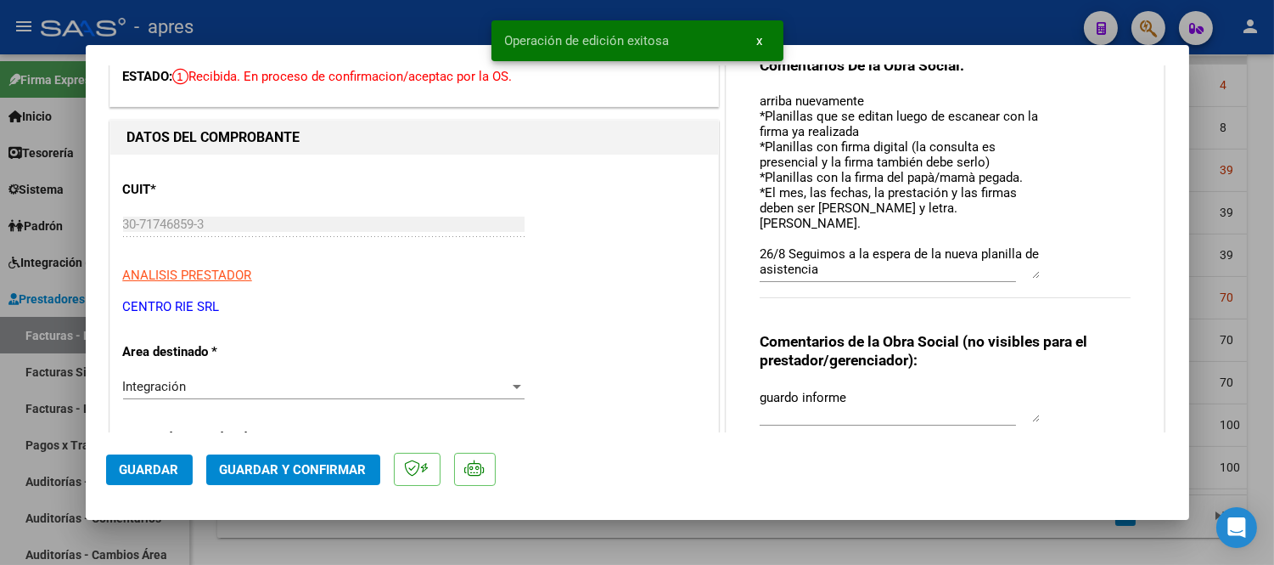
click at [219, 536] on div at bounding box center [637, 282] width 1274 height 565
type input "$ 0,00"
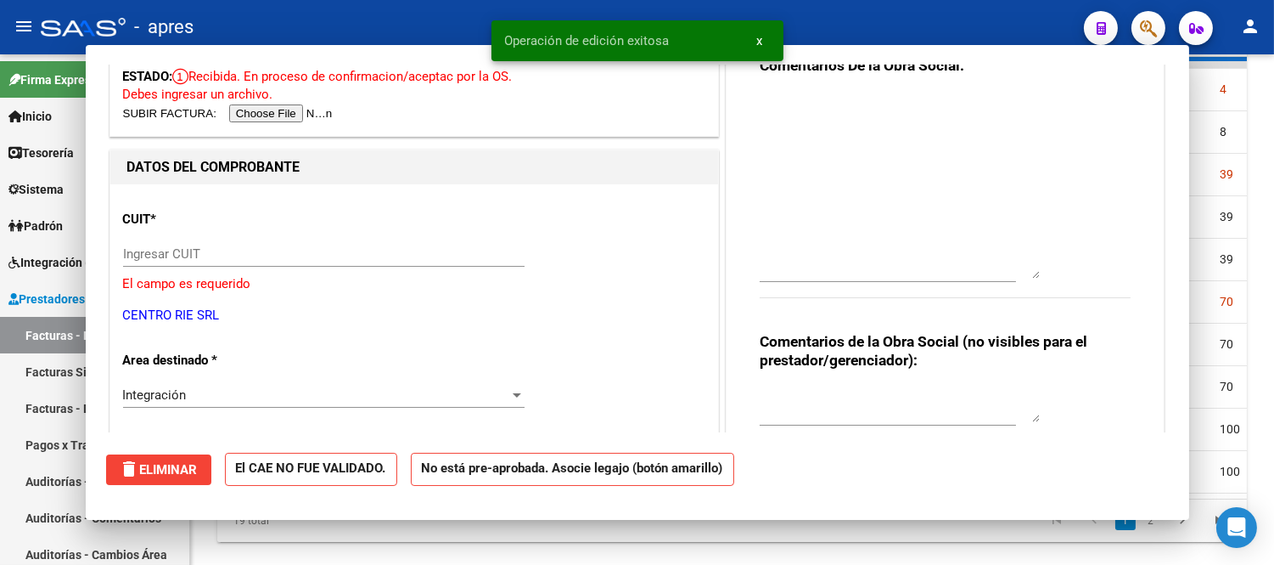
scroll to position [0, 0]
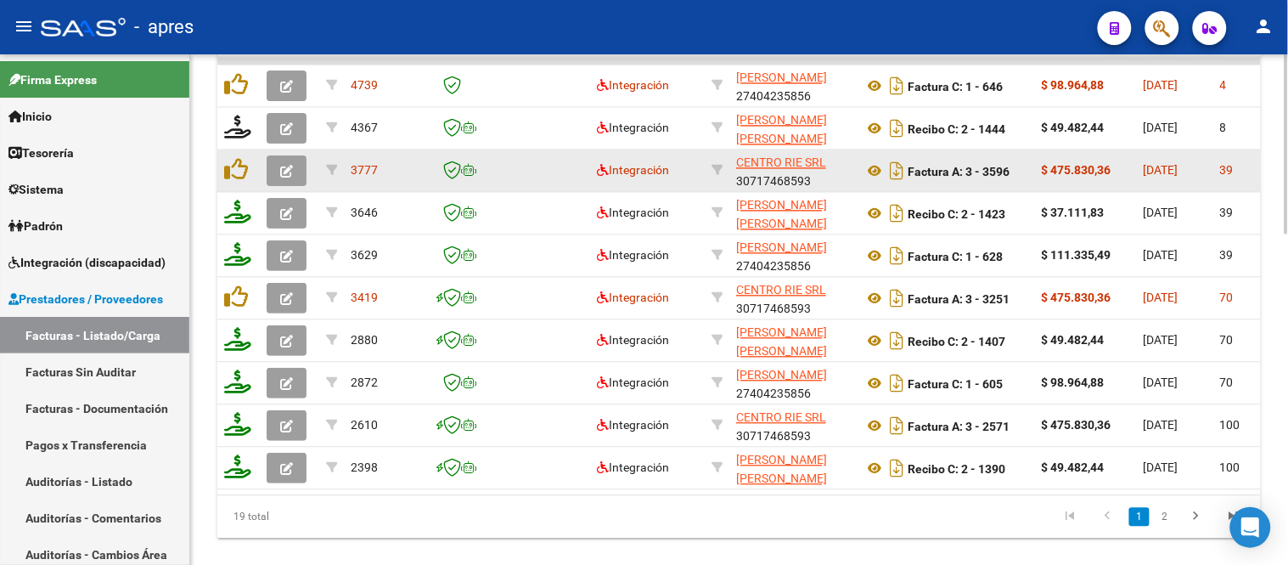
click at [284, 165] on icon "button" at bounding box center [286, 171] width 13 height 13
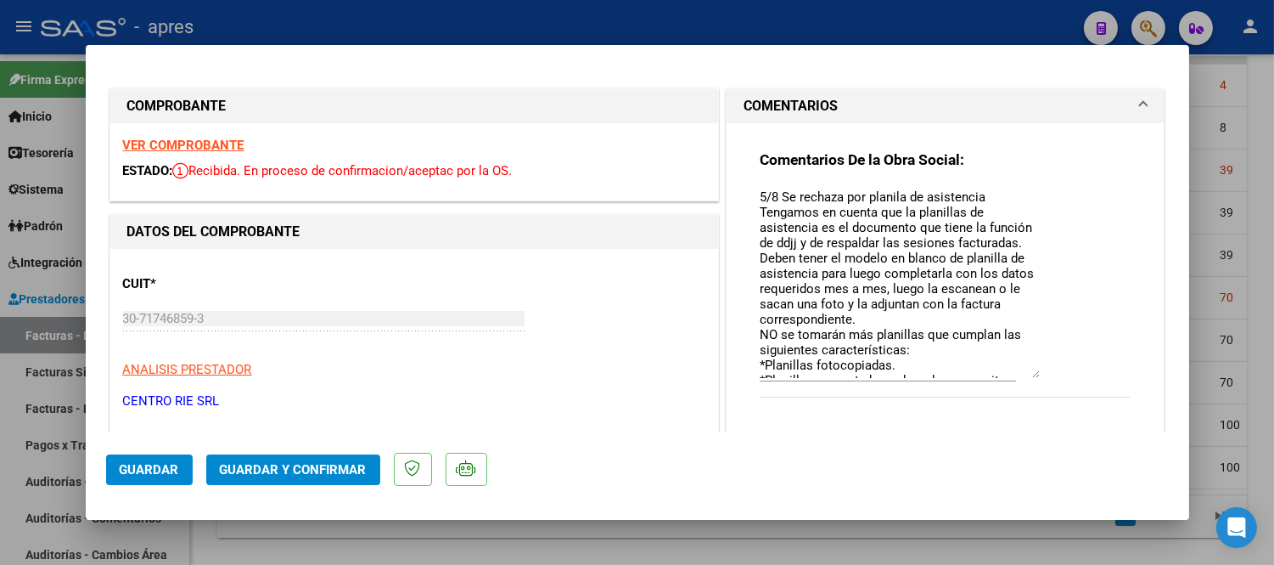
drag, startPoint x: 1028, startPoint y: 214, endPoint x: 1050, endPoint y: 370, distance: 157.8
click at [1050, 370] on div "Comentarios De la Obra Social: 5/8 Se rechaza por planila de asistencia Tengamo…" at bounding box center [946, 283] width 372 height 266
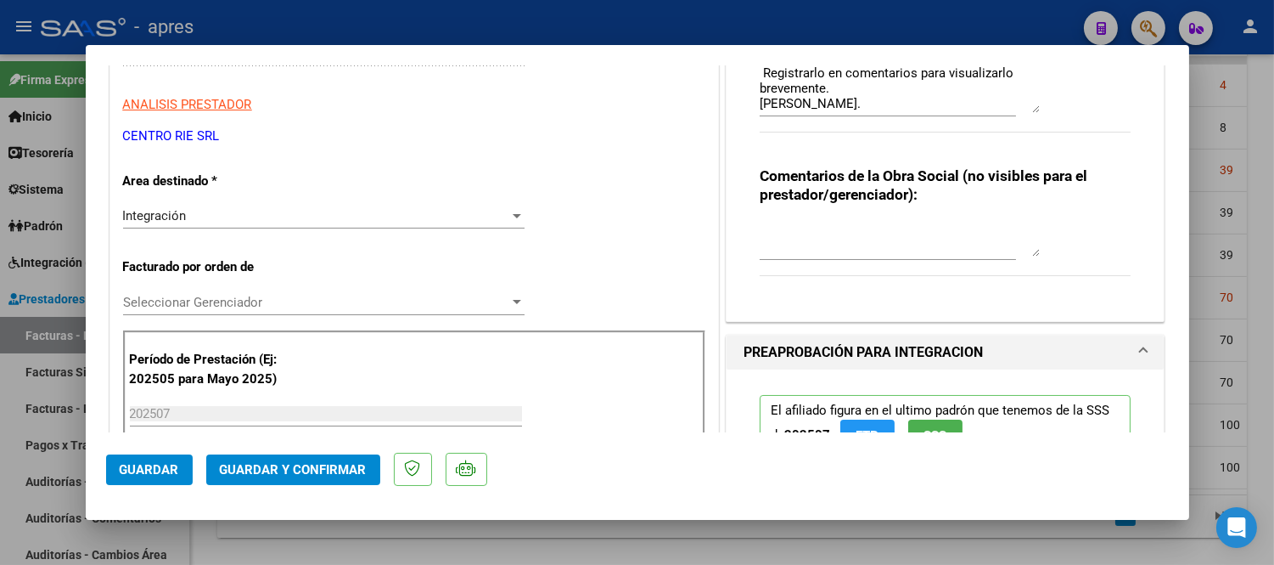
scroll to position [283, 0]
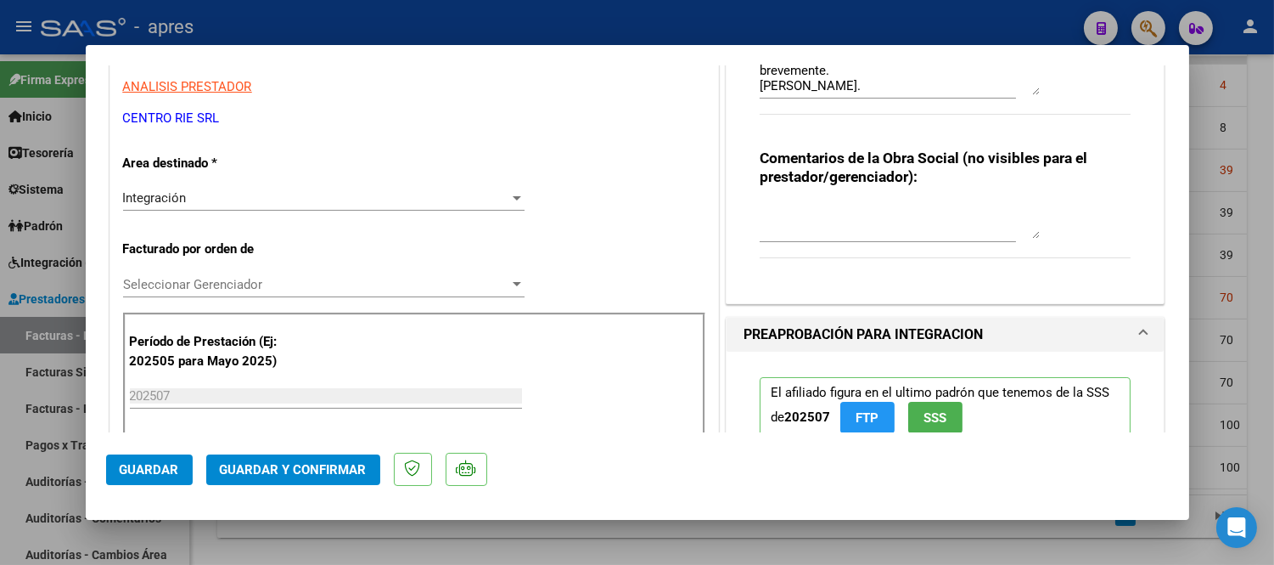
click at [137, 462] on span "Guardar" at bounding box center [149, 469] width 59 height 15
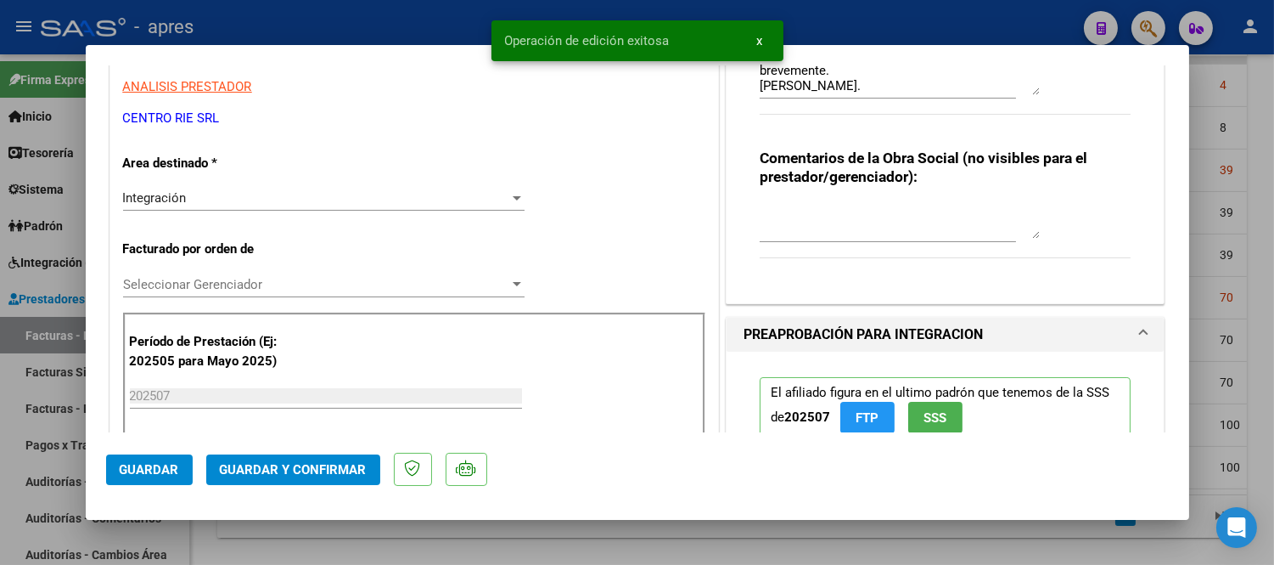
click at [269, 554] on div at bounding box center [637, 282] width 1274 height 565
type input "$ 0,00"
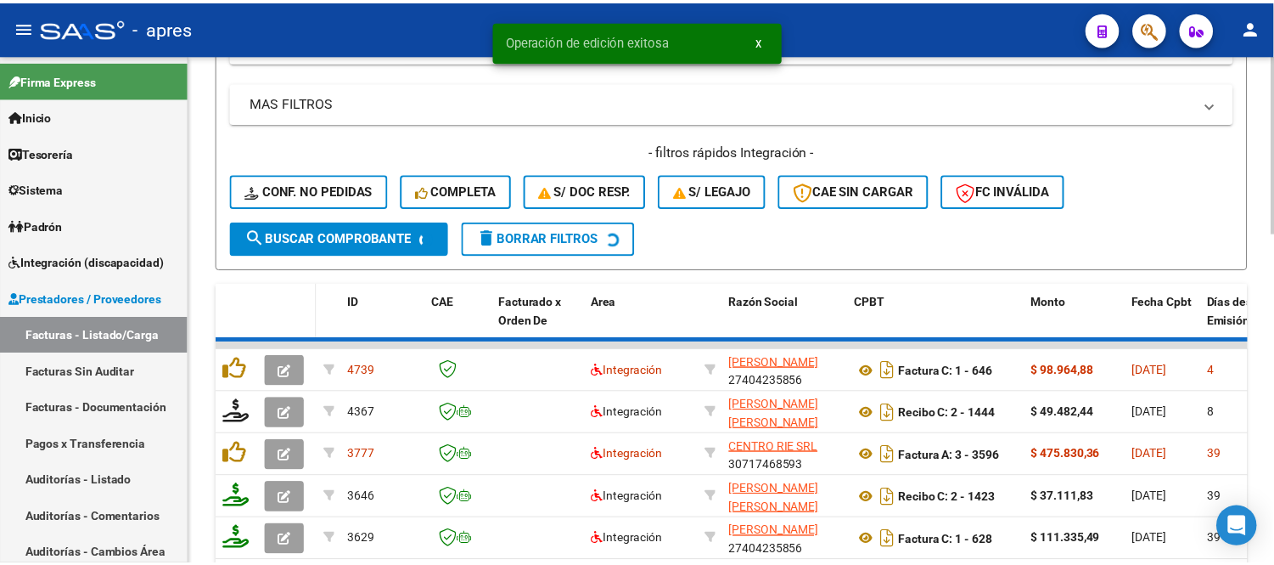
scroll to position [621, 0]
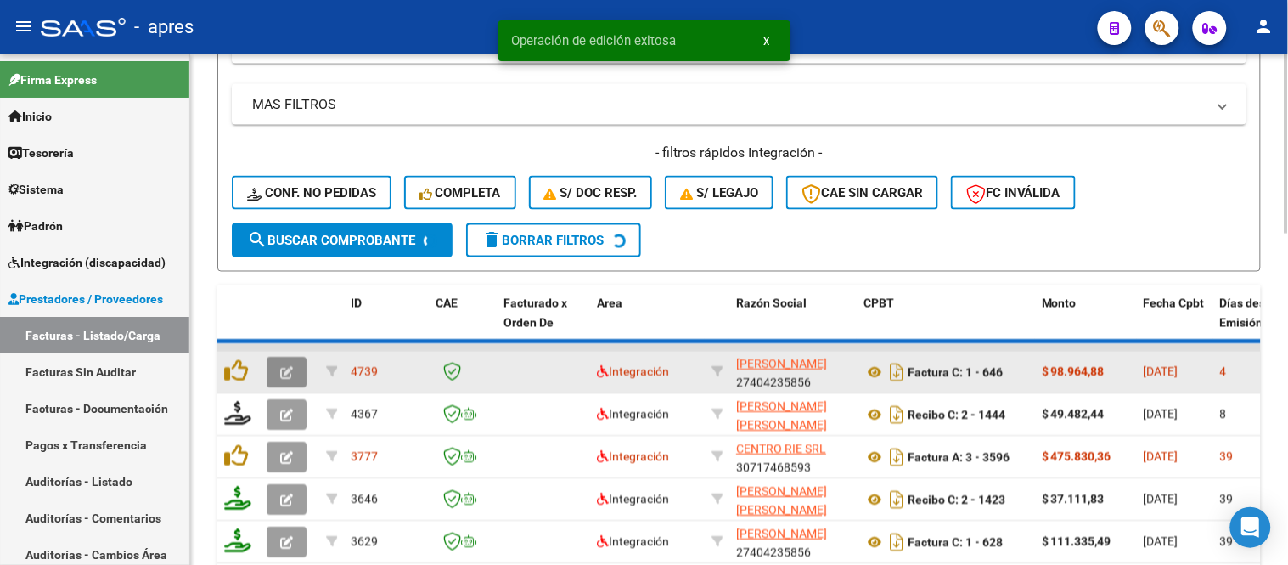
click at [290, 371] on icon "button" at bounding box center [286, 373] width 13 height 13
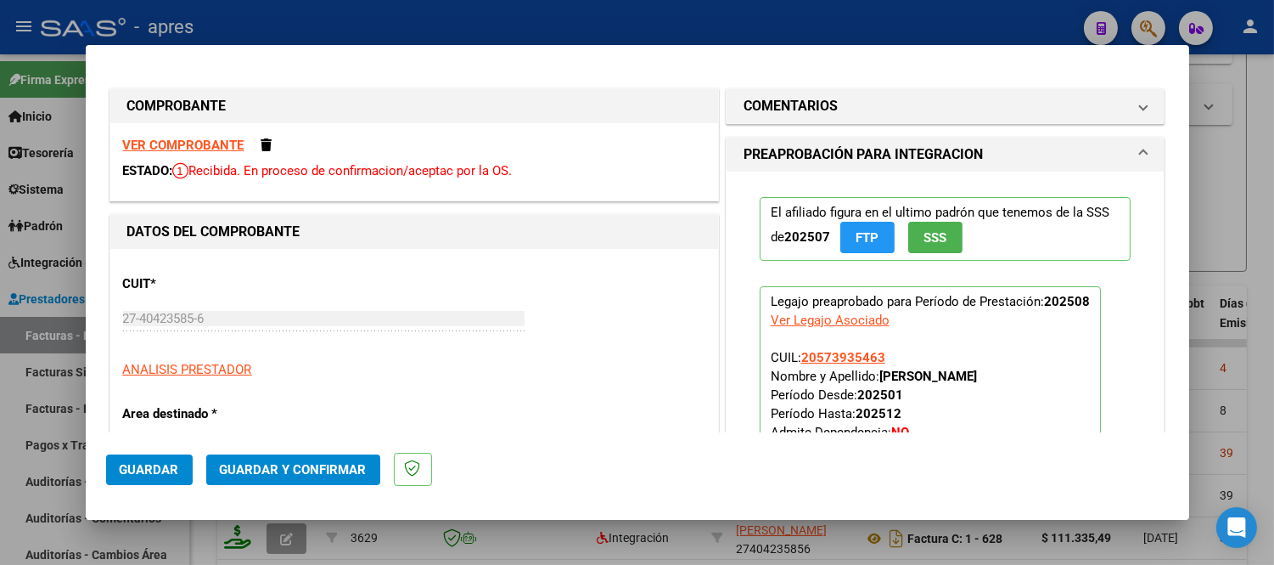
click at [180, 142] on strong "VER COMPROBANTE" at bounding box center [183, 145] width 121 height 15
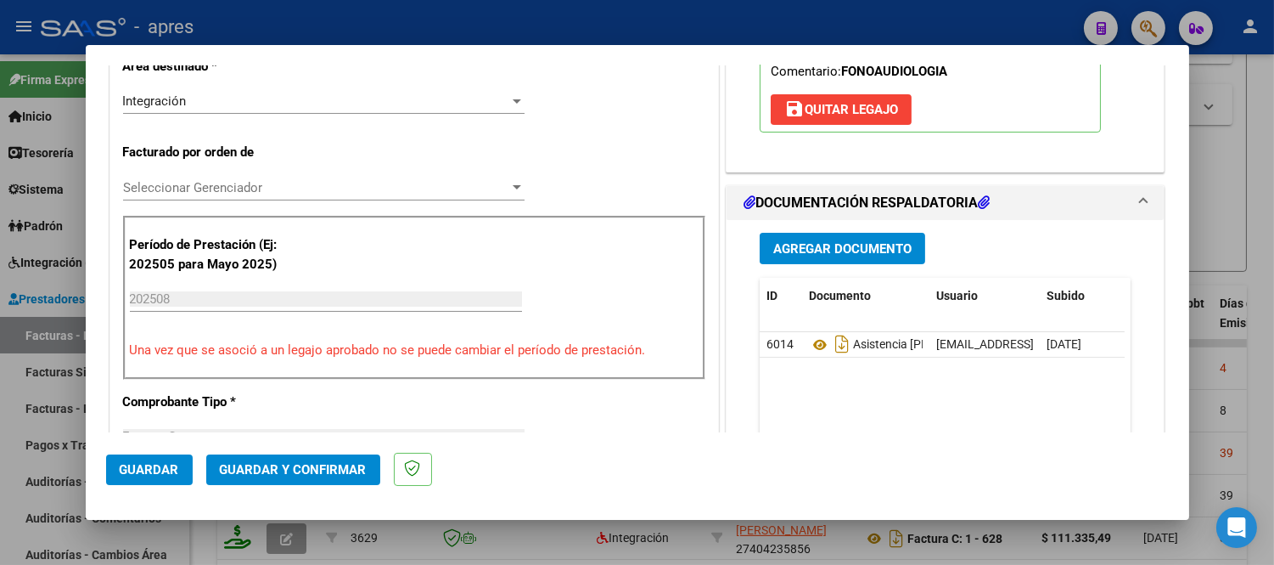
scroll to position [471, 0]
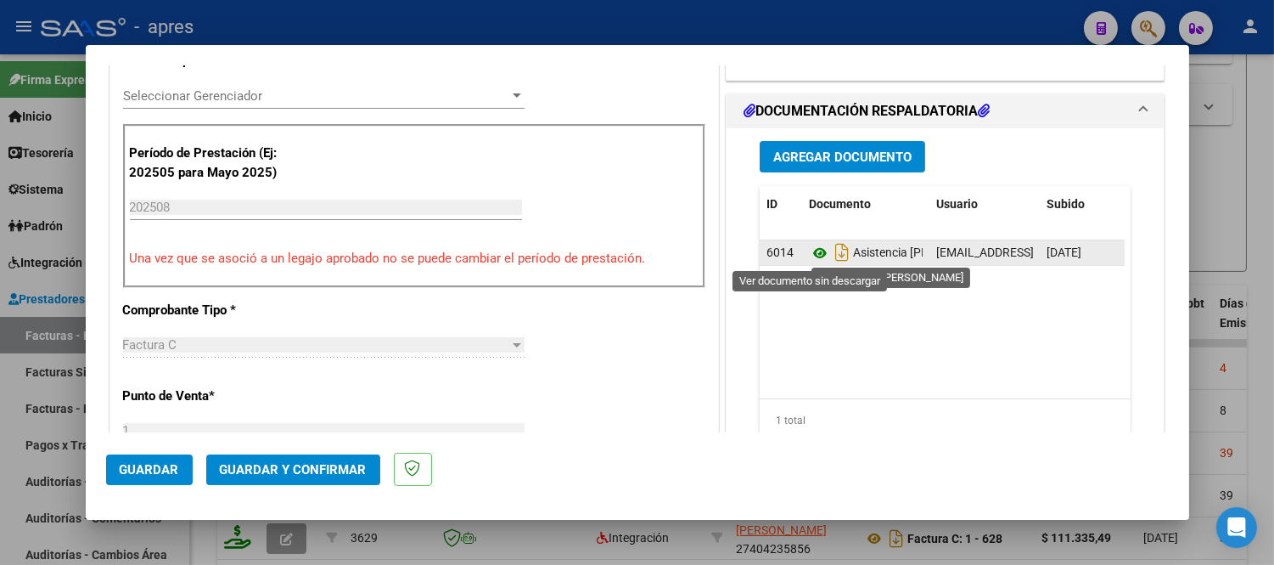
click at [812, 252] on icon at bounding box center [820, 253] width 22 height 20
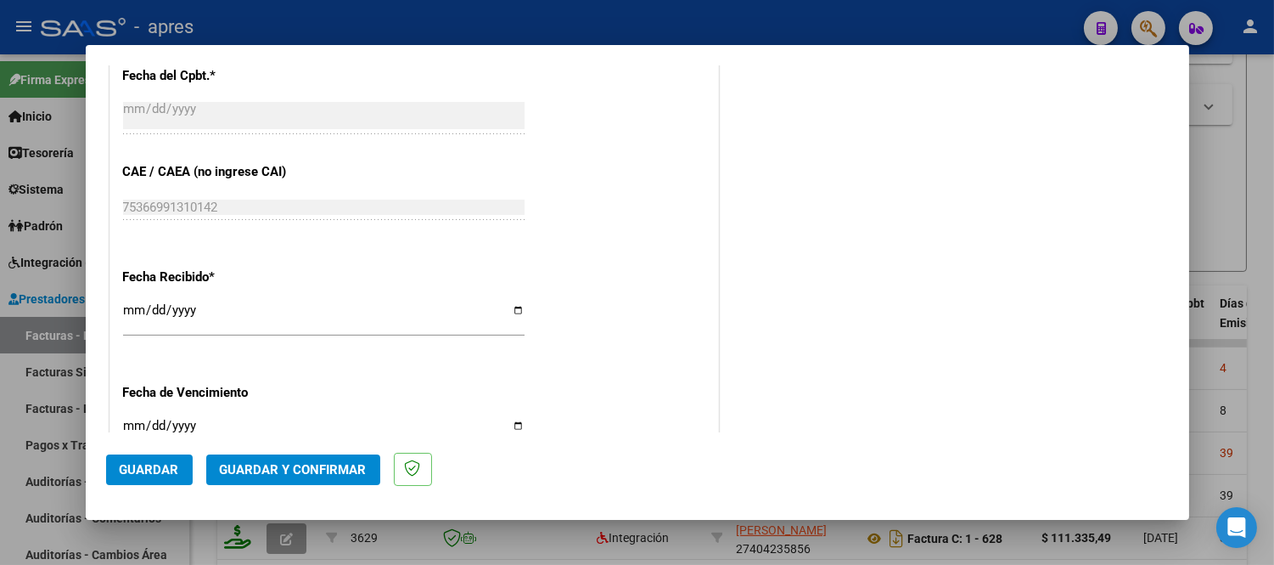
scroll to position [1132, 0]
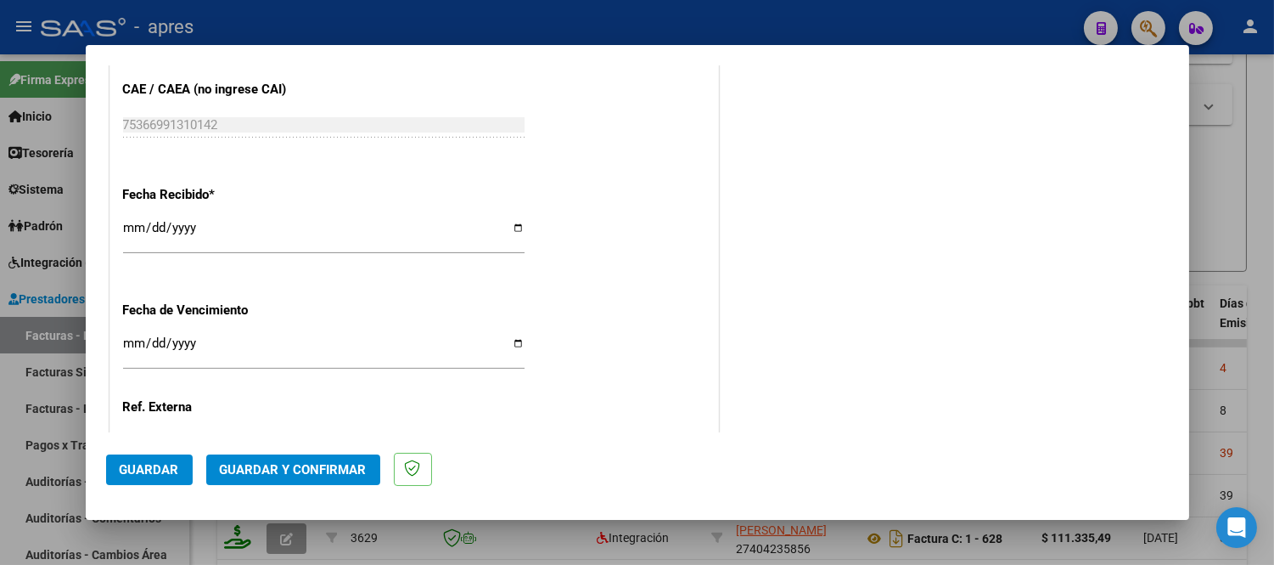
click at [226, 469] on span "Guardar y Confirmar" at bounding box center [293, 469] width 147 height 15
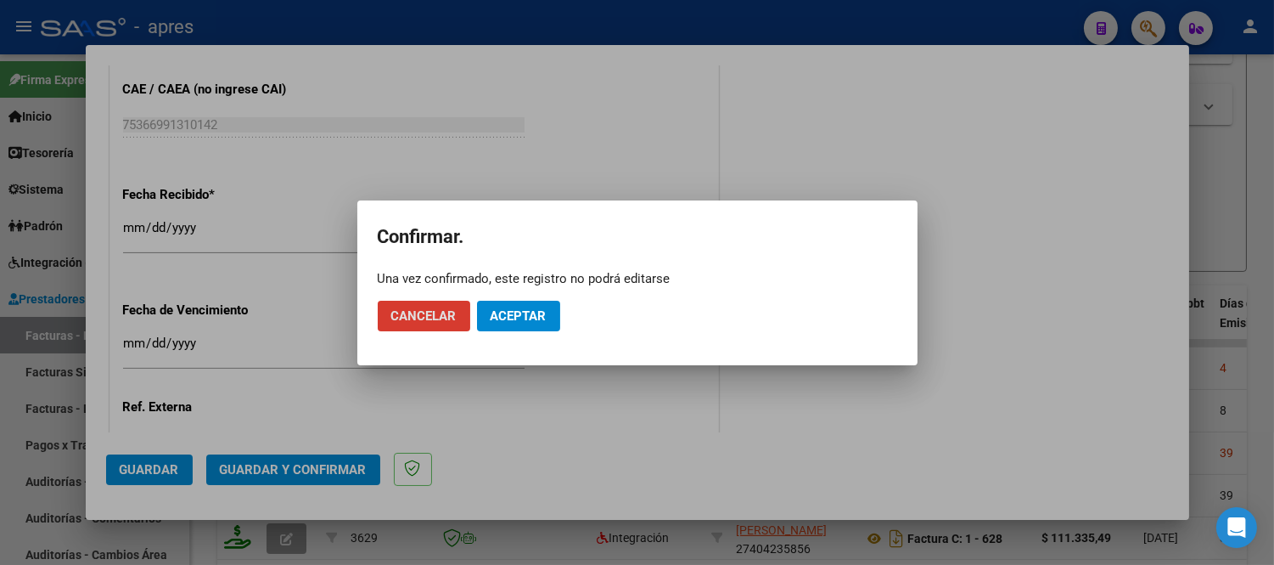
click at [522, 316] on span "Aceptar" at bounding box center [519, 315] width 56 height 15
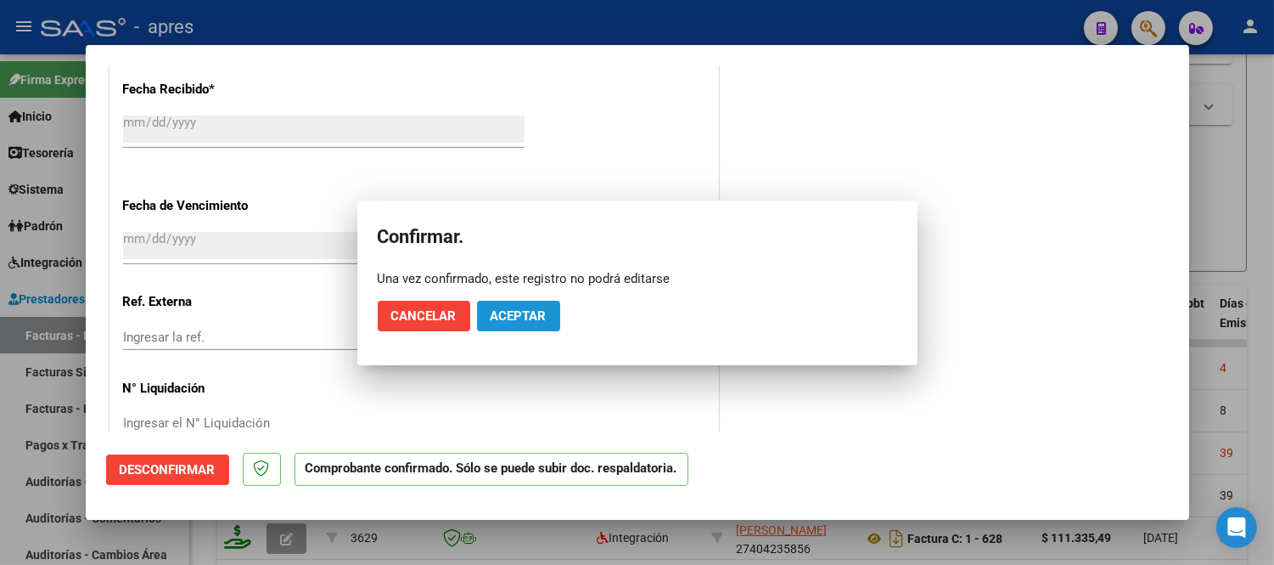
scroll to position [1026, 0]
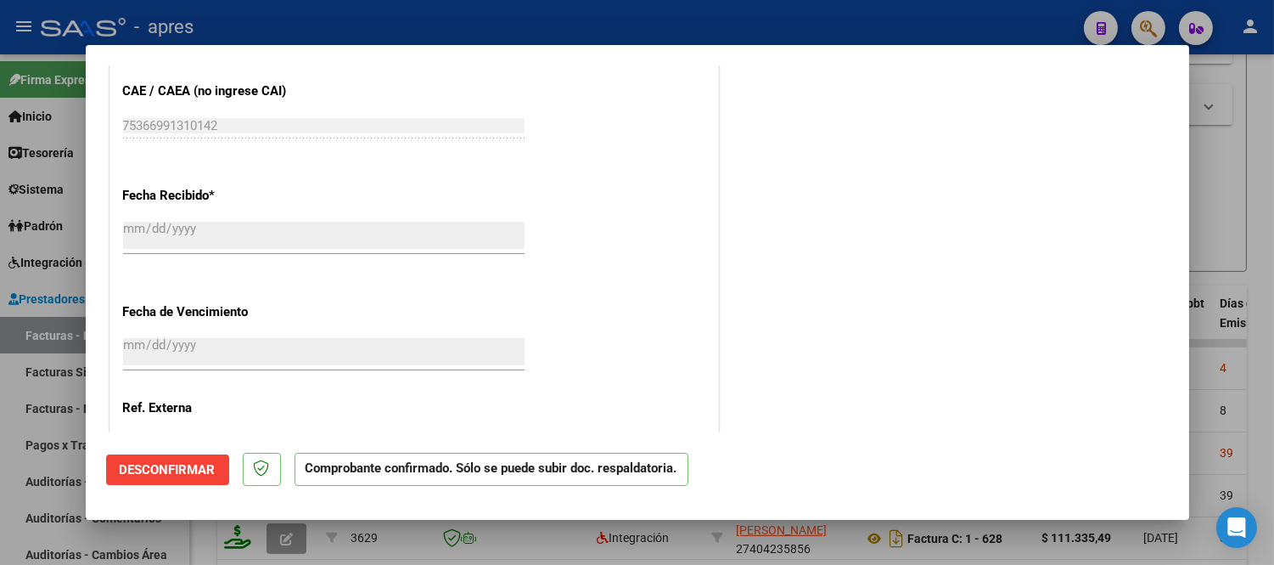
click at [214, 536] on div at bounding box center [637, 282] width 1274 height 565
type input "$ 0,00"
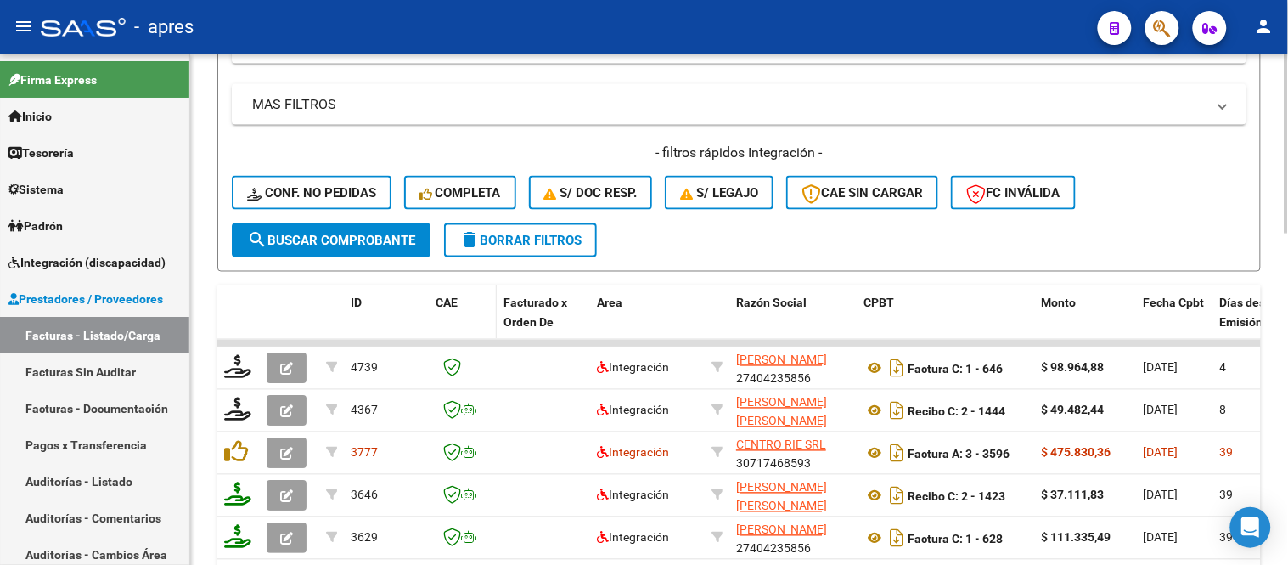
scroll to position [433, 0]
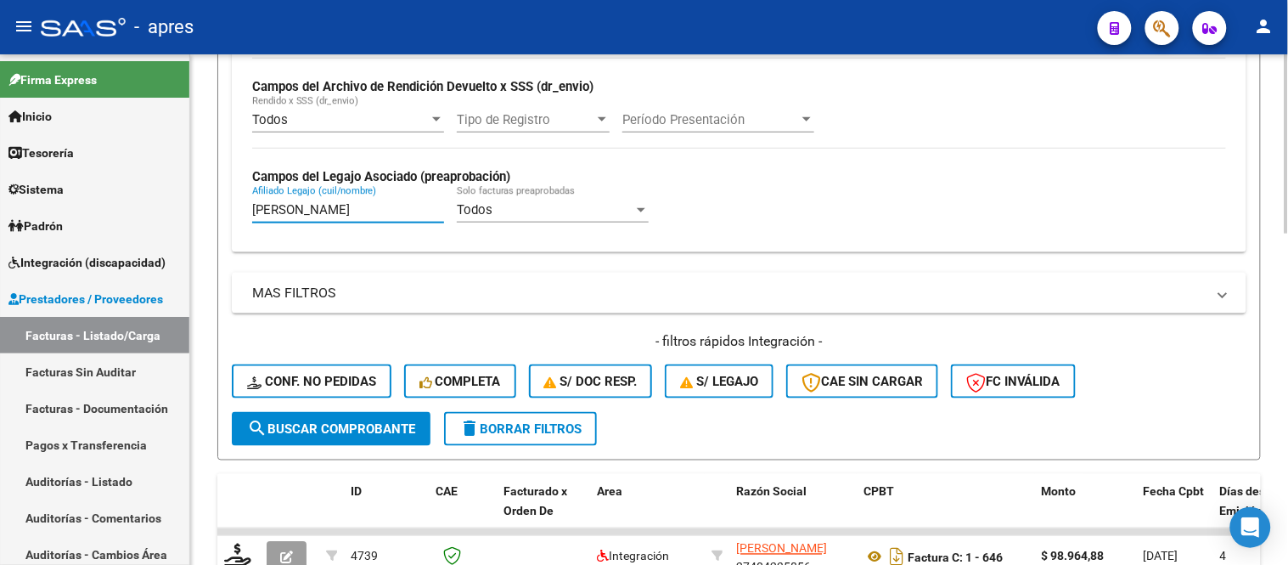
drag, startPoint x: 299, startPoint y: 209, endPoint x: 266, endPoint y: 205, distance: 33.4
click at [266, 205] on input "[PERSON_NAME]" at bounding box center [348, 209] width 192 height 15
click at [240, 208] on div "Todos Cargado en Para Enviar SSS Período De Prestación Campos del Archivo de Re…" at bounding box center [739, 128] width 1014 height 247
click at [282, 212] on input "[PERSON_NAME]" at bounding box center [348, 209] width 192 height 15
type input "l"
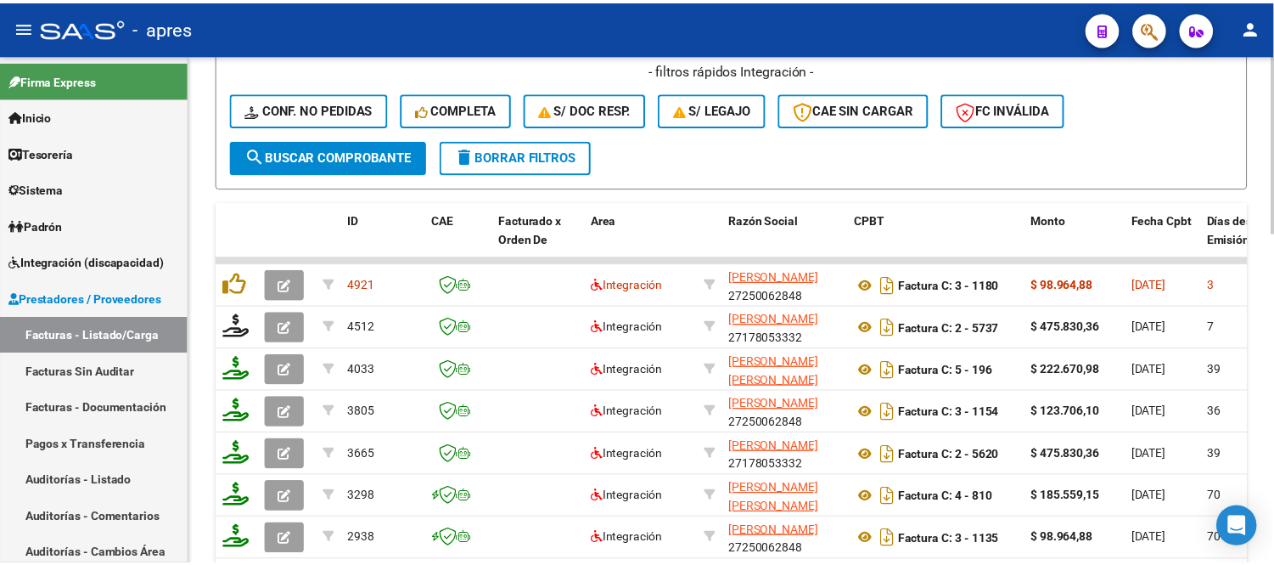
scroll to position [716, 0]
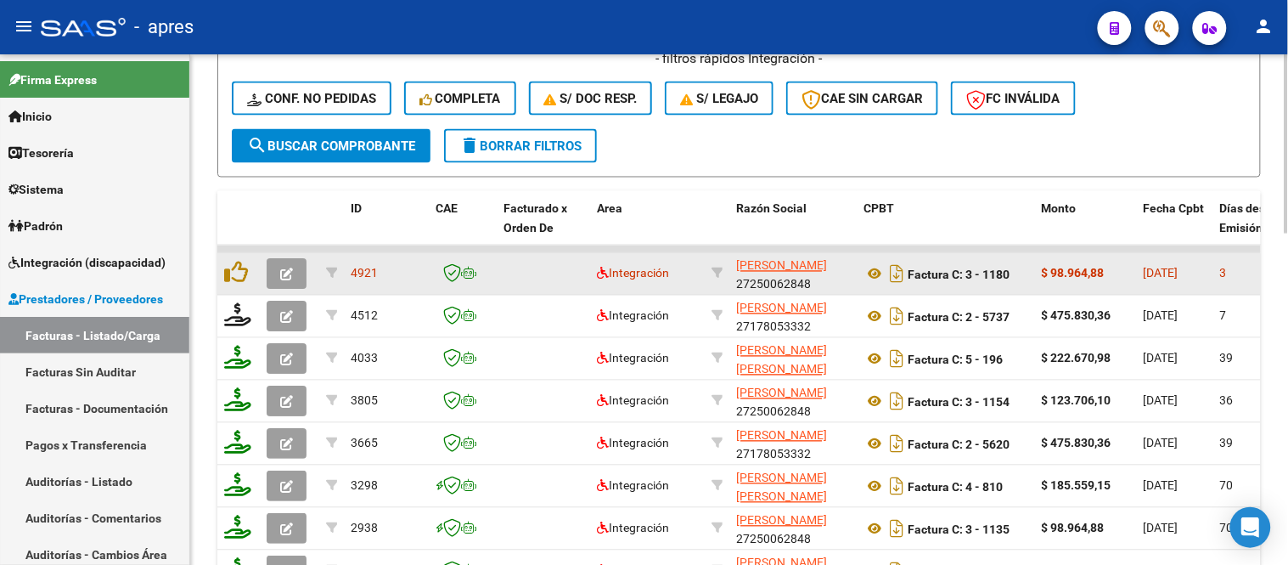
type input "[PERSON_NAME]"
click at [289, 268] on icon "button" at bounding box center [286, 274] width 13 height 13
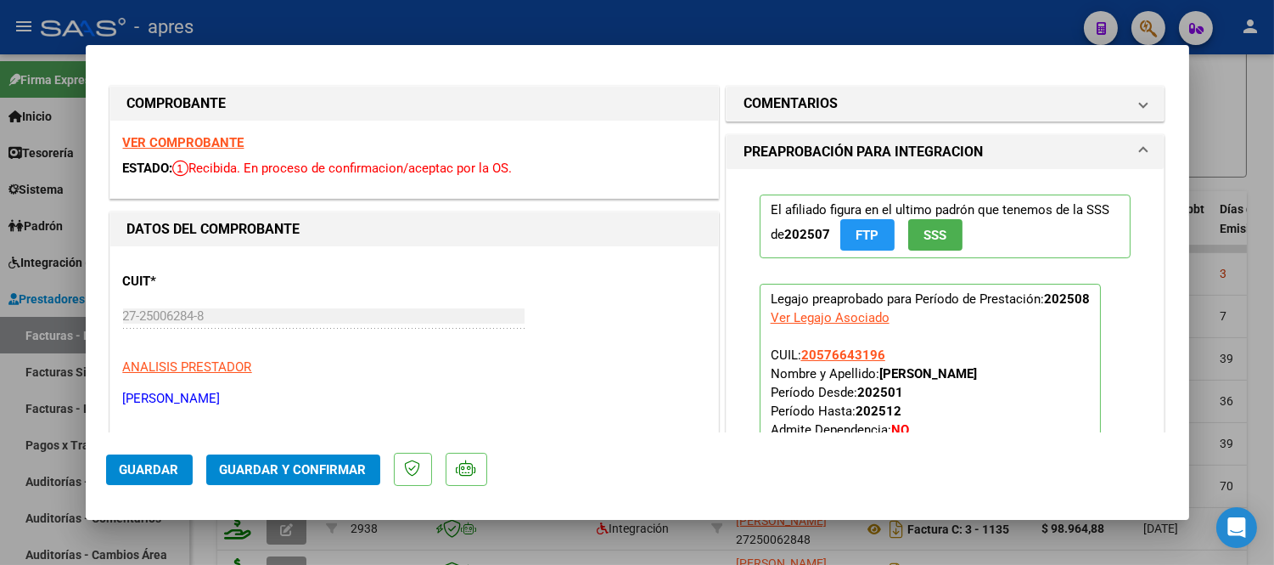
scroll to position [0, 0]
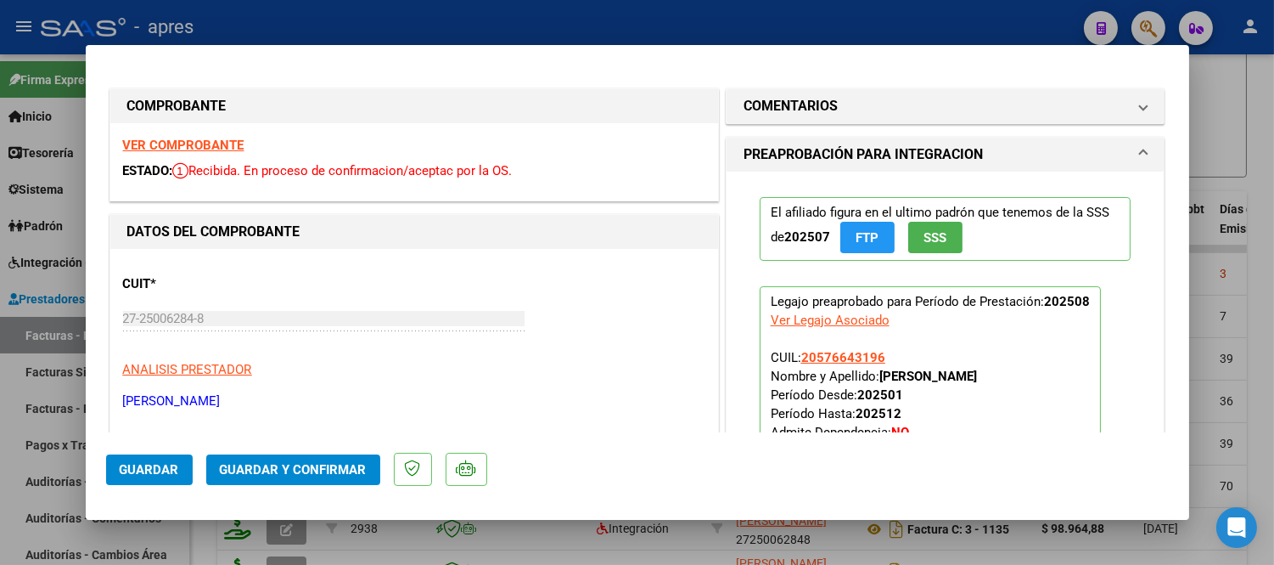
click at [229, 138] on strong "VER COMPROBANTE" at bounding box center [183, 145] width 121 height 15
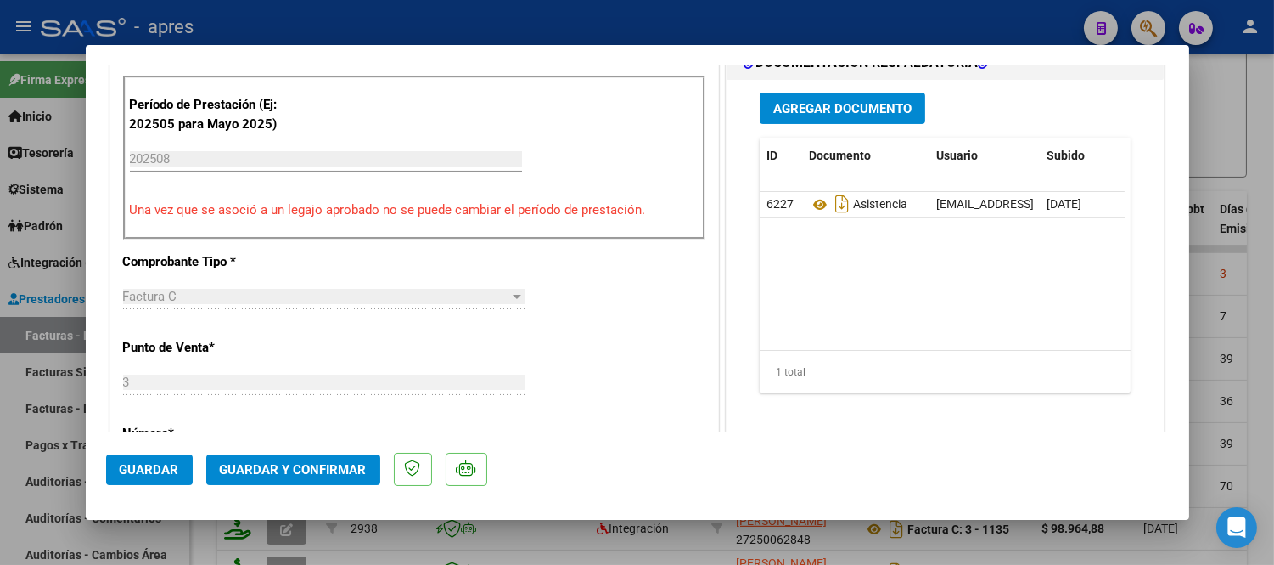
scroll to position [565, 0]
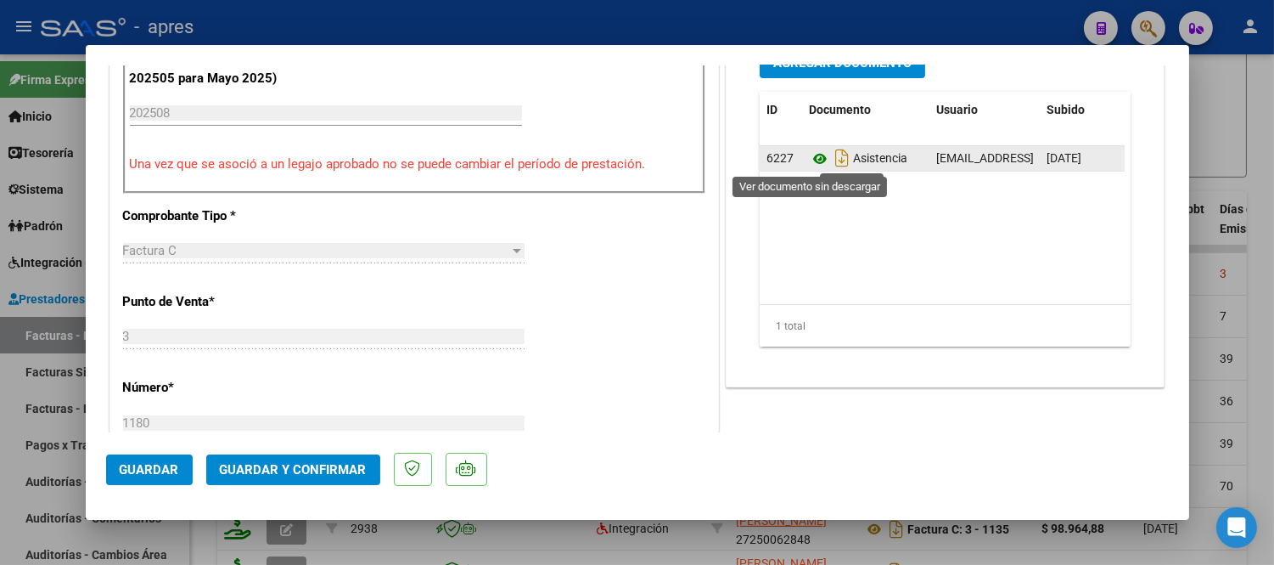
click at [809, 156] on icon at bounding box center [820, 159] width 22 height 20
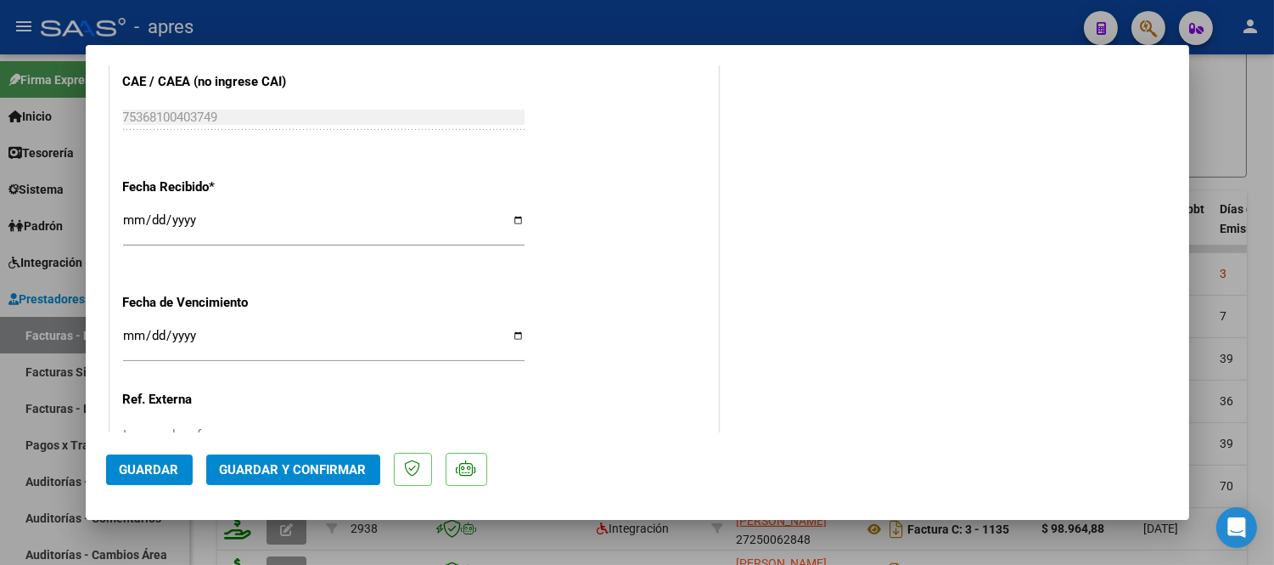
scroll to position [1226, 0]
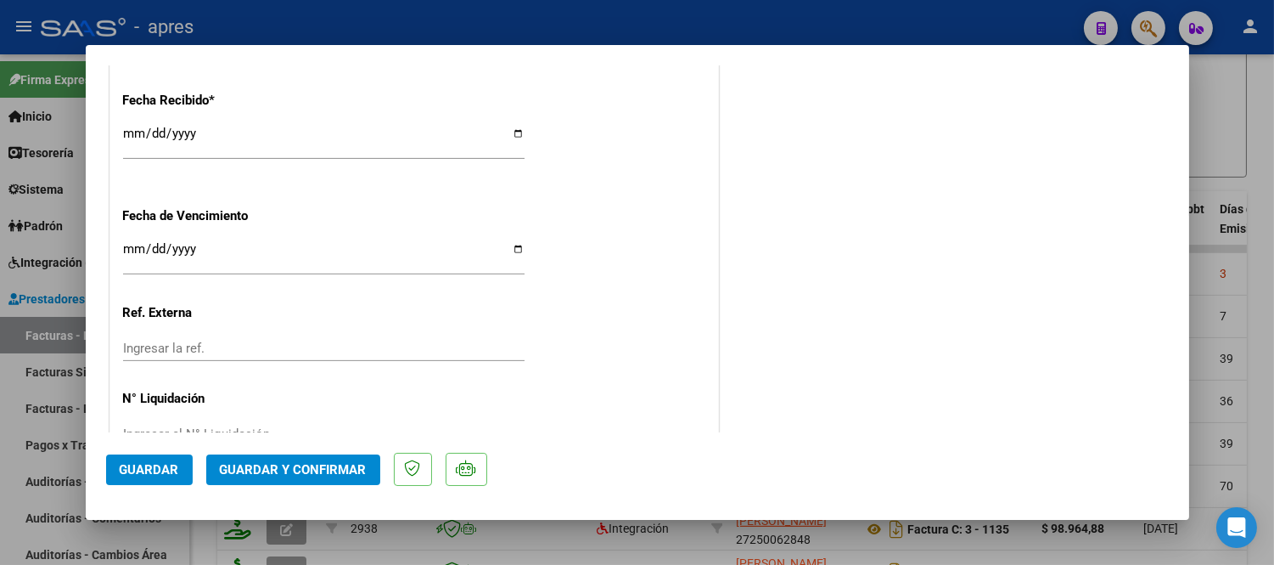
click at [126, 251] on input "Ingresar la fecha" at bounding box center [324, 255] width 402 height 27
type input "[DATE]"
click at [275, 471] on span "Guardar y Confirmar" at bounding box center [293, 469] width 147 height 15
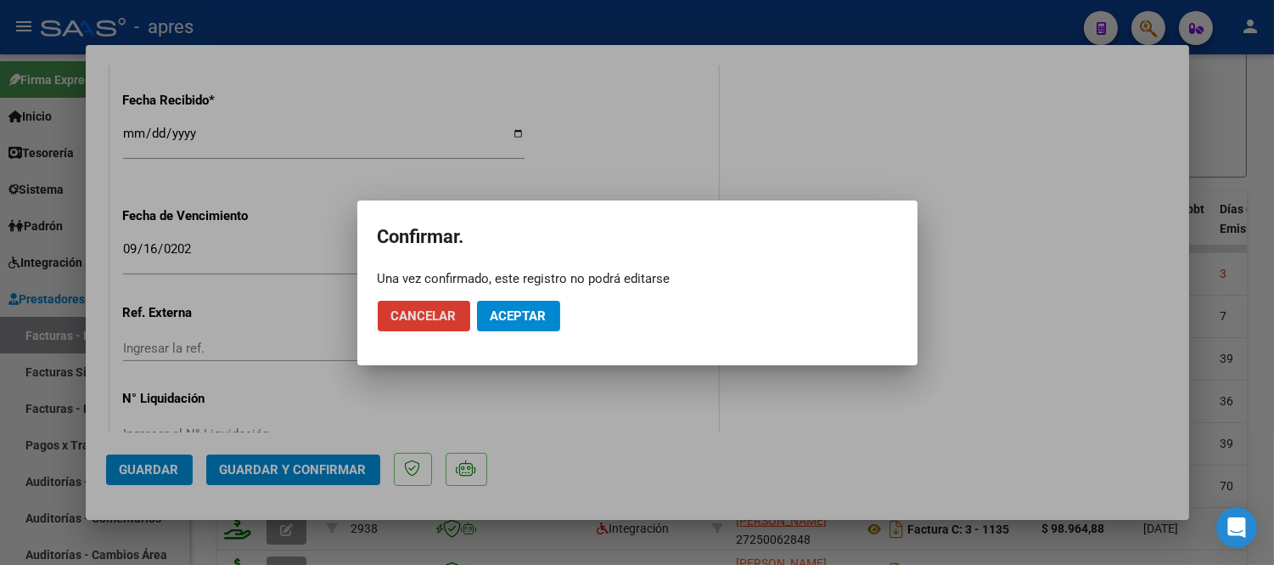
click at [520, 317] on span "Aceptar" at bounding box center [519, 315] width 56 height 15
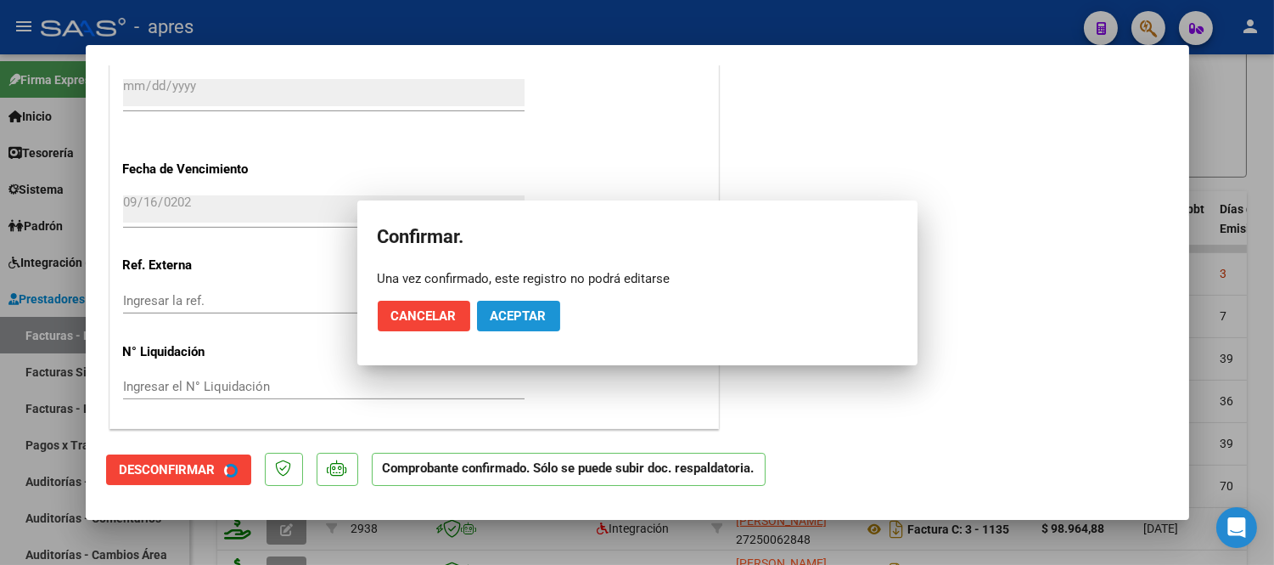
scroll to position [1121, 0]
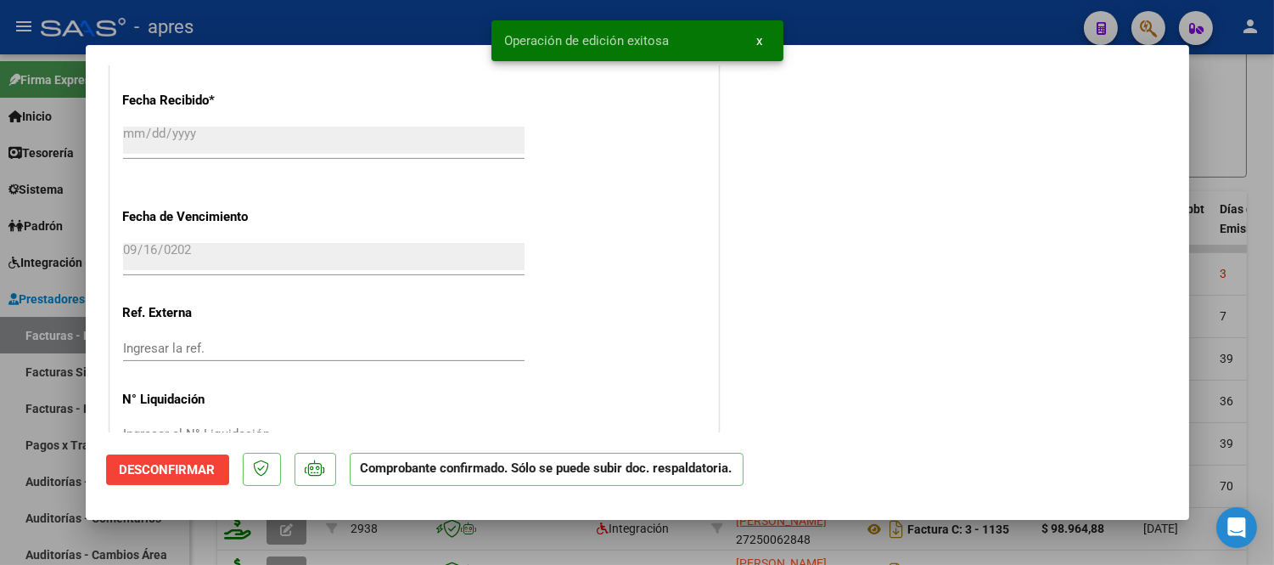
click at [250, 537] on div at bounding box center [637, 282] width 1274 height 565
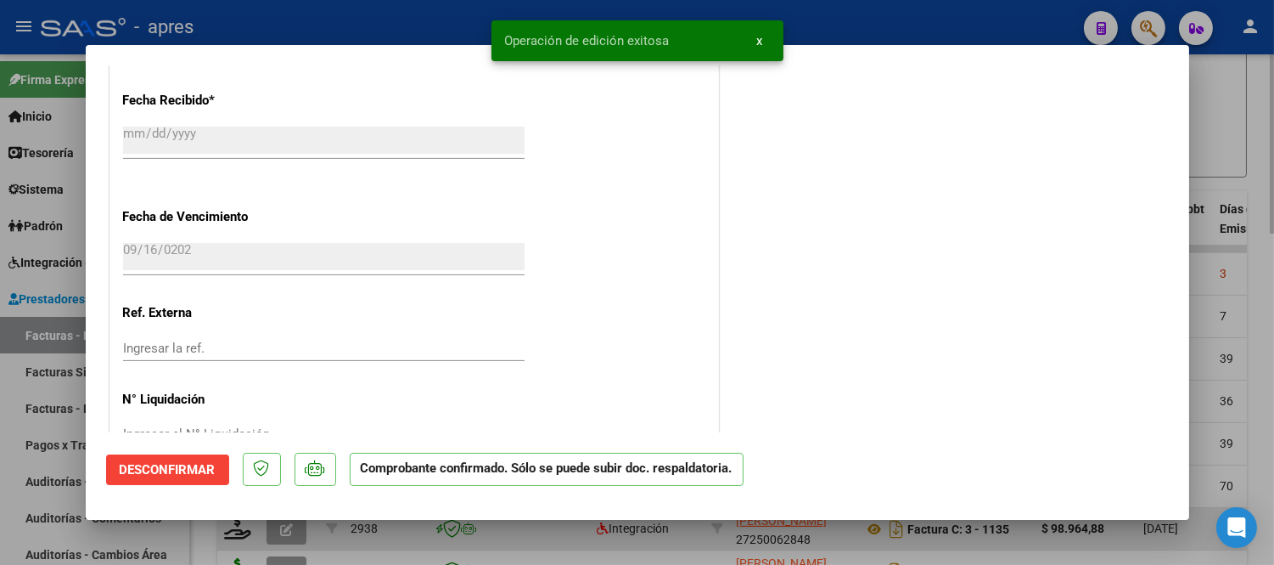
type input "$ 0,00"
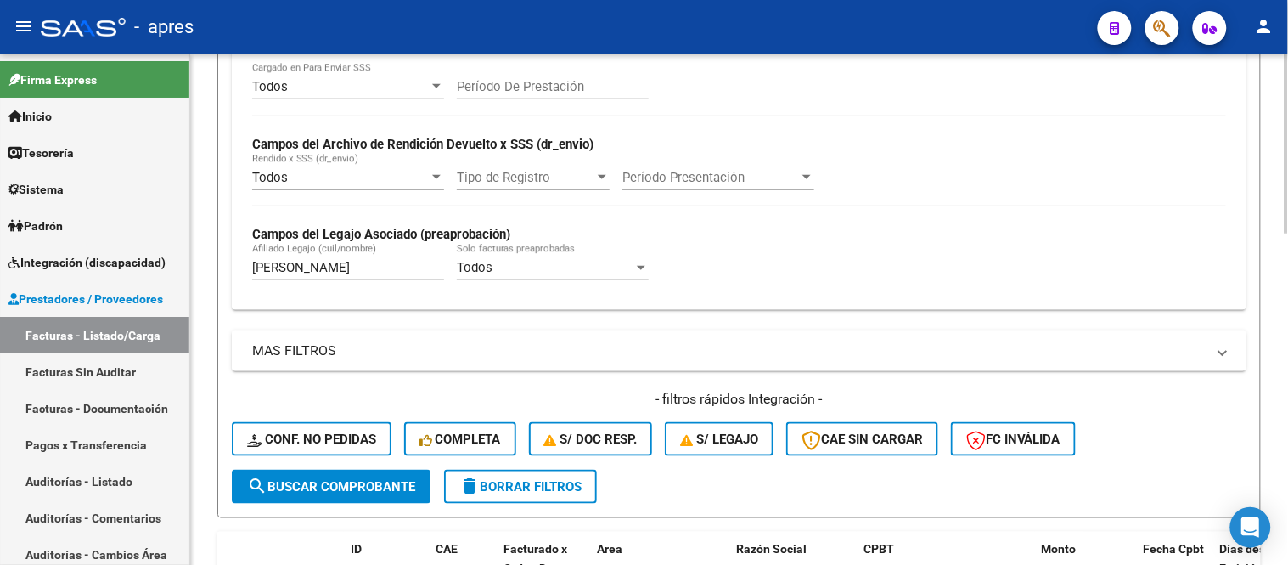
scroll to position [377, 0]
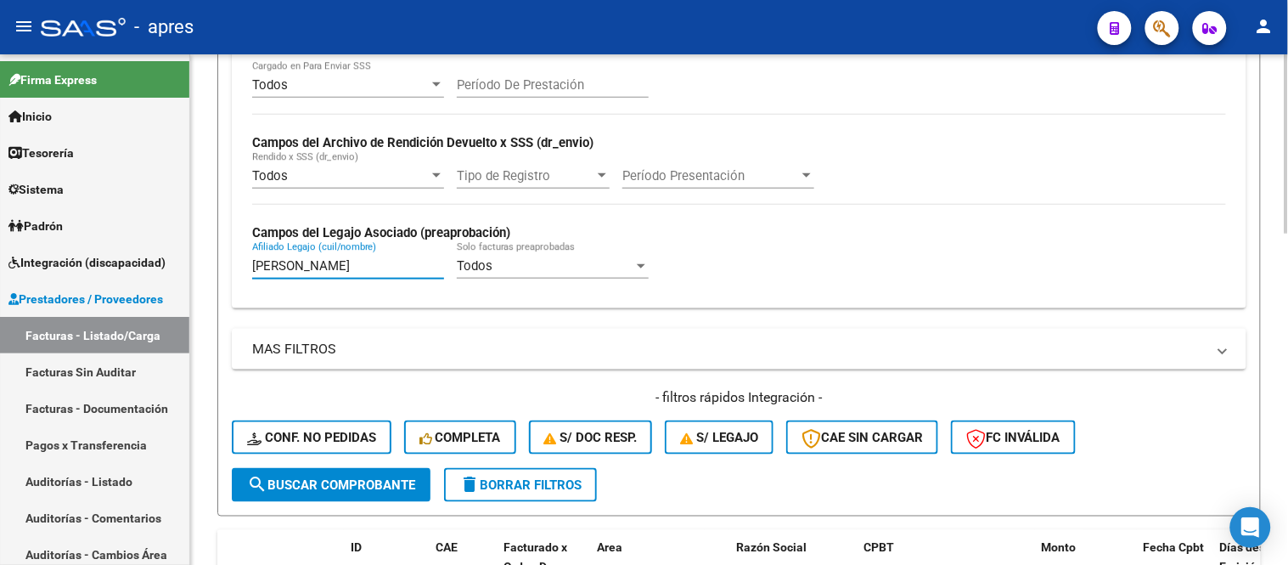
drag, startPoint x: 323, startPoint y: 268, endPoint x: 268, endPoint y: 256, distance: 55.8
click at [268, 256] on div "[PERSON_NAME] [PERSON_NAME] (cuil/nombre)" at bounding box center [348, 260] width 192 height 37
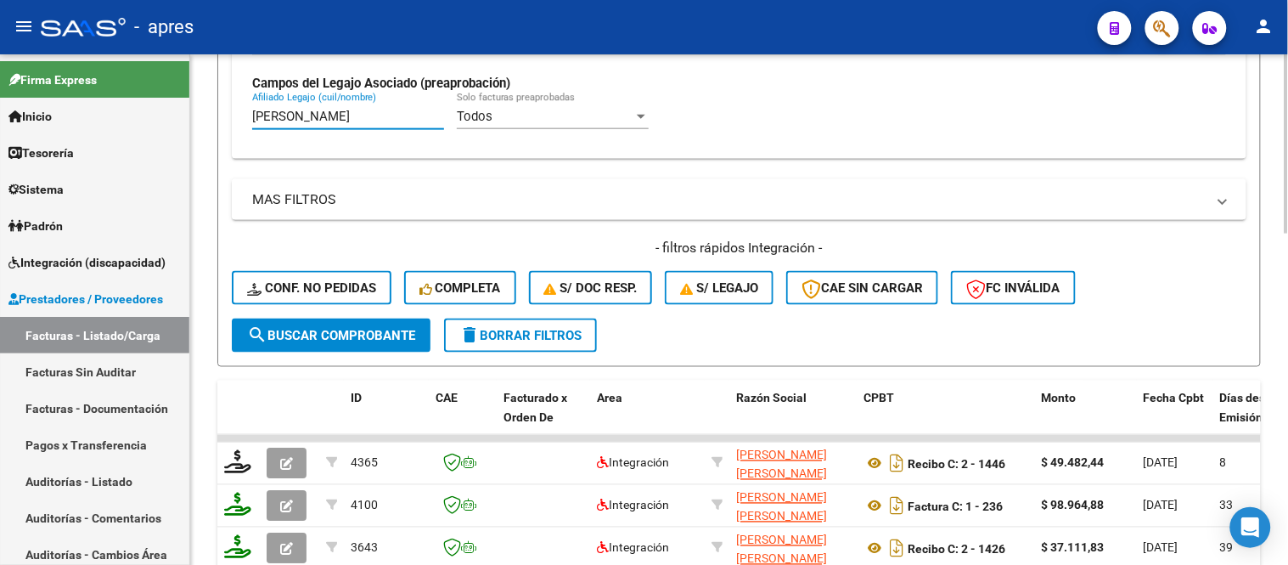
scroll to position [471, 0]
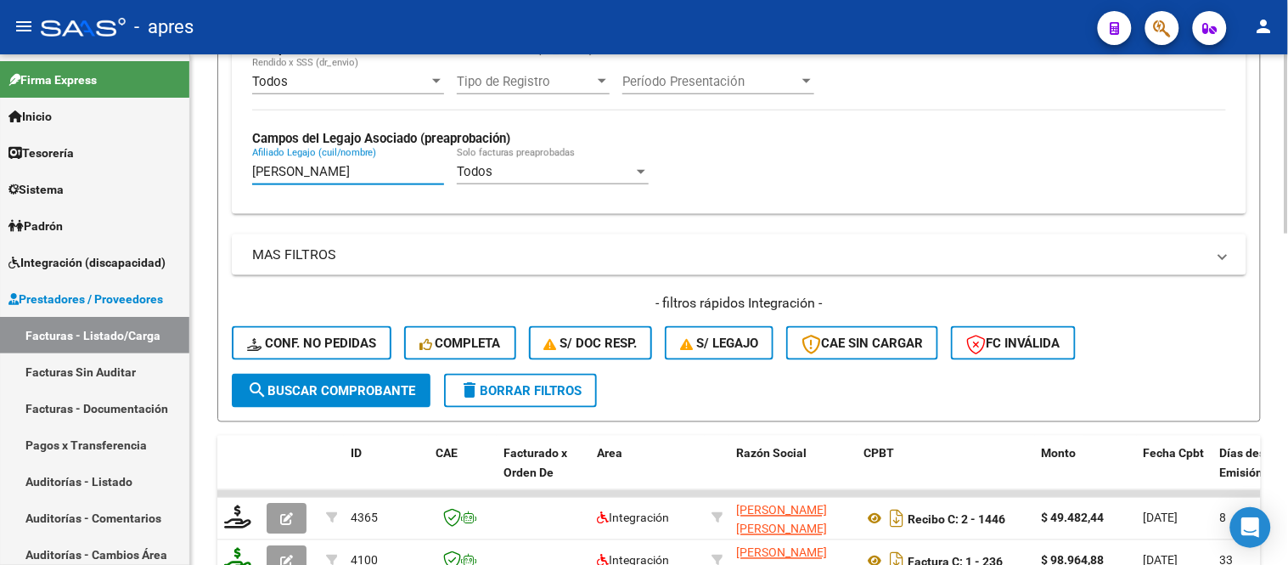
click at [357, 171] on input "[PERSON_NAME]" at bounding box center [348, 171] width 192 height 15
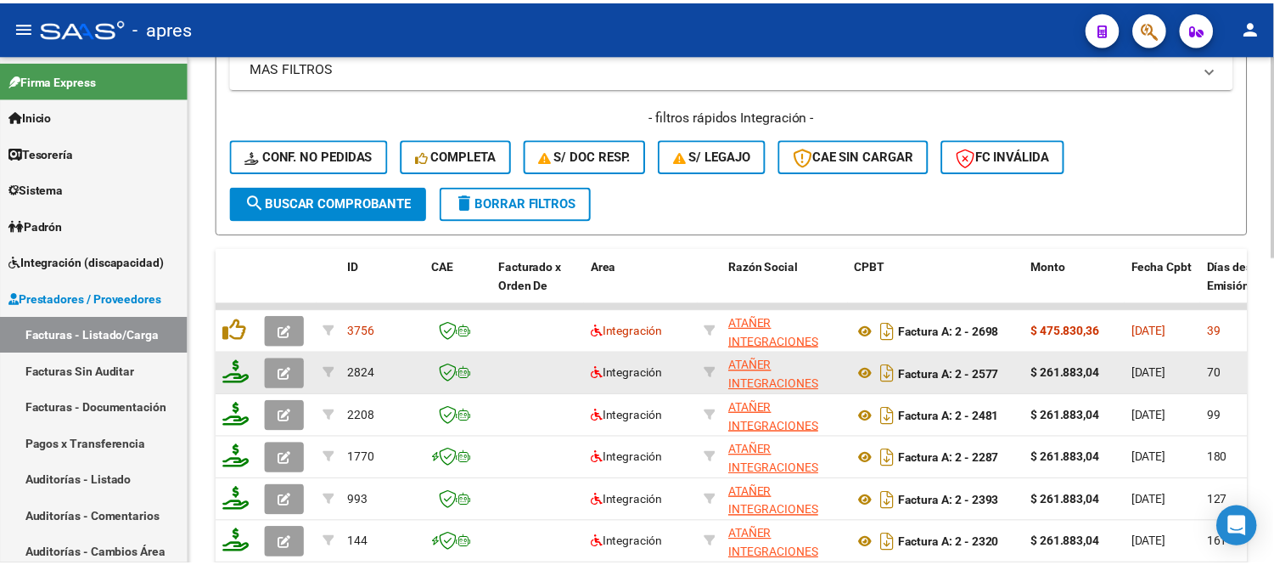
scroll to position [660, 0]
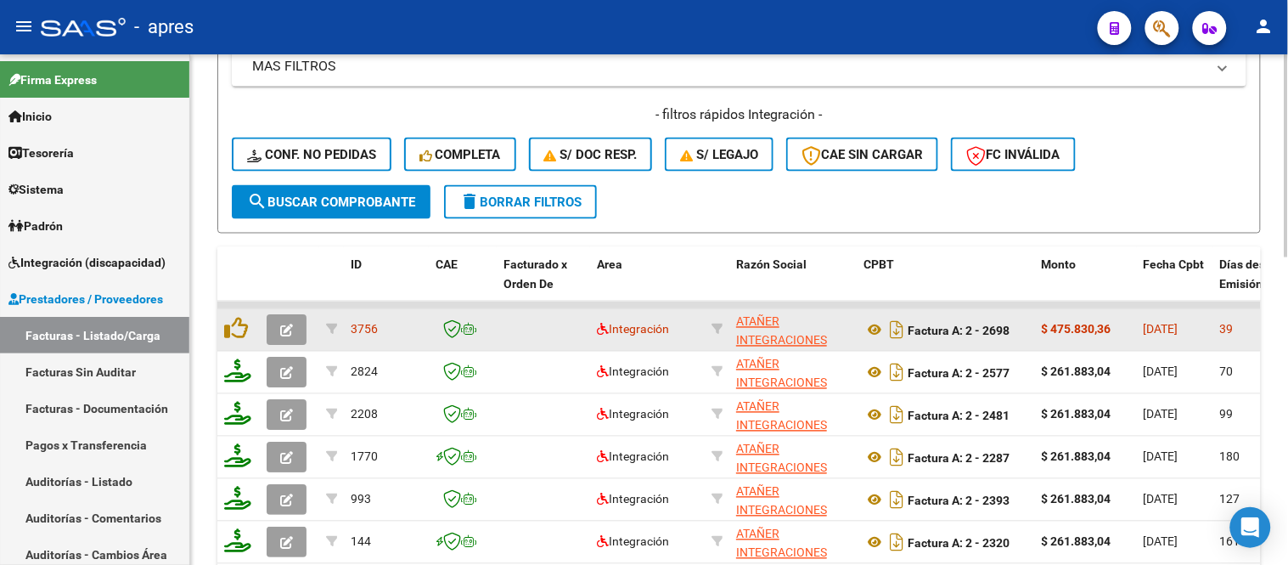
type input "[PERSON_NAME]"
click at [276, 331] on button "button" at bounding box center [287, 330] width 40 height 31
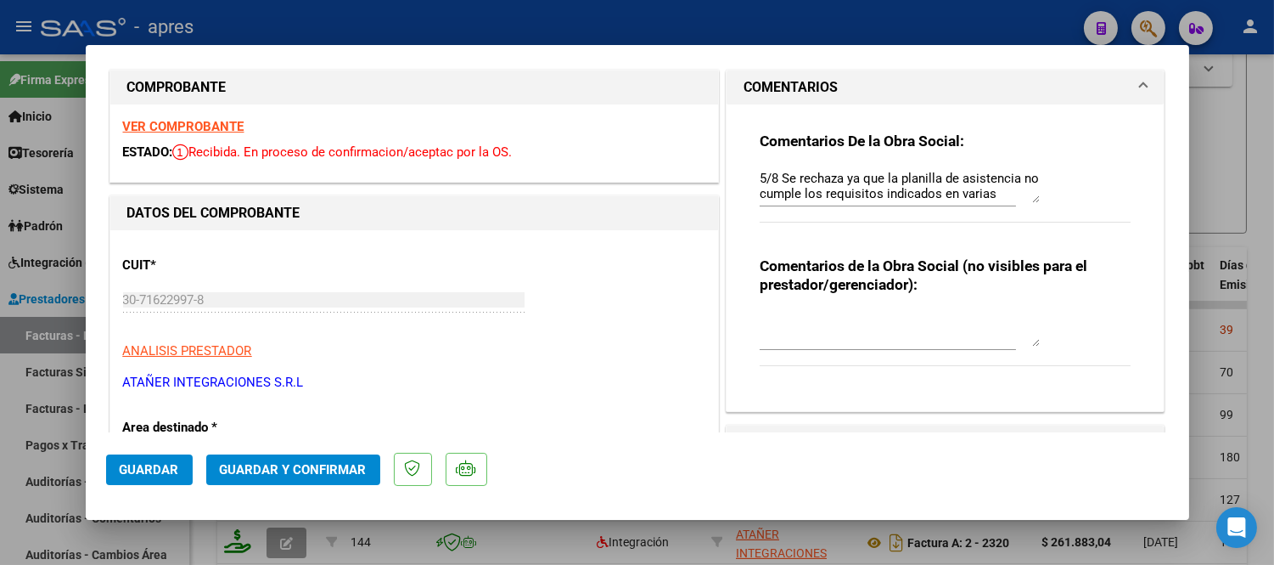
scroll to position [0, 0]
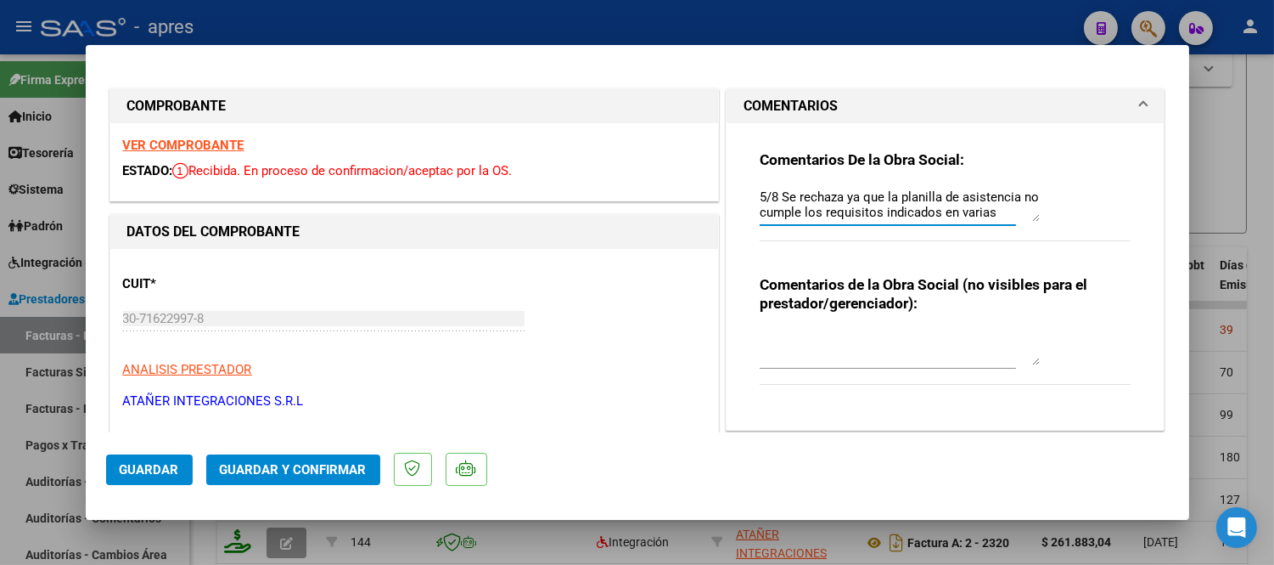
drag, startPoint x: 1008, startPoint y: 216, endPoint x: 1020, endPoint y: 274, distance: 59.9
click at [1020, 275] on div "Comentarios De la Obra Social: 5/8 Se rechaza ya que la planilla de asistencia …" at bounding box center [945, 270] width 397 height 294
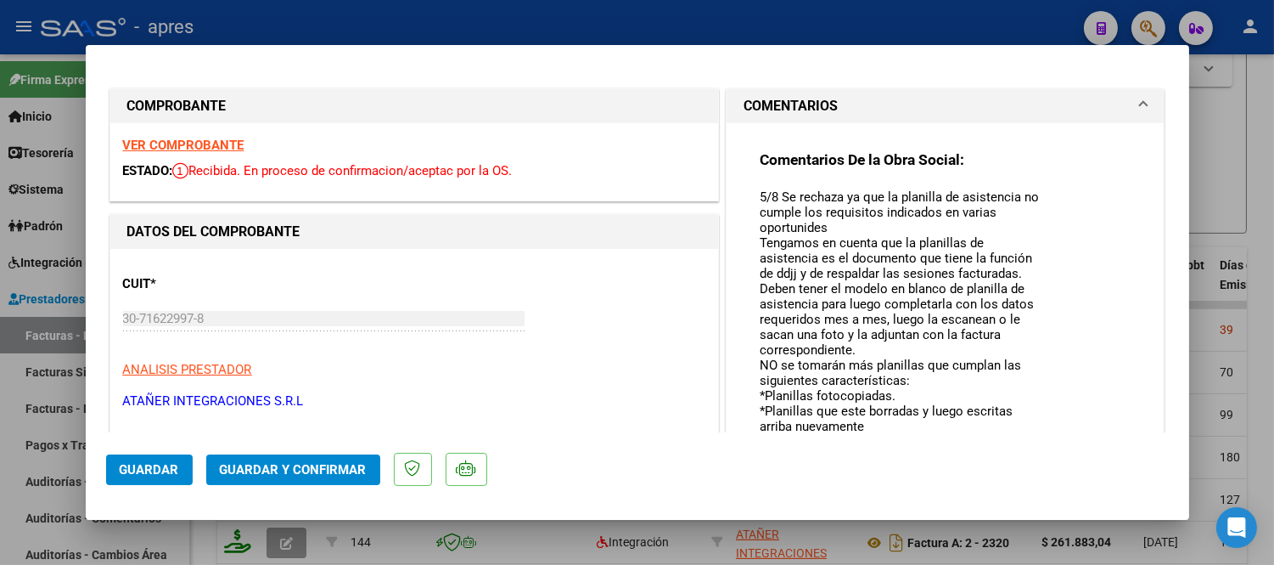
drag, startPoint x: 1020, startPoint y: 216, endPoint x: 1030, endPoint y: 468, distance: 252.3
click at [1038, 484] on mat-dialog-container "COMPROBANTE VER COMPROBANTE ESTADO: Recibida. En proceso de confirmacion/acepta…" at bounding box center [638, 282] width 1104 height 475
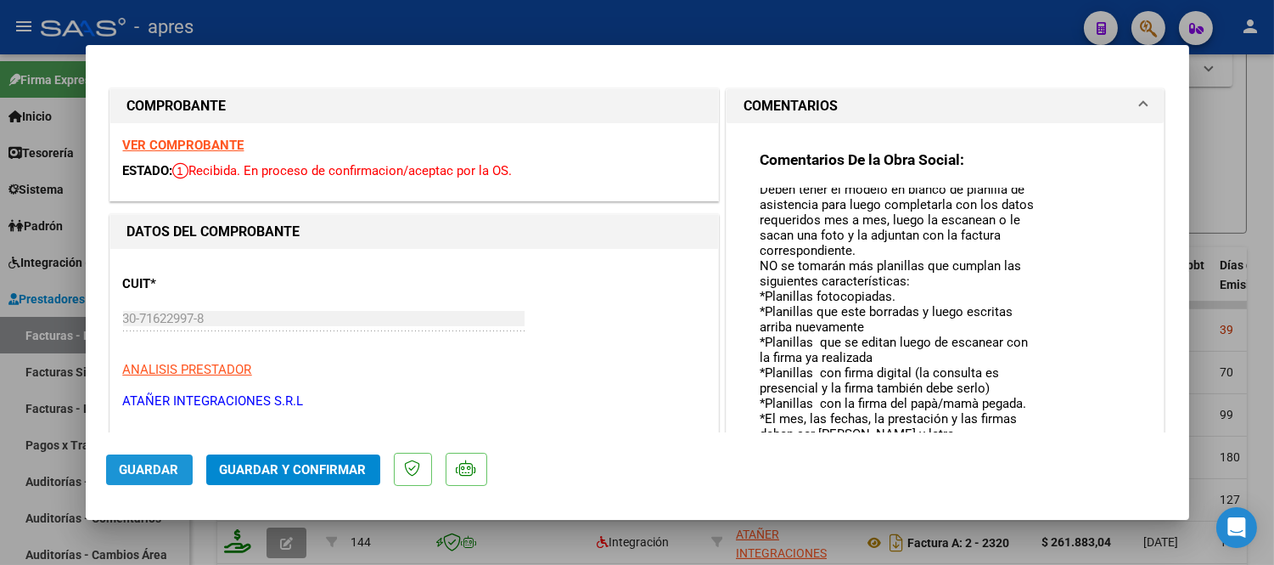
click at [142, 462] on span "Guardar" at bounding box center [149, 469] width 59 height 15
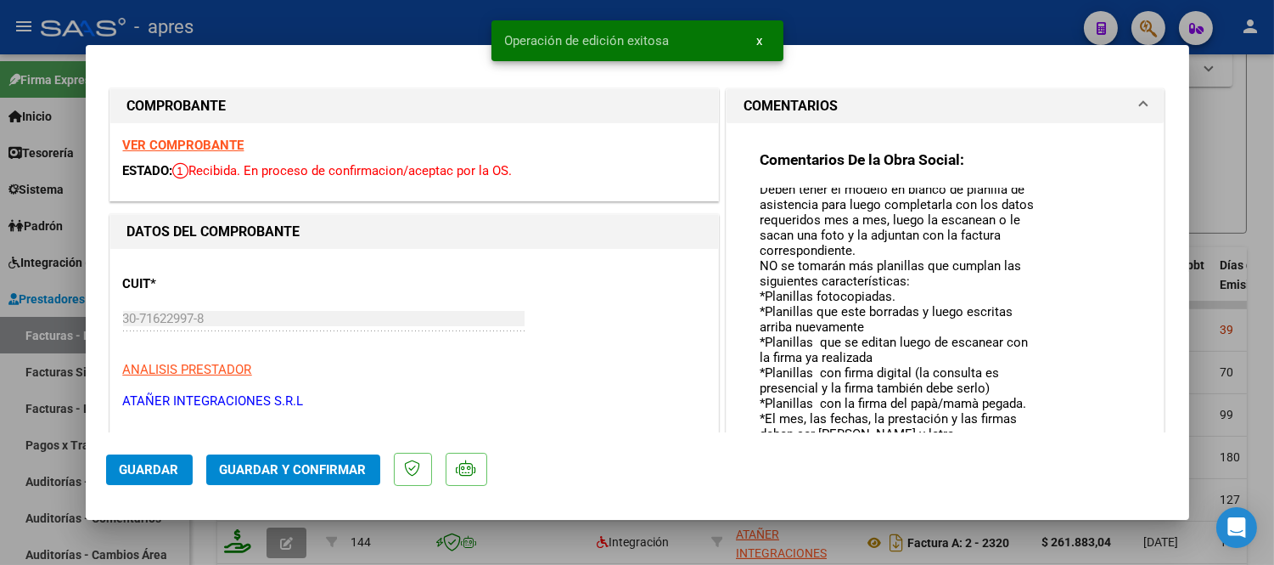
click at [216, 539] on div at bounding box center [637, 282] width 1274 height 565
type input "$ 0,00"
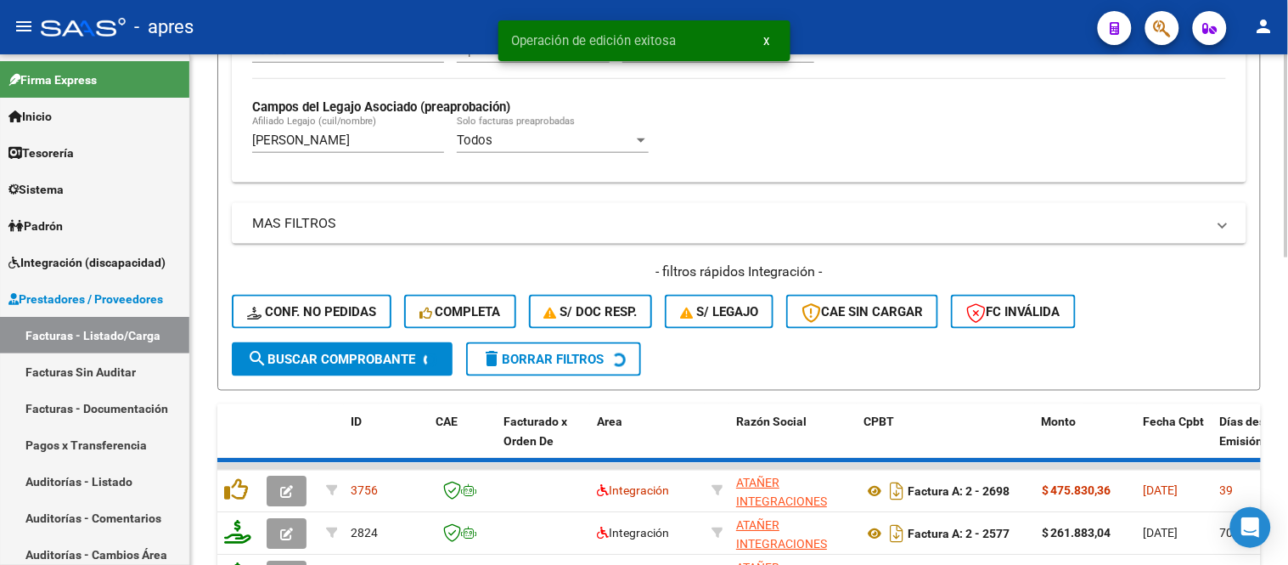
scroll to position [471, 0]
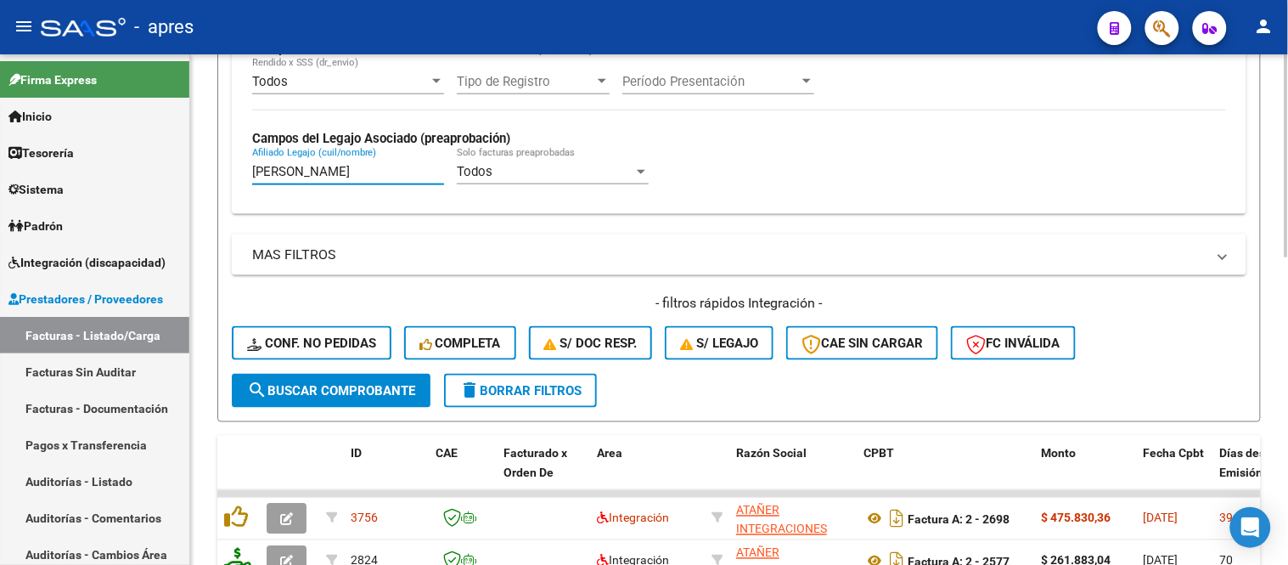
drag, startPoint x: 402, startPoint y: 168, endPoint x: 236, endPoint y: 171, distance: 166.4
click at [236, 171] on div "Todos Cargado en Para Enviar SSS Período De Prestación Campos del Archivo de Re…" at bounding box center [739, 90] width 1014 height 247
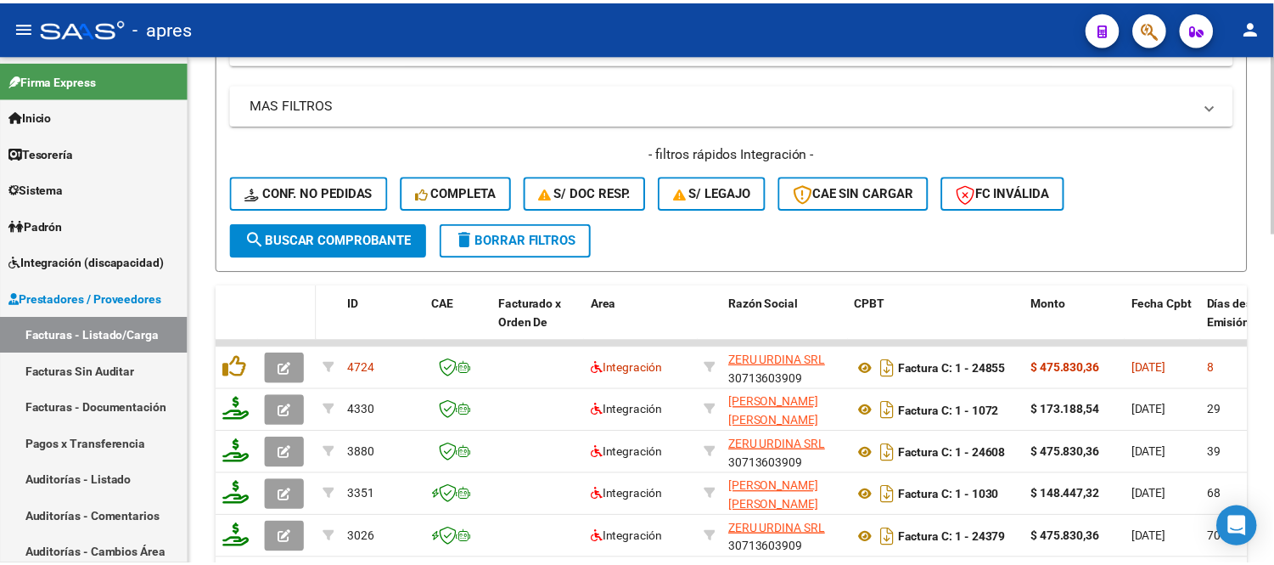
scroll to position [660, 0]
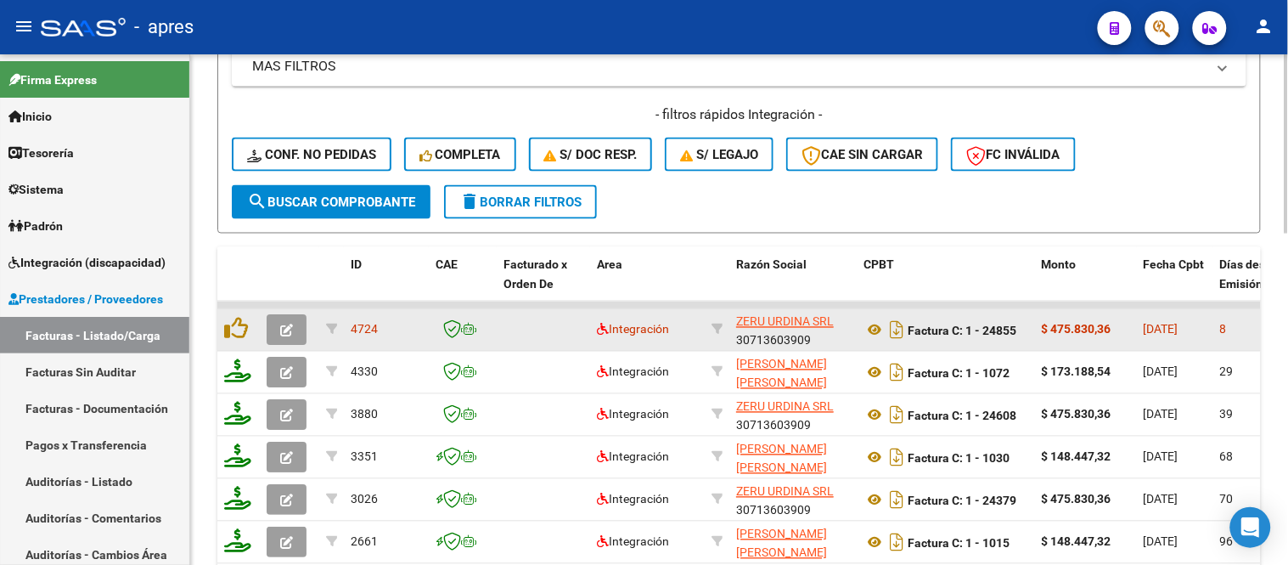
type input "[PERSON_NAME]"
click at [298, 328] on button "button" at bounding box center [287, 330] width 40 height 31
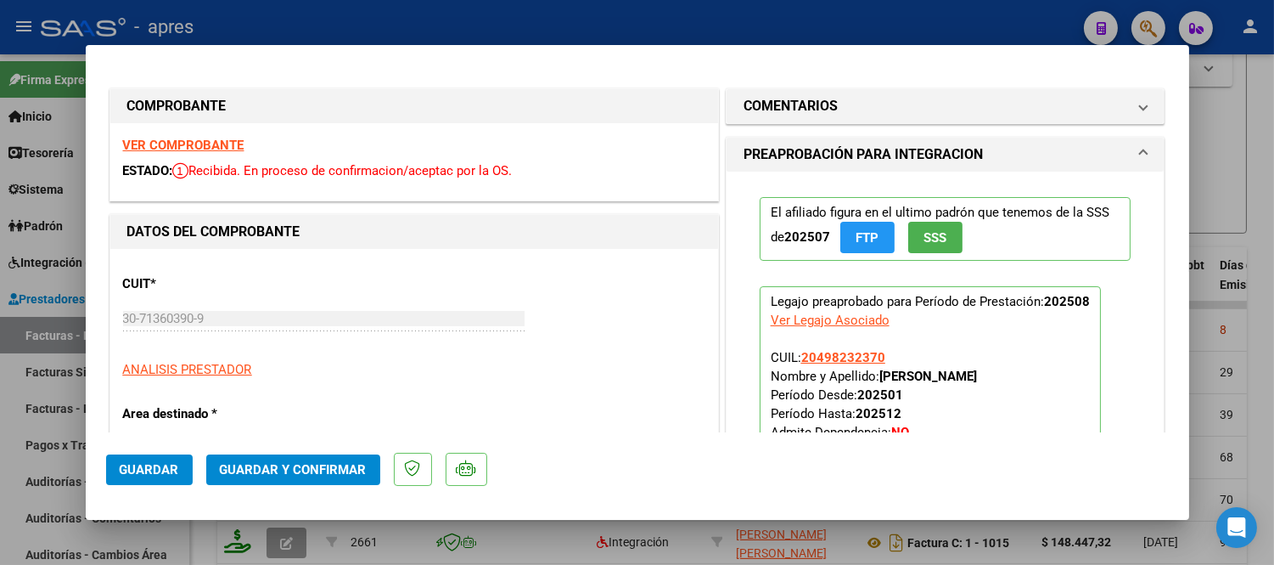
click at [179, 140] on strong "VER COMPROBANTE" at bounding box center [183, 145] width 121 height 15
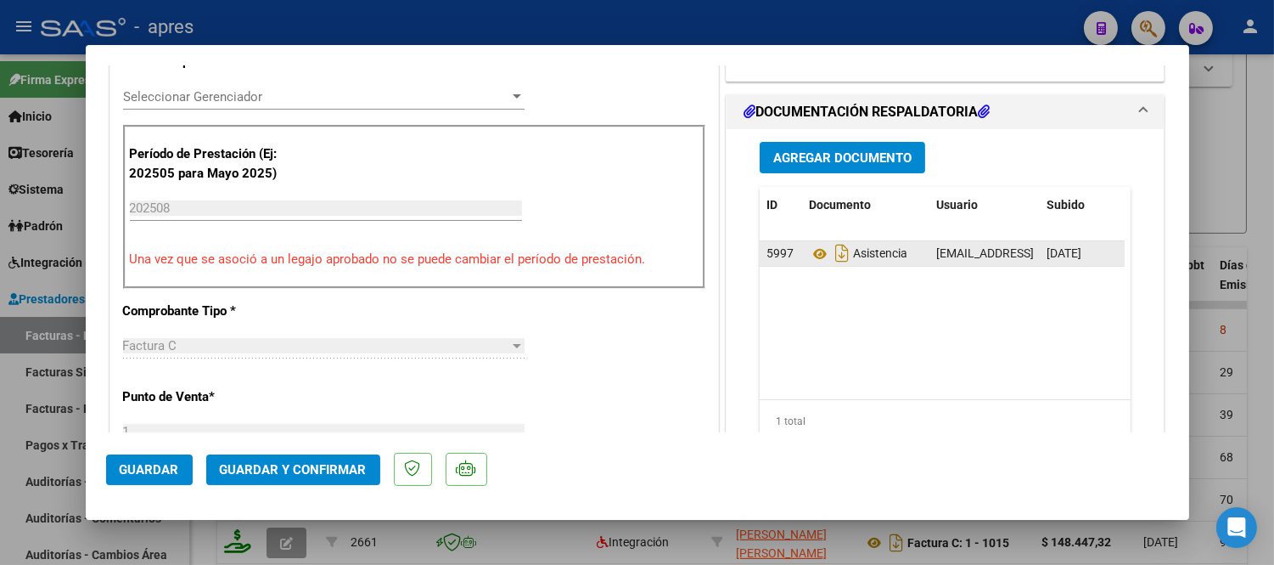
scroll to position [471, 0]
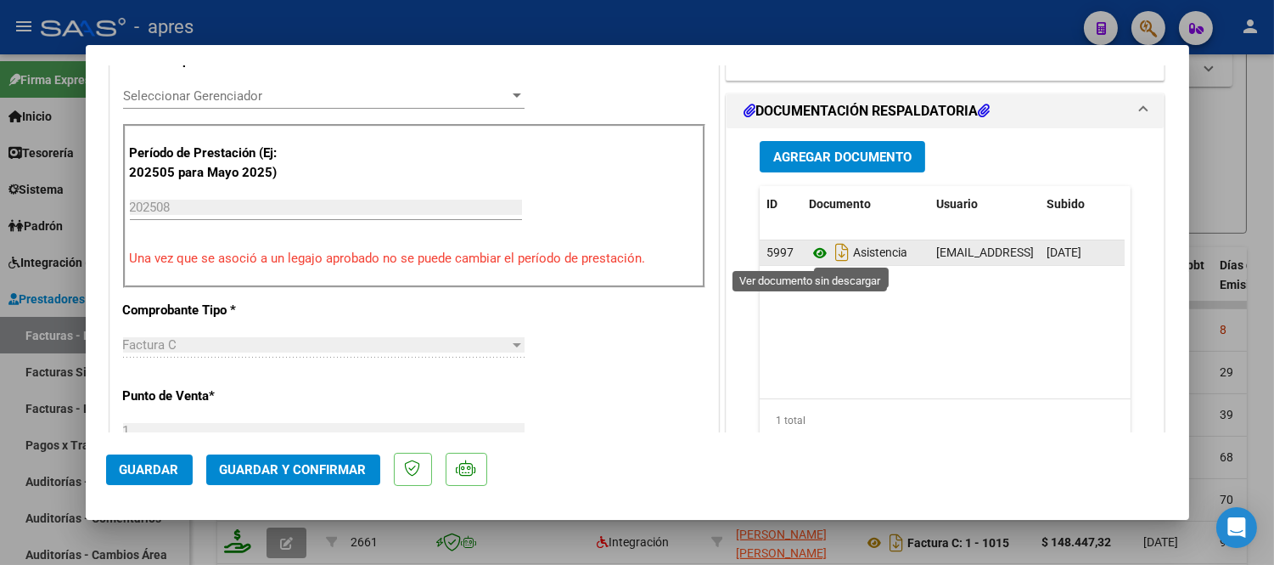
click at [812, 251] on icon at bounding box center [820, 253] width 22 height 20
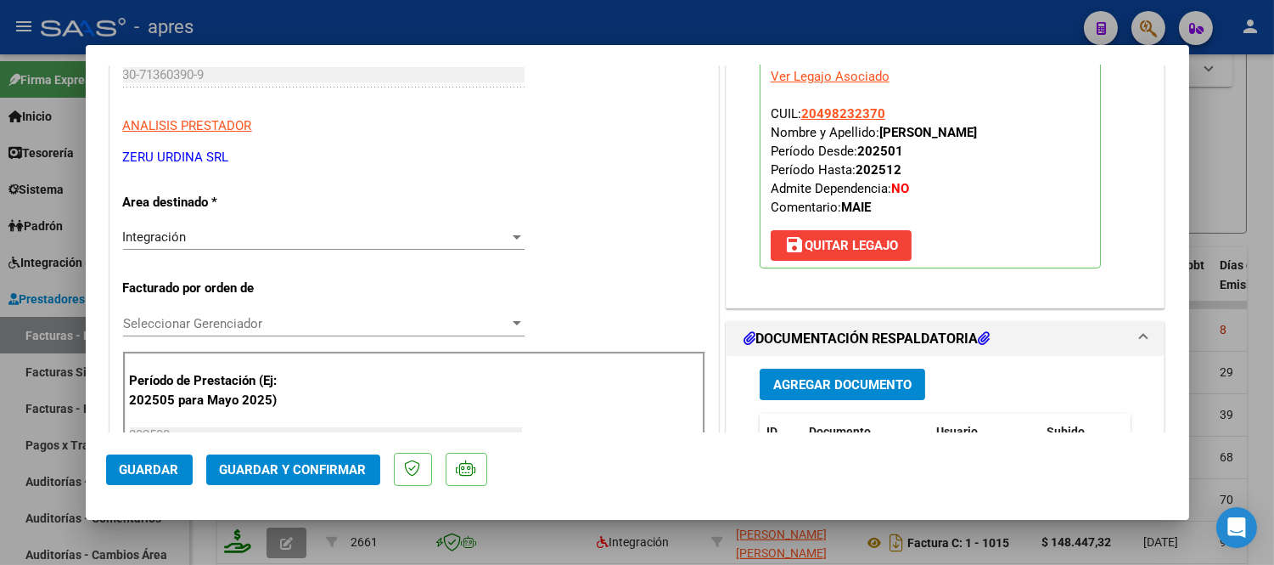
scroll to position [0, 0]
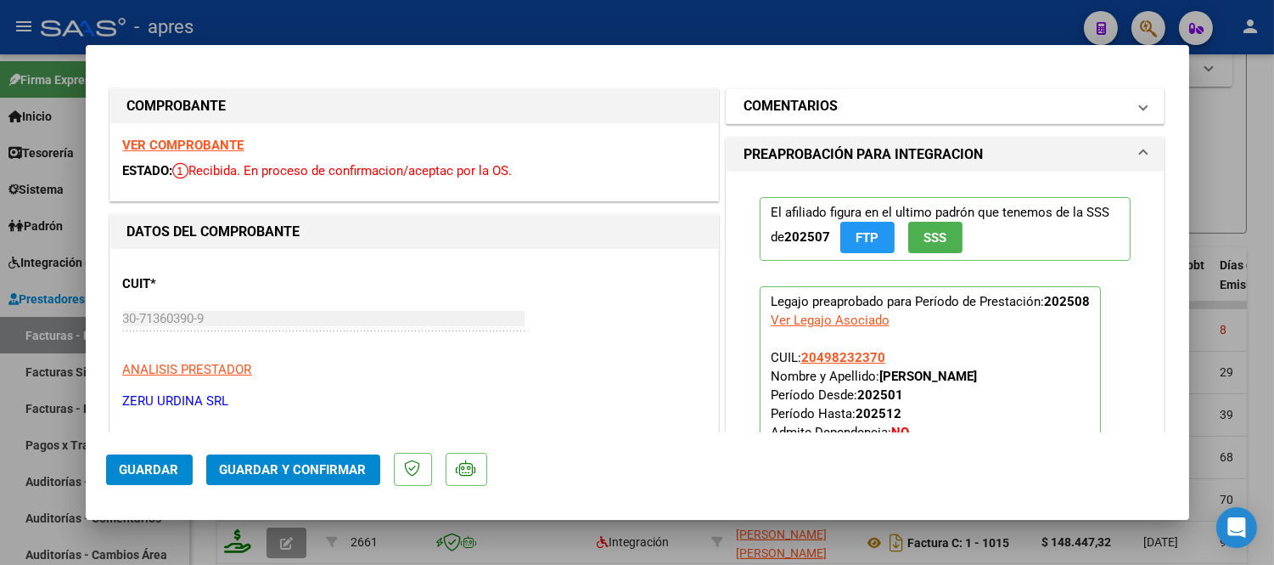
click at [832, 100] on mat-panel-title "COMENTARIOS" at bounding box center [936, 106] width 384 height 20
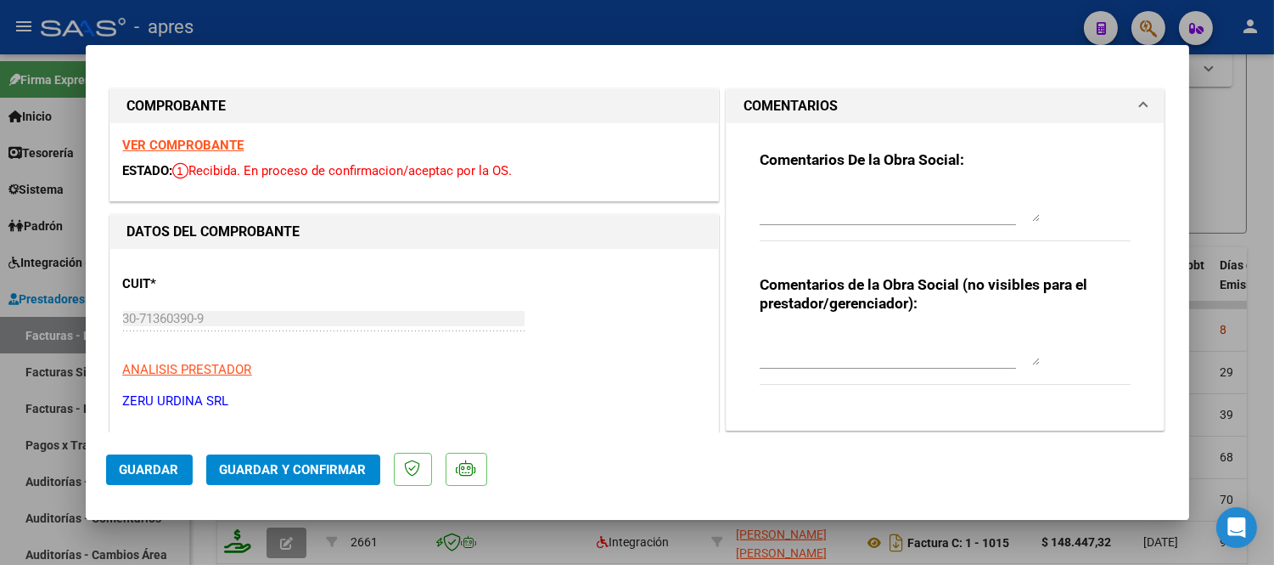
click at [843, 201] on textarea at bounding box center [900, 205] width 280 height 34
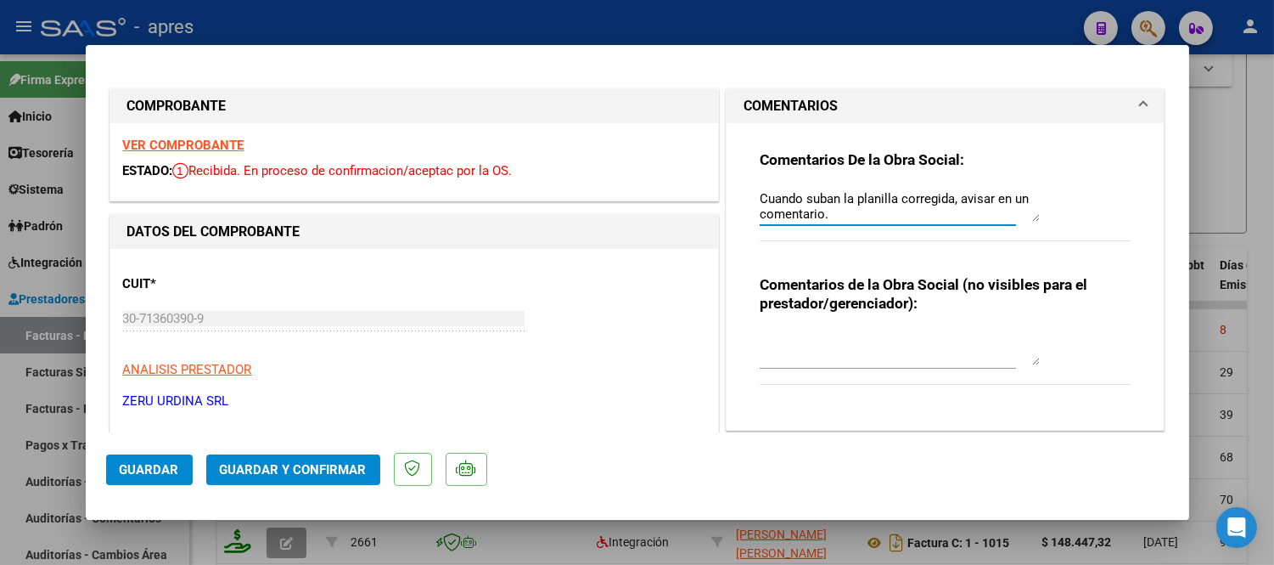
scroll to position [74, 0]
type textarea "09/09 Se rechaza. El periodo de la planilla de asistencia no debe estar tipiado…"
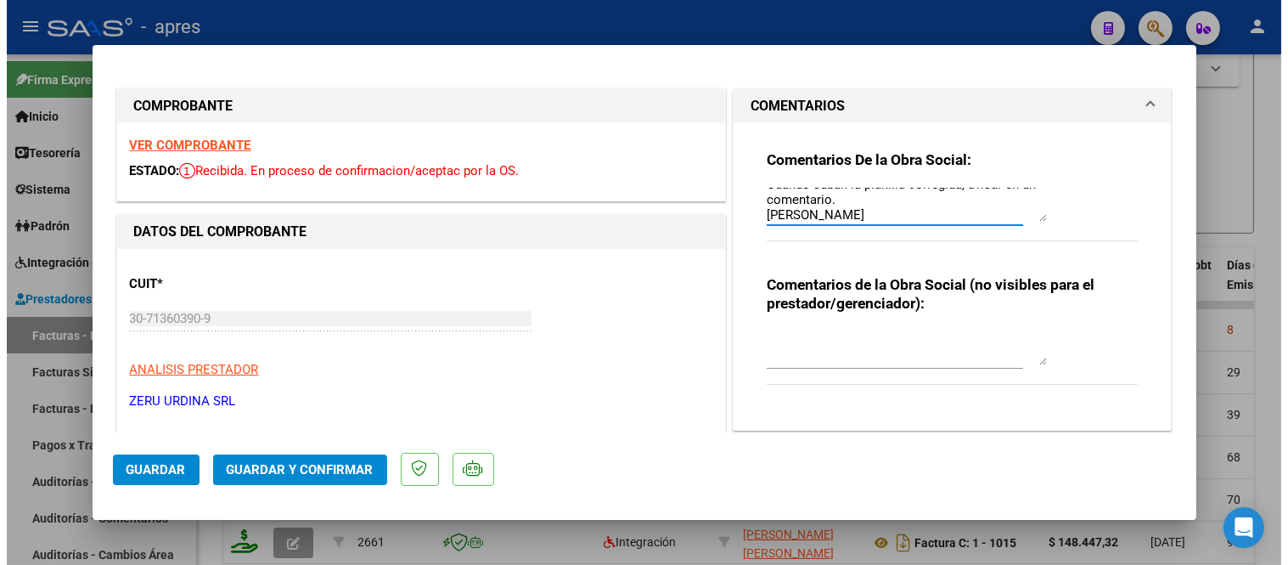
scroll to position [283, 0]
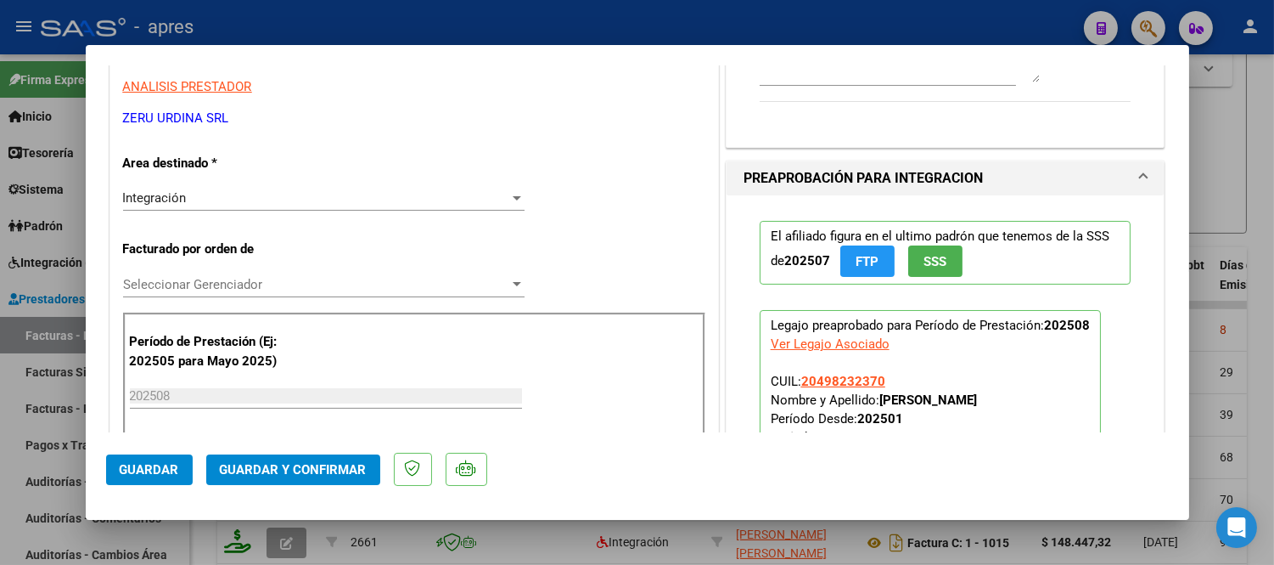
click at [167, 462] on span "Guardar" at bounding box center [149, 469] width 59 height 15
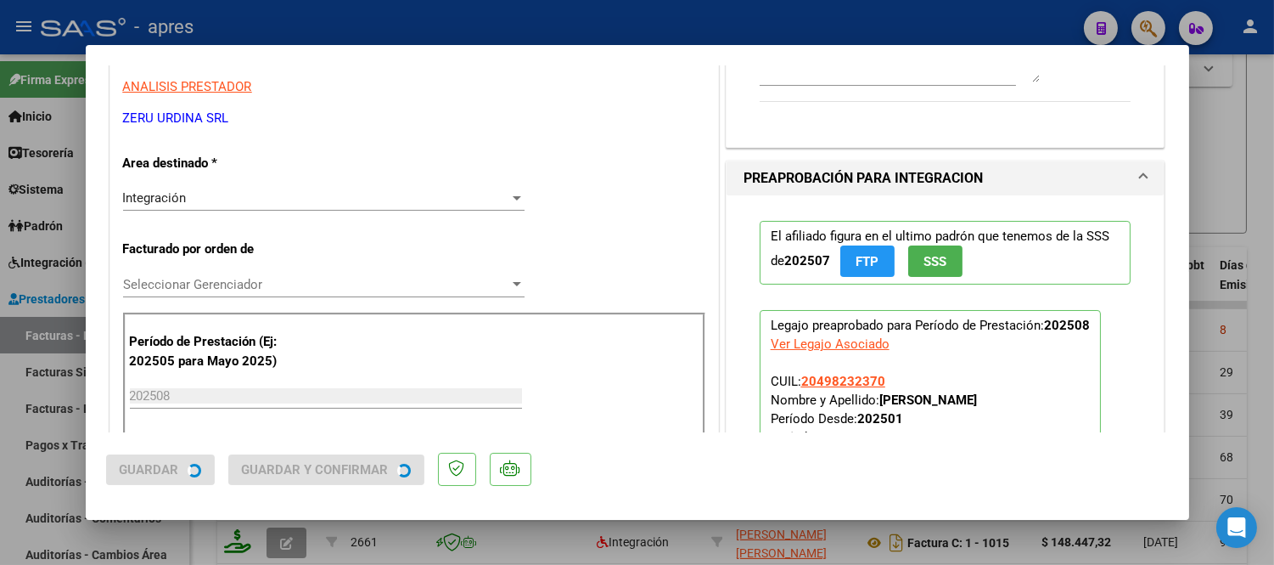
click at [221, 527] on div at bounding box center [637, 282] width 1274 height 565
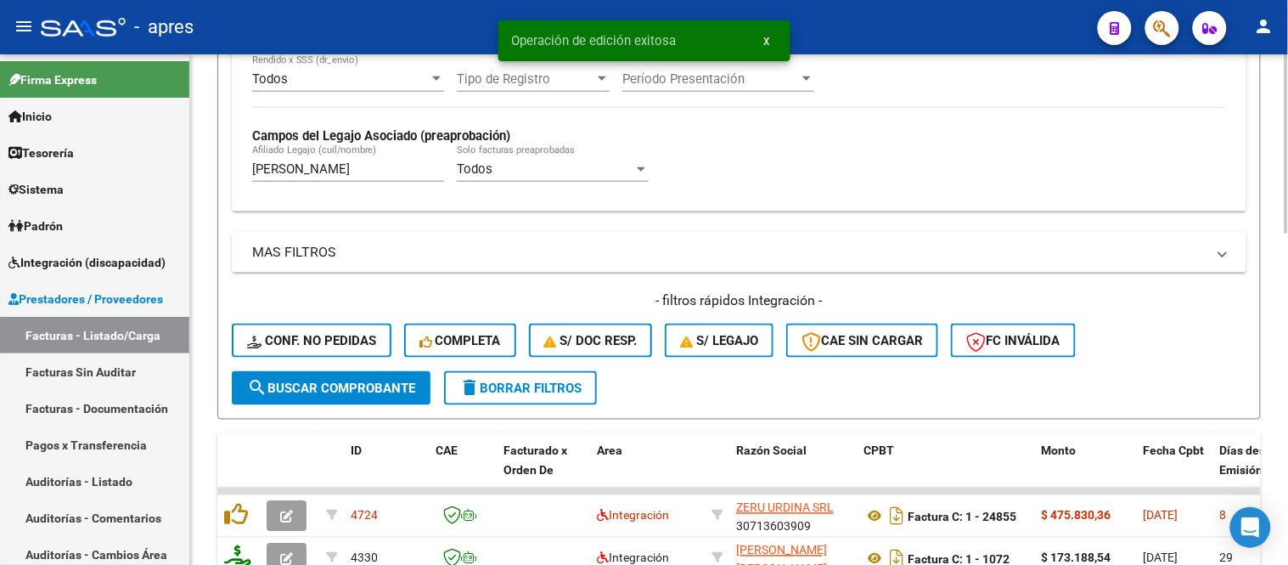
scroll to position [471, 0]
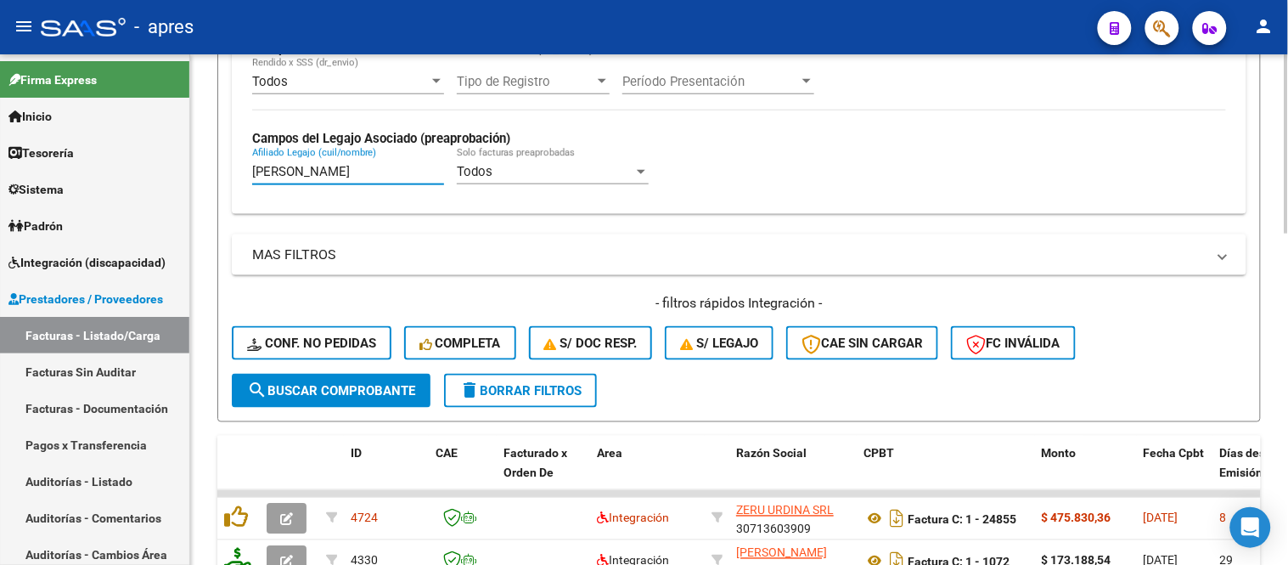
drag, startPoint x: 276, startPoint y: 181, endPoint x: 242, endPoint y: 181, distance: 34.0
click at [253, 181] on div "[PERSON_NAME] (cuil/nombre)" at bounding box center [348, 166] width 192 height 37
click at [242, 181] on div "Todos Cargado en Para Enviar SSS Período De Prestación Campos del Archivo de Re…" at bounding box center [739, 90] width 1014 height 247
drag, startPoint x: 284, startPoint y: 161, endPoint x: 299, endPoint y: 171, distance: 17.7
click at [297, 170] on div "[PERSON_NAME] (cuil/nombre)" at bounding box center [348, 166] width 192 height 37
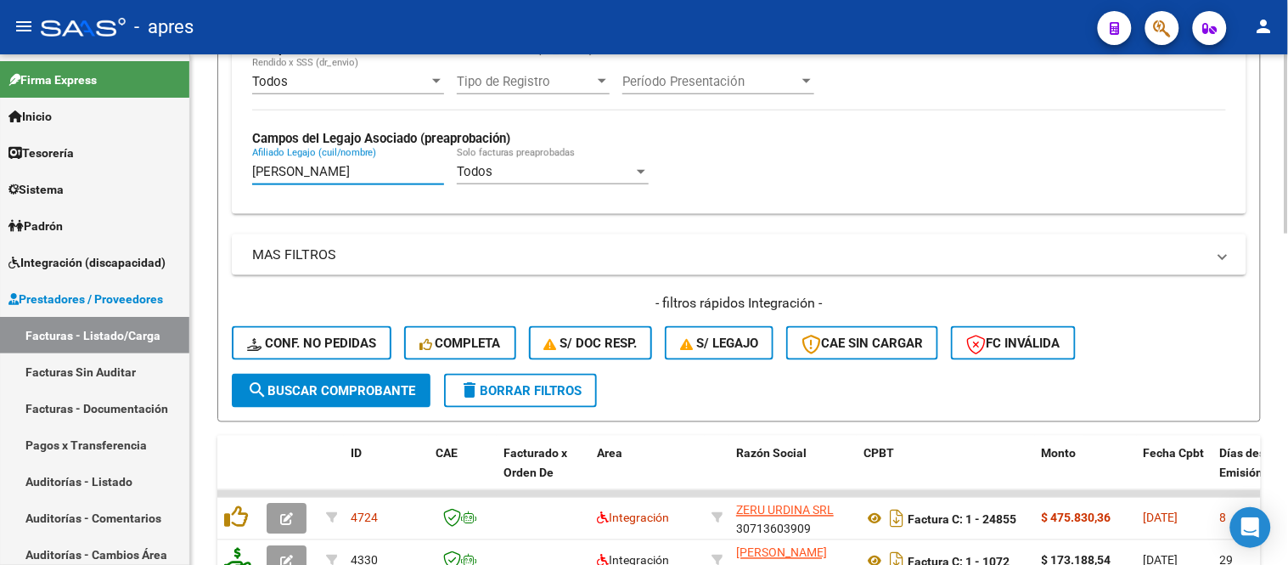
click at [299, 171] on input "[PERSON_NAME]" at bounding box center [348, 171] width 192 height 15
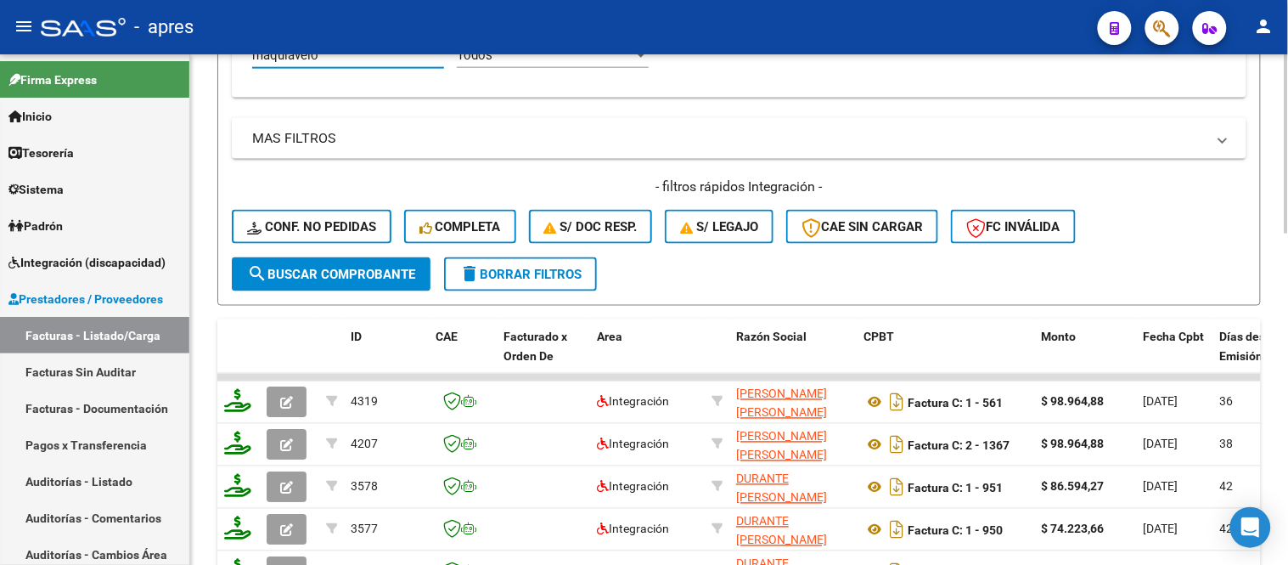
scroll to position [565, 0]
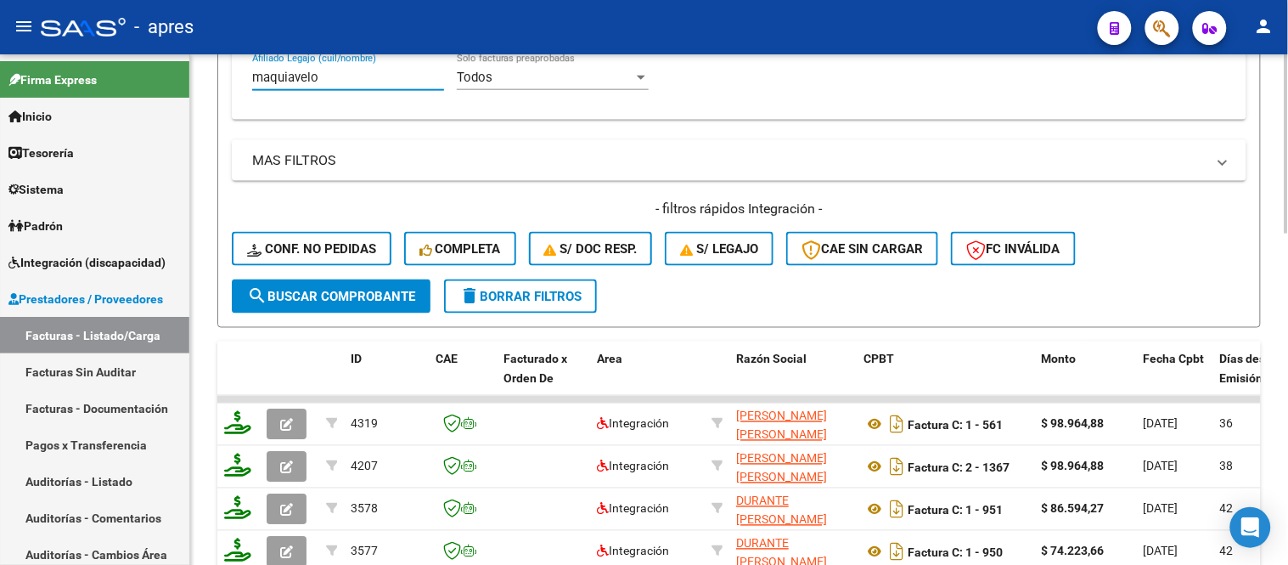
drag, startPoint x: 312, startPoint y: 75, endPoint x: 291, endPoint y: 77, distance: 20.5
click at [291, 77] on input "maquiavelo" at bounding box center [348, 77] width 192 height 15
drag, startPoint x: 287, startPoint y: 77, endPoint x: 274, endPoint y: 80, distance: 13.0
click at [274, 80] on input "maquiavelo" at bounding box center [348, 77] width 192 height 15
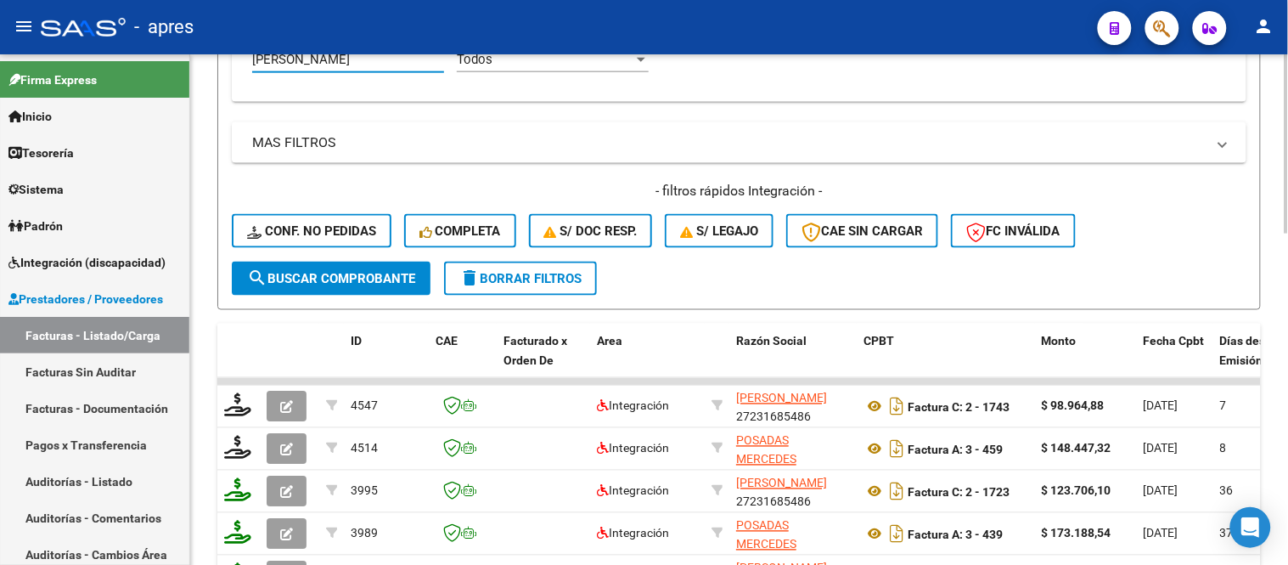
scroll to position [377, 0]
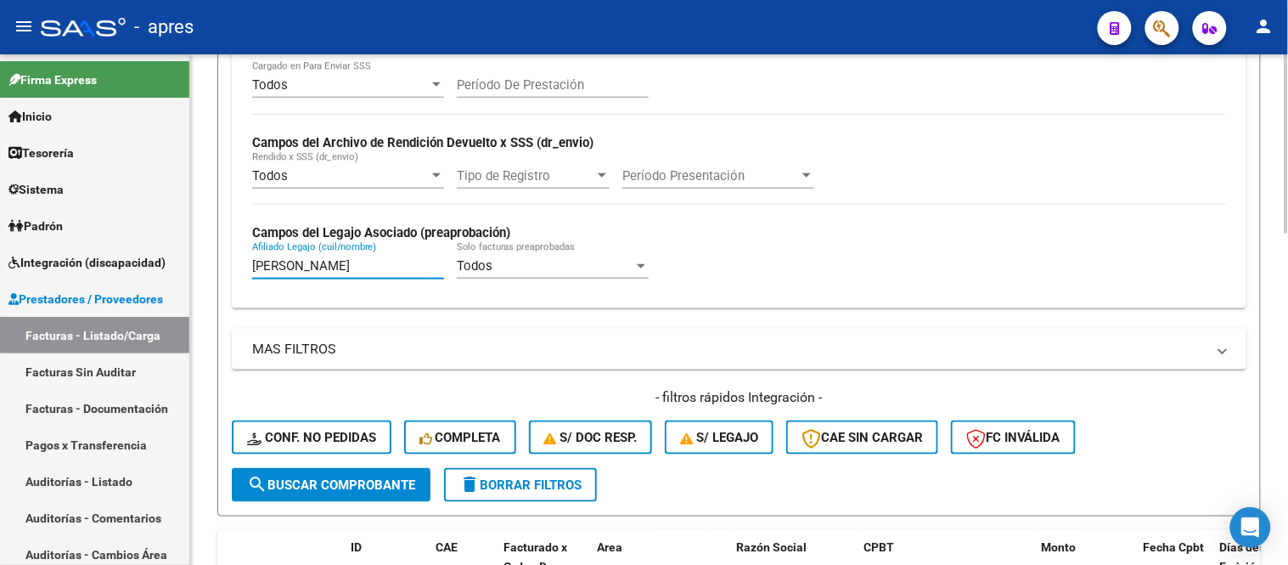
drag, startPoint x: 388, startPoint y: 266, endPoint x: 308, endPoint y: 282, distance: 81.4
click at [308, 282] on div "[PERSON_NAME] (cuil/nombre)" at bounding box center [348, 268] width 192 height 53
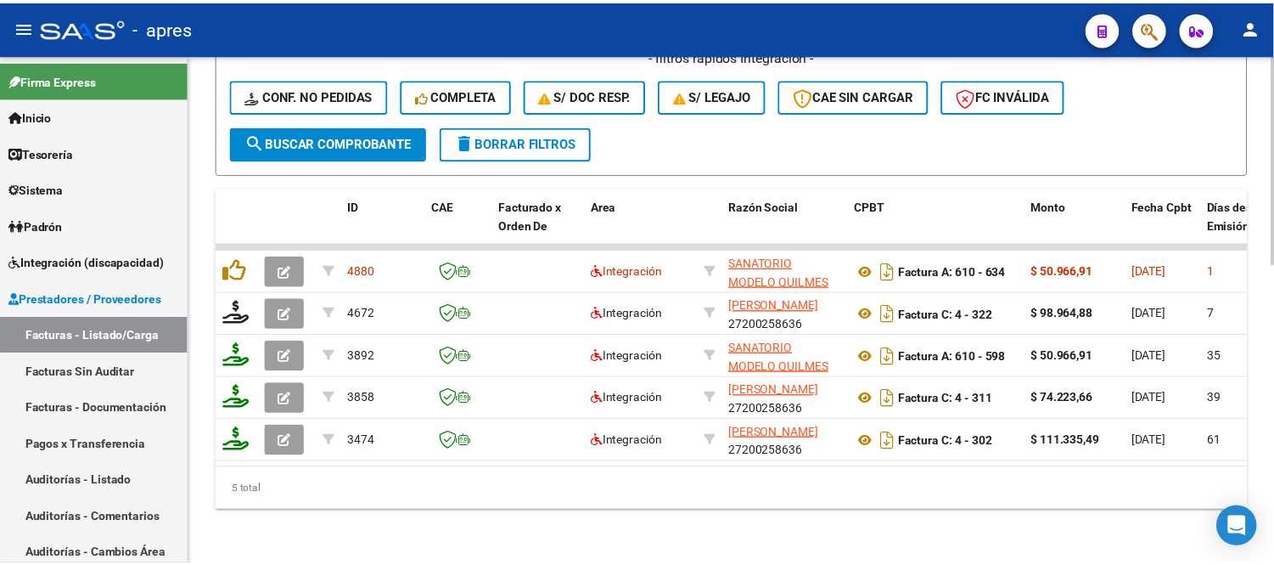
scroll to position [732, 0]
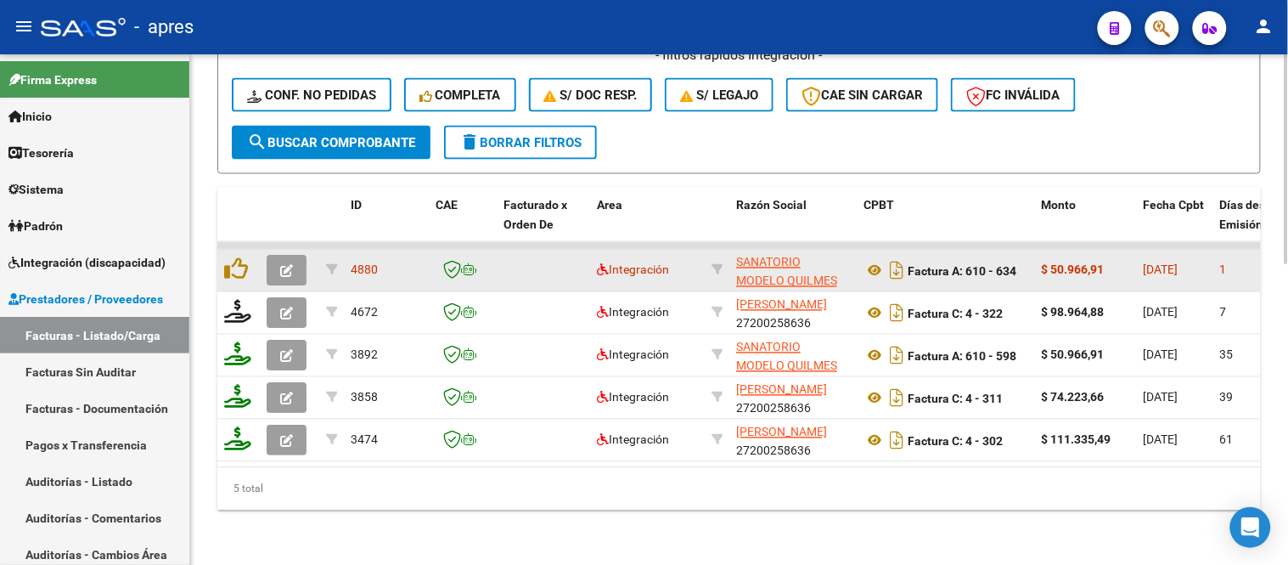
click at [281, 265] on icon "button" at bounding box center [286, 271] width 13 height 13
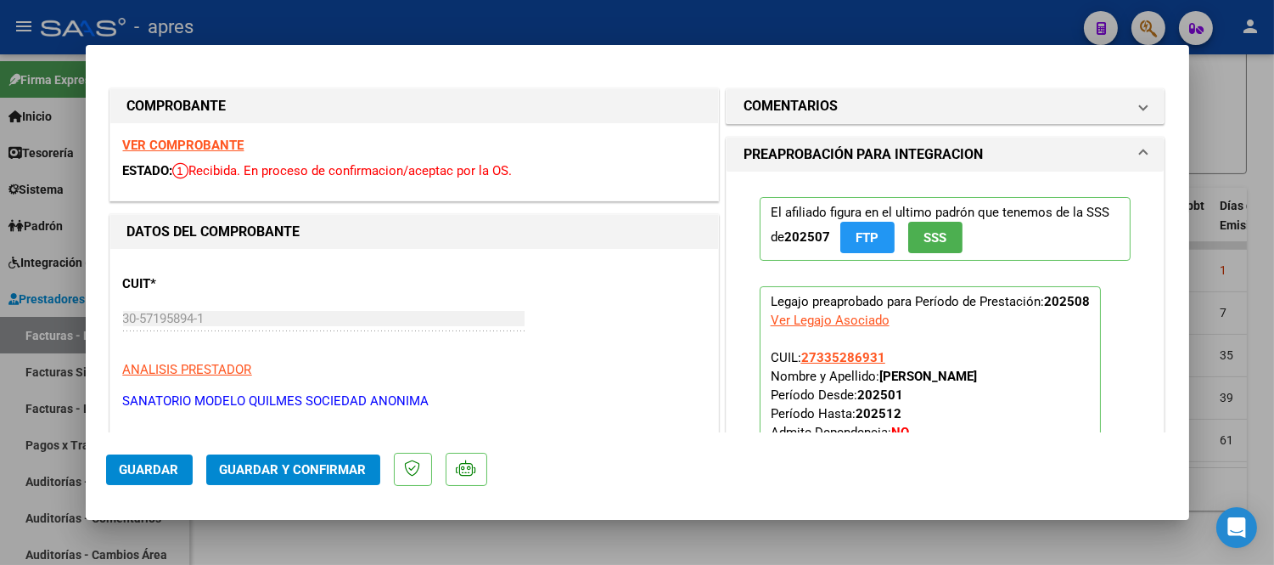
click at [185, 138] on strong "VER COMPROBANTE" at bounding box center [183, 145] width 121 height 15
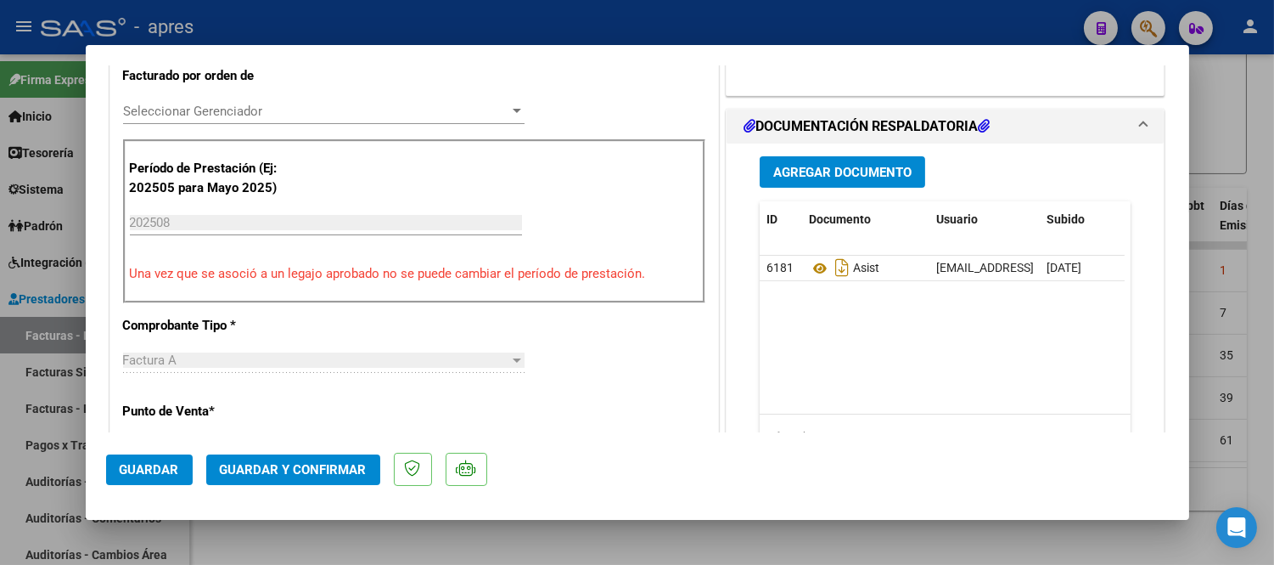
scroll to position [565, 0]
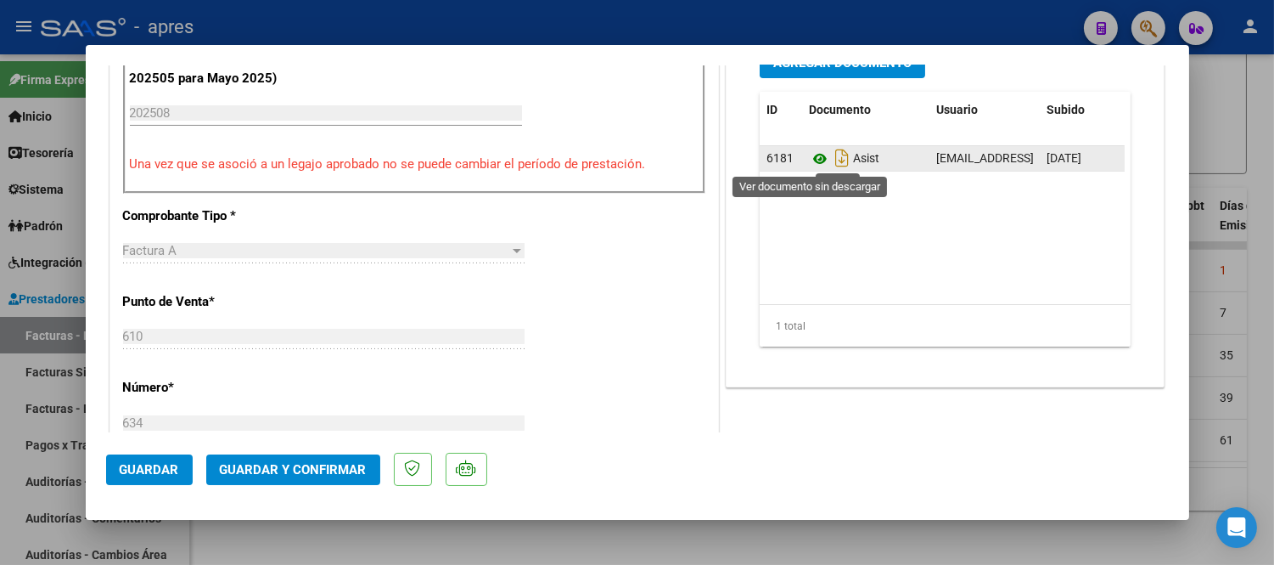
click at [809, 155] on icon at bounding box center [820, 159] width 22 height 20
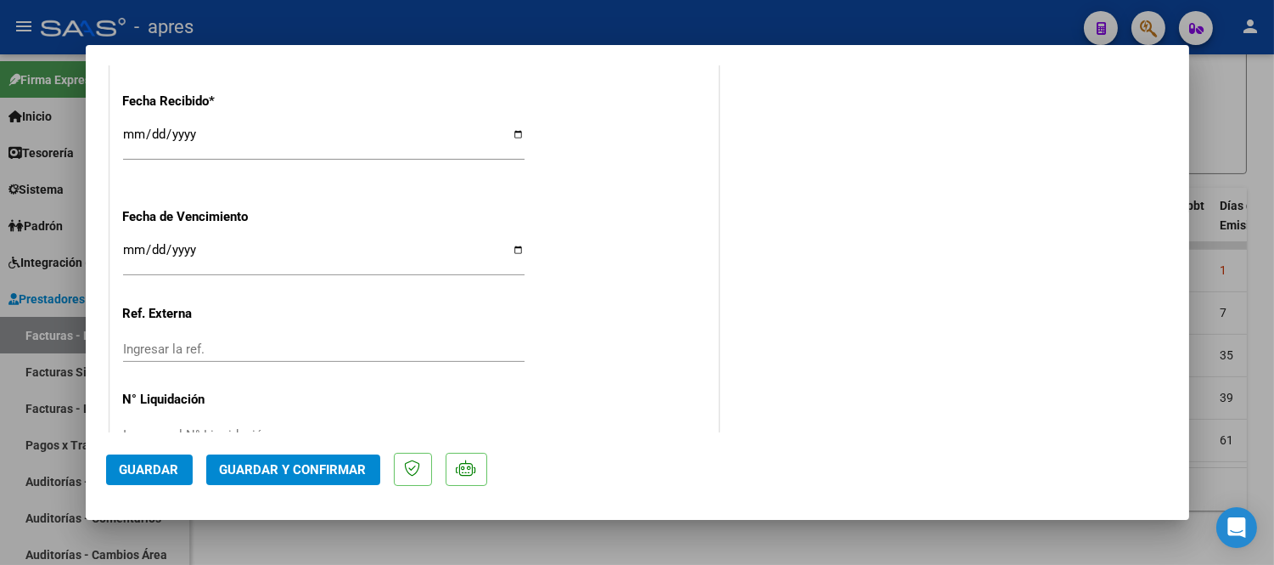
scroll to position [1226, 0]
click at [284, 472] on span "Guardar y Confirmar" at bounding box center [293, 469] width 147 height 15
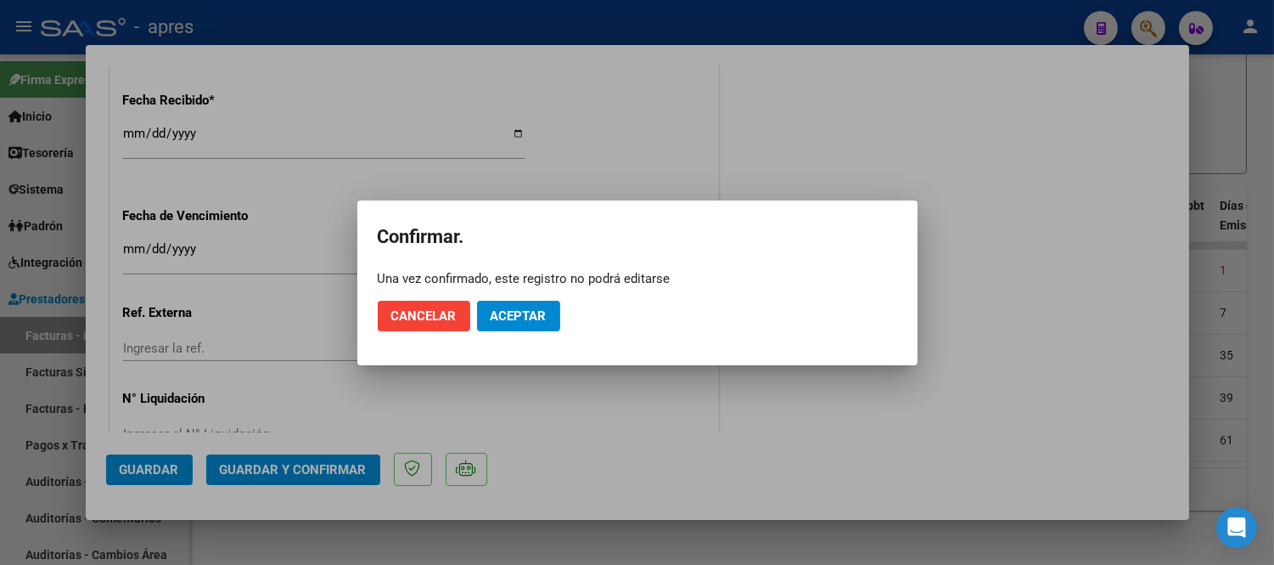
click at [510, 297] on mat-dialog-actions "Cancelar Aceptar" at bounding box center [638, 316] width 520 height 58
click at [514, 316] on span "Aceptar" at bounding box center [519, 315] width 56 height 15
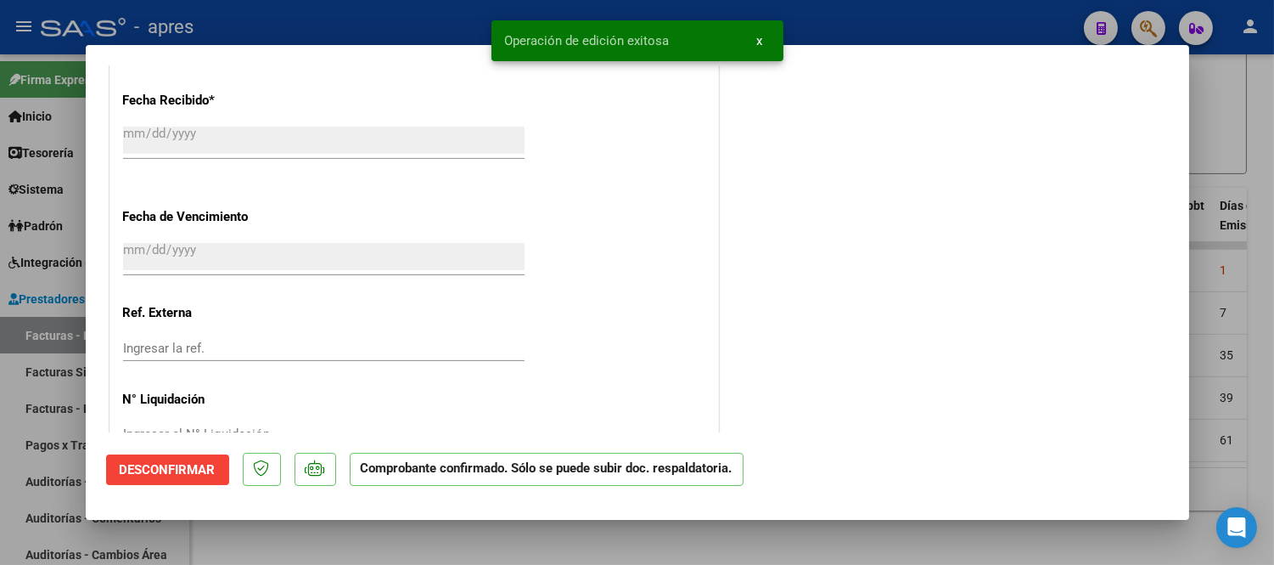
click at [659, 544] on div at bounding box center [637, 282] width 1274 height 565
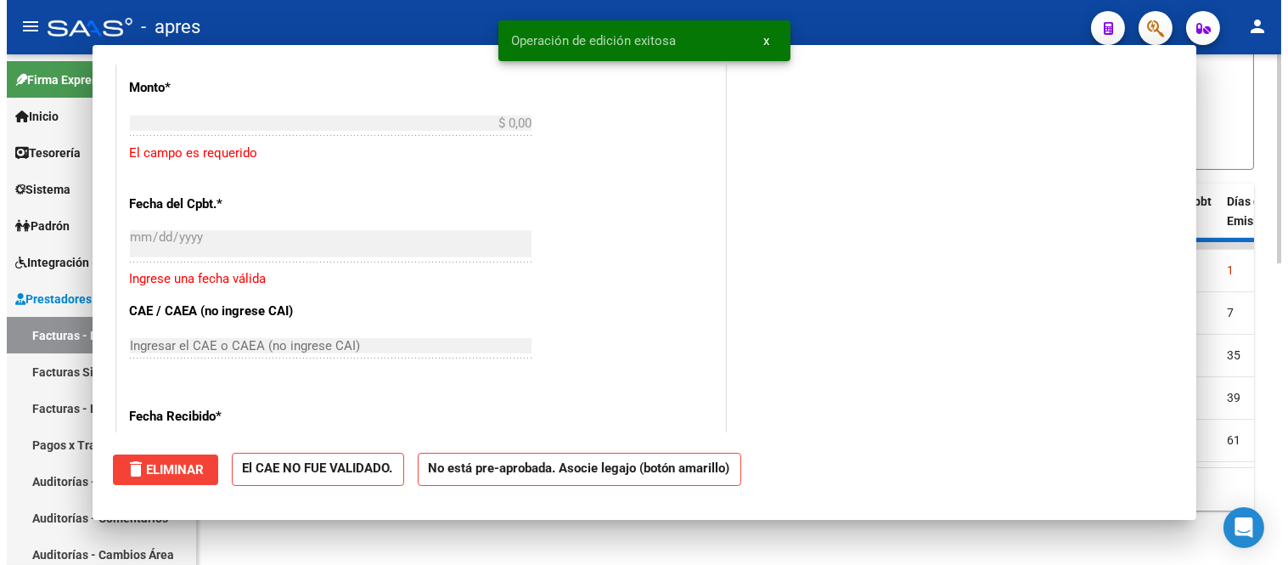
scroll to position [1436, 0]
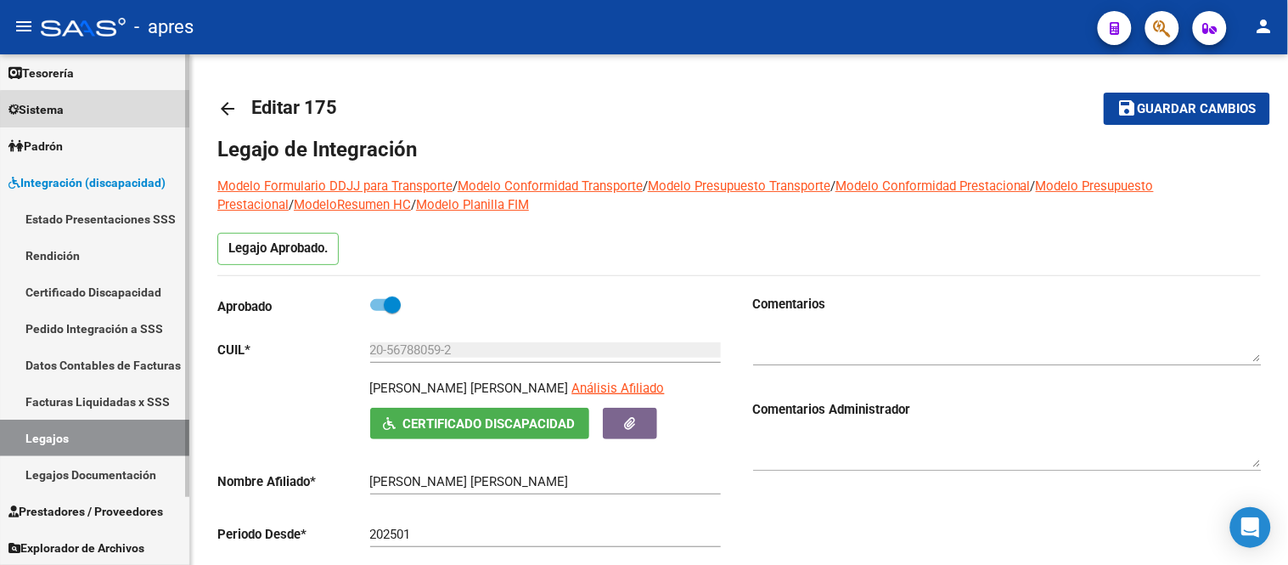
click at [110, 115] on link "Sistema" at bounding box center [94, 109] width 189 height 37
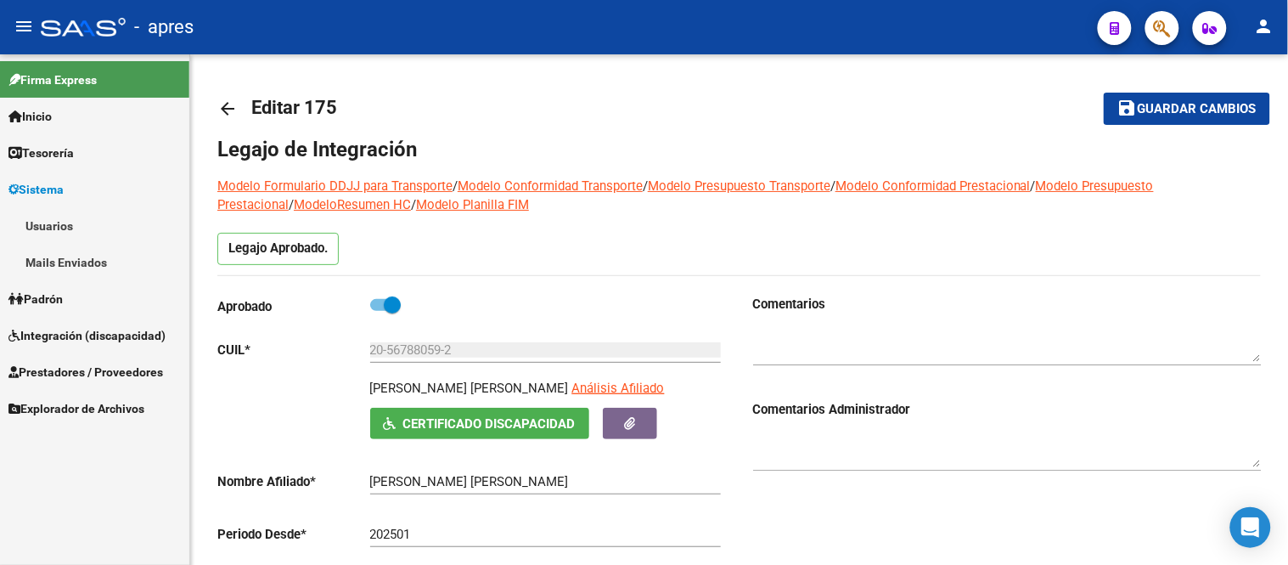
click at [116, 226] on link "Usuarios" at bounding box center [94, 225] width 189 height 37
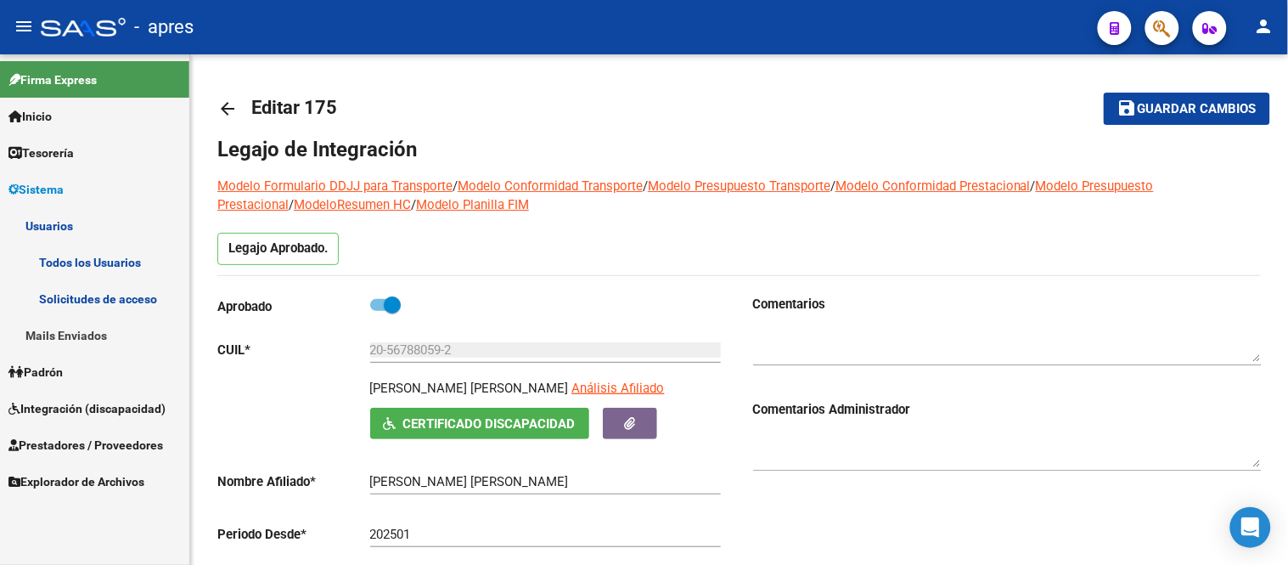
click at [123, 250] on link "Todos los Usuarios" at bounding box center [94, 262] width 189 height 37
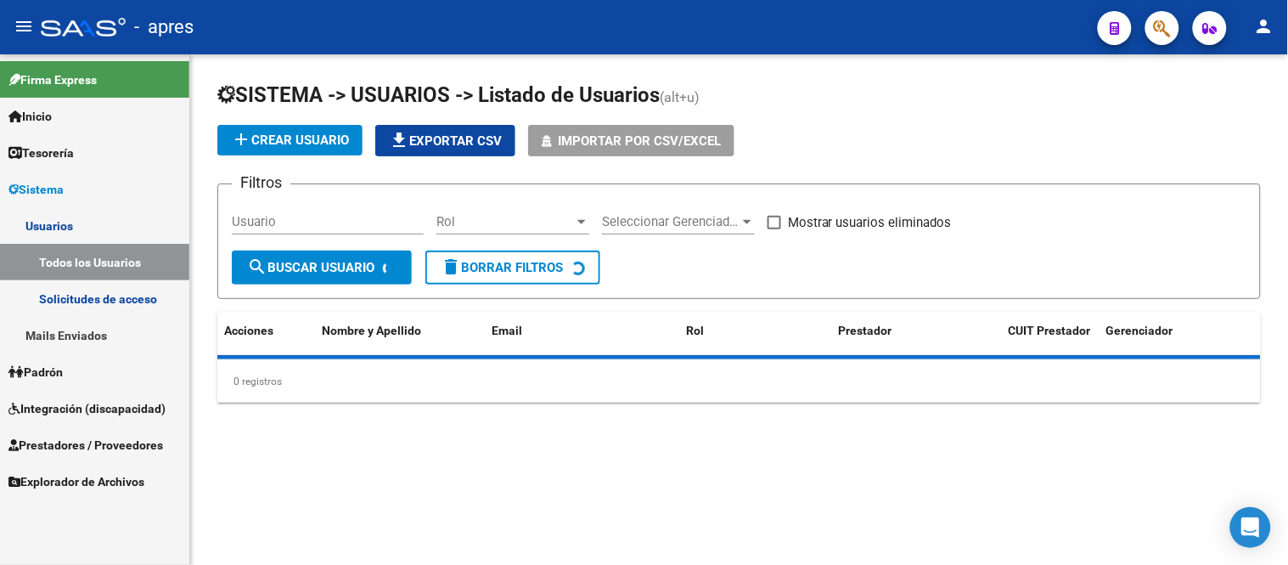
click at [294, 223] on input "Usuario" at bounding box center [328, 221] width 192 height 15
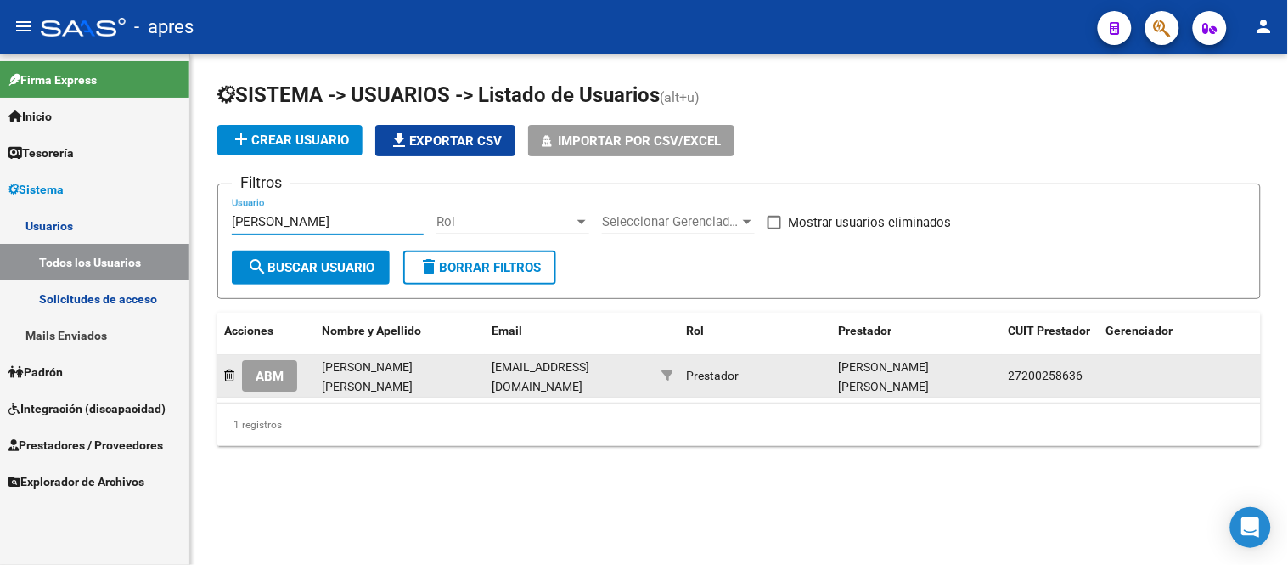
type input "CAPANO"
click at [244, 378] on button "ABM" at bounding box center [269, 375] width 55 height 31
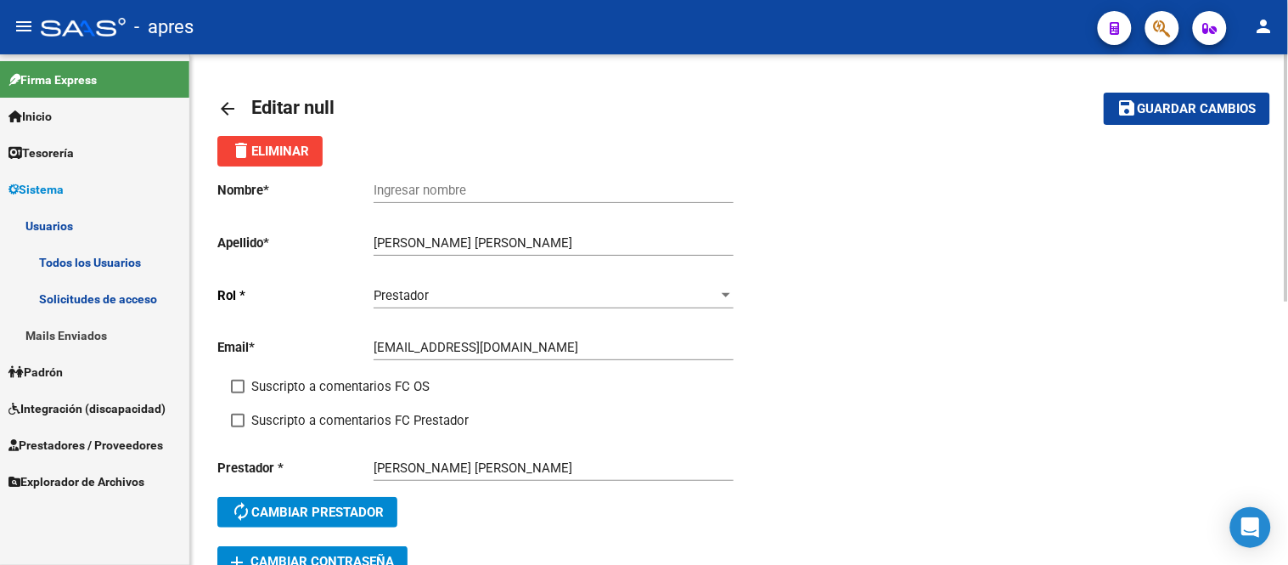
click at [232, 386] on span at bounding box center [238, 386] width 14 height 14
click at [237, 393] on input "Suscripto a comentarios FC OS" at bounding box center [237, 393] width 1 height 1
checkbox input "true"
click at [230, 421] on div "Nombre * Ingresar nombre Apellido * Analia Beatriz Capano Ingresar apellido Rol…" at bounding box center [478, 355] width 522 height 379
click at [231, 425] on span at bounding box center [238, 420] width 14 height 14
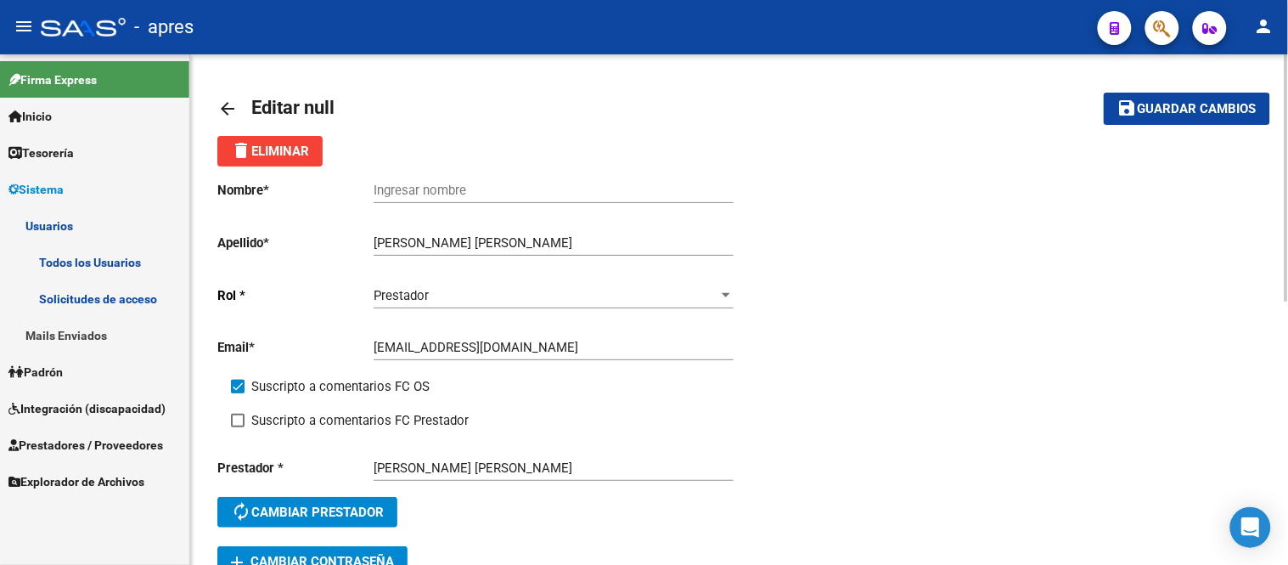
click at [237, 427] on input "Suscripto a comentarios FC Prestador" at bounding box center [237, 427] width 1 height 1
checkbox input "true"
drag, startPoint x: 453, startPoint y: 244, endPoint x: 358, endPoint y: 243, distance: 95.1
click at [362, 243] on app-form-text-field "Apellido * Analia Beatriz Capano Ingresar apellido" at bounding box center [475, 242] width 516 height 15
click at [435, 188] on input "Ingresar nombre" at bounding box center [554, 190] width 360 height 15
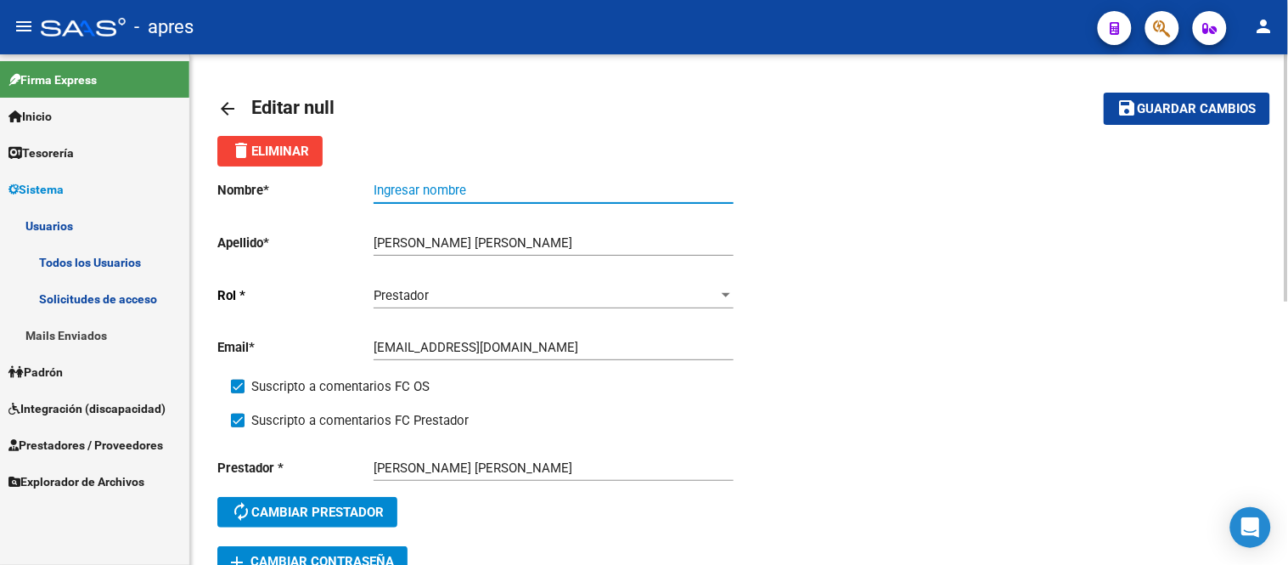
paste input "Analia Beatriz"
type input "Analia Beatriz"
click at [458, 238] on div "Analia Beatriz Capano Ingresar apellido" at bounding box center [554, 237] width 360 height 37
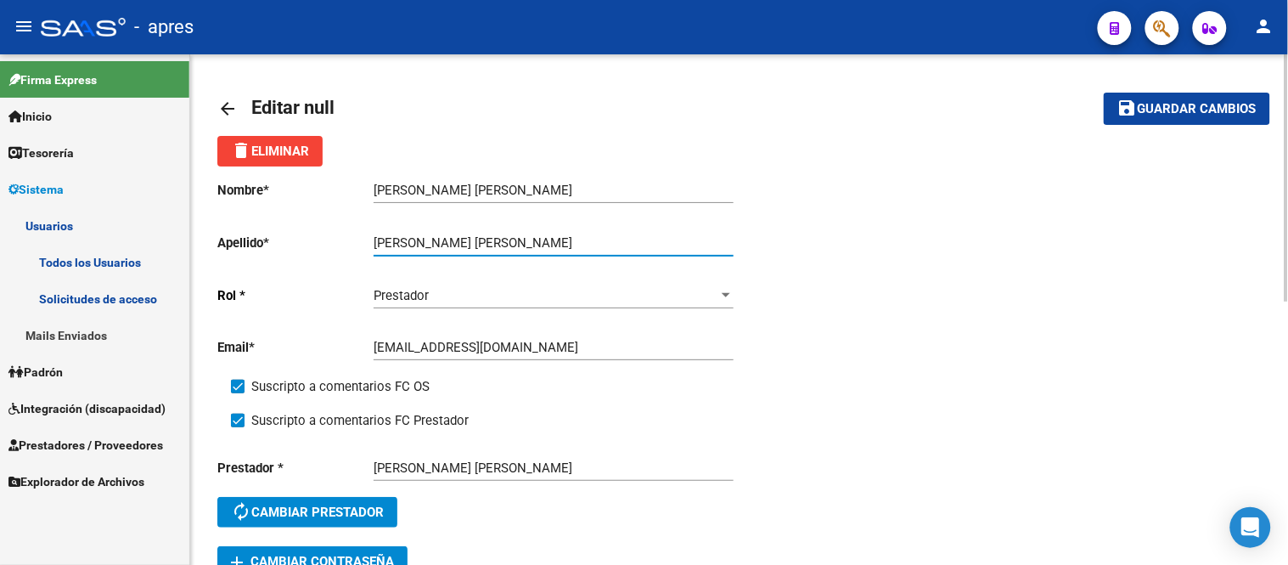
click at [460, 239] on input "[PERSON_NAME]" at bounding box center [554, 242] width 360 height 15
click at [457, 235] on input "[PERSON_NAME]" at bounding box center [554, 242] width 360 height 15
type input "Capano"
click at [1200, 123] on button "save Guardar cambios" at bounding box center [1187, 108] width 166 height 31
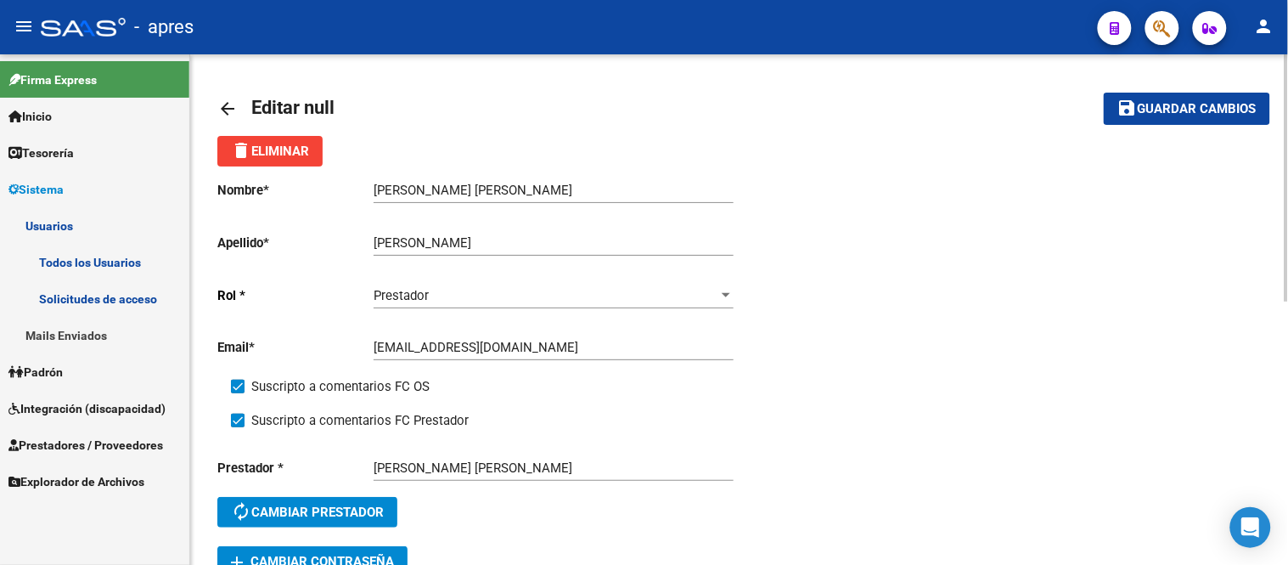
click at [222, 114] on mat-icon "arrow_back" at bounding box center [227, 108] width 20 height 20
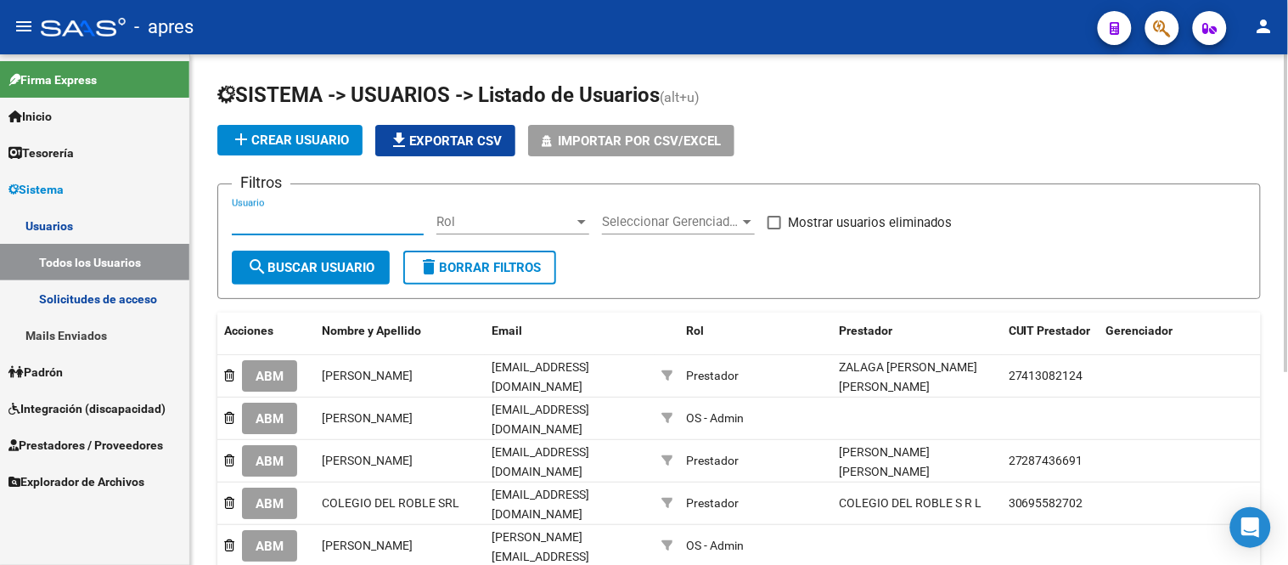
click at [348, 222] on input "Usuario" at bounding box center [328, 221] width 192 height 15
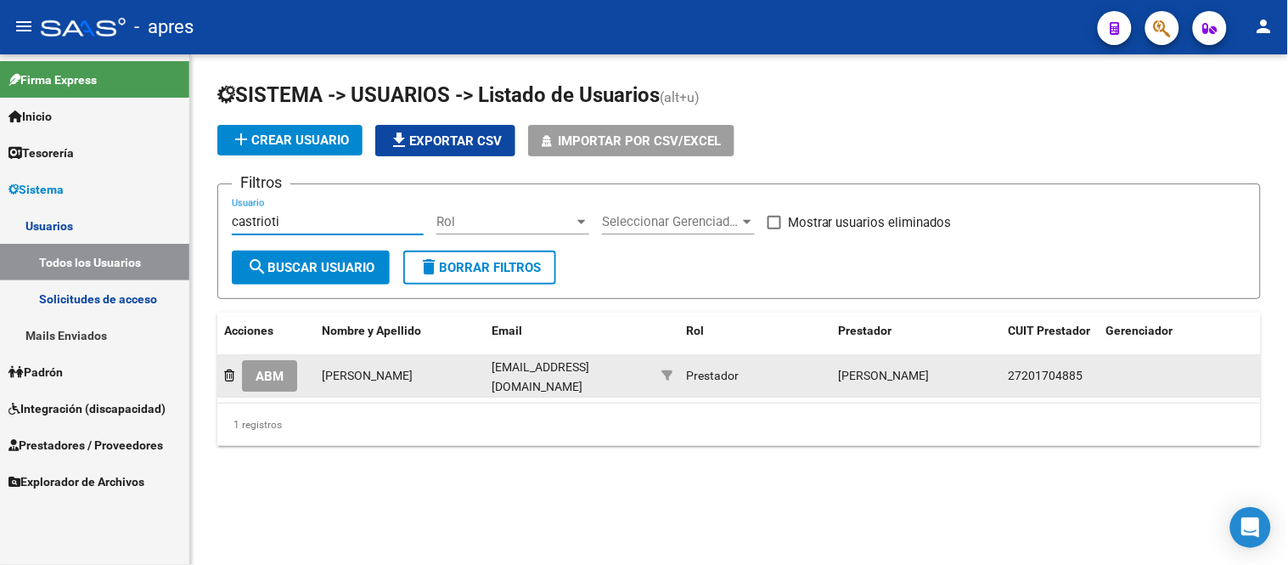
type input "castrioti"
click at [276, 376] on span "ABM" at bounding box center [270, 375] width 28 height 15
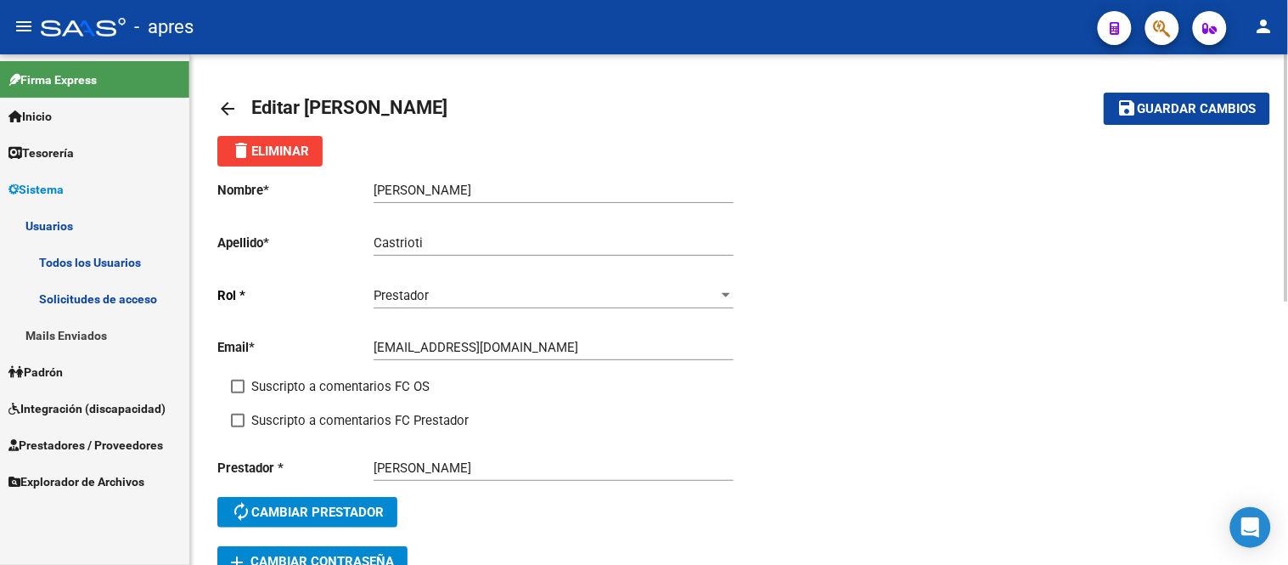
drag, startPoint x: 238, startPoint y: 379, endPoint x: 239, endPoint y: 388, distance: 8.5
click at [238, 383] on span at bounding box center [238, 386] width 14 height 14
click at [238, 393] on input "Suscripto a comentarios FC OS" at bounding box center [237, 393] width 1 height 1
checkbox input "true"
click at [242, 409] on div "Suscripto a comentarios FC OS" at bounding box center [492, 393] width 522 height 34
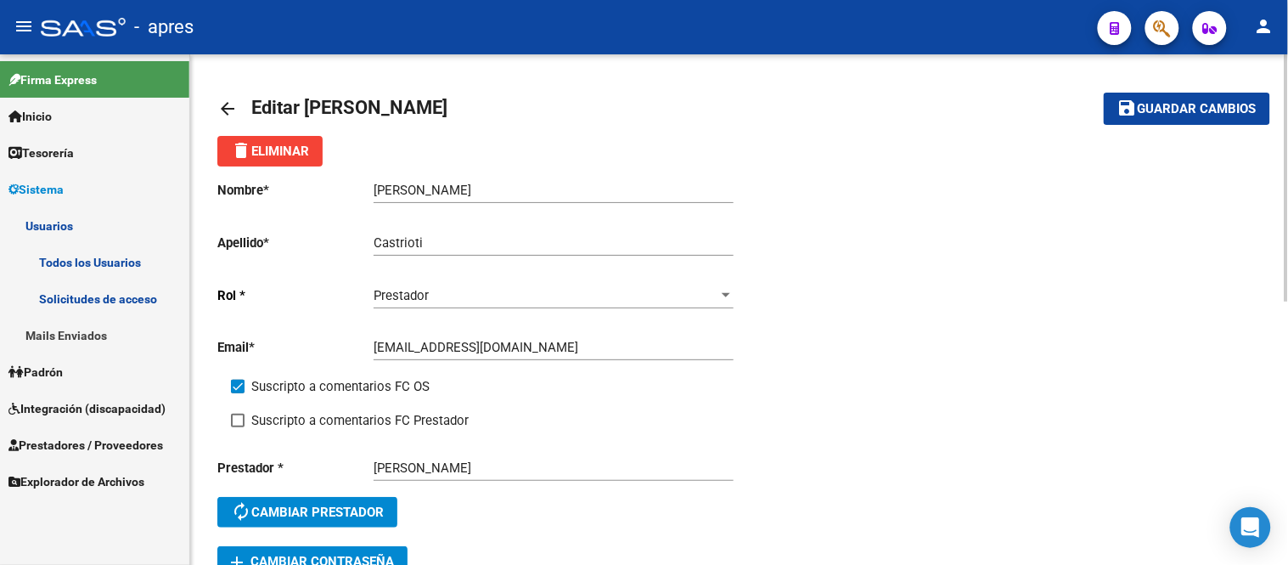
click at [247, 419] on label "Suscripto a comentarios FC Prestador" at bounding box center [350, 420] width 238 height 20
click at [238, 427] on input "Suscripto a comentarios FC Prestador" at bounding box center [237, 427] width 1 height 1
checkbox input "true"
click at [1147, 120] on button "save Guardar cambios" at bounding box center [1187, 108] width 166 height 31
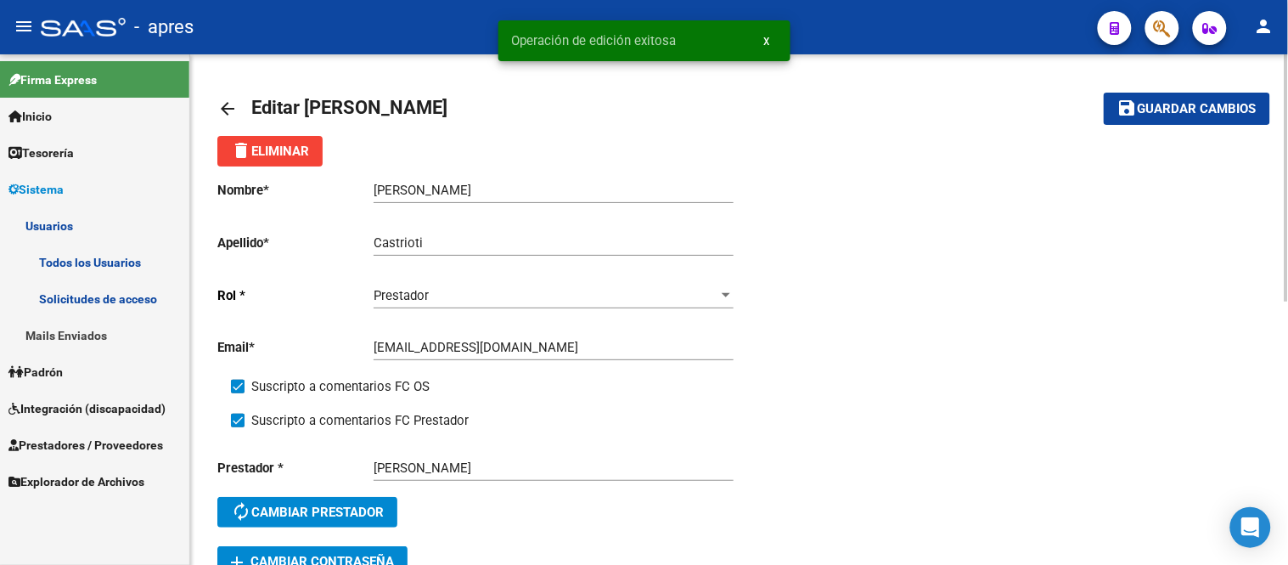
click at [217, 107] on mat-icon "arrow_back" at bounding box center [227, 108] width 20 height 20
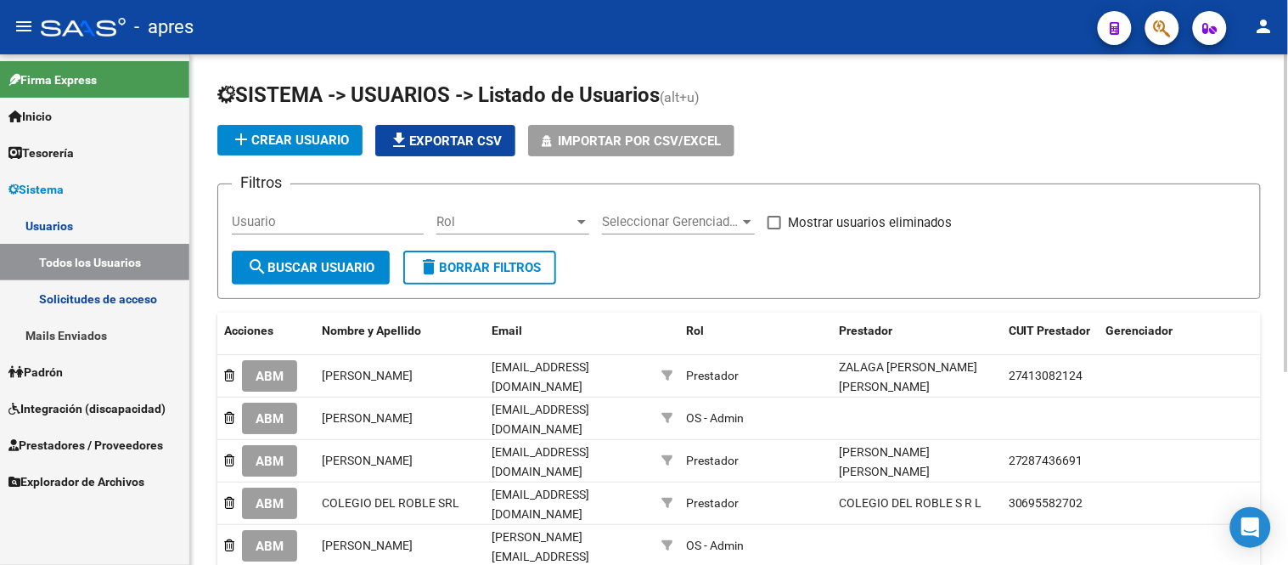
click at [367, 226] on input "Usuario" at bounding box center [328, 221] width 192 height 15
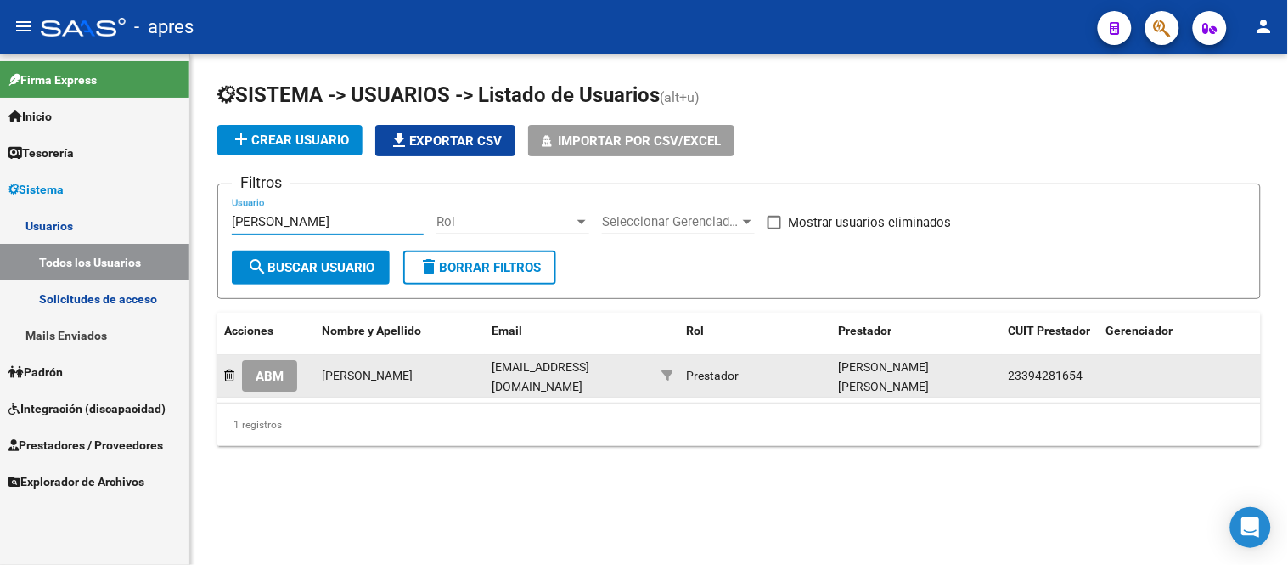
type input "ledesma"
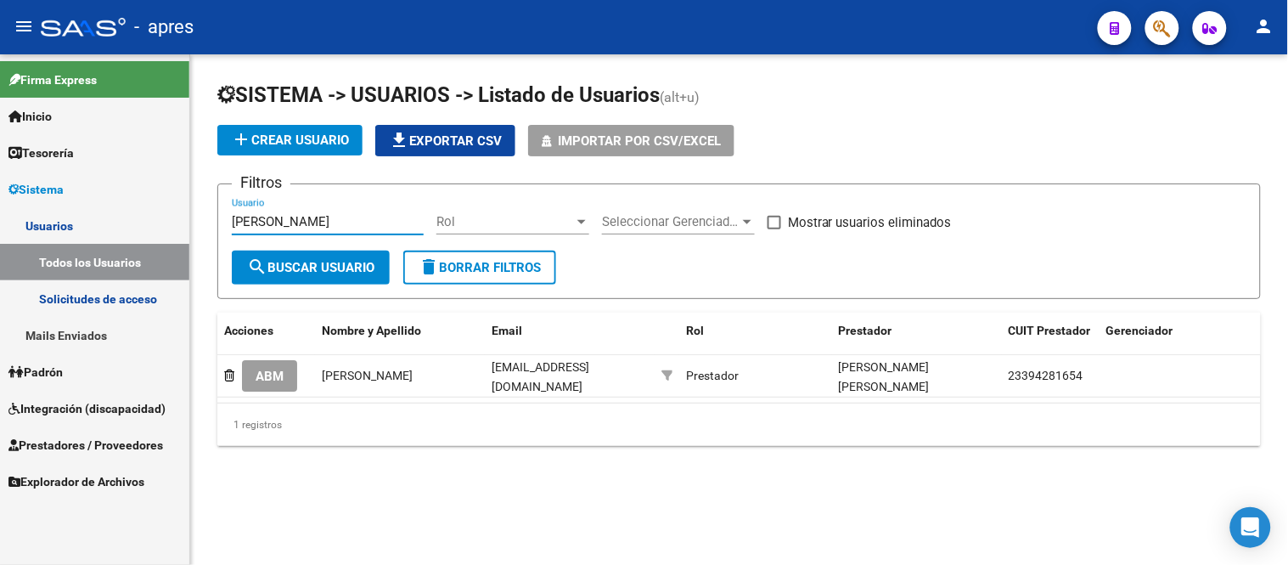
click at [263, 372] on span "ABM" at bounding box center [270, 375] width 28 height 15
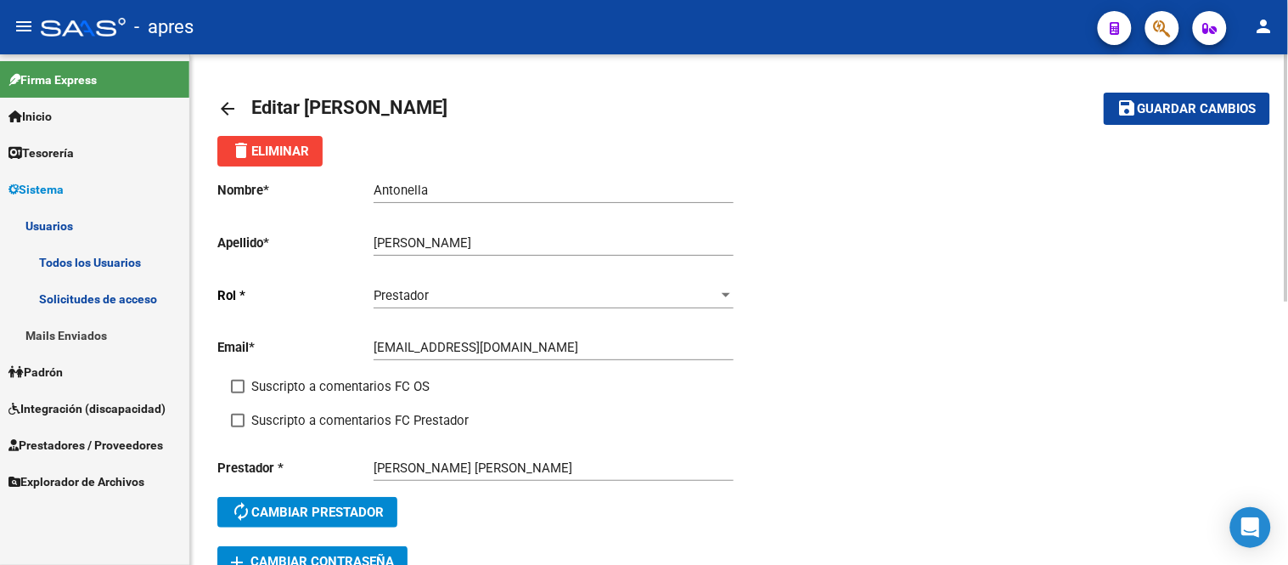
click at [224, 104] on mat-icon "arrow_back" at bounding box center [227, 108] width 20 height 20
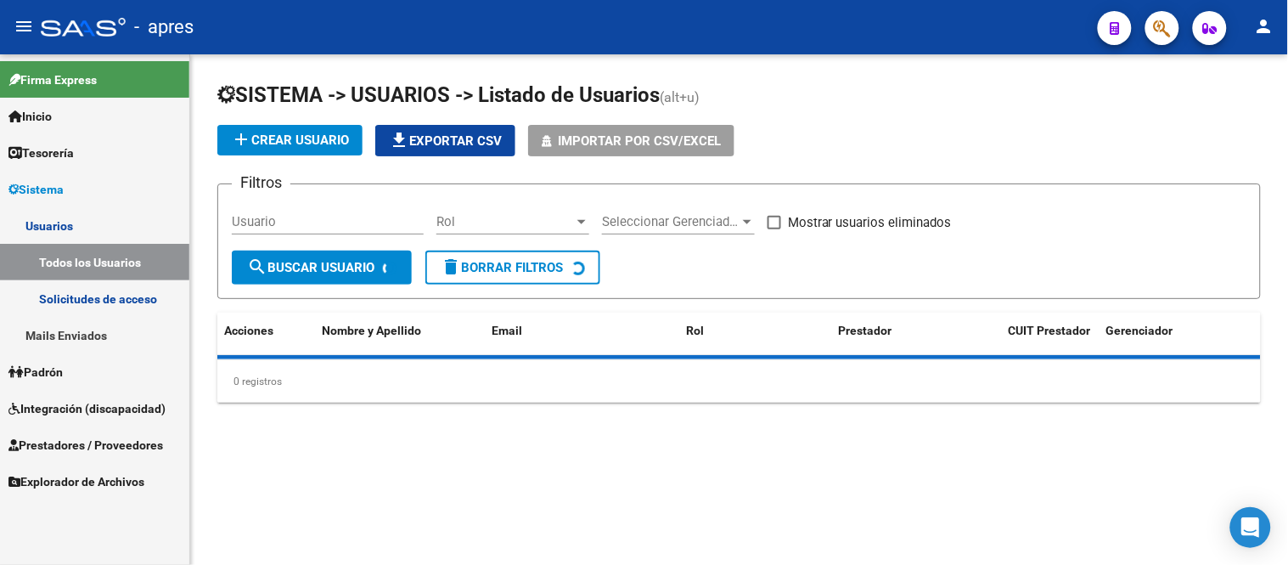
click at [349, 217] on input "Usuario" at bounding box center [328, 221] width 192 height 15
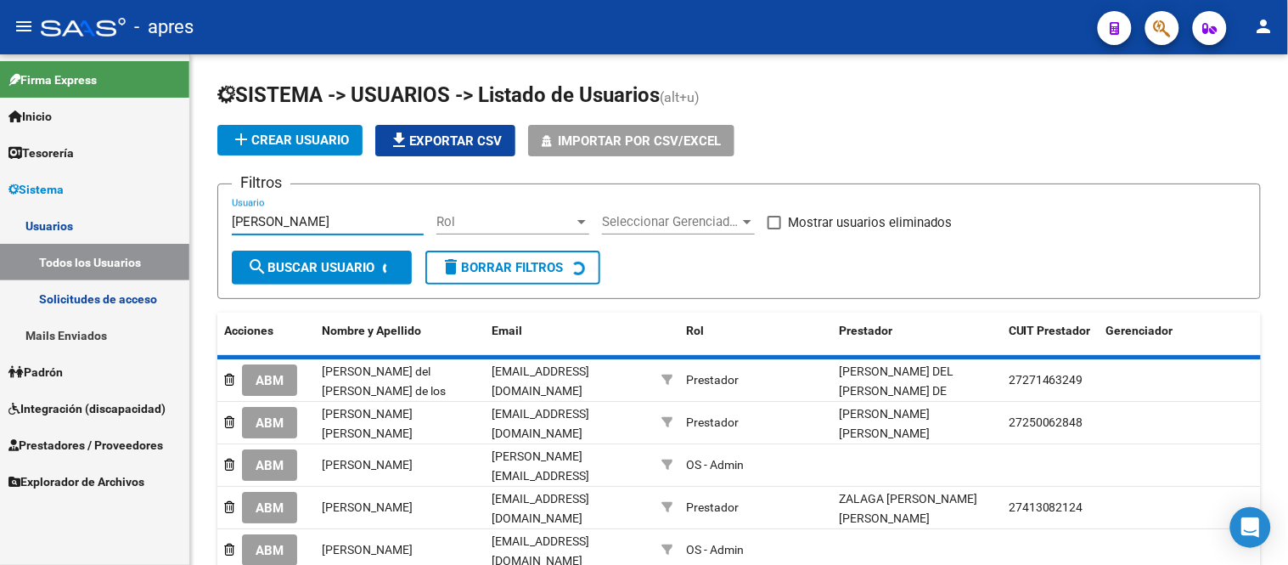
type input "ledesma"
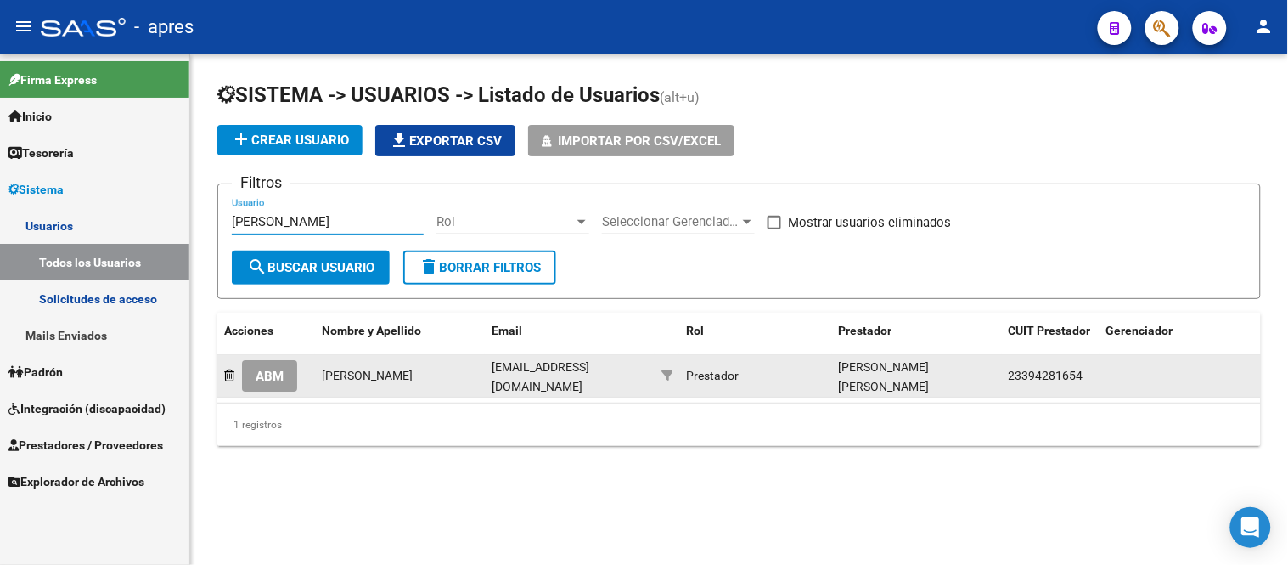
click at [276, 369] on span "ABM" at bounding box center [270, 375] width 28 height 15
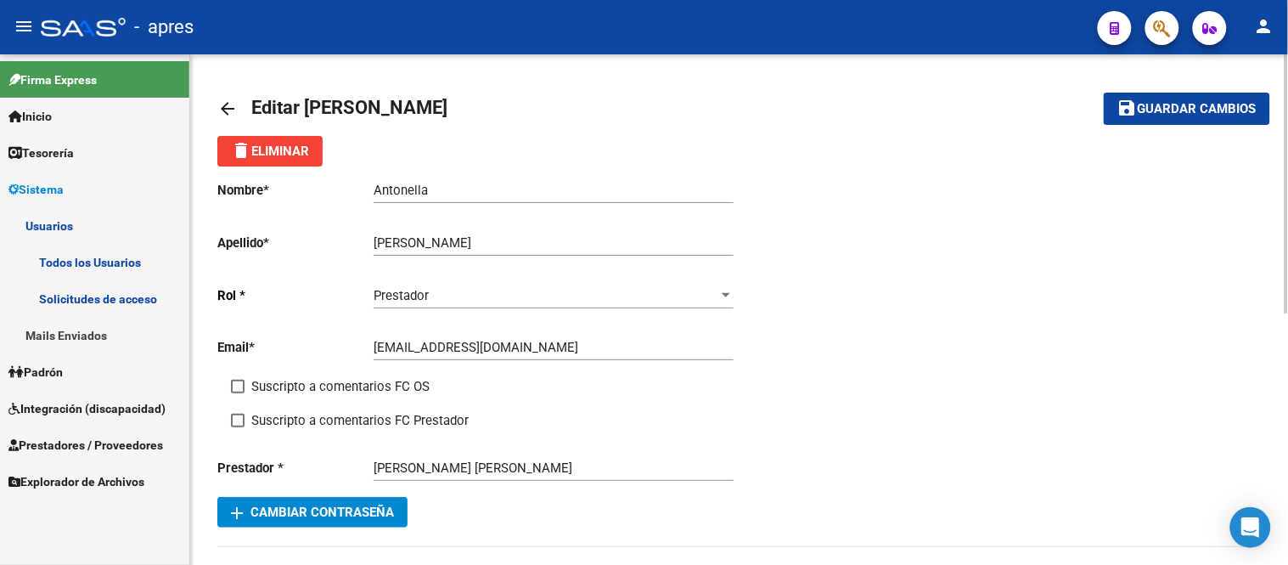
click at [233, 380] on span at bounding box center [238, 386] width 14 height 14
click at [237, 393] on input "Suscripto a comentarios FC OS" at bounding box center [237, 393] width 1 height 1
checkbox input "true"
click at [226, 424] on div "Nombre * Antonella Ingresar nombre Apellido * Ledesma Ingresar apellido Rol * P…" at bounding box center [478, 331] width 522 height 330
click at [240, 427] on span at bounding box center [238, 420] width 14 height 14
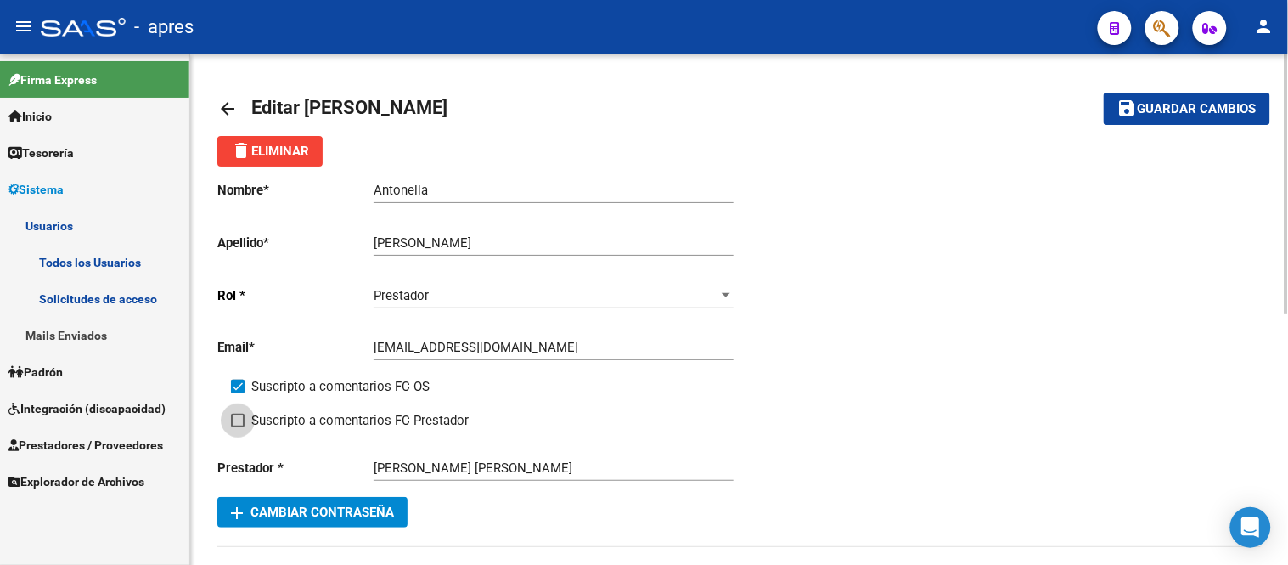
click at [238, 427] on input "Suscripto a comentarios FC Prestador" at bounding box center [237, 427] width 1 height 1
checkbox input "true"
click at [1172, 114] on span "Guardar cambios" at bounding box center [1197, 109] width 119 height 15
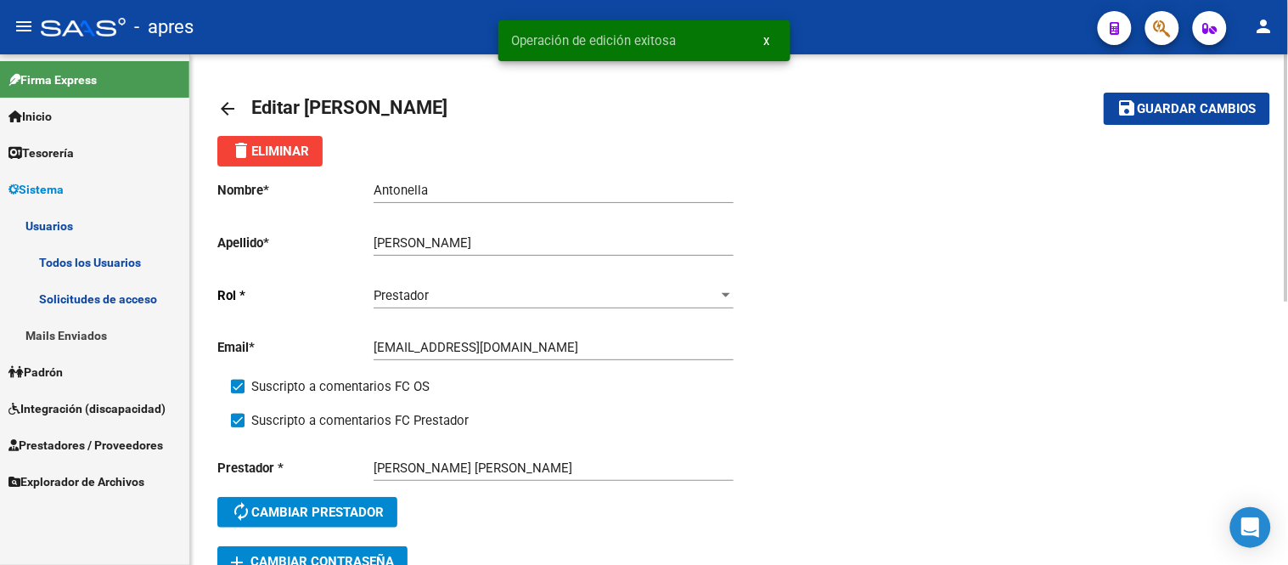
click at [228, 105] on mat-icon "arrow_back" at bounding box center [227, 108] width 20 height 20
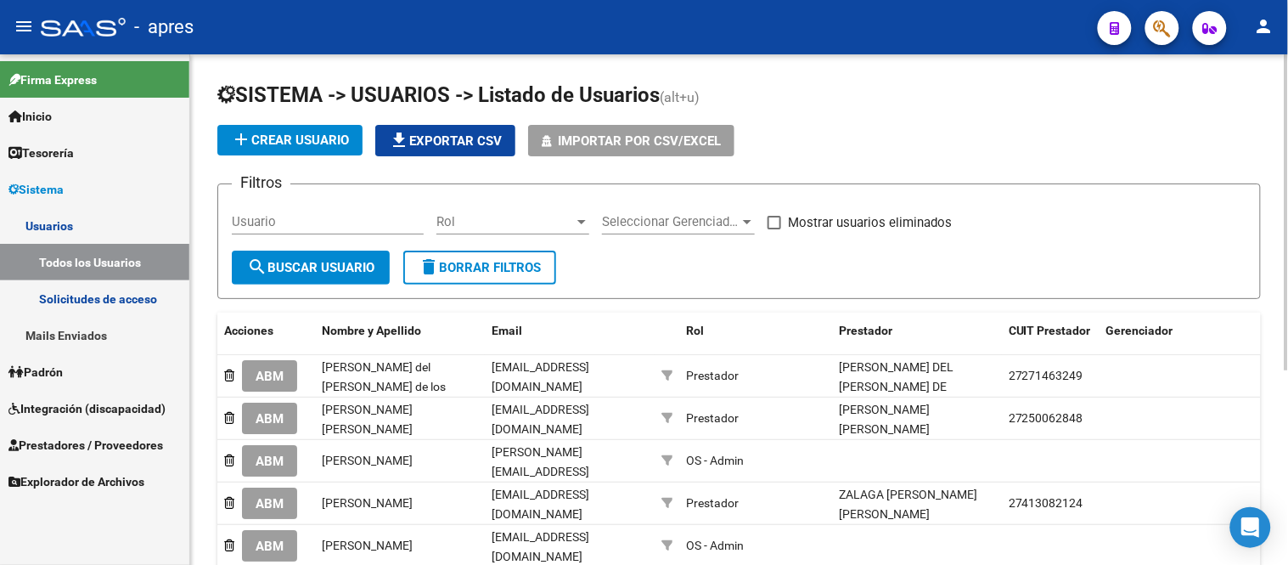
click at [301, 224] on input "Usuario" at bounding box center [328, 221] width 192 height 15
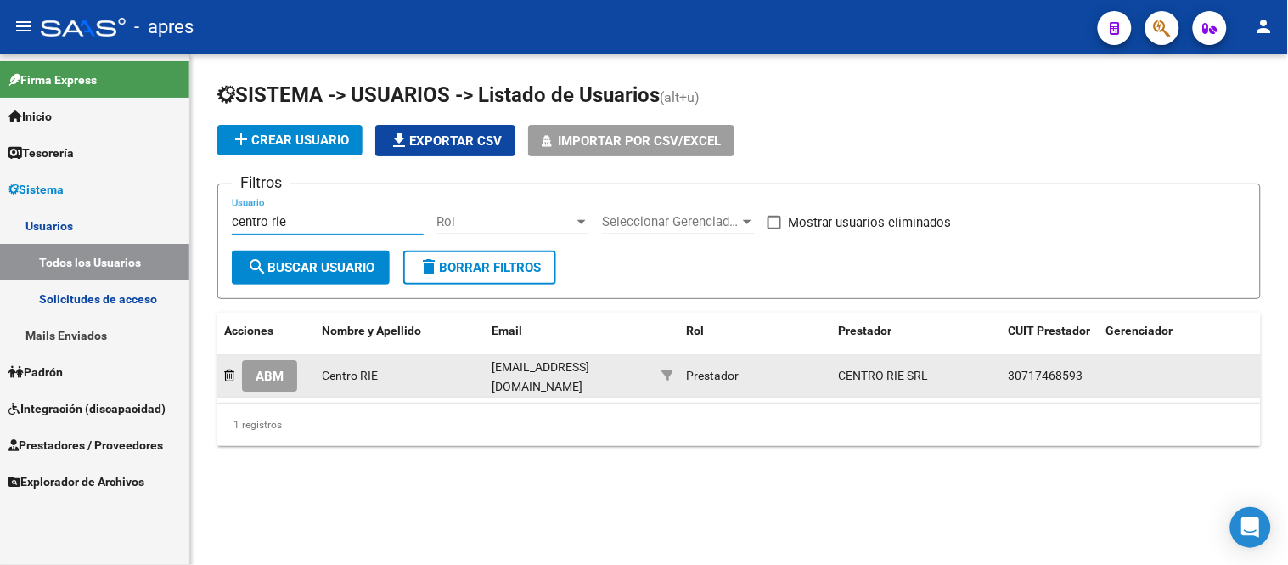
type input "centro rie"
click at [275, 377] on span "ABM" at bounding box center [270, 375] width 28 height 15
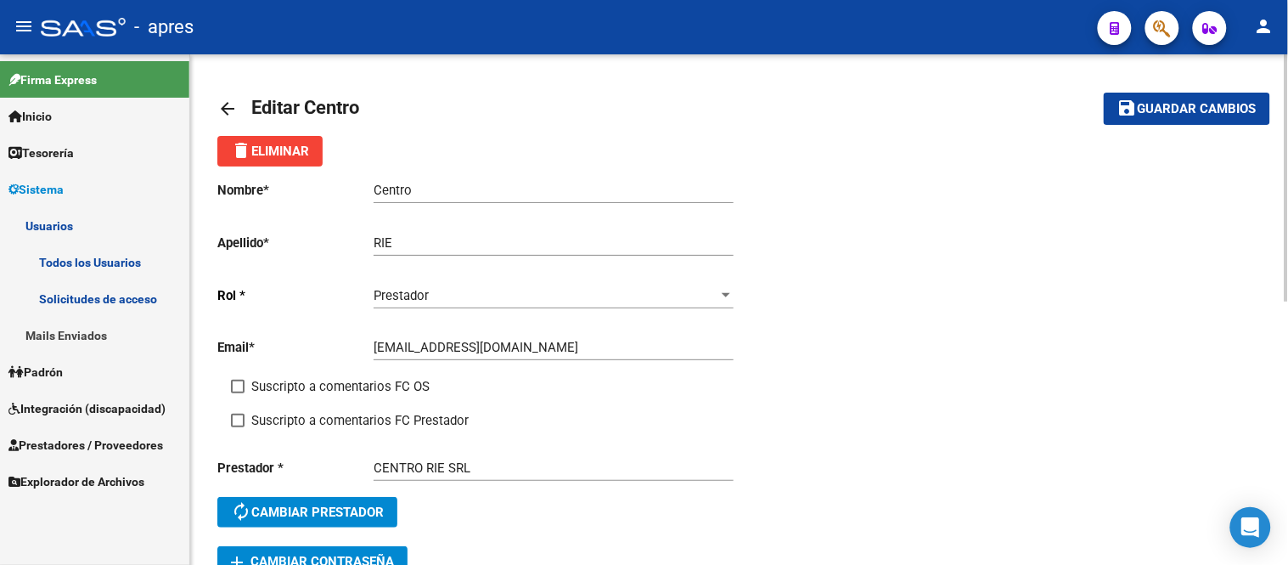
click at [236, 388] on span at bounding box center [238, 386] width 14 height 14
click at [237, 393] on input "Suscripto a comentarios FC OS" at bounding box center [237, 393] width 1 height 1
checkbox input "true"
click at [243, 419] on span at bounding box center [238, 420] width 14 height 14
click at [238, 427] on input "Suscripto a comentarios FC Prestador" at bounding box center [237, 427] width 1 height 1
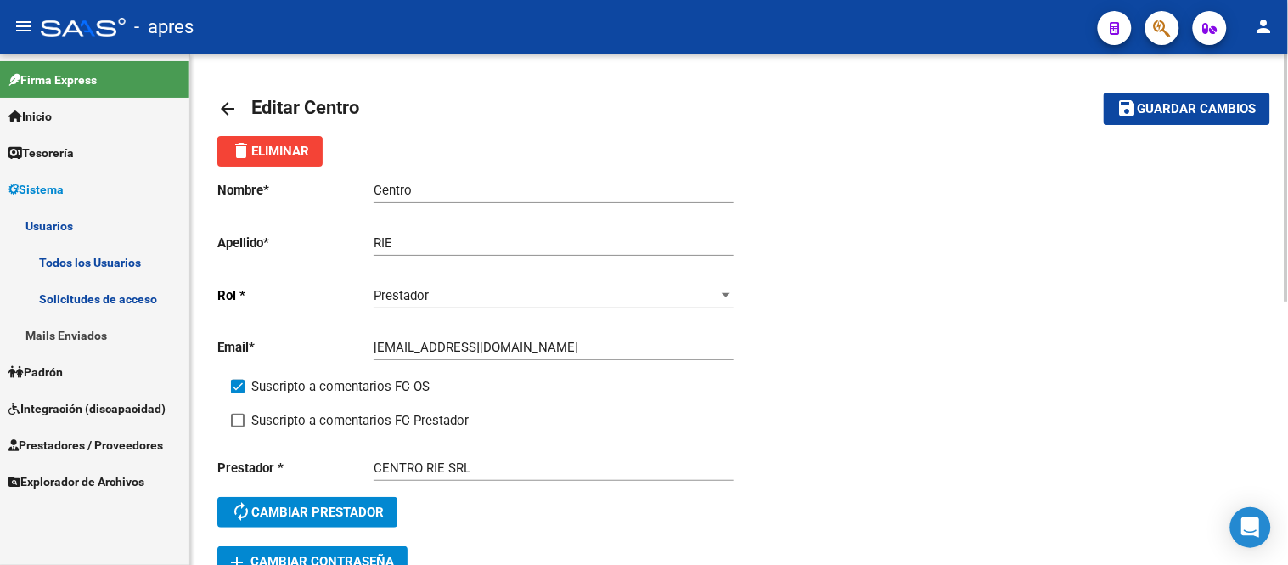
checkbox input "true"
click at [1141, 115] on span "Guardar cambios" at bounding box center [1197, 109] width 119 height 15
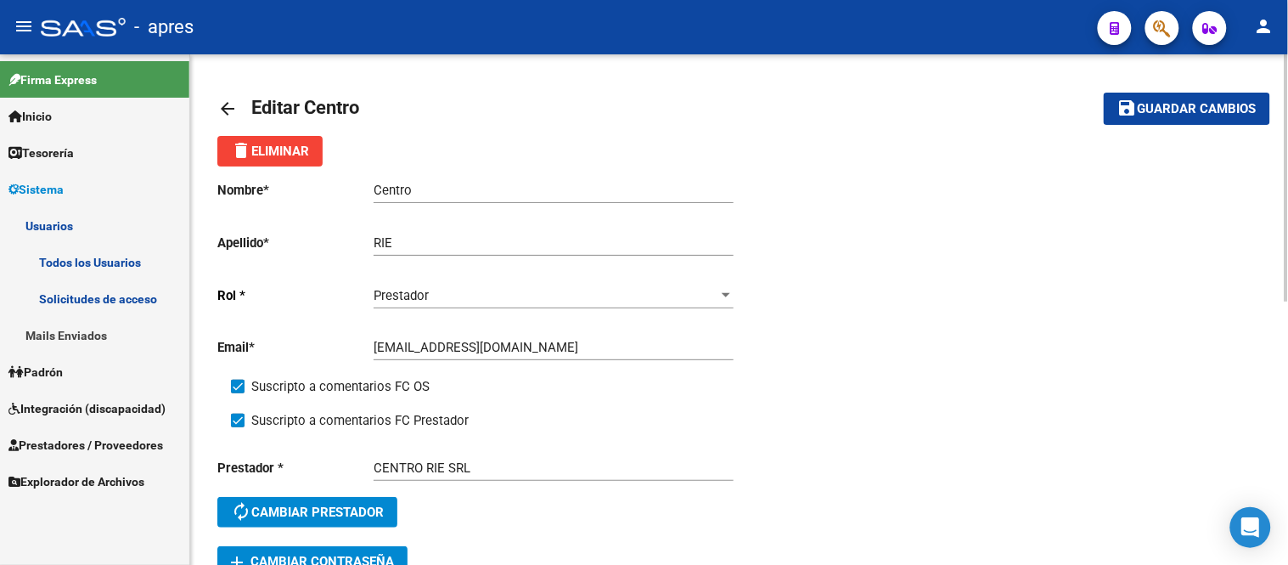
click at [233, 100] on mat-icon "arrow_back" at bounding box center [227, 108] width 20 height 20
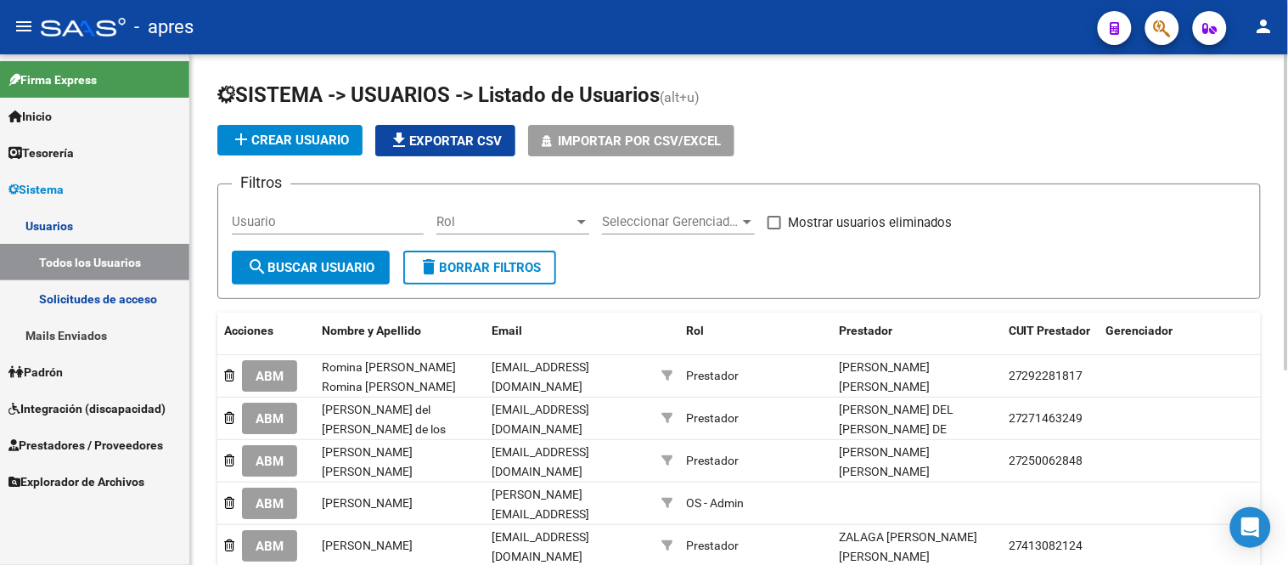
click at [321, 222] on input "Usuario" at bounding box center [328, 221] width 192 height 15
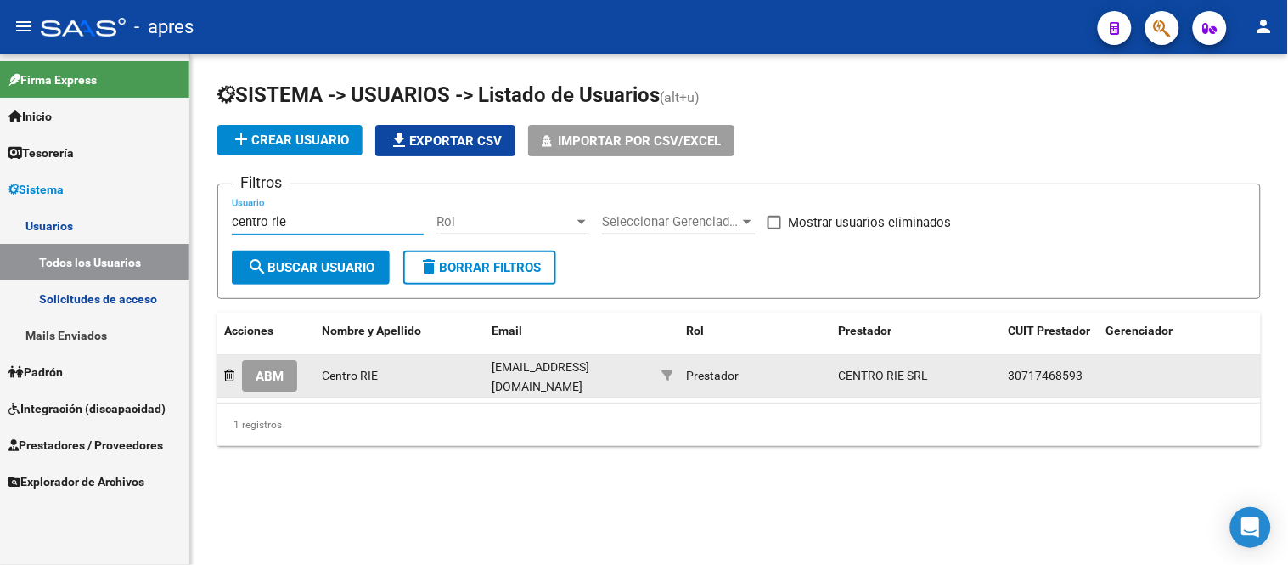
type input "centro rie"
click at [280, 379] on span "ABM" at bounding box center [270, 375] width 28 height 15
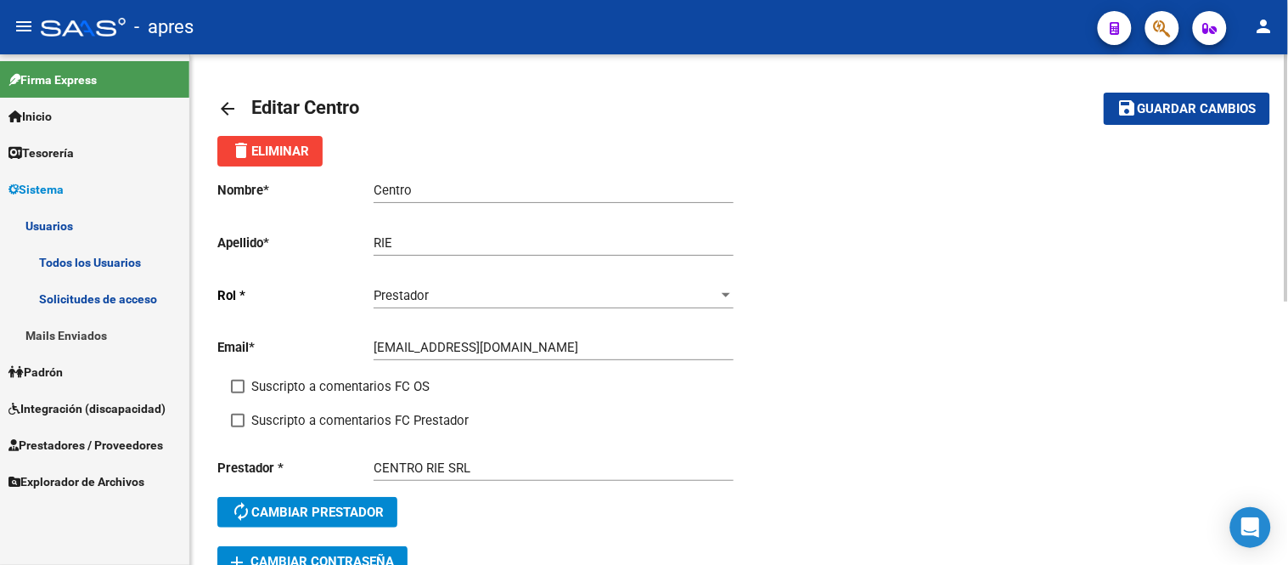
click at [235, 385] on span at bounding box center [238, 386] width 14 height 14
click at [237, 393] on input "Suscripto a comentarios FC OS" at bounding box center [237, 393] width 1 height 1
checkbox input "true"
click at [241, 418] on span at bounding box center [238, 420] width 14 height 14
click at [238, 427] on input "Suscripto a comentarios FC Prestador" at bounding box center [237, 427] width 1 height 1
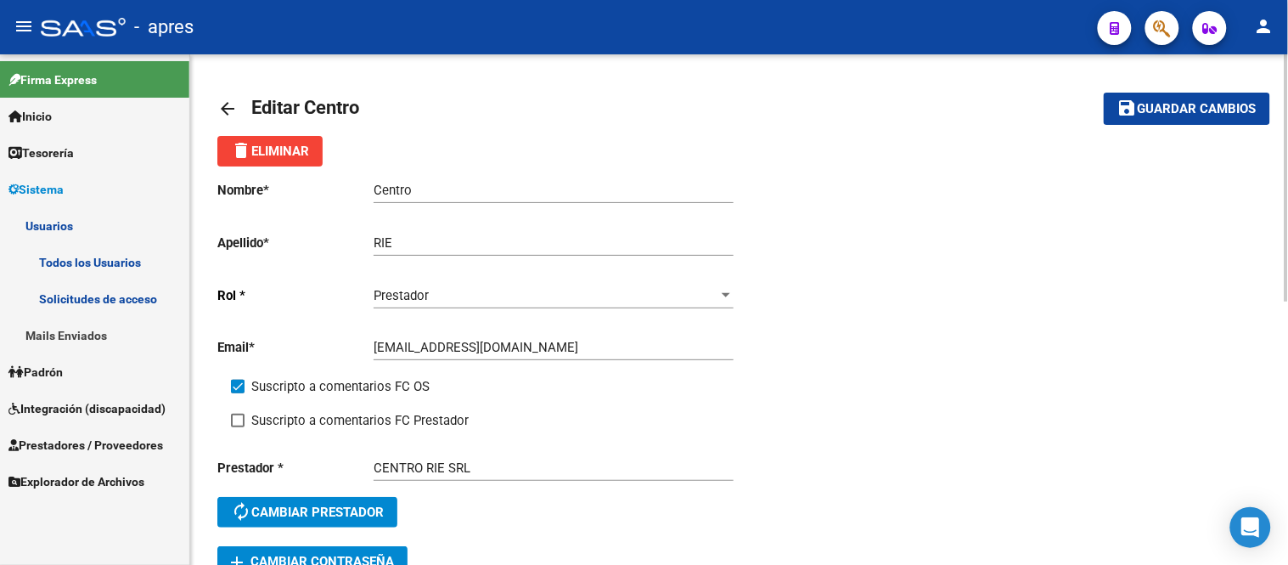
checkbox input "true"
click at [1178, 115] on span "Guardar cambios" at bounding box center [1197, 109] width 119 height 15
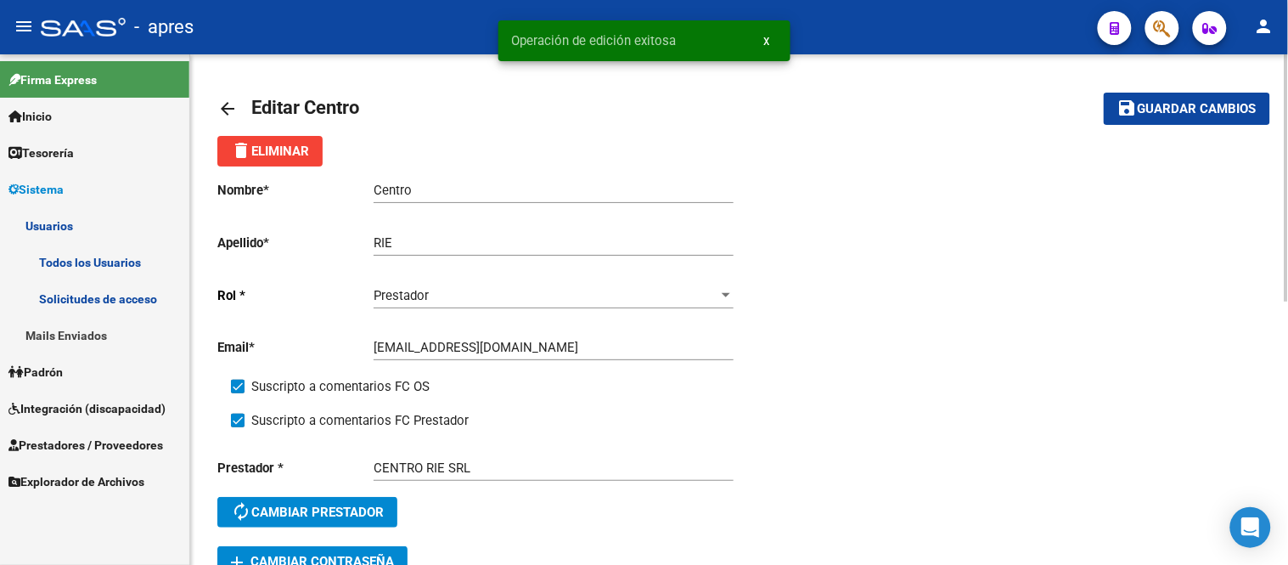
click at [217, 113] on mat-icon "arrow_back" at bounding box center [227, 108] width 20 height 20
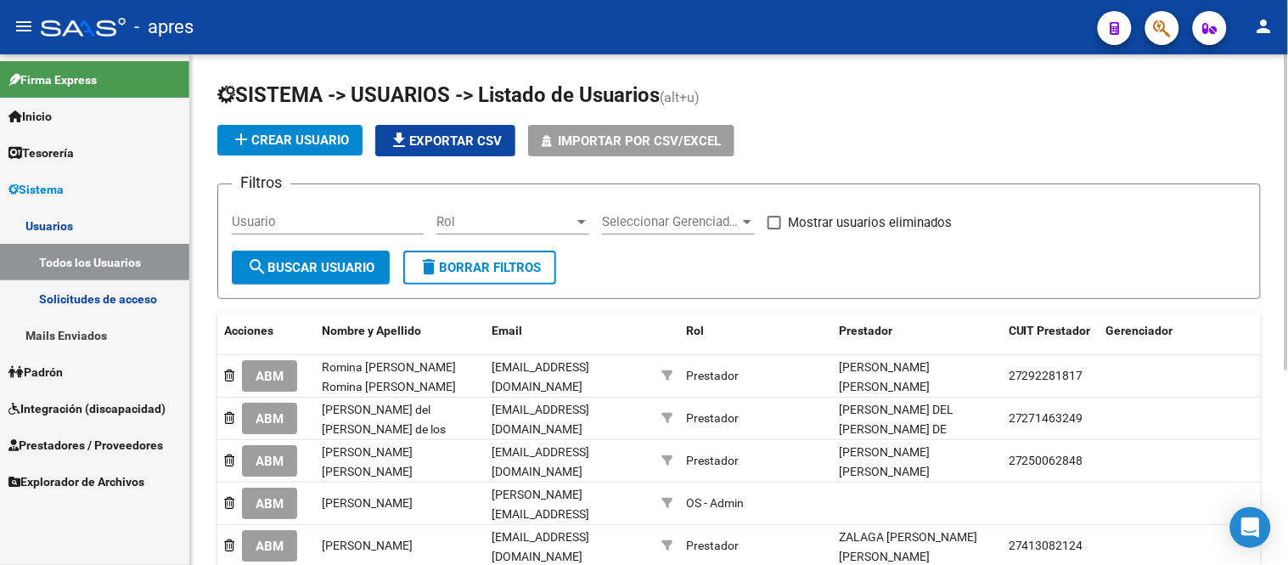
click at [325, 222] on input "Usuario" at bounding box center [328, 221] width 192 height 15
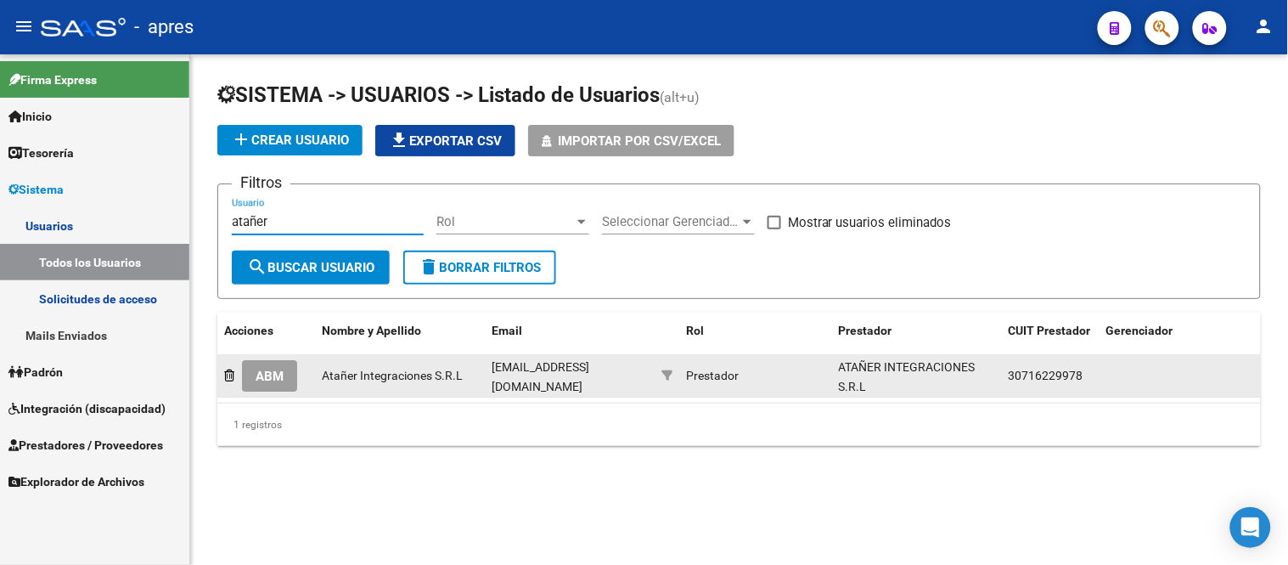
type input "atañer"
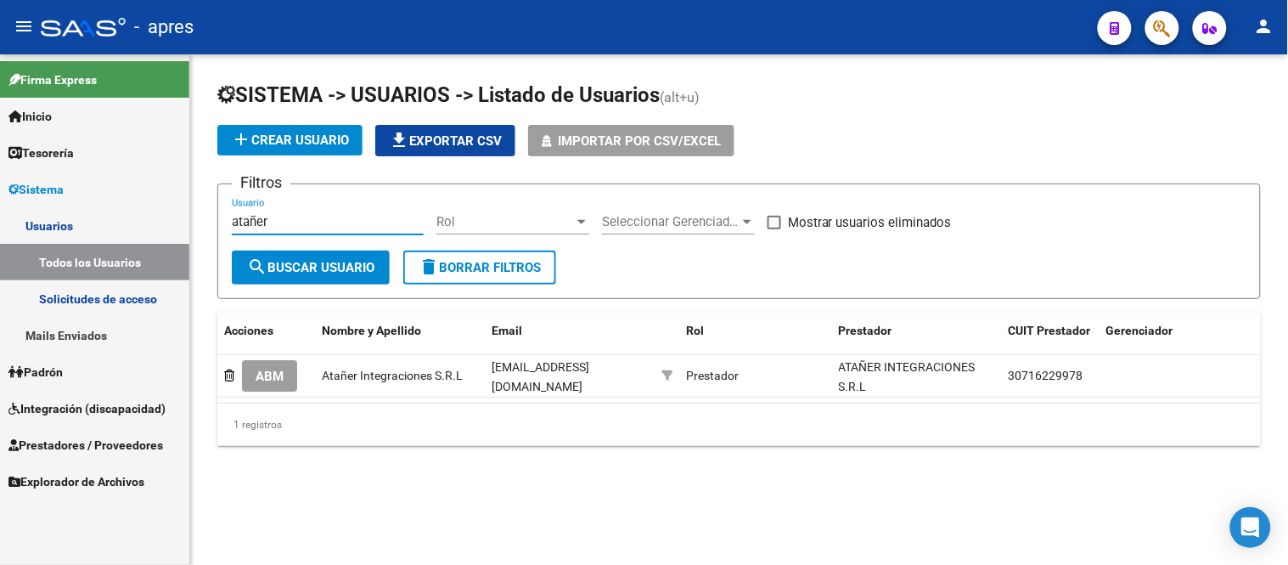
click at [277, 374] on span "ABM" at bounding box center [270, 375] width 28 height 15
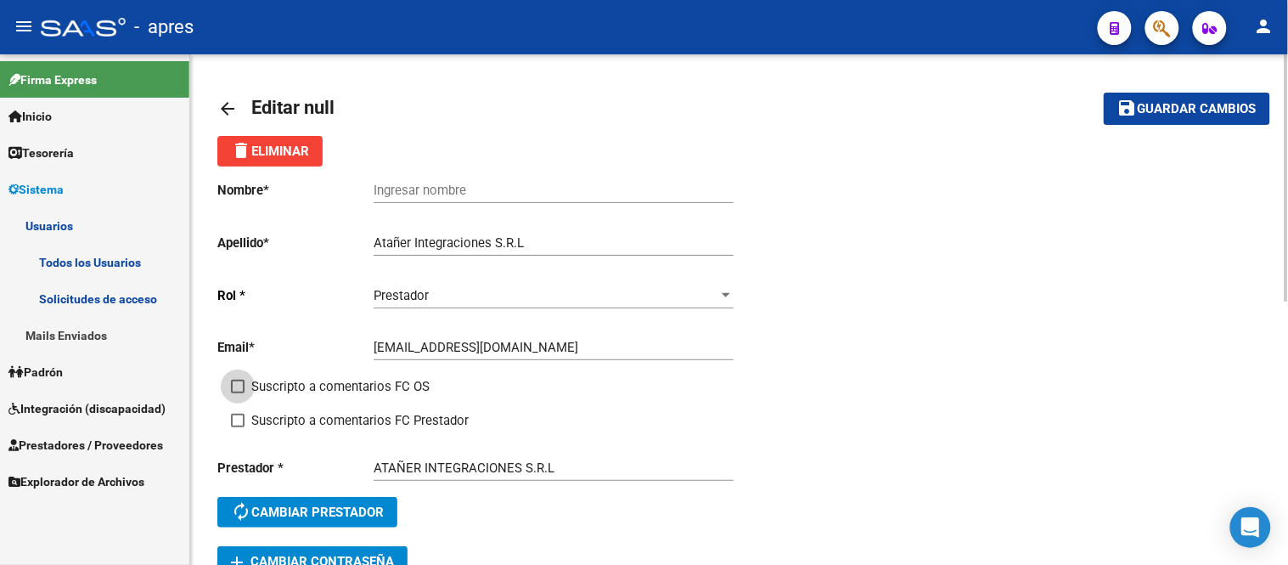
click at [247, 391] on label "Suscripto a comentarios FC OS" at bounding box center [330, 386] width 199 height 20
click at [238, 393] on input "Suscripto a comentarios FC OS" at bounding box center [237, 393] width 1 height 1
checkbox input "true"
click at [250, 416] on label "Suscripto a comentarios FC Prestador" at bounding box center [350, 420] width 238 height 20
click at [238, 427] on input "Suscripto a comentarios FC Prestador" at bounding box center [237, 427] width 1 height 1
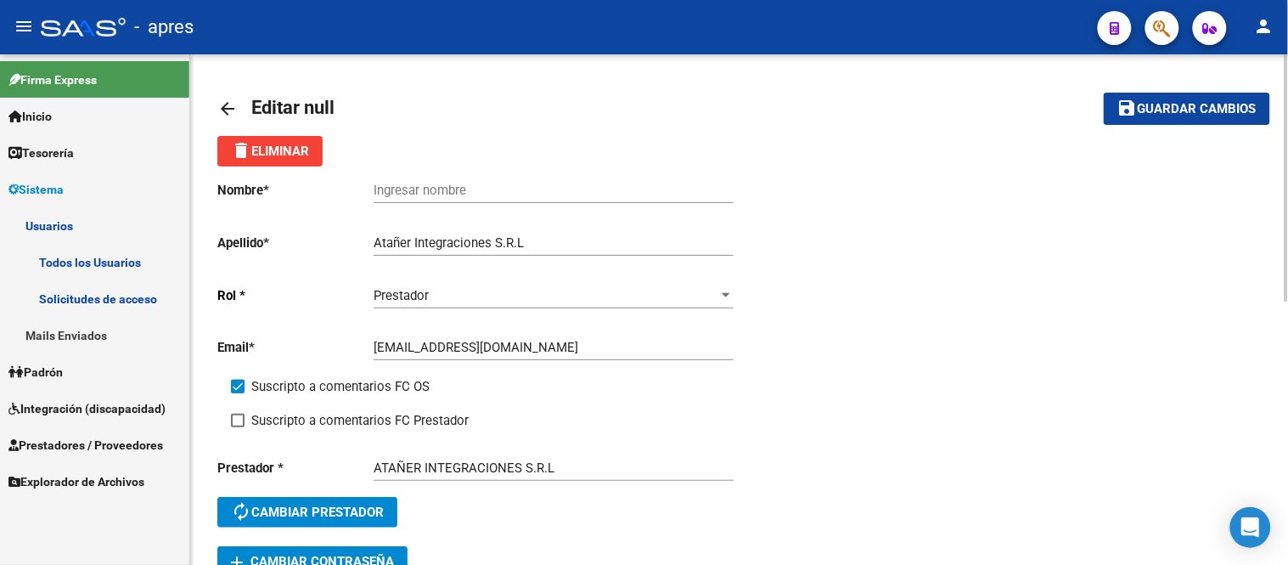
checkbox input "true"
click at [1207, 109] on span "Guardar cambios" at bounding box center [1197, 109] width 119 height 15
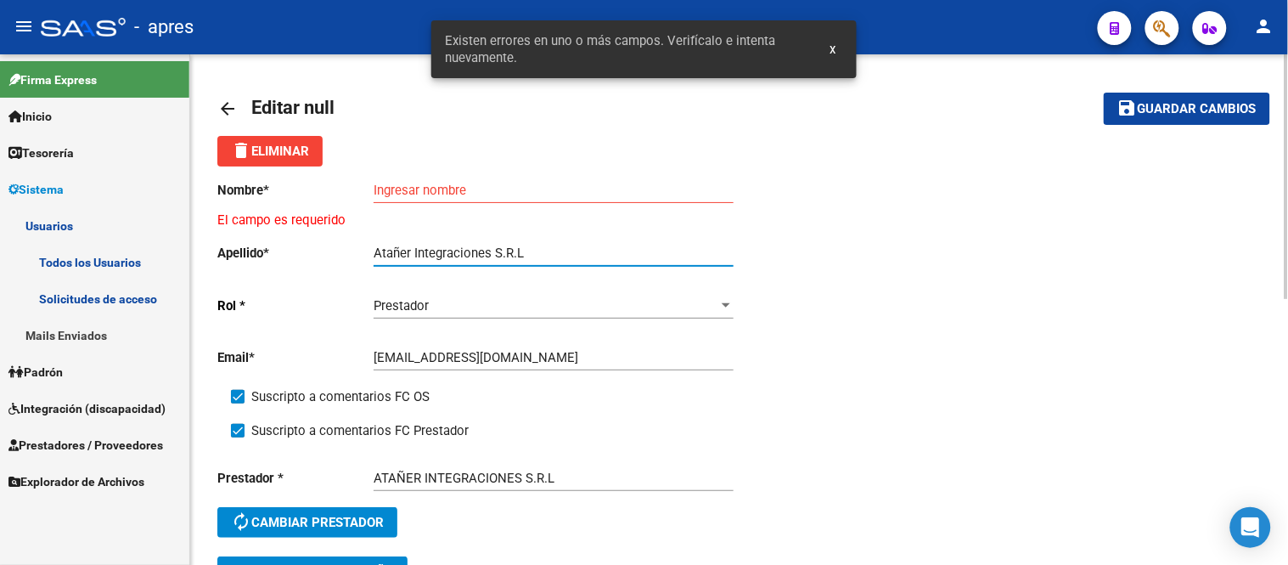
drag, startPoint x: 374, startPoint y: 257, endPoint x: 613, endPoint y: 250, distance: 239.5
click at [613, 250] on input "Atañer Integraciones S.R.L" at bounding box center [554, 252] width 360 height 15
click at [474, 188] on input "Ingresar nombre" at bounding box center [554, 190] width 360 height 15
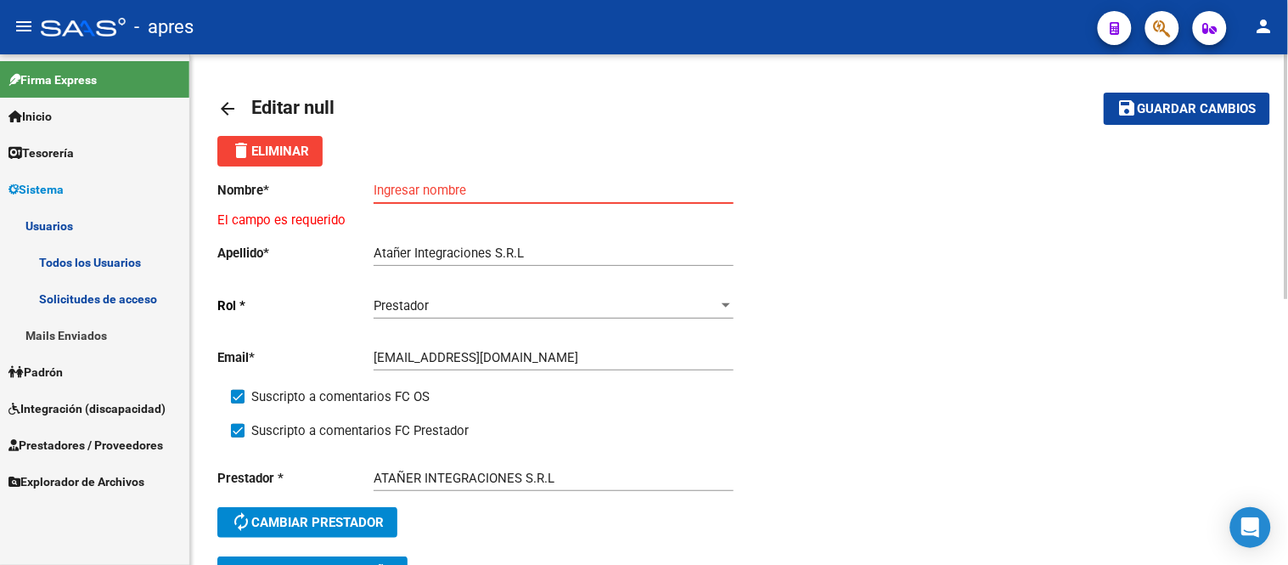
paste input "Atañer Integraciones S.R.L"
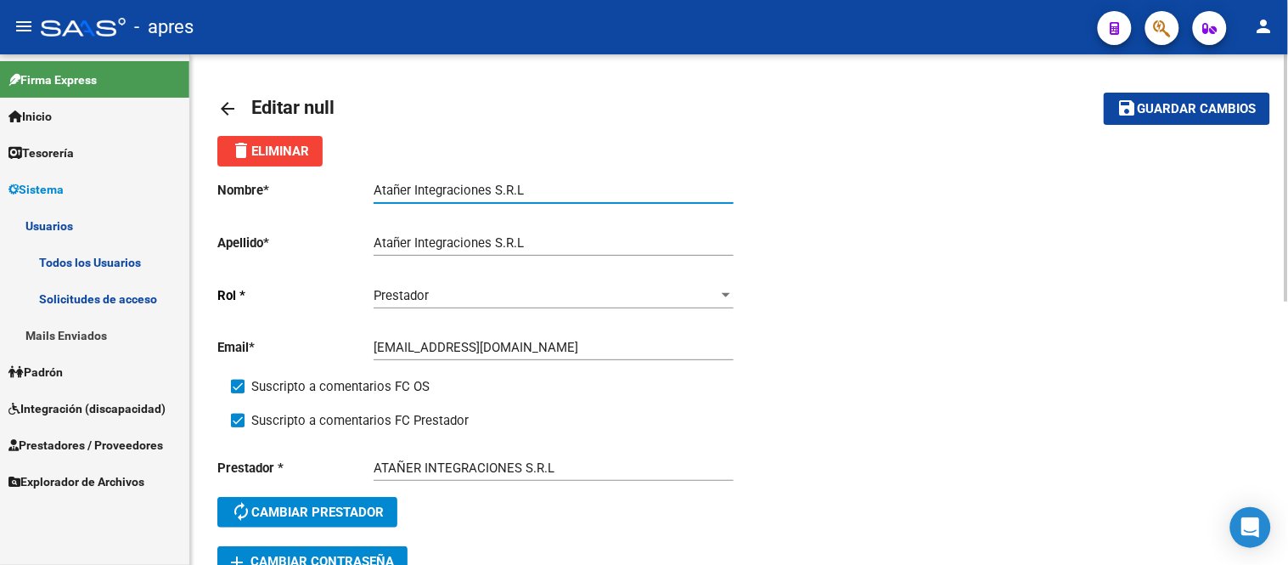
type input "Atañer Integraciones S.R.L"
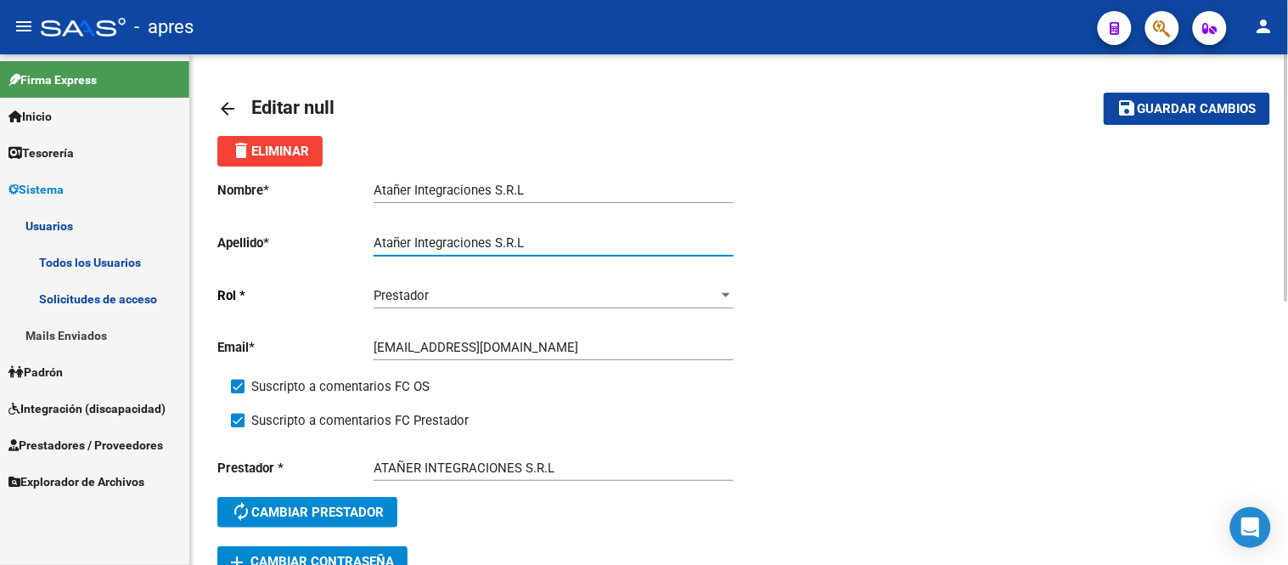
drag, startPoint x: 582, startPoint y: 244, endPoint x: 388, endPoint y: 239, distance: 194.5
click at [388, 239] on input "Atañer Integraciones S.R.L" at bounding box center [554, 242] width 360 height 15
type input "A"
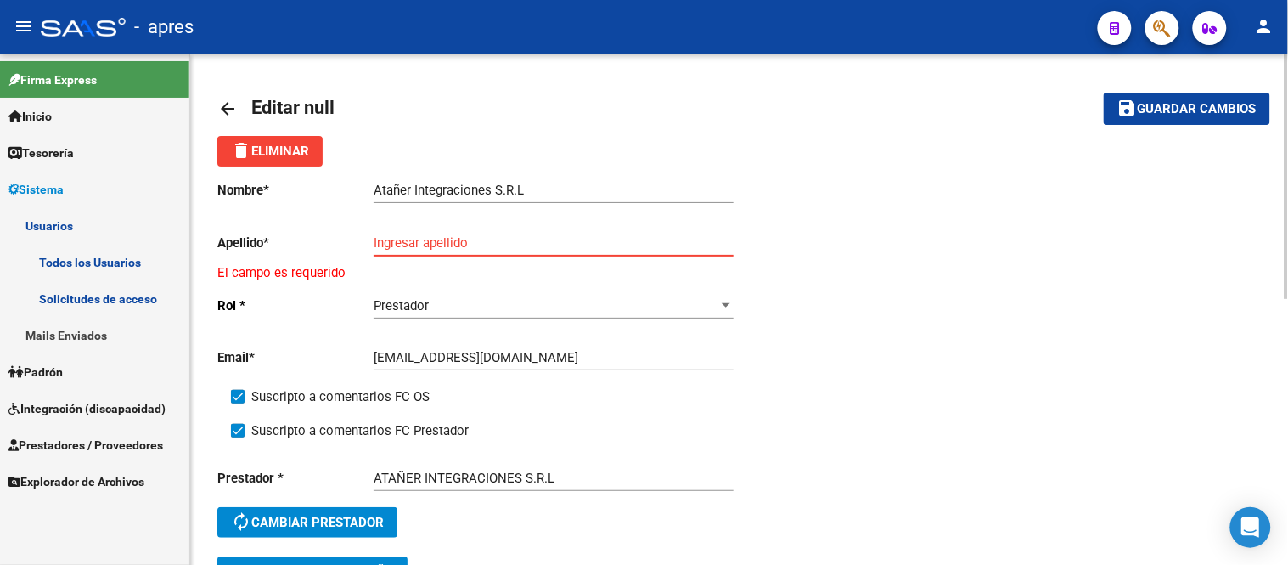
click at [520, 233] on div "Ingresar apellido" at bounding box center [554, 237] width 360 height 37
drag, startPoint x: 528, startPoint y: 191, endPoint x: 497, endPoint y: 199, distance: 32.3
click at [497, 199] on div "Atañer Integraciones S.R.L Ingresar nombre" at bounding box center [554, 184] width 360 height 37
click at [405, 244] on input "Ingresar apellido" at bounding box center [554, 242] width 360 height 15
paste input "S.R.L"
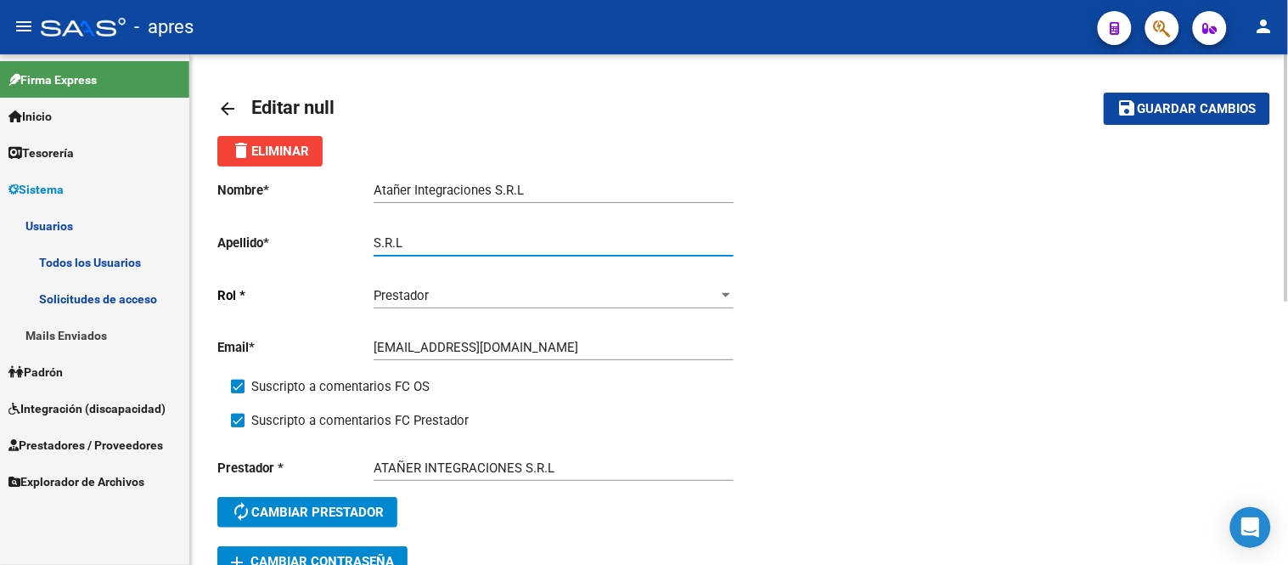
type input "S.R.L"
click at [529, 194] on input "Atañer Integraciones S.R.L" at bounding box center [554, 190] width 360 height 15
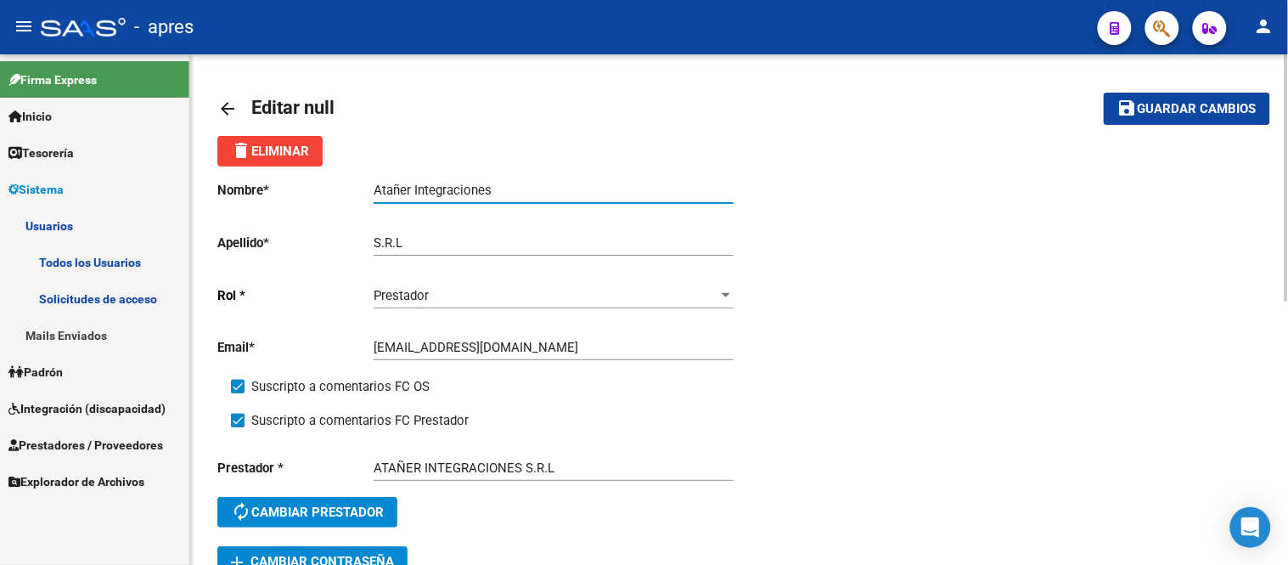
type input "Atañer Integraciones"
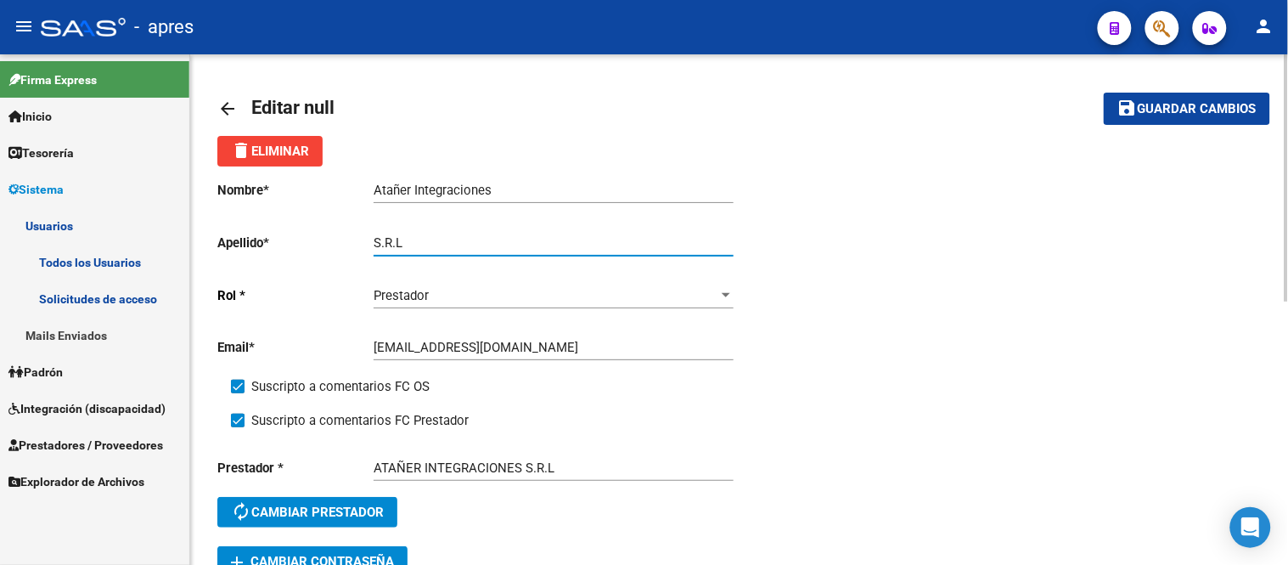
drag, startPoint x: 416, startPoint y: 241, endPoint x: 372, endPoint y: 243, distance: 44.2
click at [372, 243] on app-form-text-field "Apellido * S.R.L Ingresar apellido" at bounding box center [475, 242] width 516 height 15
click at [427, 180] on div "Atañer Integraciones Ingresar nombre" at bounding box center [554, 184] width 360 height 37
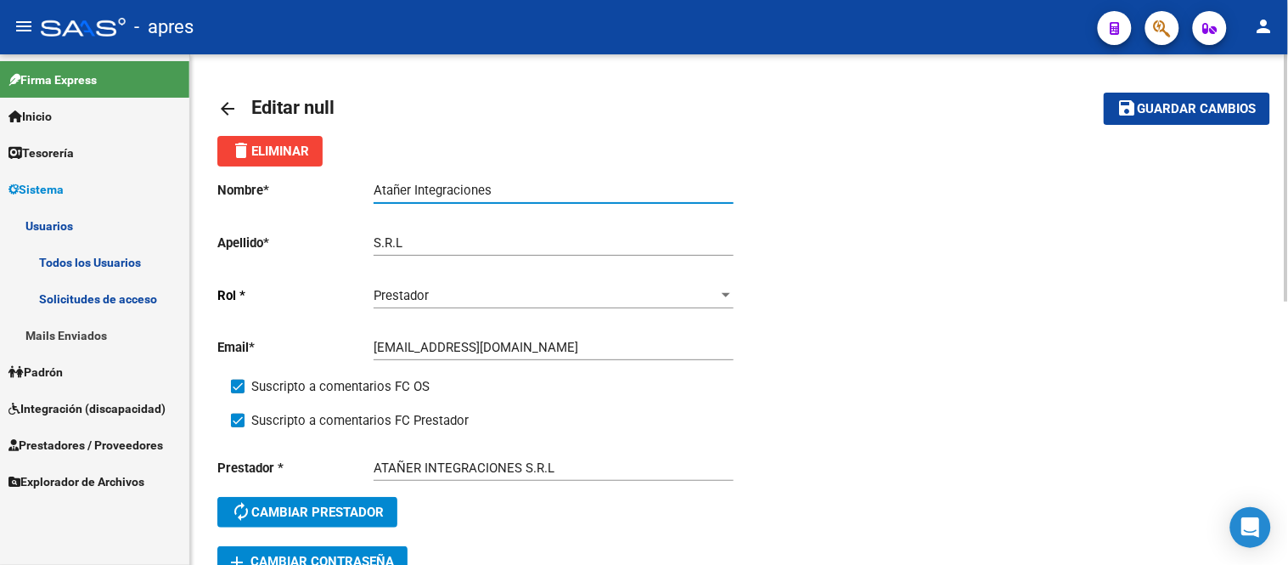
drag, startPoint x: 503, startPoint y: 191, endPoint x: 371, endPoint y: 199, distance: 132.7
click at [371, 198] on app-form-text-field "Nombre * Atañer Integraciones Ingresar nombre" at bounding box center [475, 190] width 516 height 15
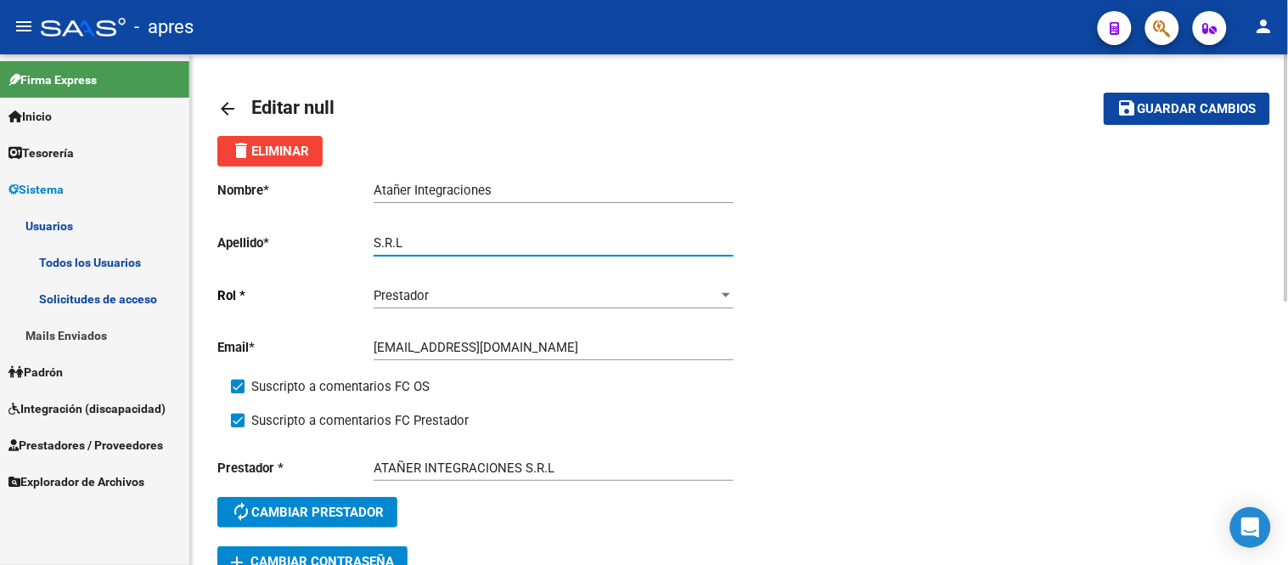
click at [376, 242] on input "S.R.L" at bounding box center [554, 242] width 360 height 15
paste input "Atañer Integraciones"
type input "Atañer Integraciones S.R.L"
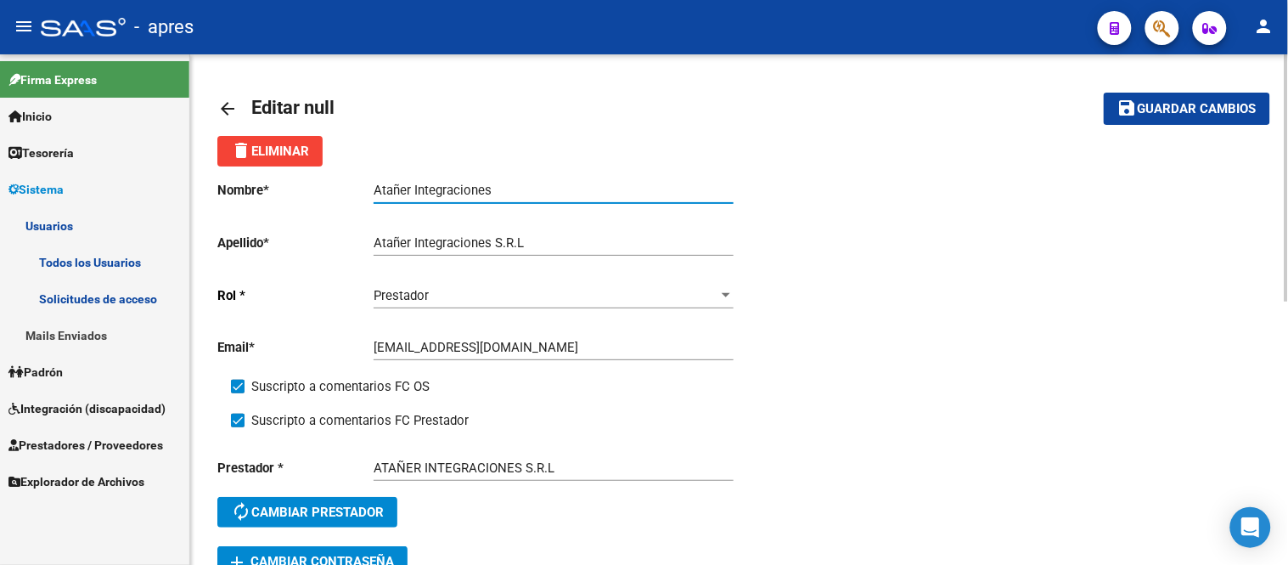
drag, startPoint x: 496, startPoint y: 190, endPoint x: 371, endPoint y: 180, distance: 125.2
click at [371, 180] on div "Nombre * Atañer Integraciones Ingresar nombre Apellido * Atañer Integraciones S…" at bounding box center [478, 355] width 522 height 379
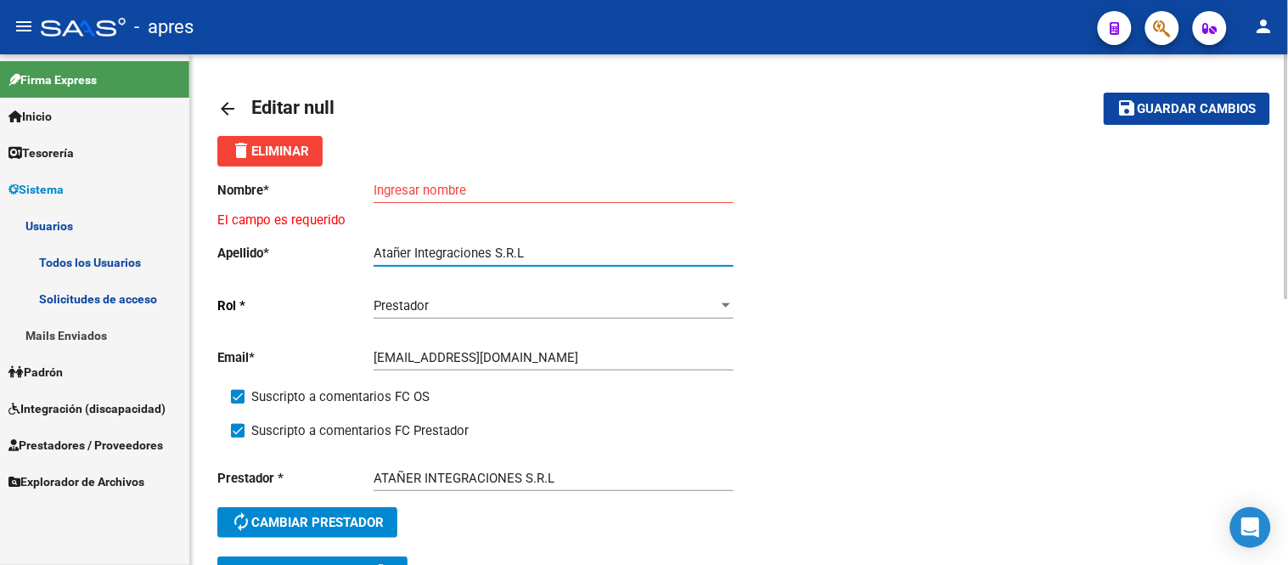
drag, startPoint x: 496, startPoint y: 252, endPoint x: 530, endPoint y: 255, distance: 34.1
click at [530, 255] on input "Atañer Integraciones S.R.L" at bounding box center [554, 252] width 360 height 15
click at [507, 174] on div "Ingresar nombre" at bounding box center [554, 184] width 360 height 37
drag, startPoint x: 511, startPoint y: 194, endPoint x: 490, endPoint y: 185, distance: 22.9
click at [510, 194] on input "Ingresar nombre" at bounding box center [554, 190] width 360 height 15
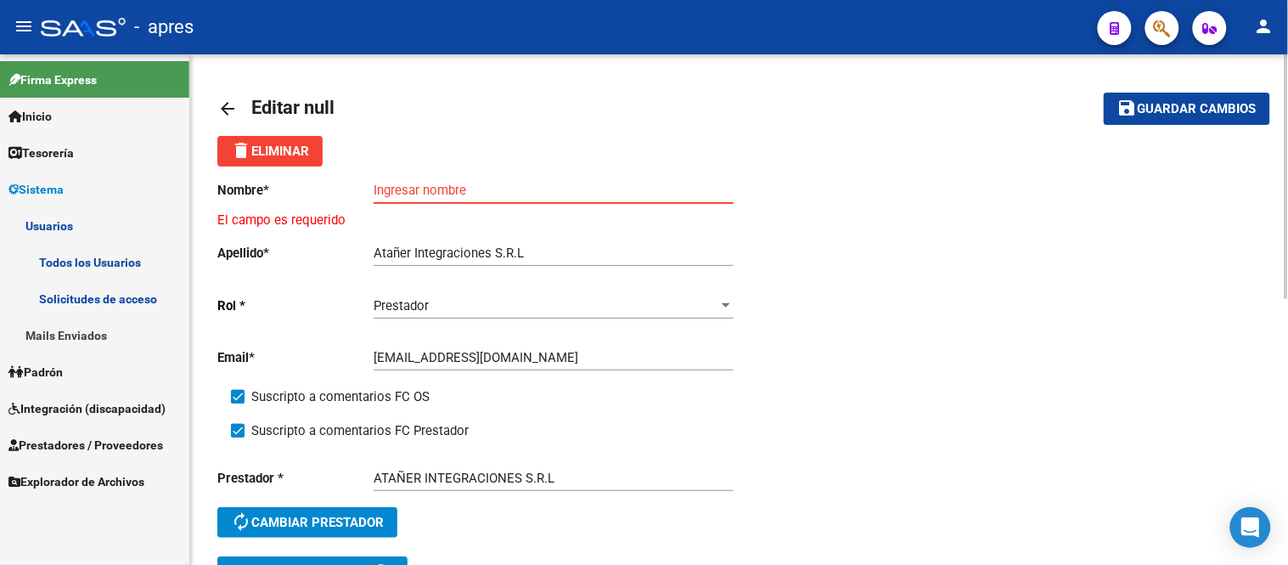
paste input "S.R.L"
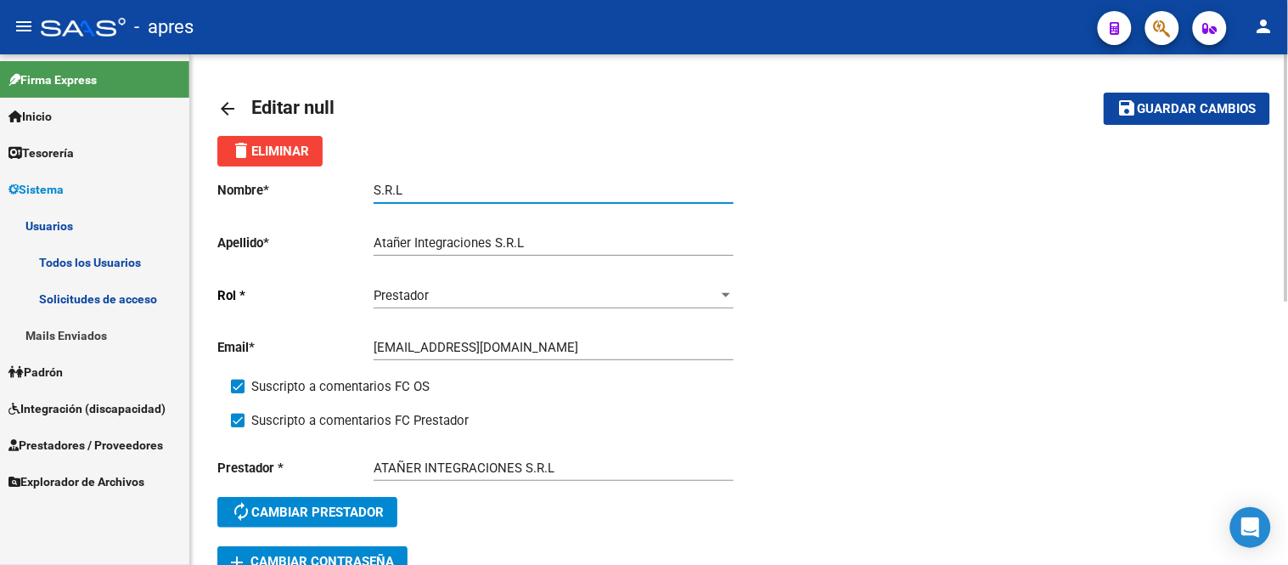
type input "S.R.L"
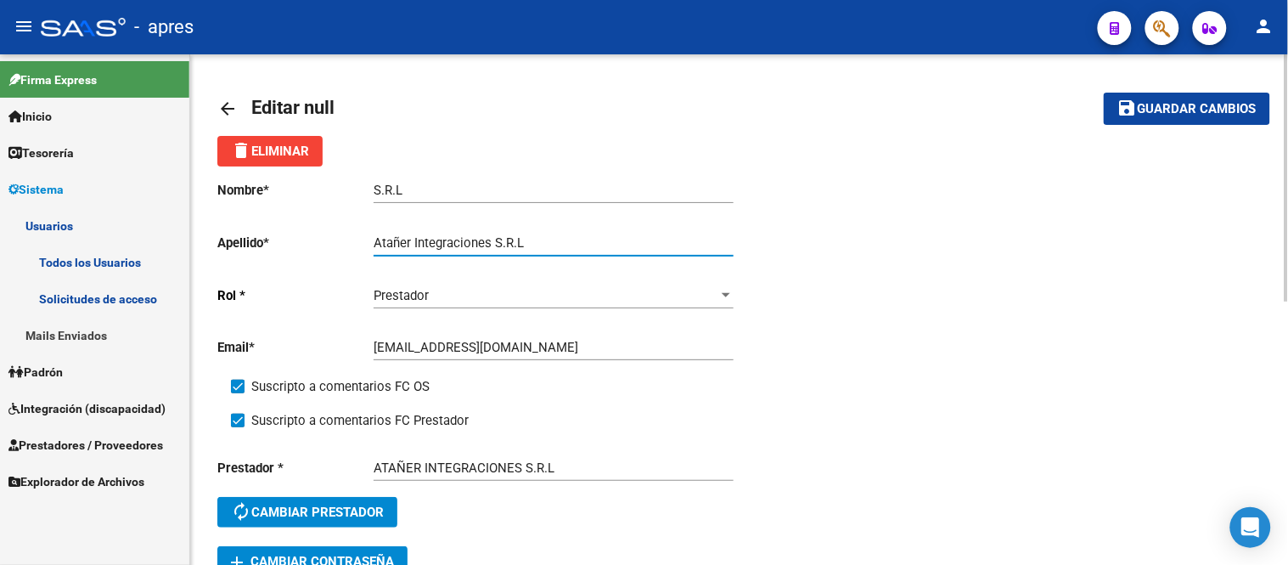
drag, startPoint x: 524, startPoint y: 248, endPoint x: 493, endPoint y: 255, distance: 31.3
click at [493, 255] on div "Atañer Integraciones S.R.L Ingresar apellido" at bounding box center [554, 237] width 360 height 37
type input "Atañer Integraciones"
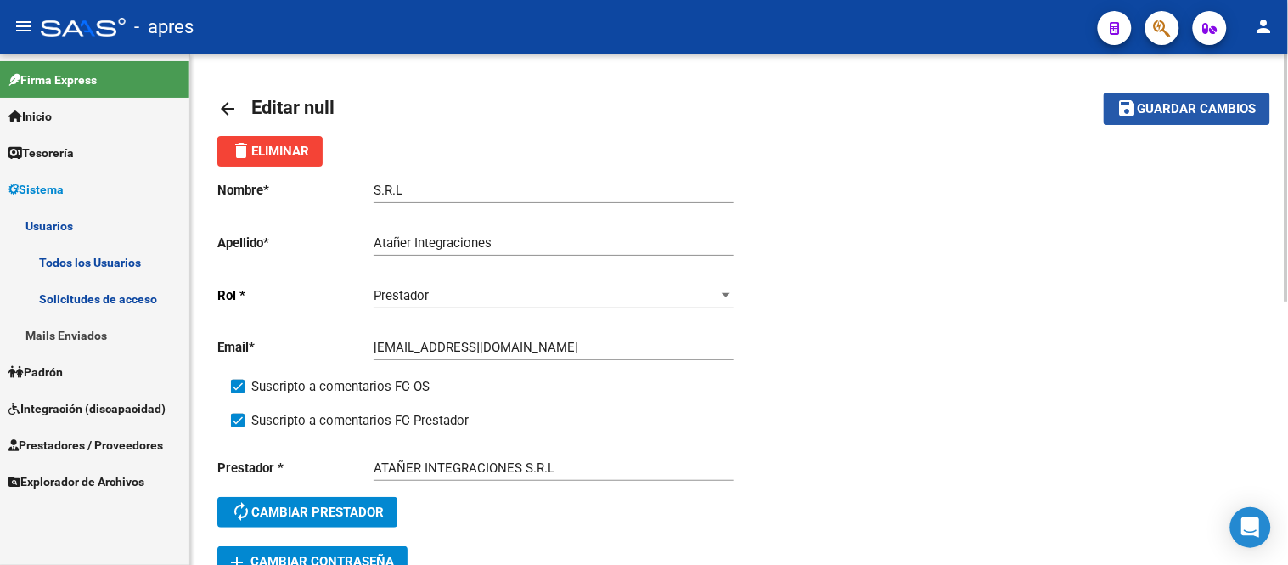
click at [1209, 121] on button "save Guardar cambios" at bounding box center [1187, 108] width 166 height 31
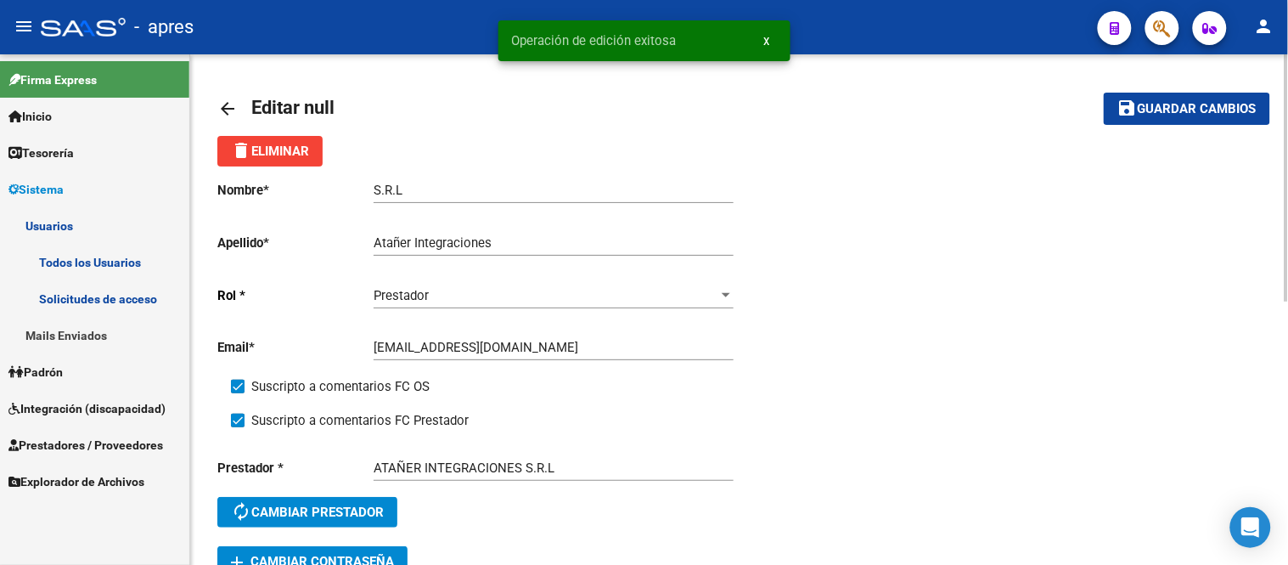
click at [227, 106] on mat-icon "arrow_back" at bounding box center [227, 108] width 20 height 20
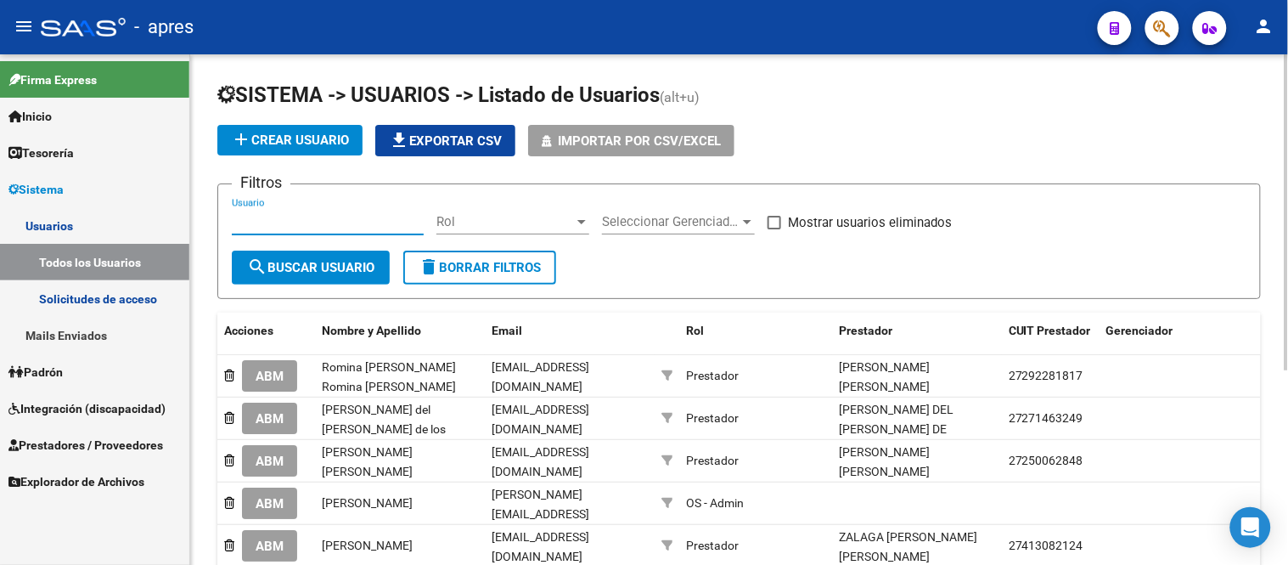
click at [357, 218] on input "Usuario" at bounding box center [328, 221] width 192 height 15
type input "x"
type input "c"
type input "zeru"
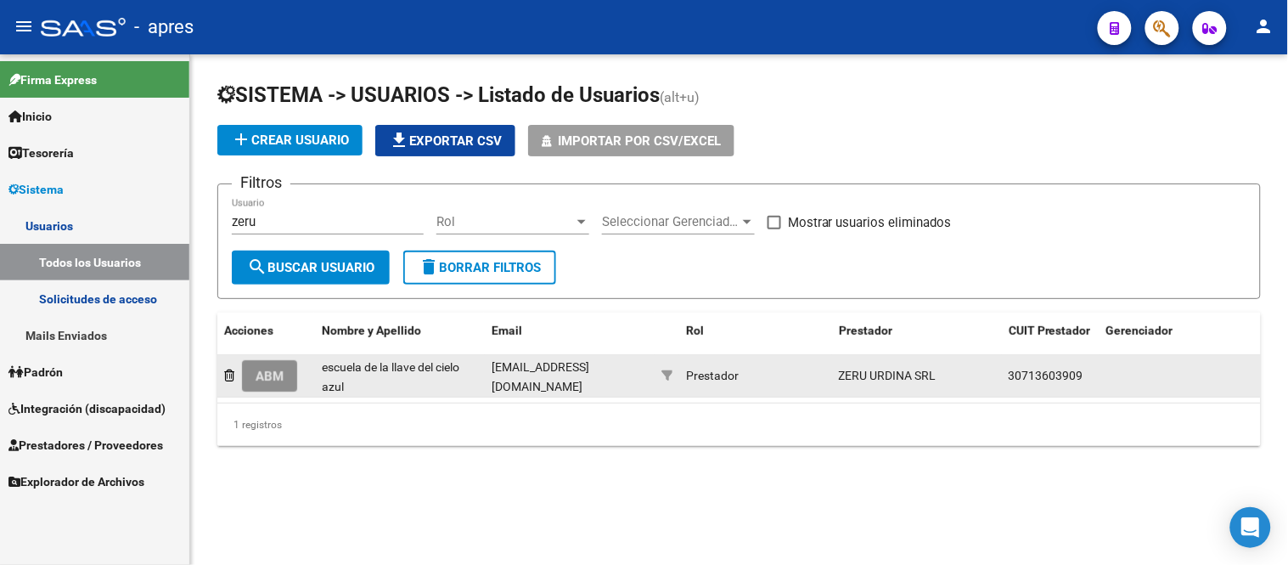
click at [267, 377] on span "ABM" at bounding box center [270, 375] width 28 height 15
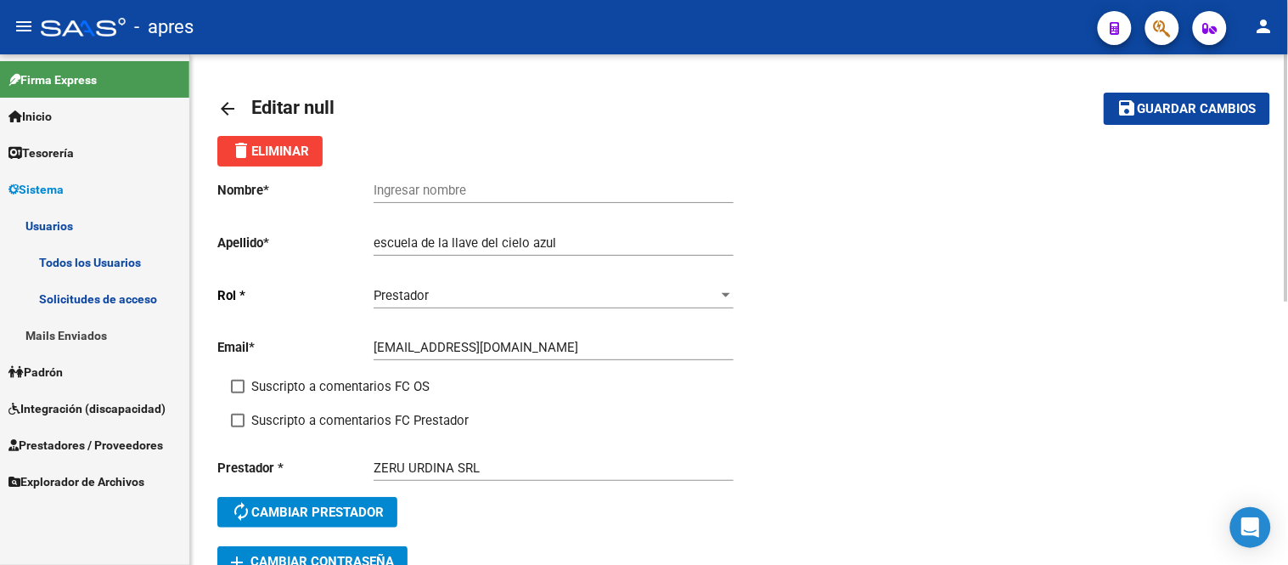
click at [239, 385] on span at bounding box center [238, 386] width 14 height 14
click at [238, 393] on input "Suscripto a comentarios FC OS" at bounding box center [237, 393] width 1 height 1
checkbox input "true"
click at [240, 410] on div "Suscripto a comentarios FC OS" at bounding box center [492, 393] width 522 height 34
click at [239, 417] on span at bounding box center [238, 420] width 14 height 14
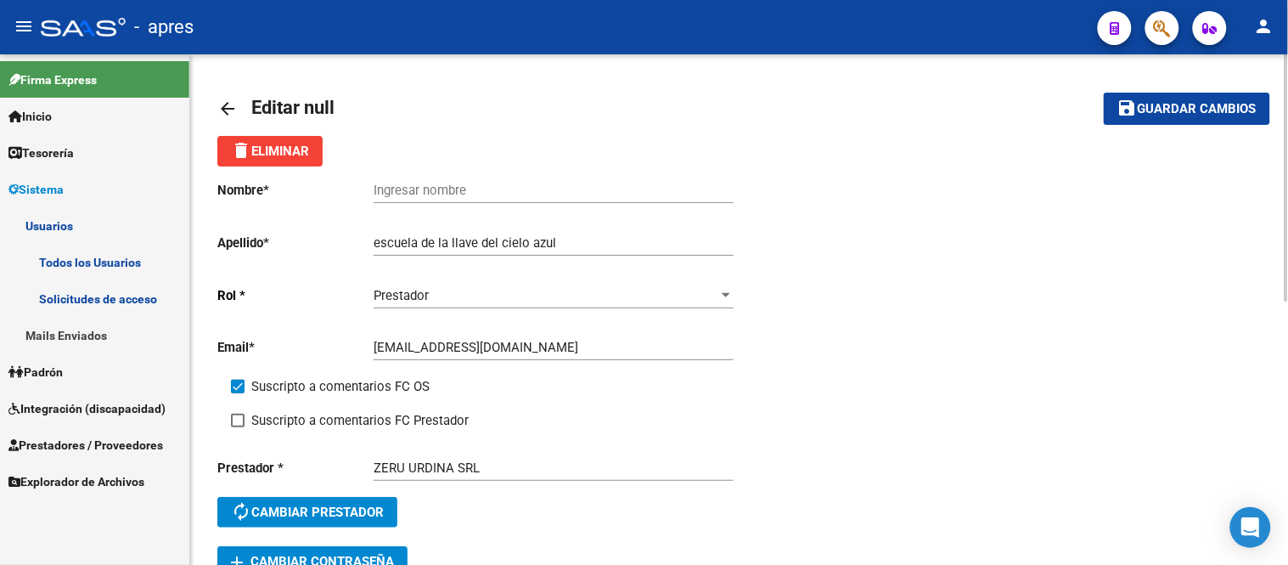
click at [238, 427] on input "Suscripto a comentarios FC Prestador" at bounding box center [237, 427] width 1 height 1
checkbox input "true"
